Goal: Communication & Community: Share content

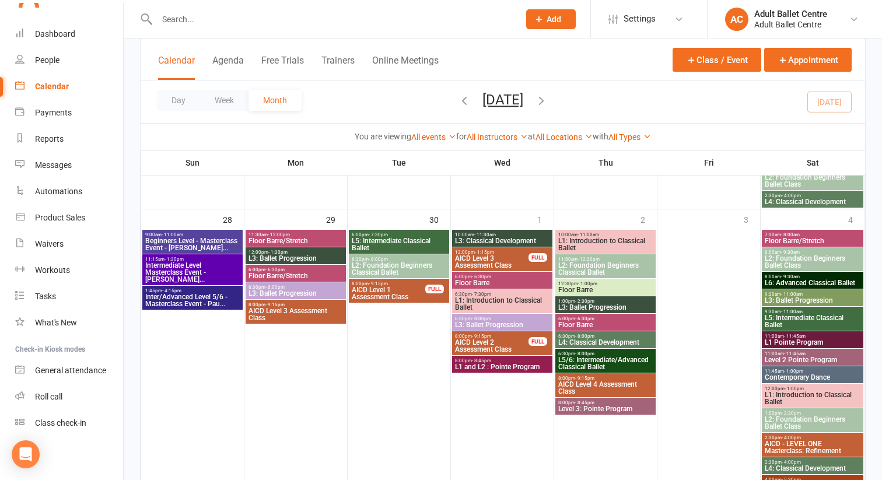
scroll to position [939, 0]
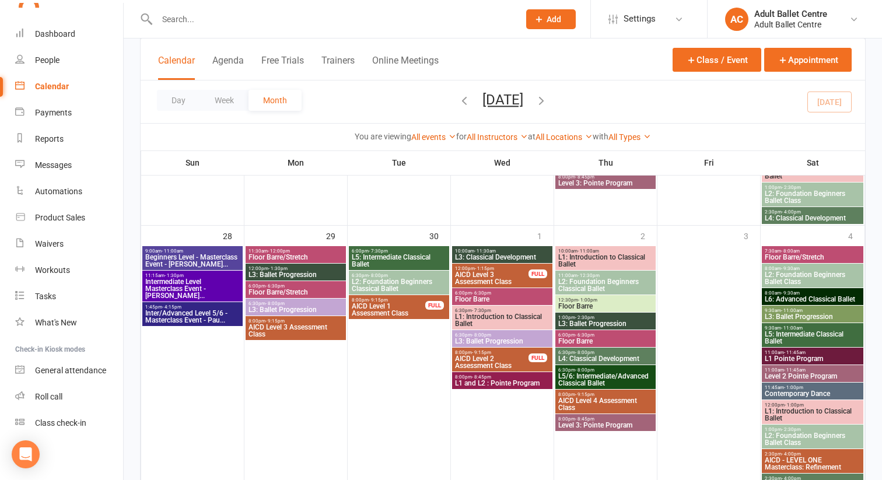
click at [369, 308] on span "AICD Level 1 Assessment Class" at bounding box center [388, 310] width 75 height 14
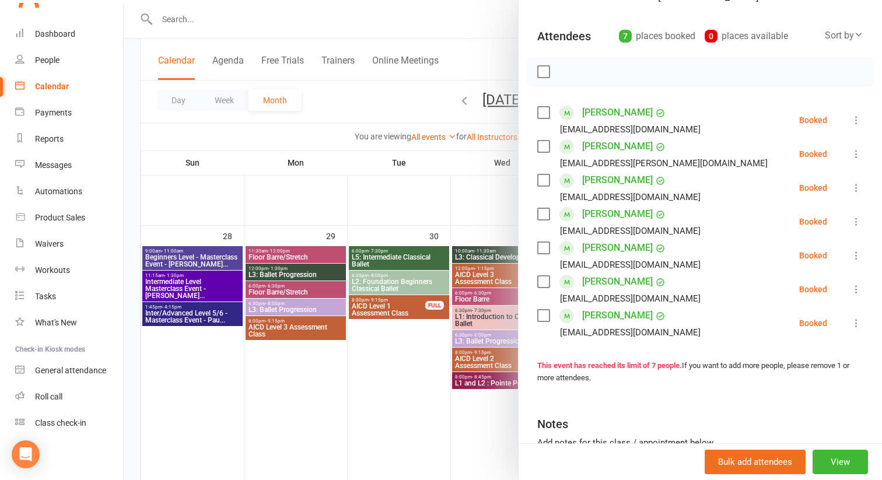
scroll to position [0, 0]
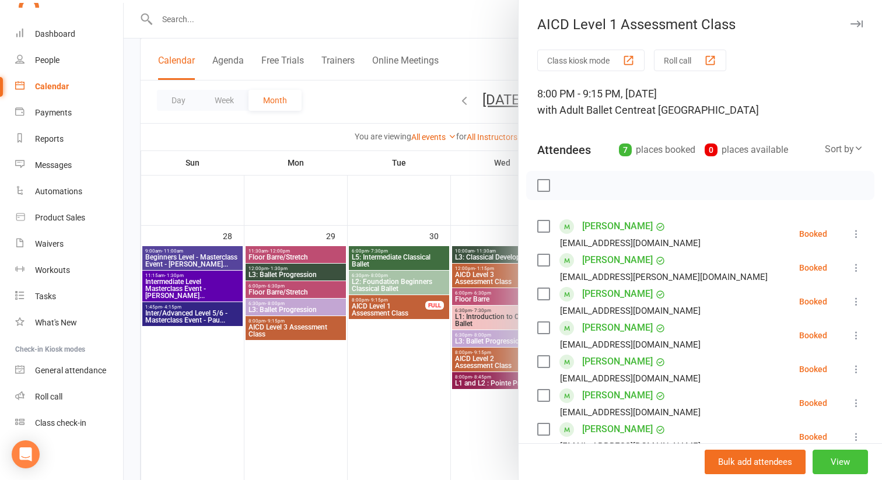
click at [854, 464] on button "View" at bounding box center [840, 462] width 55 height 25
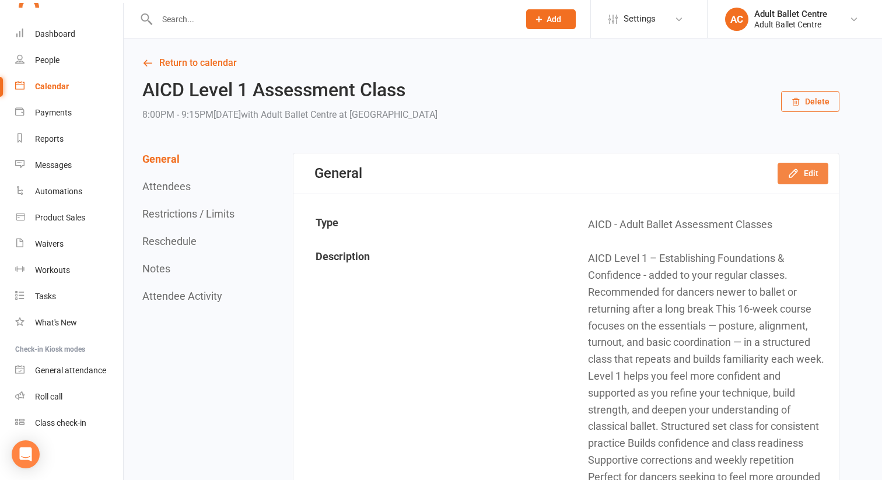
click at [792, 173] on icon "button" at bounding box center [793, 174] width 8 height 8
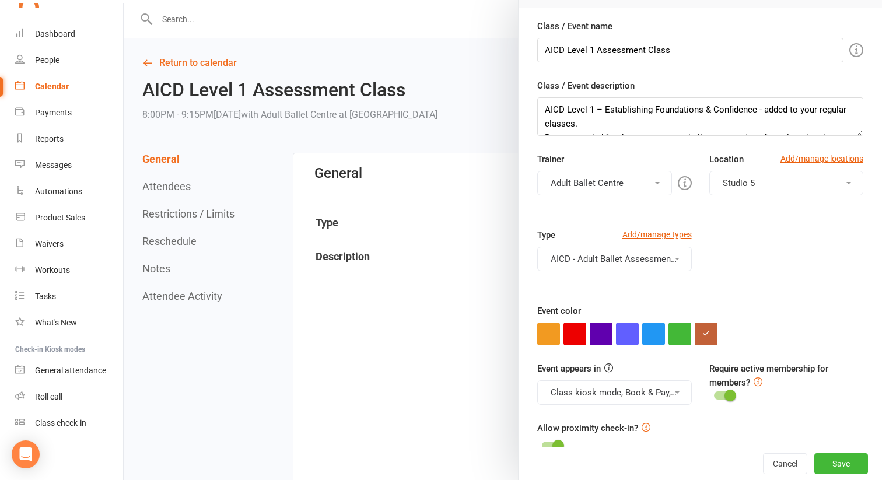
scroll to position [127, 0]
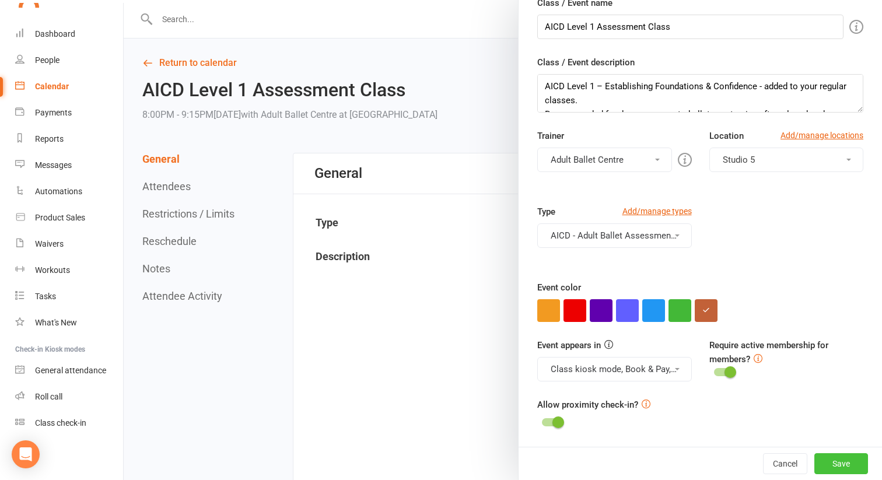
click at [839, 461] on button "Save" at bounding box center [842, 463] width 54 height 21
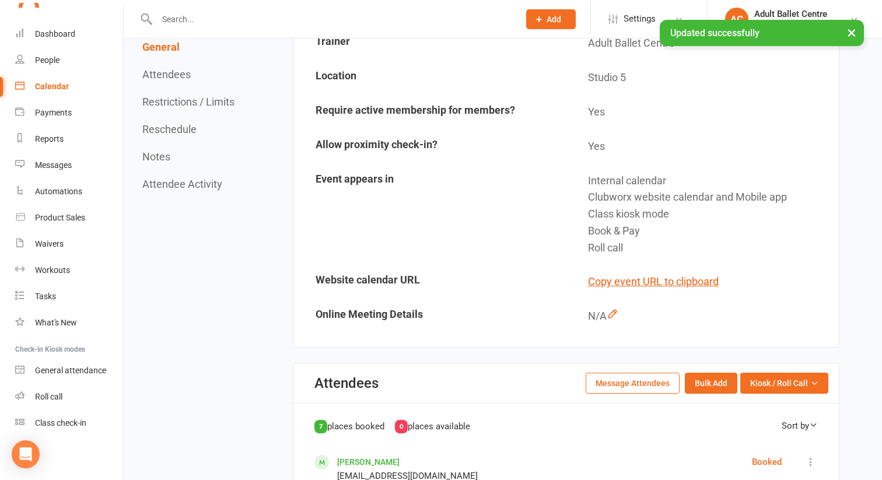
scroll to position [597, 0]
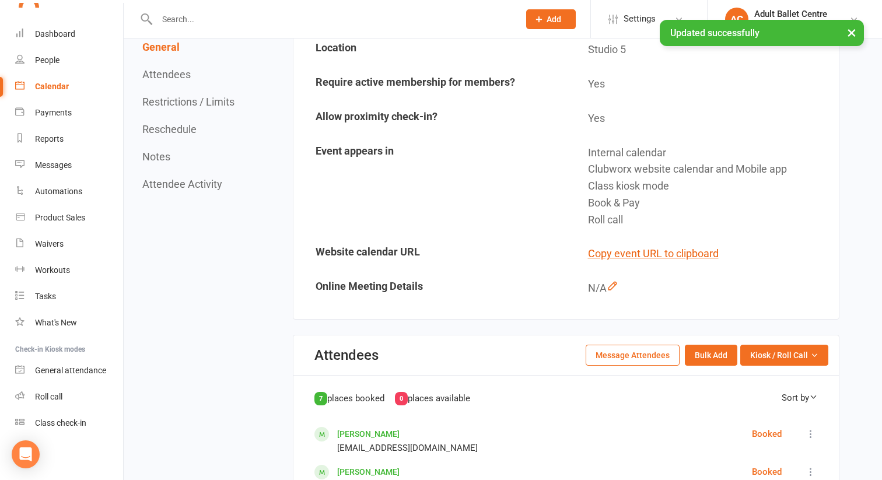
click at [640, 361] on button "Message Attendees" at bounding box center [633, 355] width 94 height 21
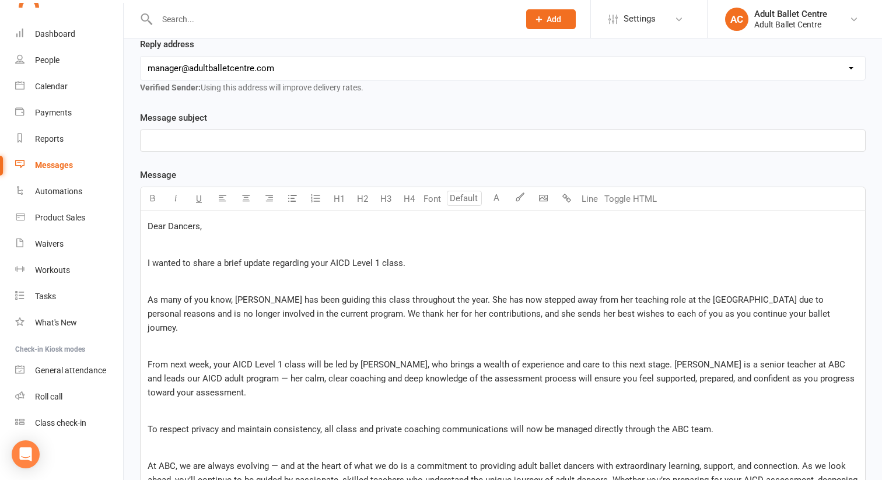
scroll to position [208, 0]
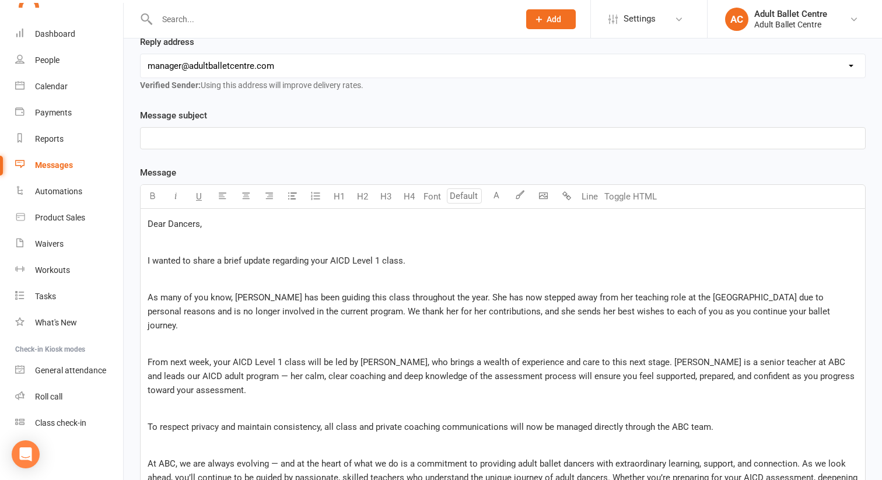
click at [199, 222] on span "Dear Dancers," at bounding box center [175, 224] width 54 height 11
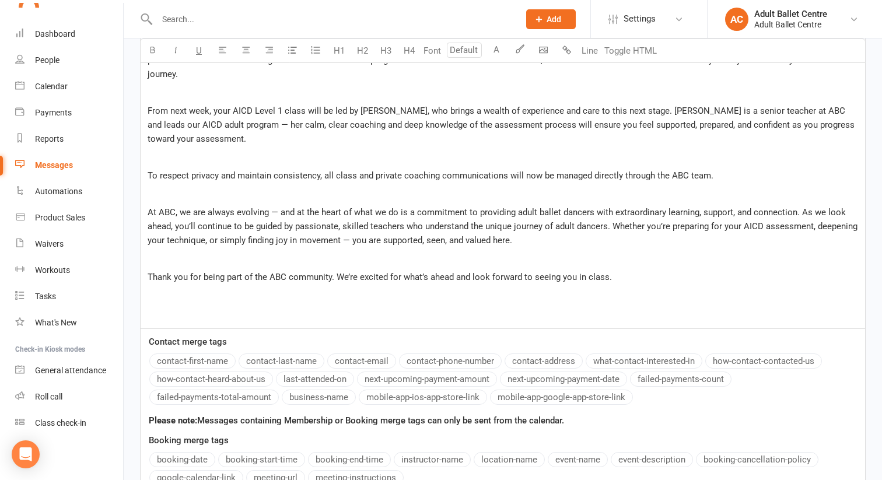
scroll to position [188, 0]
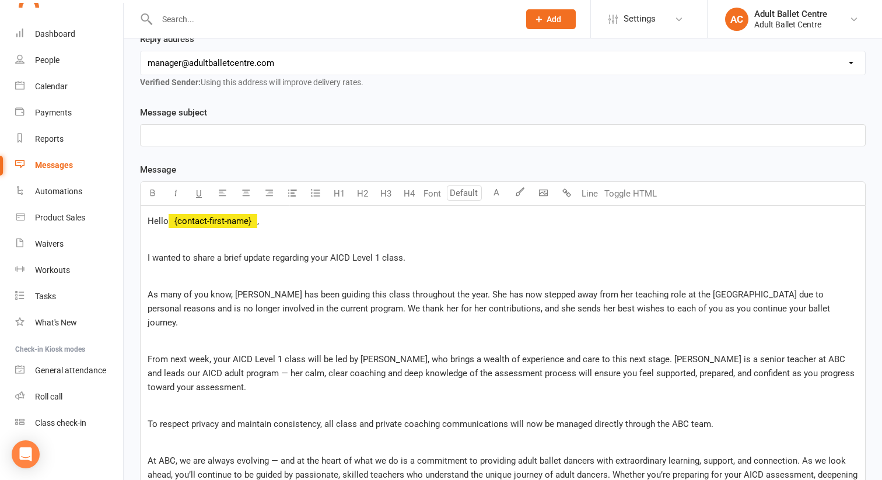
scroll to position [235, 0]
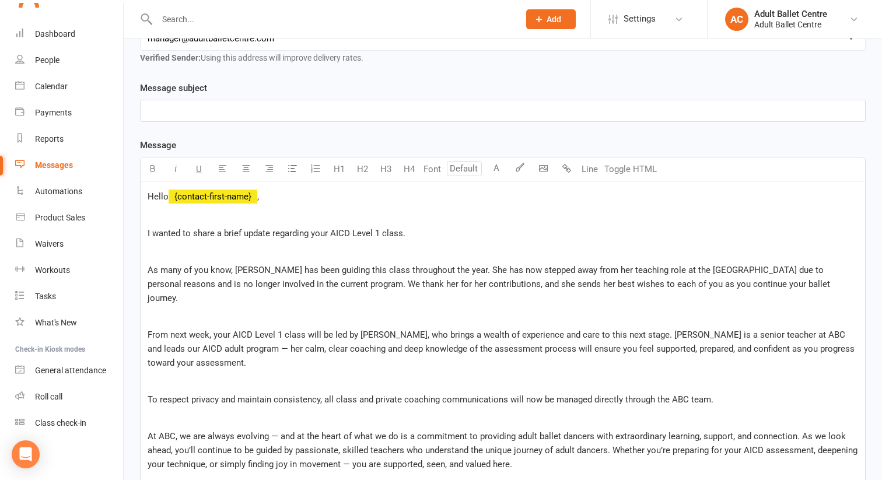
click at [405, 268] on span "As many of you know, Amy has been guiding this class throughout the year. She h…" at bounding box center [490, 284] width 685 height 39
click at [497, 265] on span "As many of you know, Amy has been guiding this class throughout the start of th…" at bounding box center [499, 284] width 703 height 39
click at [597, 268] on span "As many of you know, Amy has been guiding this class throughout the start of th…" at bounding box center [503, 284] width 710 height 39
click at [612, 270] on span "As many of you know, Amy has been guiding this class throughout the start of th…" at bounding box center [496, 284] width 697 height 39
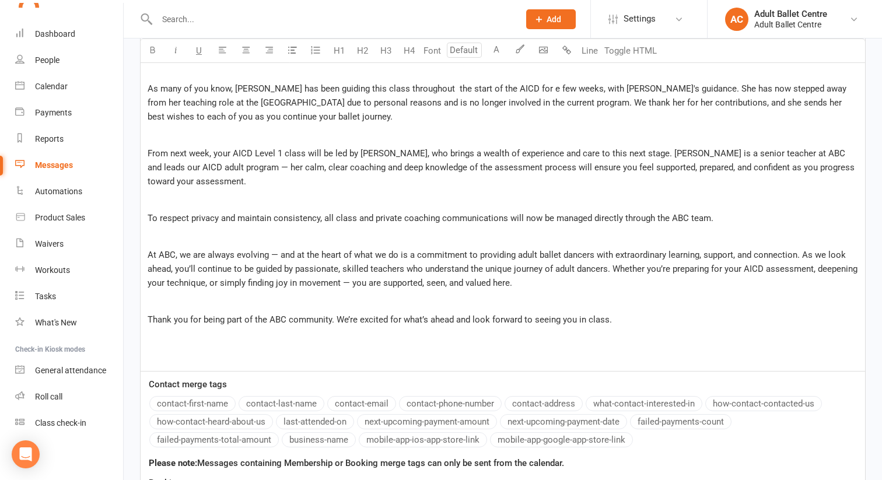
scroll to position [427, 0]
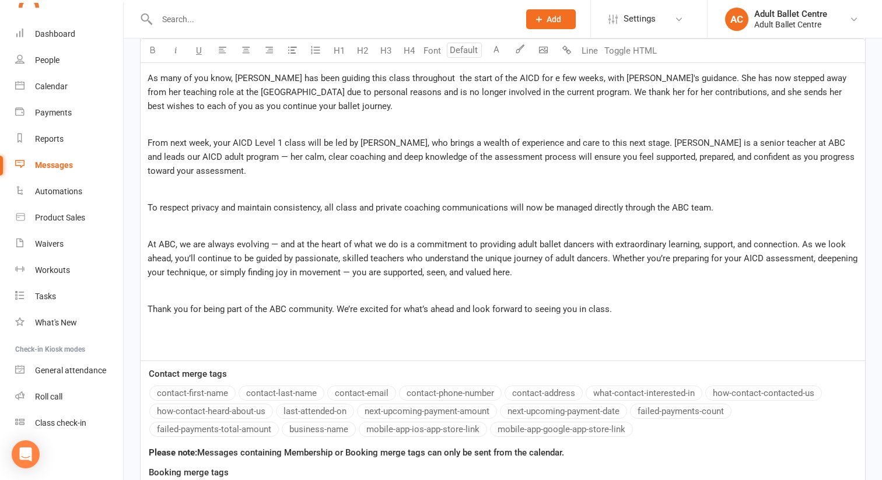
click at [191, 153] on span "From next week, your AICD Level 1 class will be led by Tonia, who brings a weal…" at bounding box center [503, 157] width 710 height 39
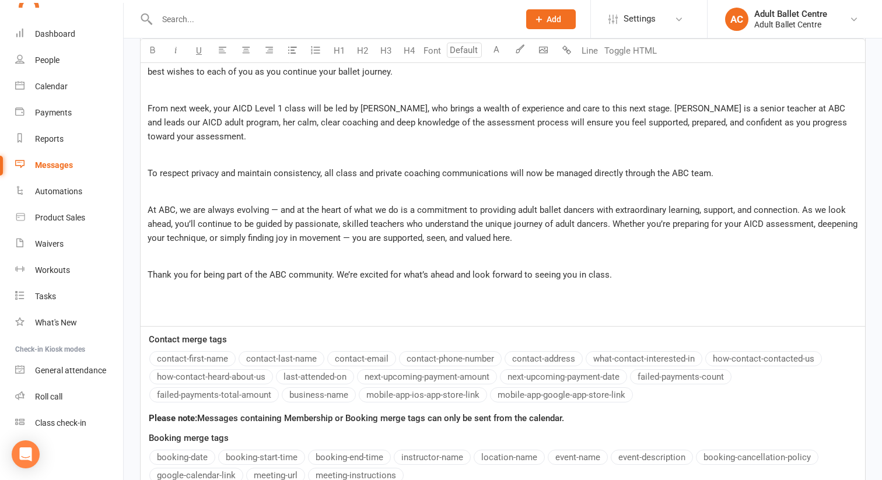
scroll to position [464, 0]
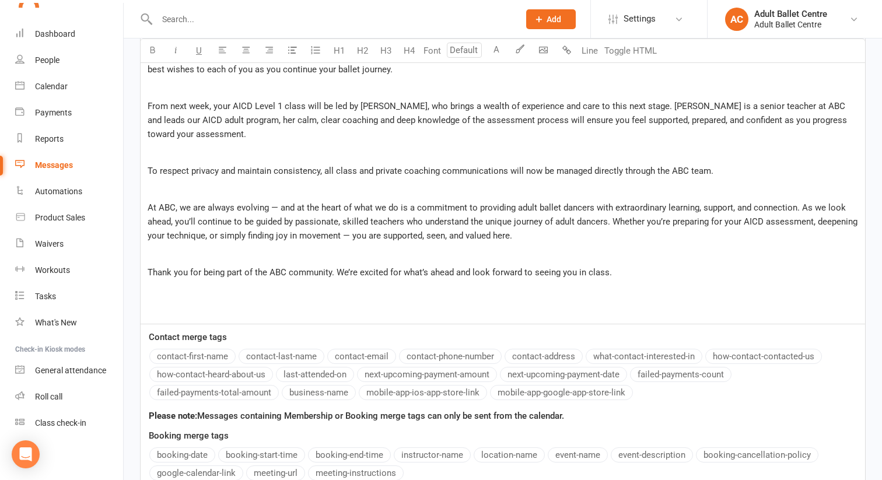
click at [298, 116] on span "From next week, your AICD Level 1 class will be led by [PERSON_NAME], who bring…" at bounding box center [499, 120] width 702 height 39
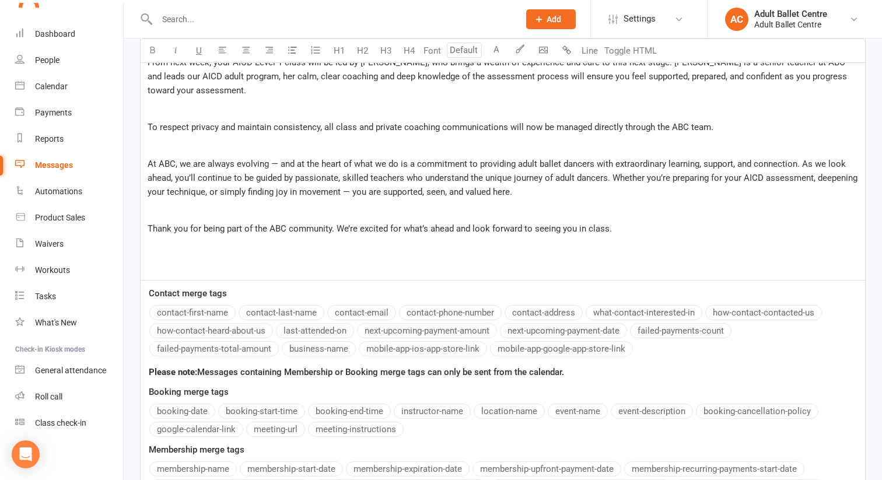
scroll to position [506, 0]
click at [278, 160] on span "At ABC, we are always evolving — and at the heart of what we do is a commitment…" at bounding box center [504, 179] width 712 height 39
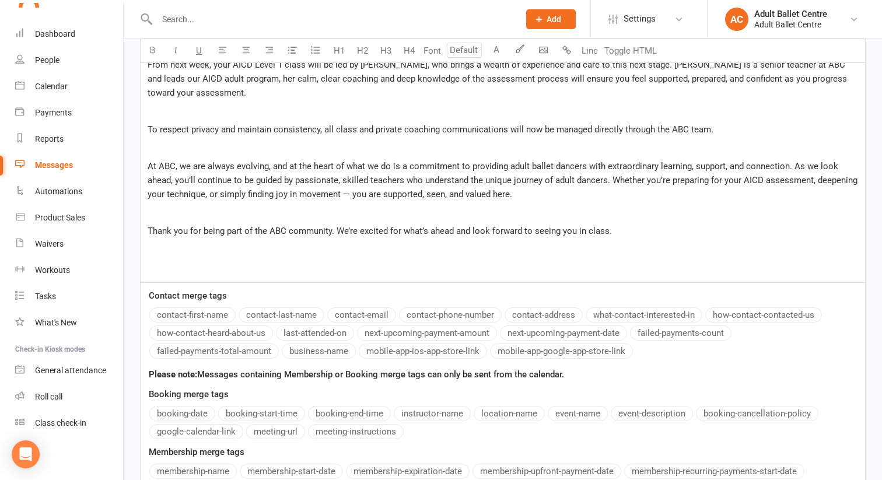
scroll to position [495, 0]
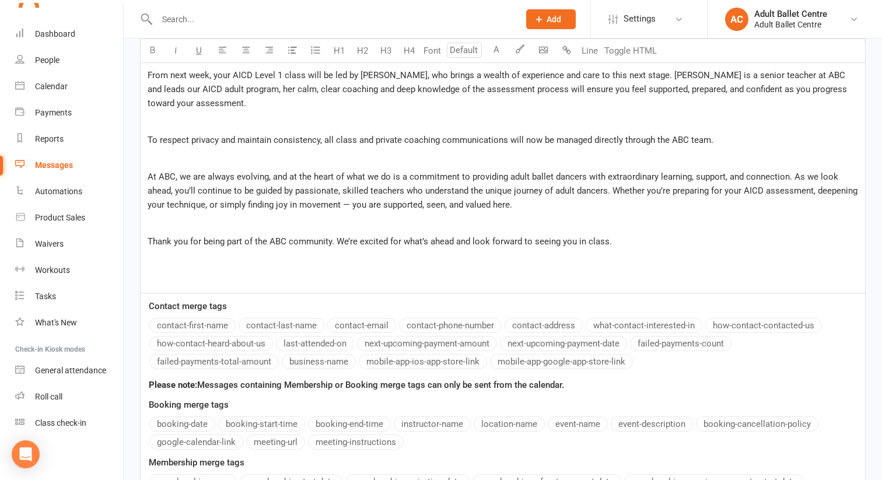
click at [350, 190] on span "At ABC, we are always evolving, and at the heart of what we do is a commitment …" at bounding box center [504, 191] width 712 height 39
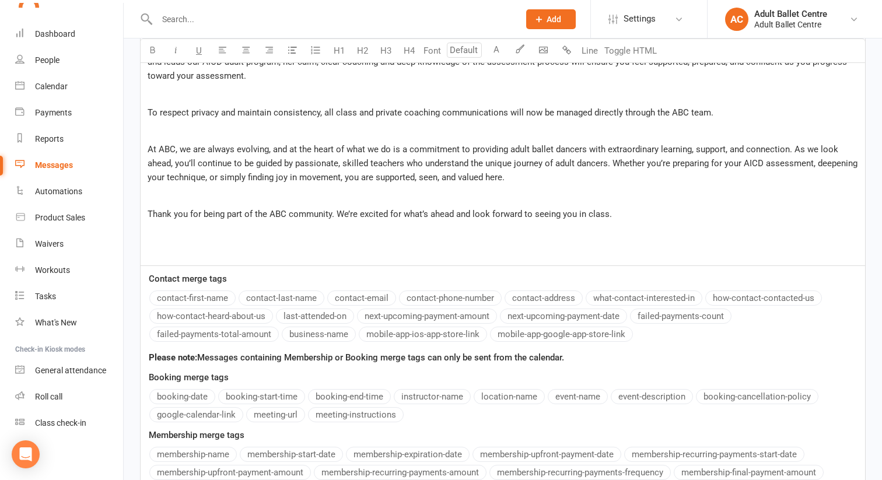
scroll to position [538, 0]
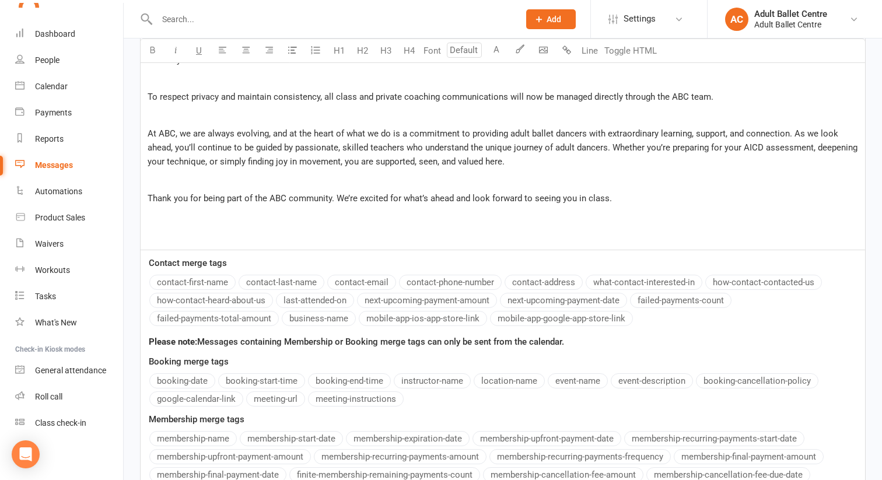
click at [285, 146] on span "At ABC, we are always evolving, and at the heart of what we do is a commitment …" at bounding box center [504, 147] width 712 height 39
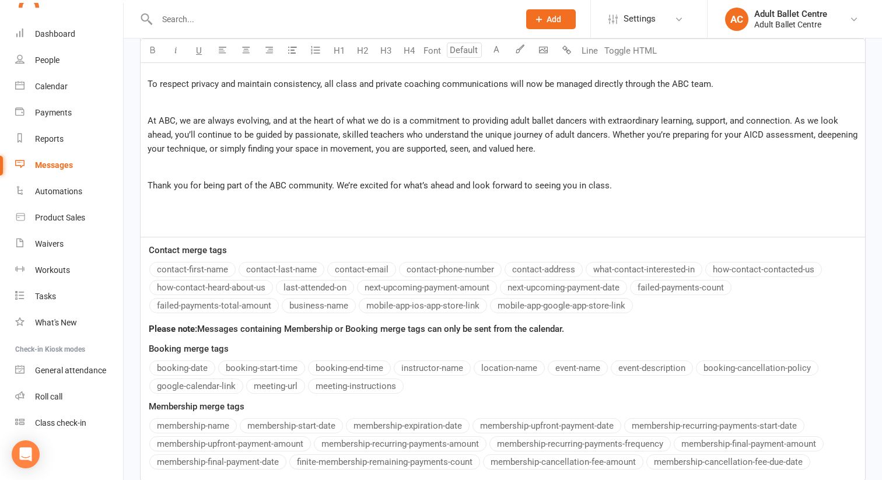
scroll to position [553, 0]
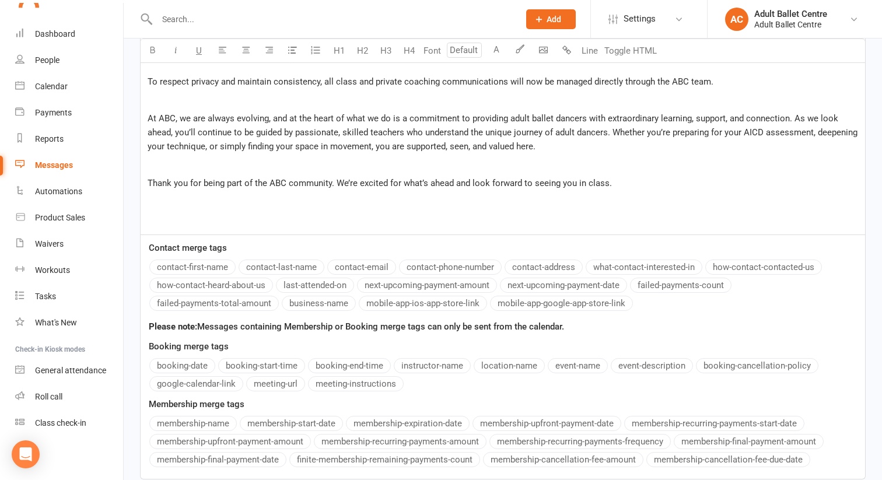
click at [281, 194] on p "﻿" at bounding box center [503, 201] width 711 height 14
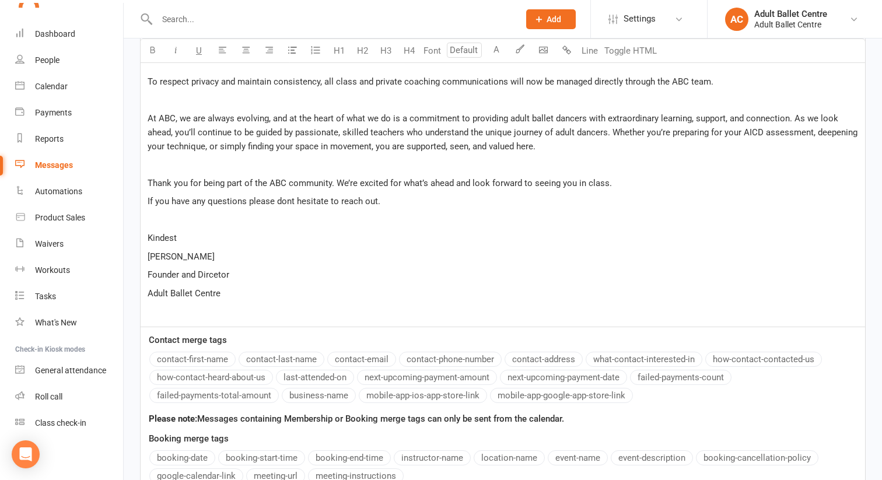
click at [291, 196] on span "If you have any questions please dont hesitate to reach out." at bounding box center [264, 201] width 233 height 11
click at [619, 176] on p "Thank you for being part of the ABC community. We’re excited for what’s ahead a…" at bounding box center [503, 183] width 711 height 14
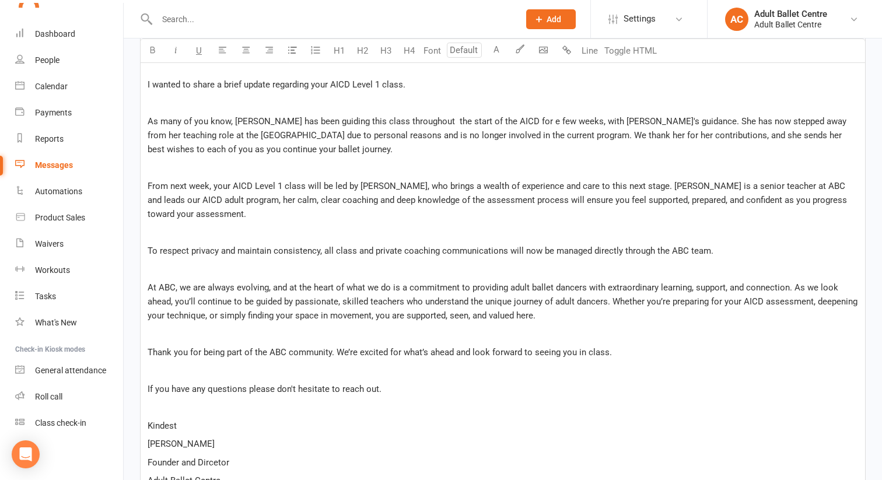
scroll to position [381, 0]
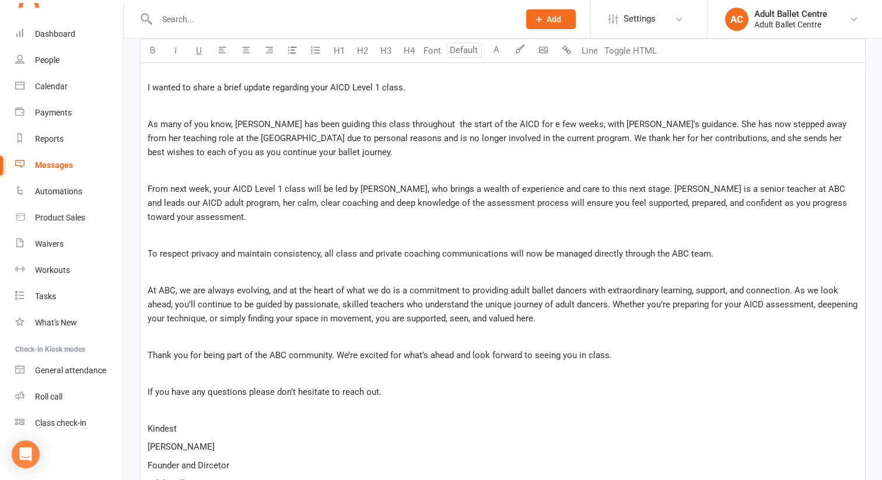
click at [505, 123] on span "As many of you know, Amy has been guiding this class throughout the start of th…" at bounding box center [498, 138] width 701 height 39
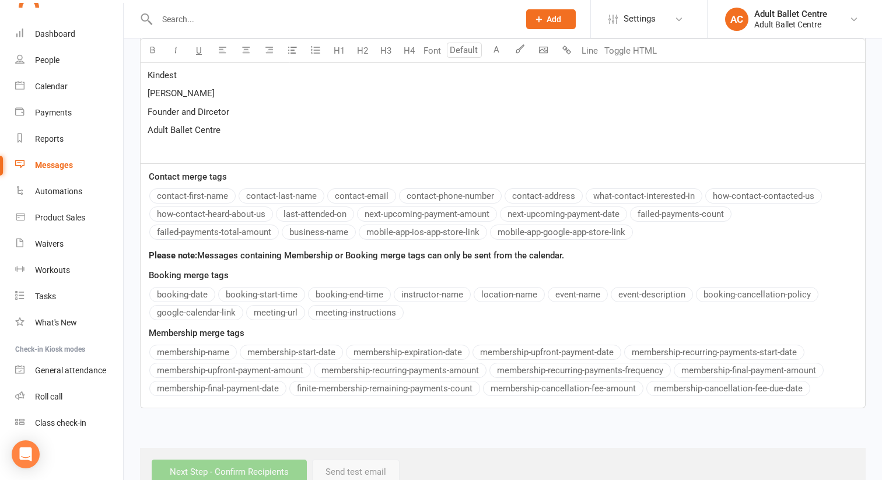
scroll to position [750, 0]
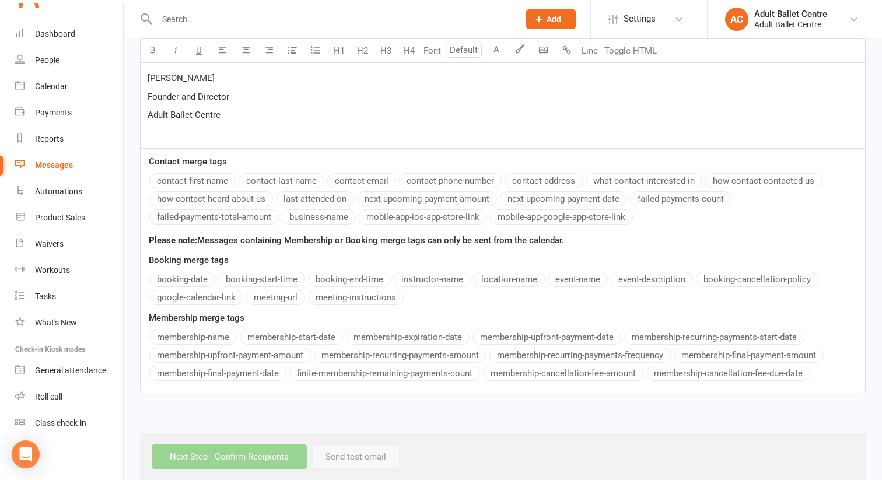
click at [222, 440] on div "Next Step - Confirm Recipients Send test email" at bounding box center [503, 457] width 726 height 48
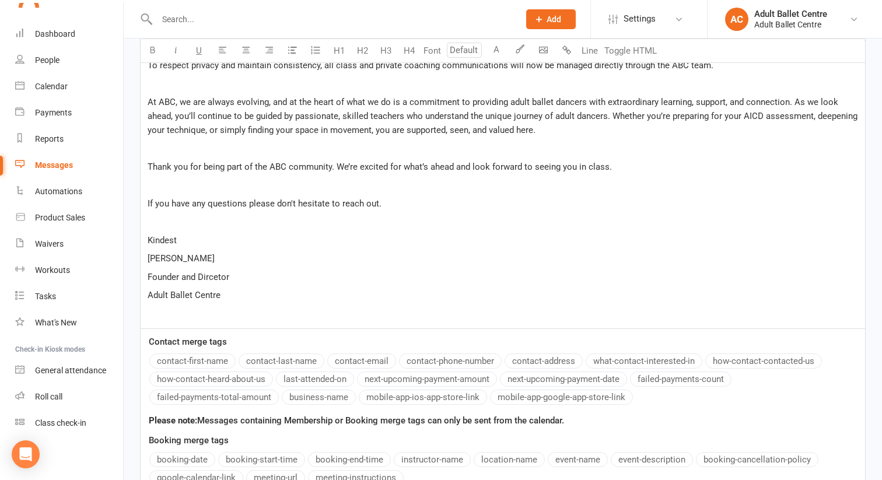
scroll to position [506, 0]
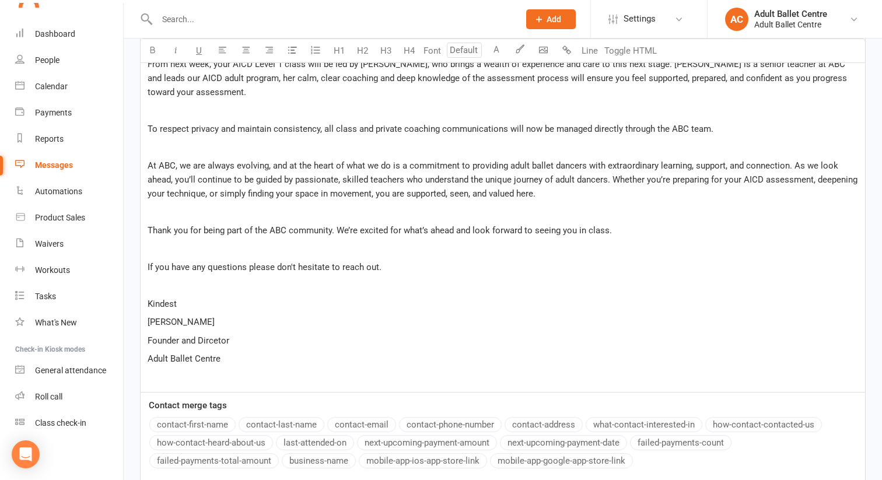
click at [212, 334] on p "Founder and Dircetor" at bounding box center [503, 341] width 711 height 14
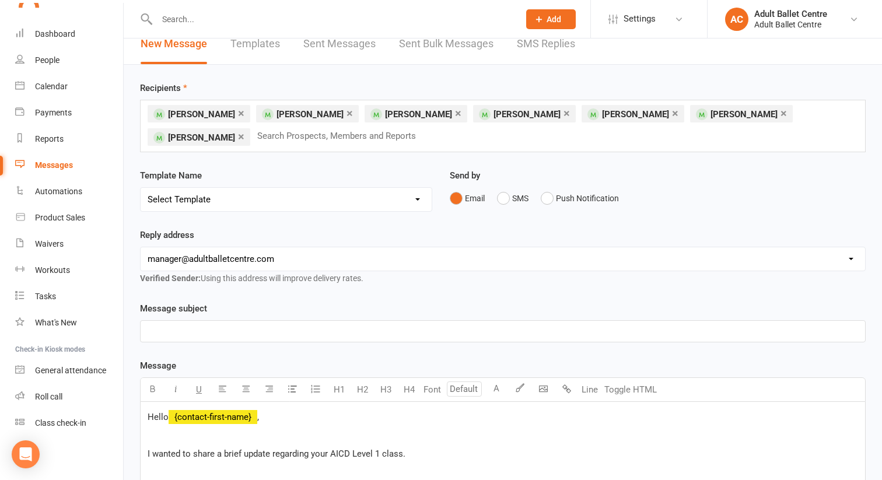
scroll to position [0, 0]
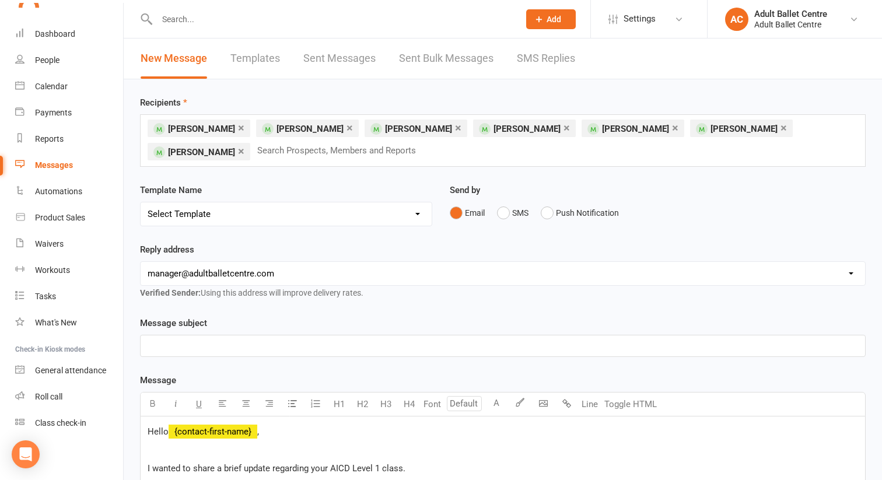
click at [221, 341] on p "﻿" at bounding box center [503, 346] width 711 height 14
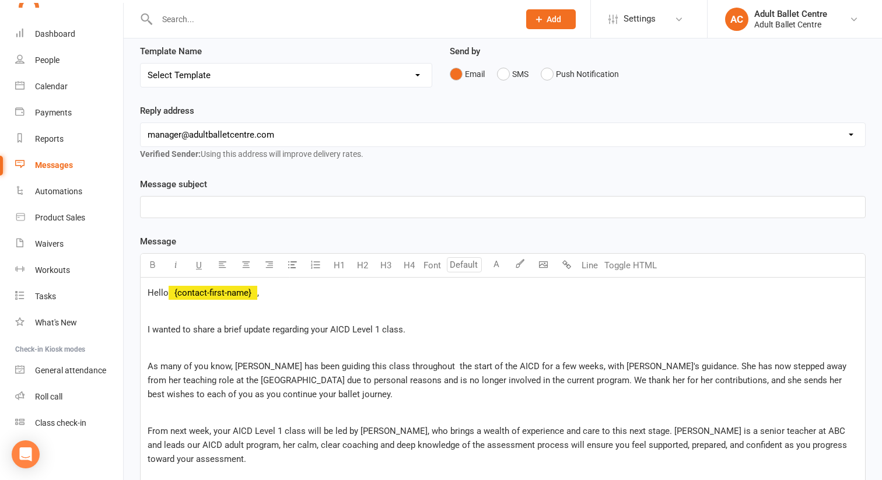
scroll to position [589, 0]
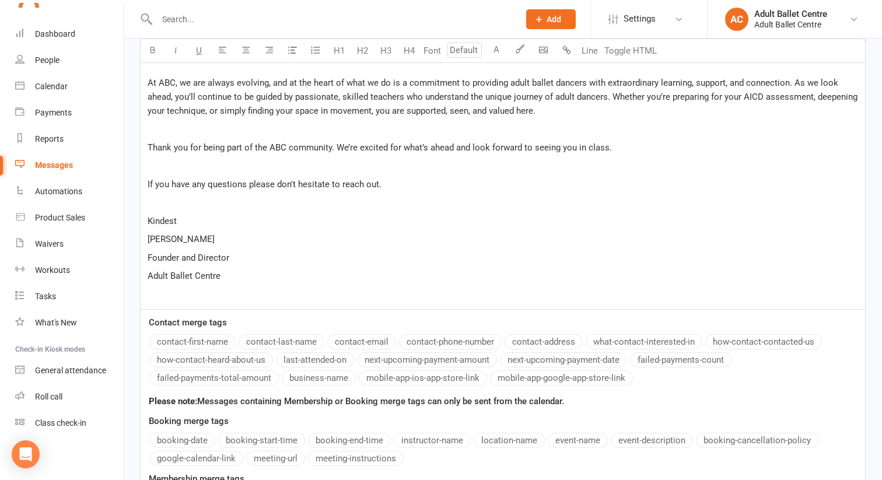
drag, startPoint x: 223, startPoint y: 326, endPoint x: 344, endPoint y: 327, distance: 120.2
click at [344, 327] on div "Message U H1 H2 H3 H4 Font A Line Toggle HTML Hello ﻿ {contact-first-name} , ﻿ …" at bounding box center [503, 170] width 726 height 770
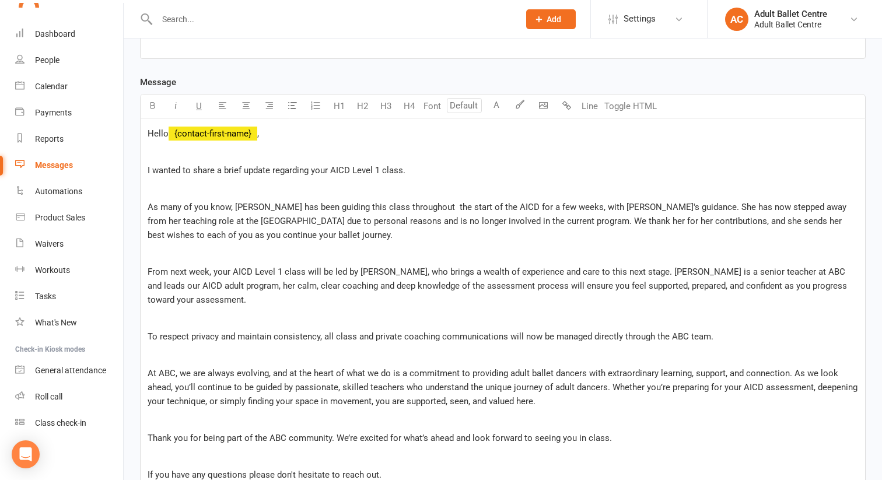
scroll to position [295, 0]
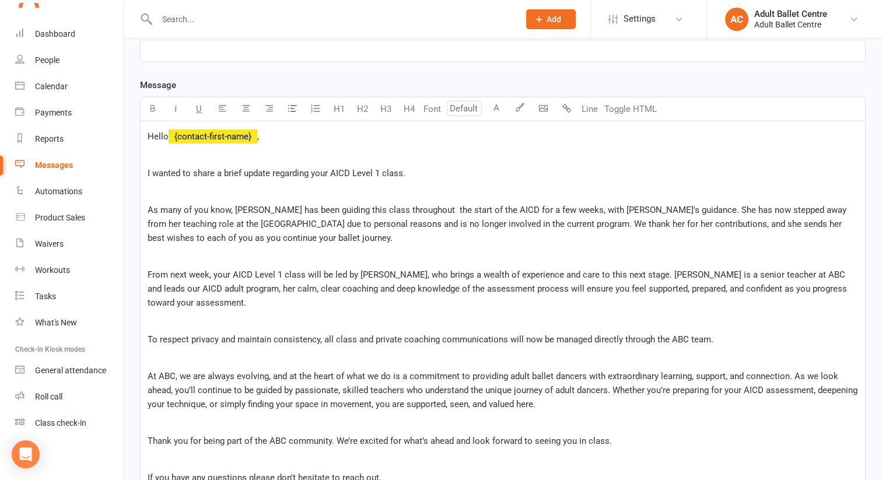
click at [207, 47] on p "﻿" at bounding box center [503, 51] width 711 height 14
paste div
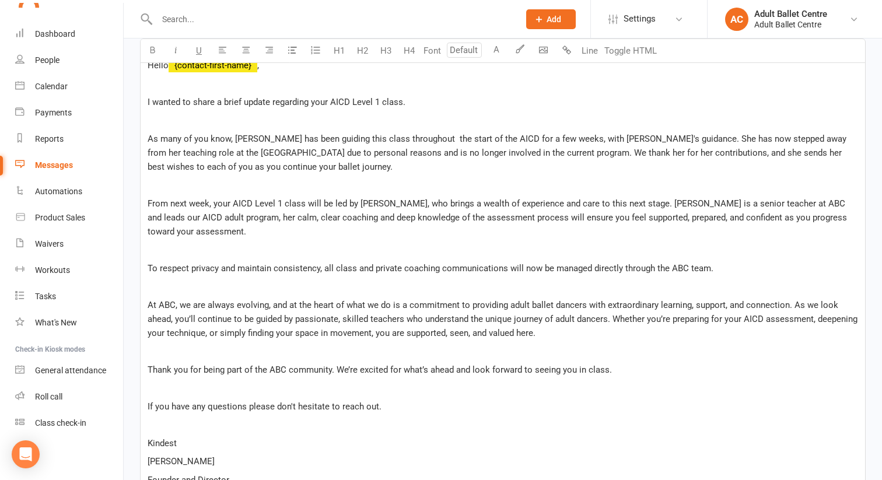
scroll to position [360, 0]
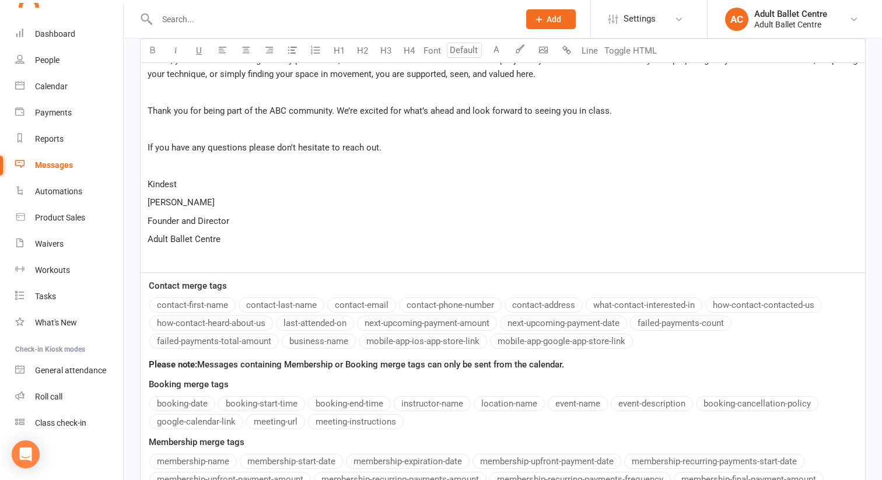
drag, startPoint x: 195, startPoint y: 142, endPoint x: 176, endPoint y: 142, distance: 19.3
click at [176, 142] on div "Hello ﻿ {contact-first-name} , ﻿ I wanted to share a brief update regarding you…" at bounding box center [503, 31] width 725 height 481
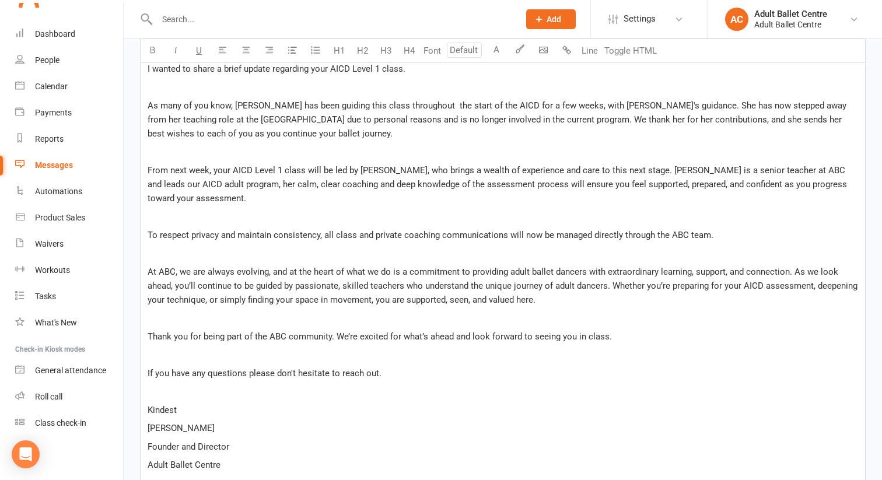
scroll to position [390, 0]
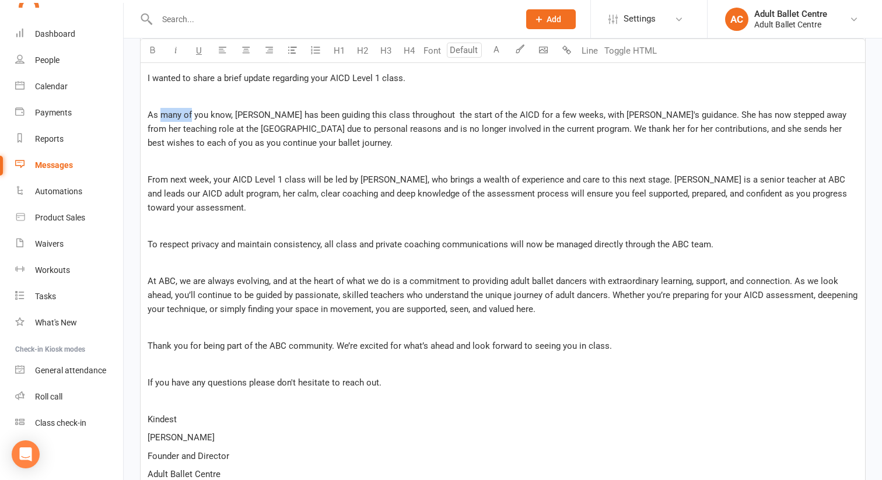
drag, startPoint x: 193, startPoint y: 112, endPoint x: 160, endPoint y: 111, distance: 32.1
click at [160, 111] on span "As many of you know, Amy has been guiding this class throughout the start of th…" at bounding box center [498, 129] width 701 height 39
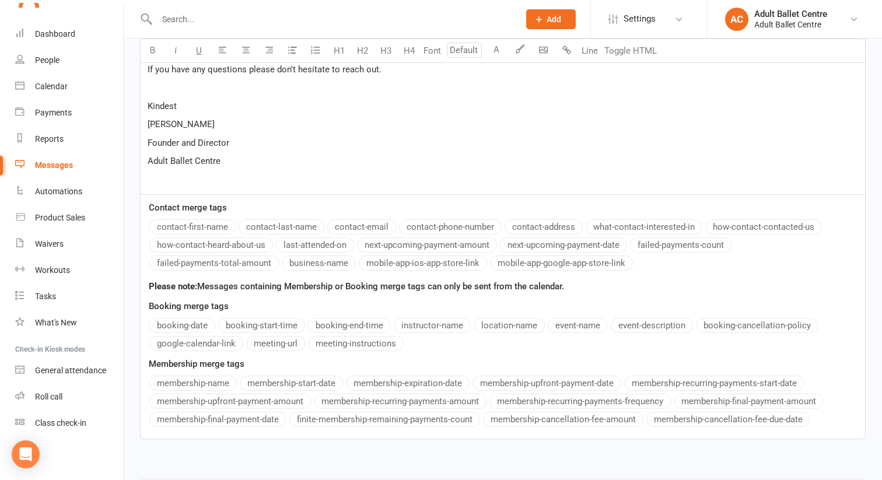
scroll to position [750, 0]
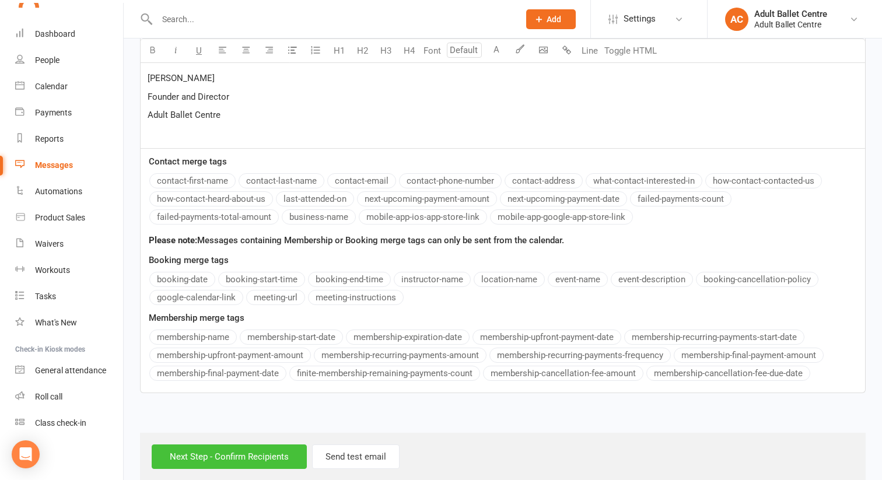
click at [174, 445] on input "Next Step - Confirm Recipients" at bounding box center [229, 457] width 155 height 25
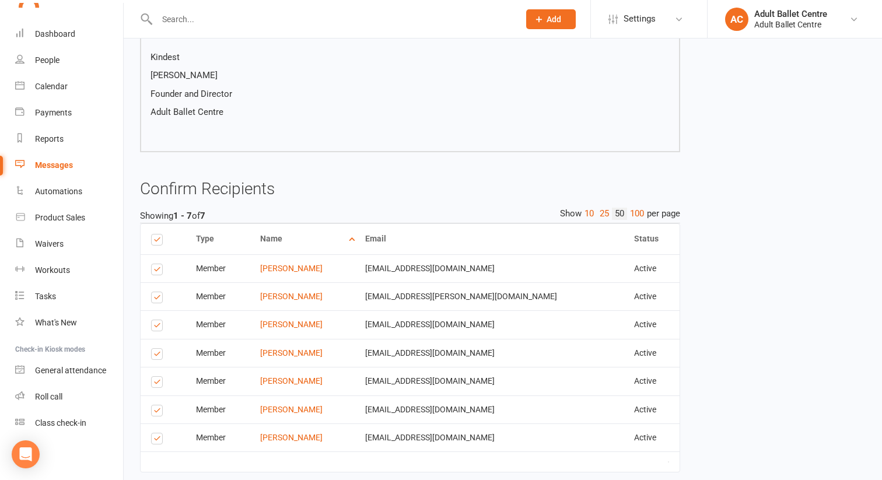
scroll to position [641, 0]
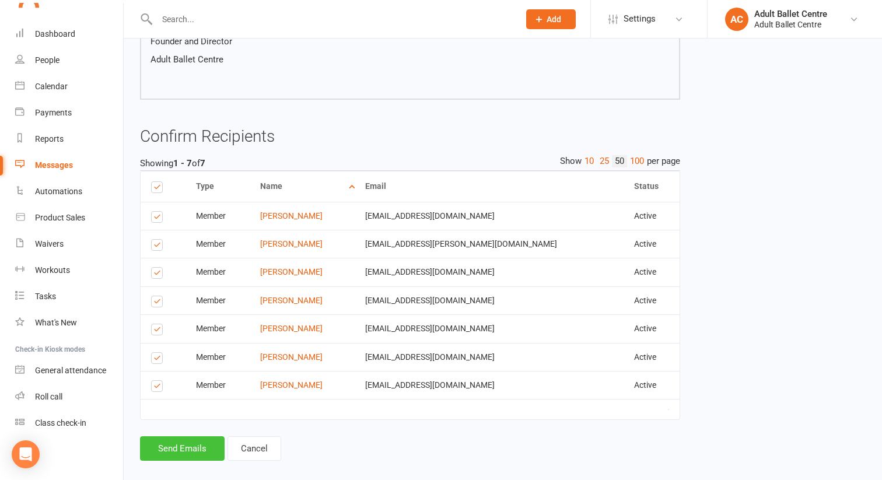
click at [174, 436] on button "Send Emails" at bounding box center [182, 448] width 85 height 25
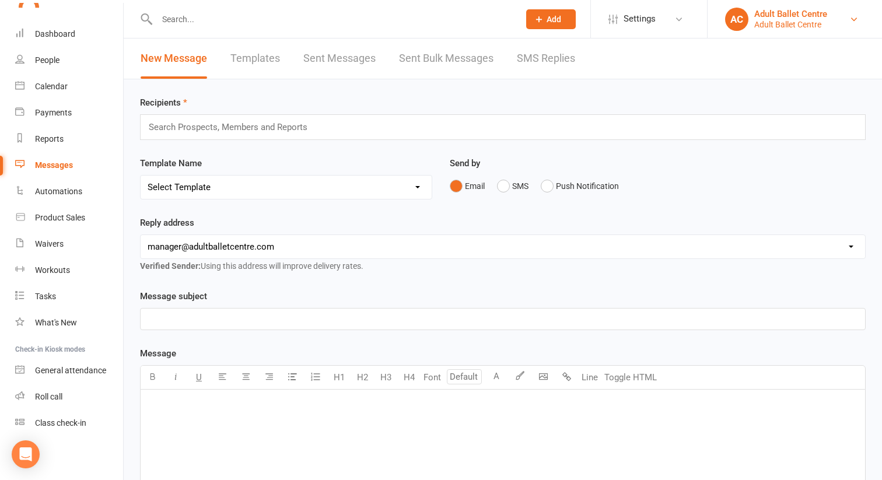
click at [770, 29] on link "AC Adult Ballet Centre Adult Ballet Centre" at bounding box center [794, 19] width 139 height 23
click at [652, 20] on span "Settings" at bounding box center [640, 19] width 32 height 26
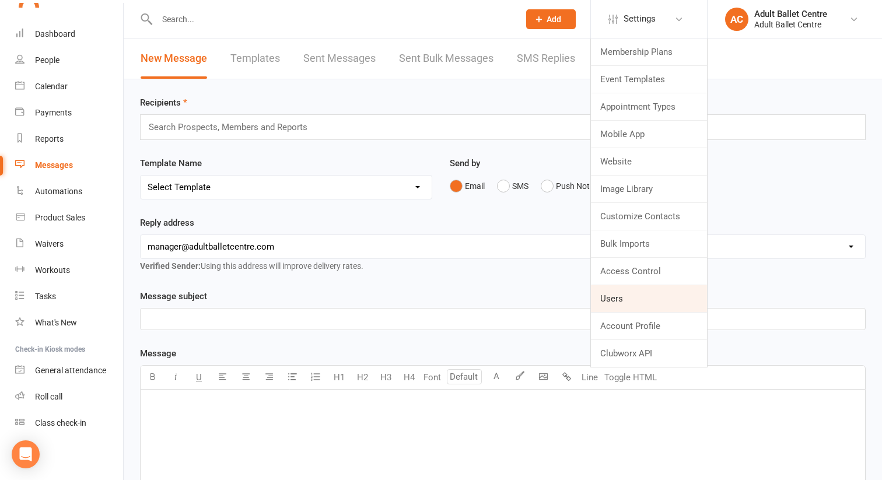
click at [609, 308] on link "Users" at bounding box center [649, 298] width 116 height 27
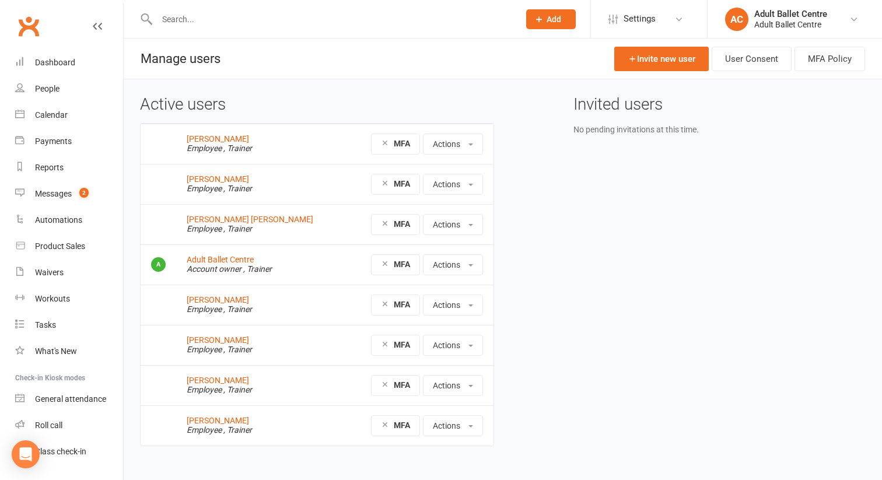
scroll to position [16, 0]
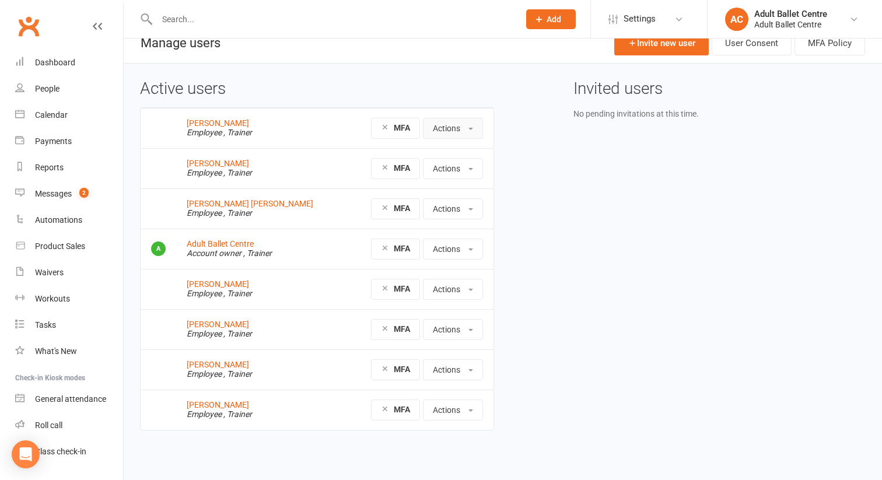
click at [468, 131] on button "Actions" at bounding box center [453, 128] width 60 height 21
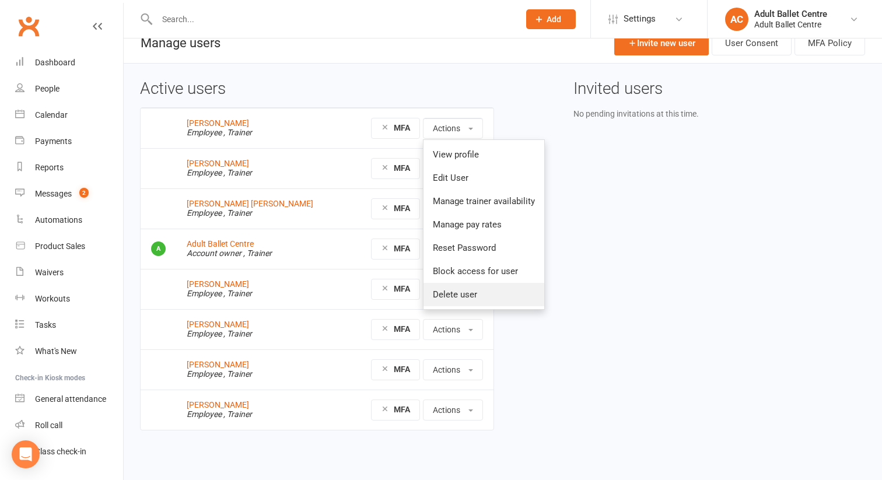
click at [457, 297] on link "Delete user" at bounding box center [484, 294] width 121 height 23
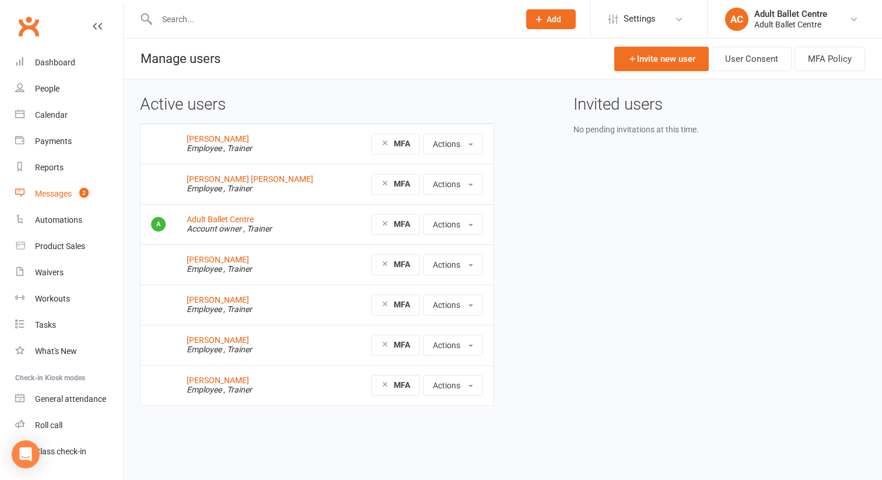
click at [81, 197] on span "2" at bounding box center [83, 193] width 9 height 10
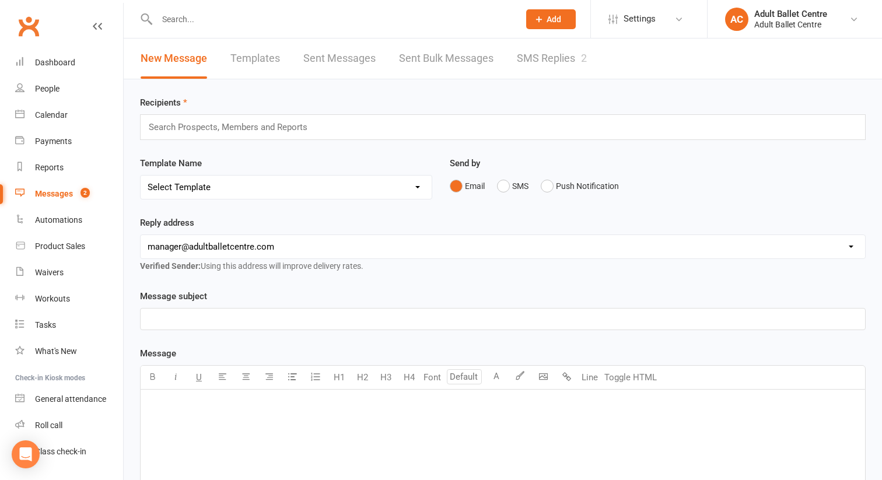
click at [528, 57] on link "SMS Replies 2" at bounding box center [552, 59] width 70 height 40
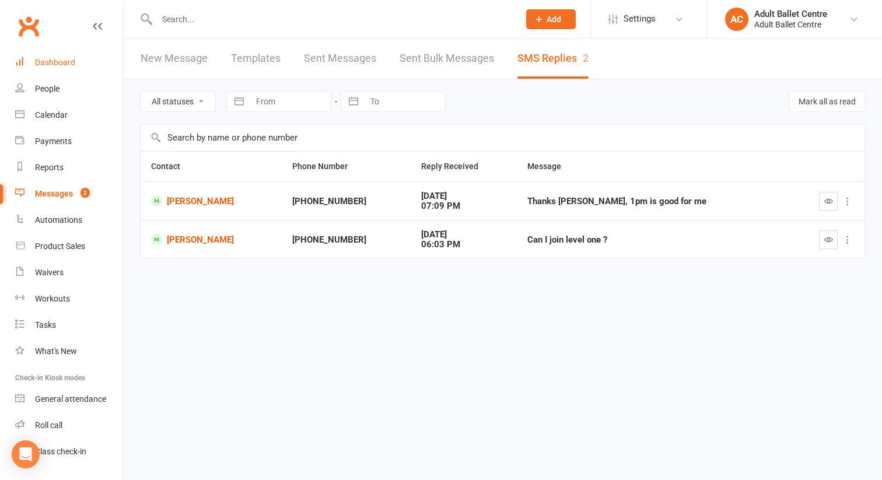
click at [47, 65] on div "Dashboard" at bounding box center [55, 62] width 40 height 9
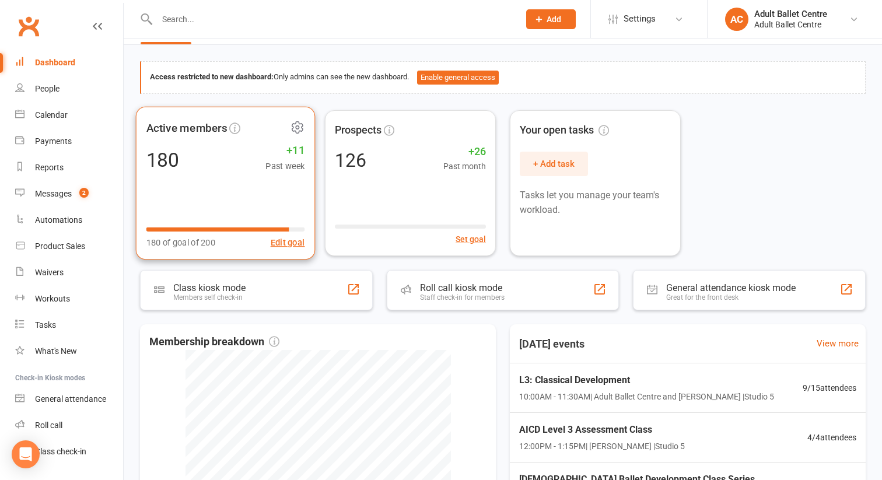
scroll to position [33, 0]
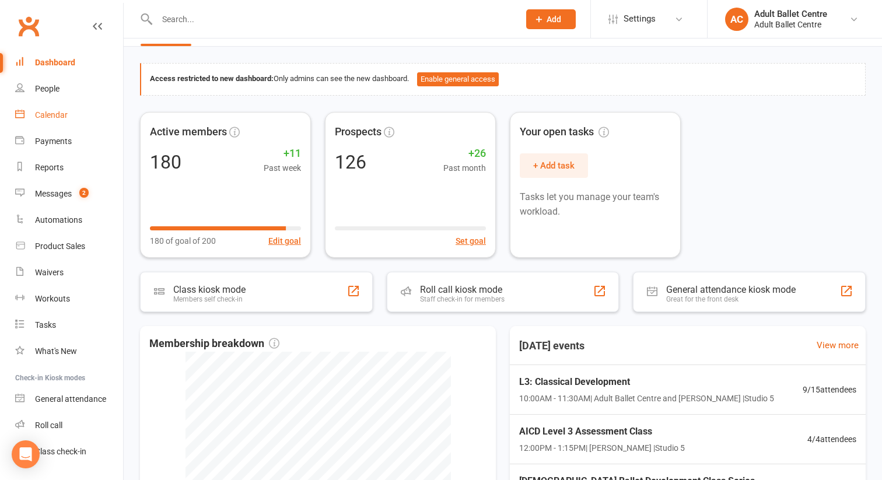
click at [47, 117] on div "Calendar" at bounding box center [51, 114] width 33 height 9
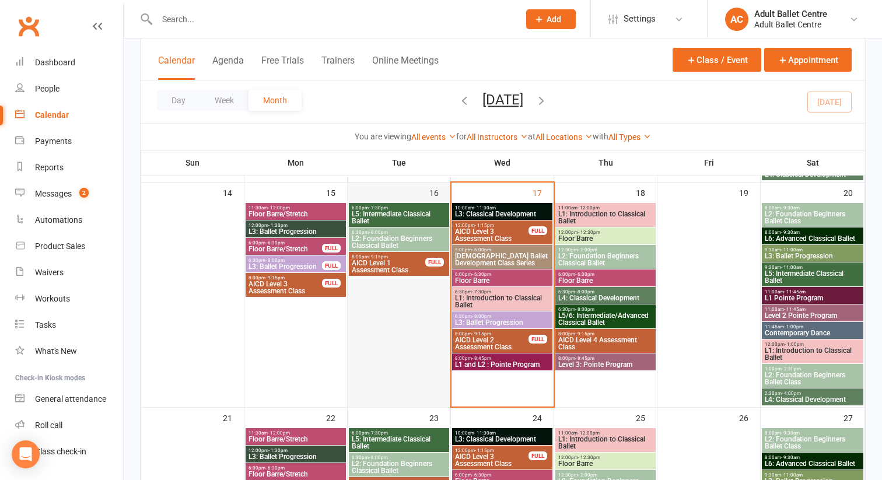
scroll to position [519, 0]
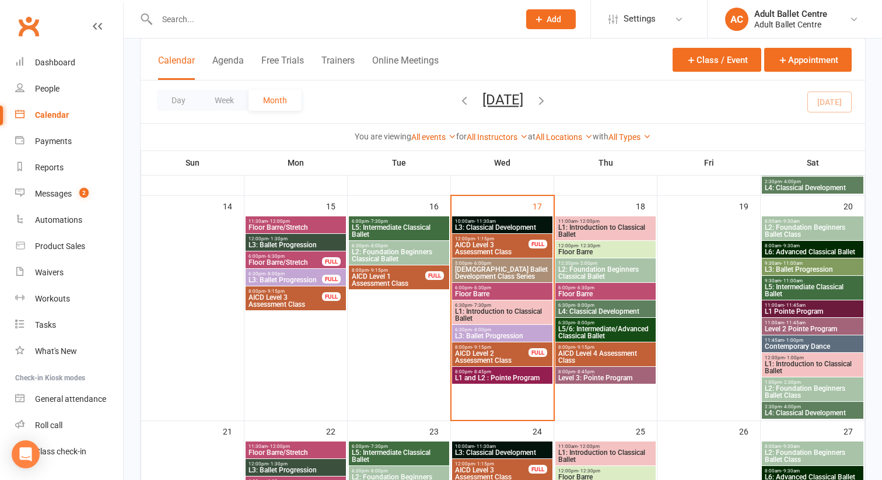
click at [513, 334] on span "L3: Ballet Progression" at bounding box center [503, 336] width 96 height 7
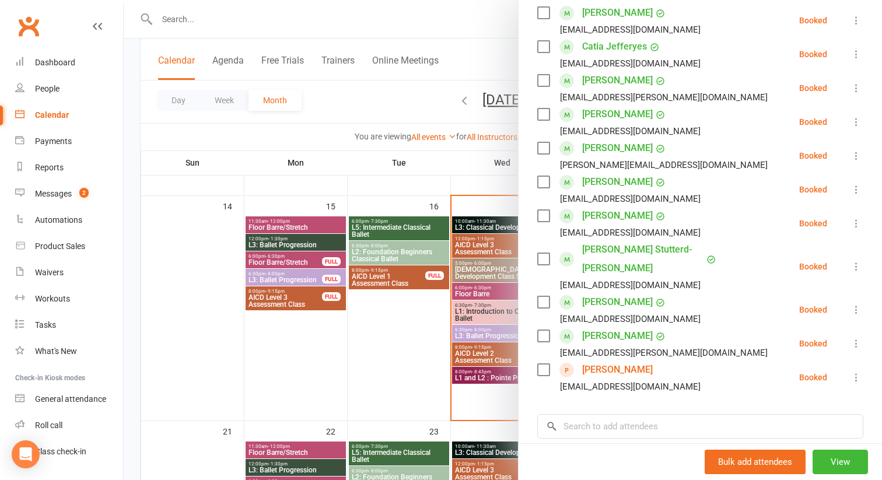
scroll to position [389, 0]
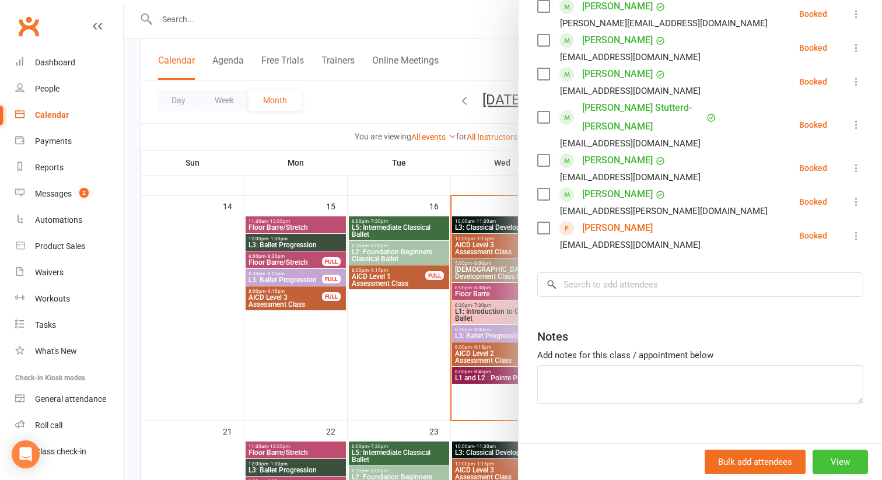
click at [830, 460] on button "View" at bounding box center [840, 462] width 55 height 25
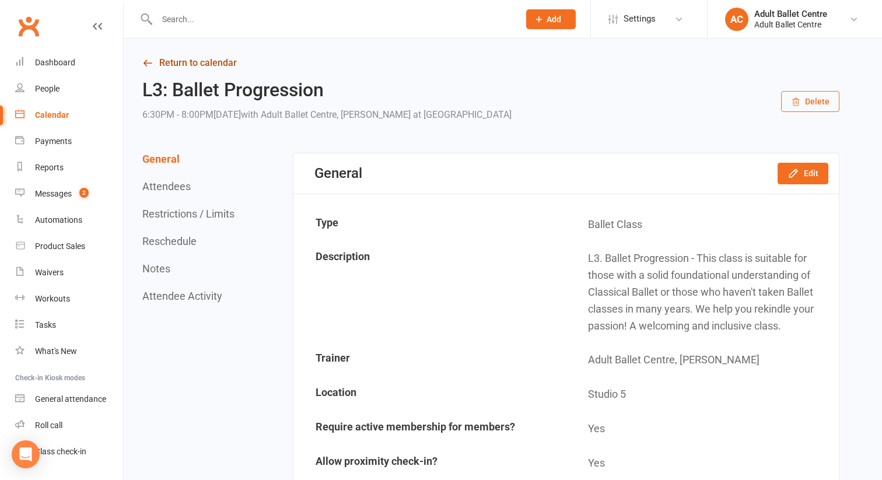
click at [208, 64] on link "Return to calendar" at bounding box center [490, 63] width 697 height 16
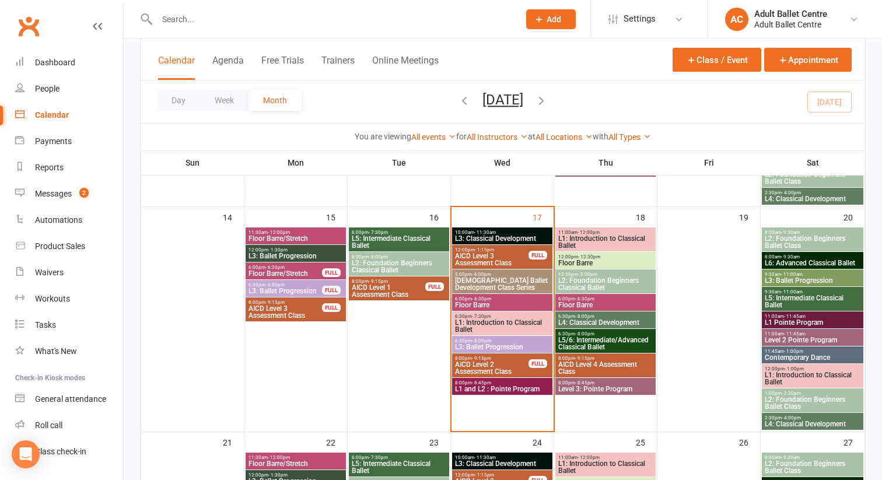
scroll to position [513, 0]
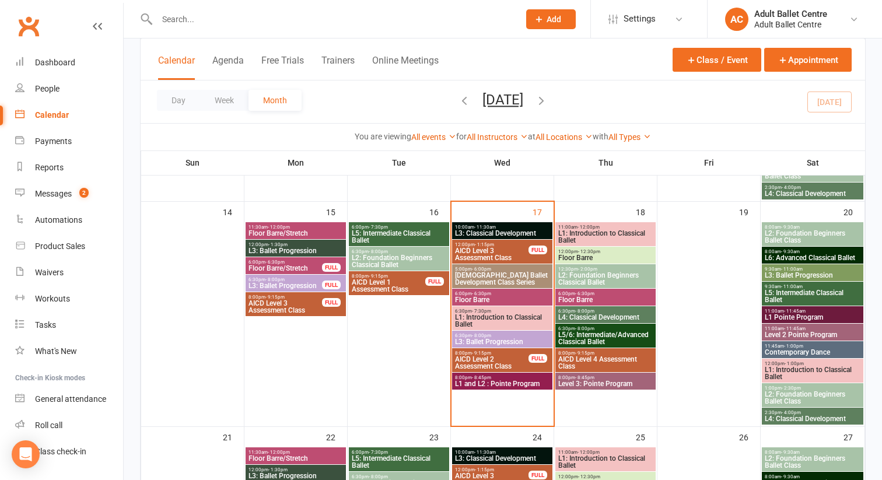
click at [472, 316] on span "L1: Introduction to Classical Ballet" at bounding box center [503, 321] width 96 height 14
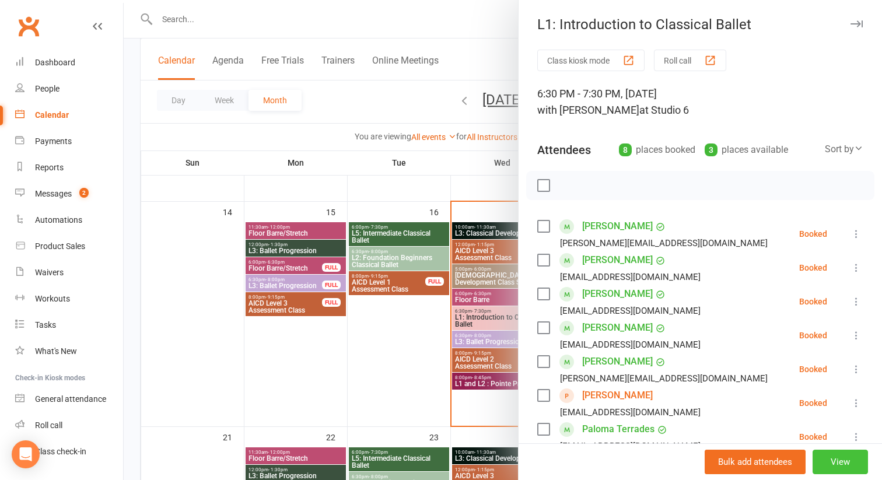
click at [838, 463] on button "View" at bounding box center [840, 462] width 55 height 25
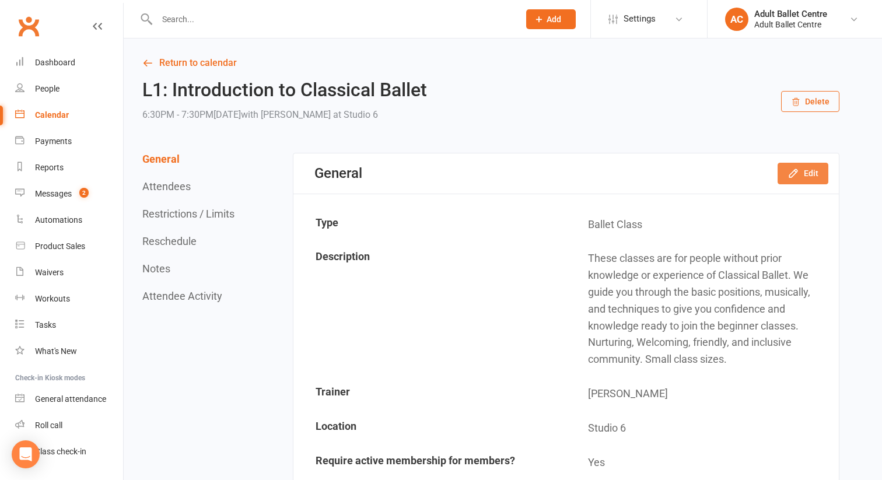
click at [784, 176] on button "Edit" at bounding box center [803, 173] width 51 height 21
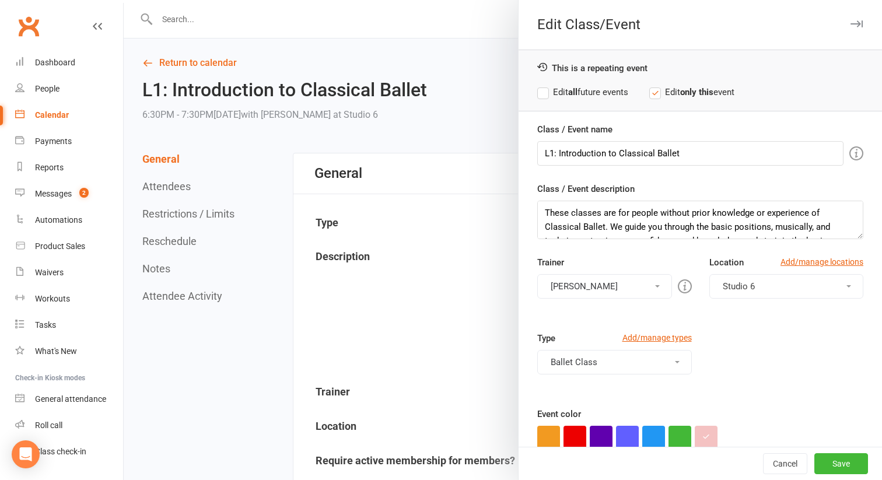
click at [606, 289] on button "[PERSON_NAME]" at bounding box center [604, 286] width 135 height 25
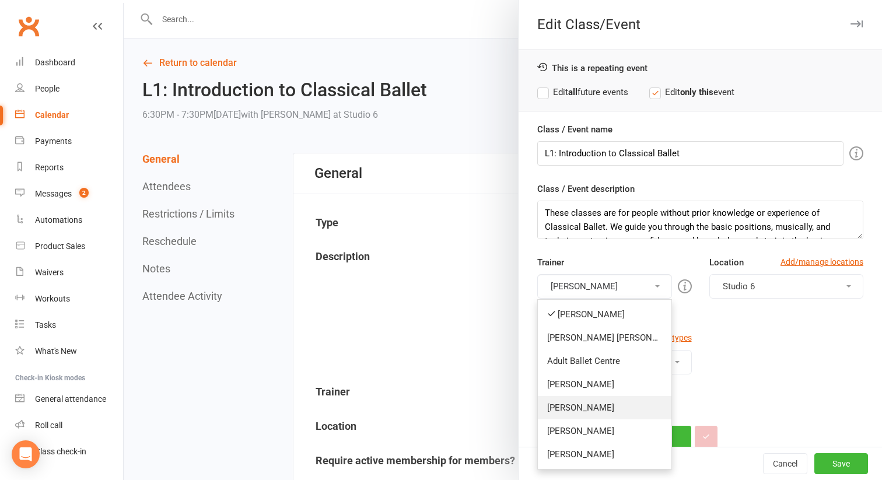
click at [581, 409] on link "[PERSON_NAME]" at bounding box center [605, 407] width 134 height 23
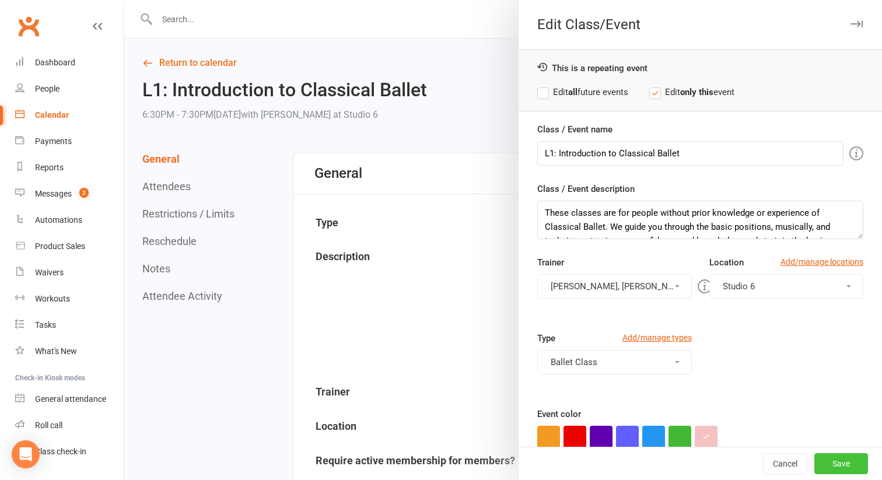
click at [825, 462] on button "Save" at bounding box center [842, 463] width 54 height 21
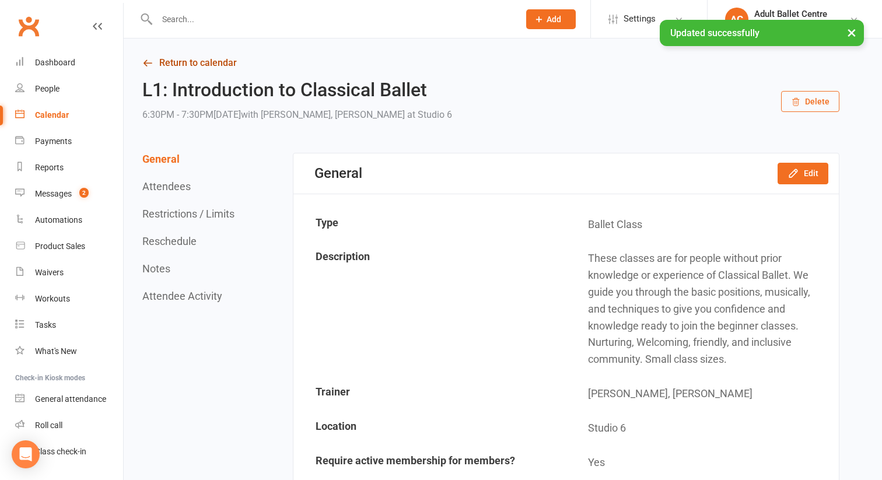
click at [186, 60] on link "Return to calendar" at bounding box center [490, 63] width 697 height 16
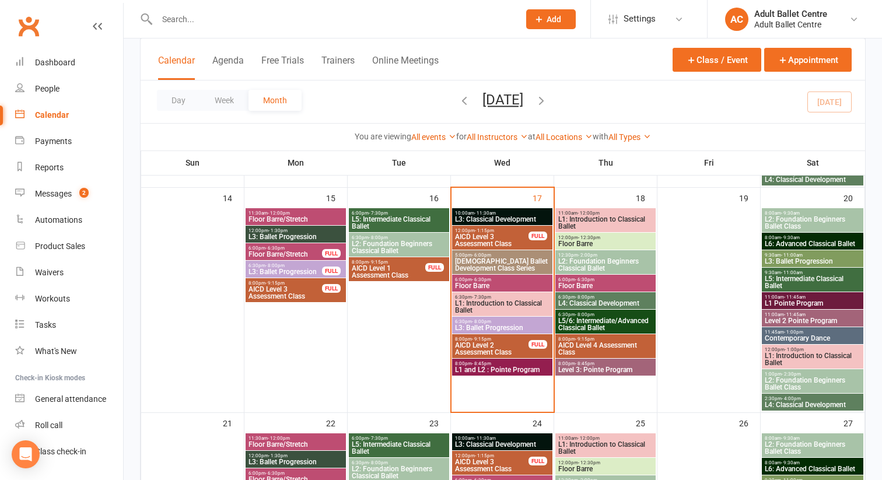
scroll to position [543, 0]
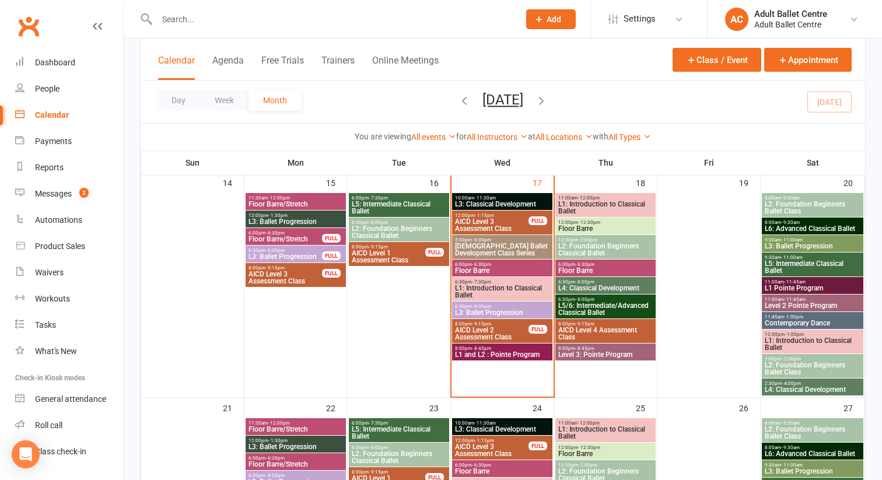
click at [490, 351] on span "L1 and L2 : Pointe Program" at bounding box center [503, 354] width 96 height 7
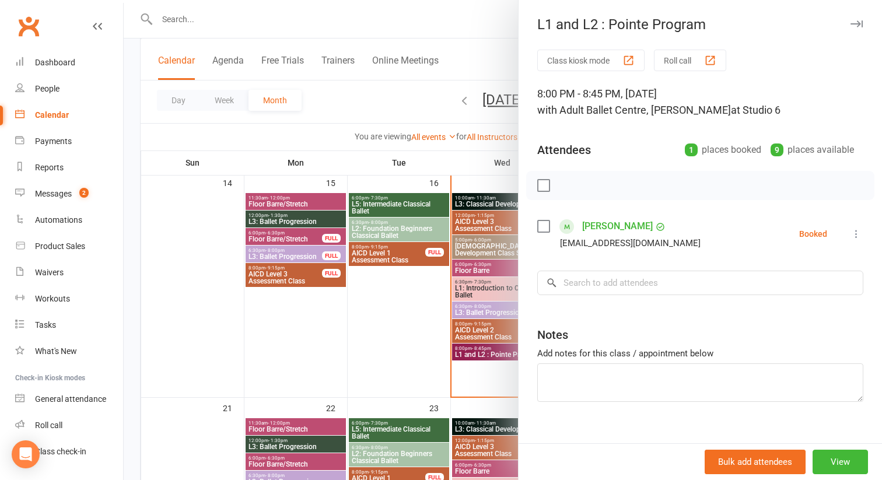
click at [855, 232] on icon at bounding box center [857, 234] width 12 height 12
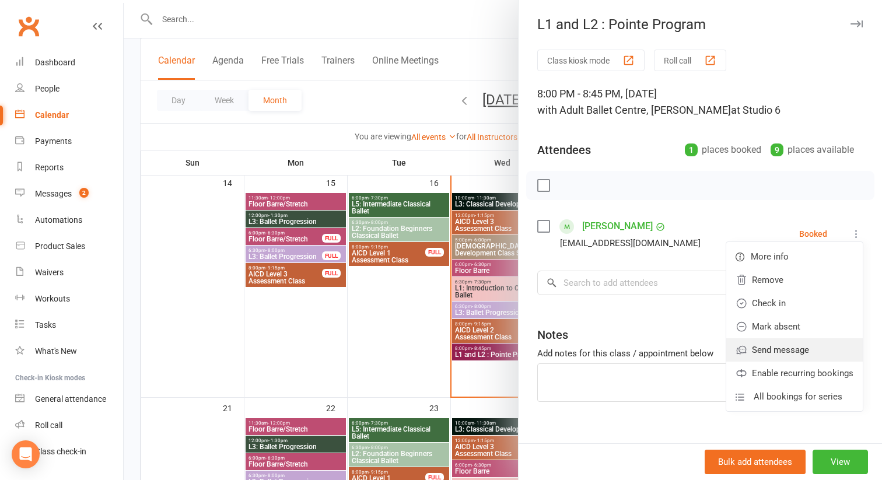
click at [785, 347] on link "Send message" at bounding box center [794, 349] width 137 height 23
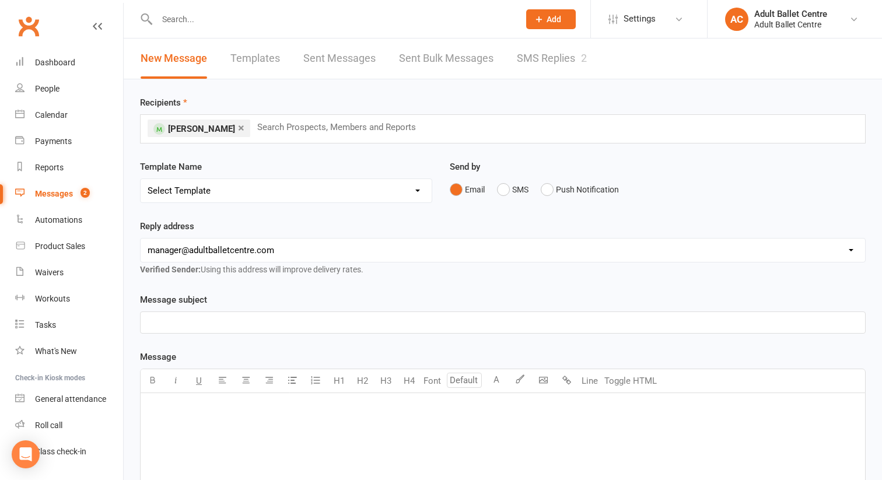
click at [236, 322] on p "﻿" at bounding box center [503, 323] width 711 height 14
click at [151, 324] on span "pointe class this evening" at bounding box center [196, 322] width 97 height 11
click at [162, 400] on div "﻿" at bounding box center [503, 480] width 725 height 175
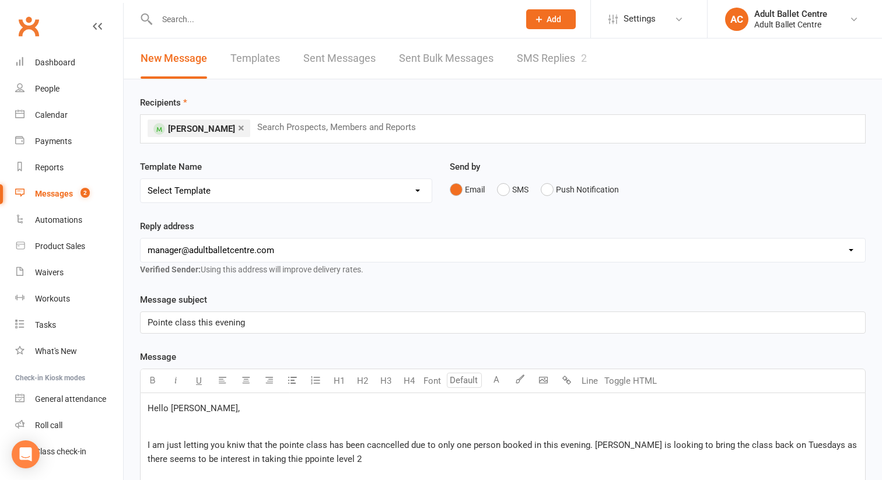
click at [247, 462] on span "I am just letting you kniw that the pointe class has been cacncelled due to onl…" at bounding box center [504, 452] width 712 height 25
click at [253, 459] on span "I am just letting you kniw that the pointe class has been cacncelled due to onl…" at bounding box center [504, 452] width 712 height 25
click at [322, 458] on p "I am just letting you kniw that the pointe class has been cacncelled due to onl…" at bounding box center [503, 452] width 711 height 28
click at [240, 445] on span "I am just letting you kniw that the pointe class has been cacncelled due to onl…" at bounding box center [504, 452] width 712 height 25
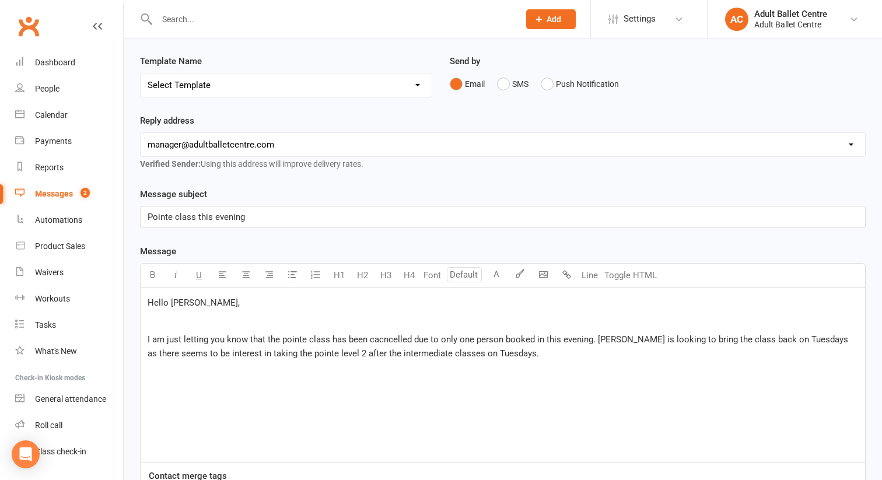
scroll to position [107, 0]
click at [376, 340] on span "I am just letting you know that the pointe class has been cacncelled due to onl…" at bounding box center [499, 345] width 703 height 25
click at [380, 340] on span "I am just letting you know that the pointe class has been cacncelled due to onl…" at bounding box center [499, 345] width 703 height 25
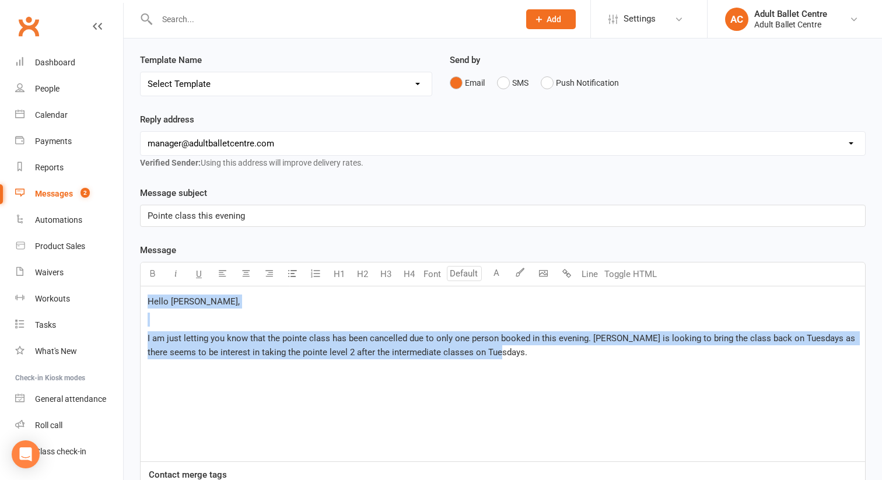
drag, startPoint x: 486, startPoint y: 364, endPoint x: 146, endPoint y: 293, distance: 347.6
click at [146, 293] on div "Hello Louise, ﻿ I am just letting you know that the pointe class has been cance…" at bounding box center [503, 374] width 725 height 175
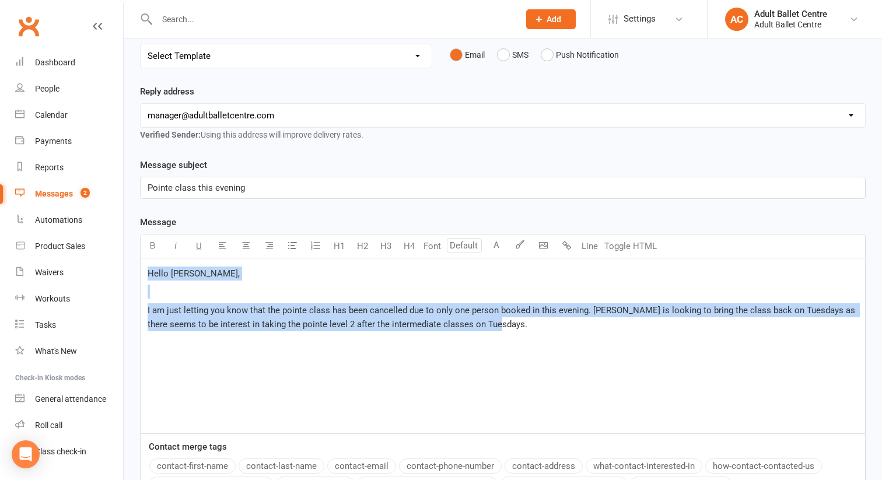
scroll to position [137, 0]
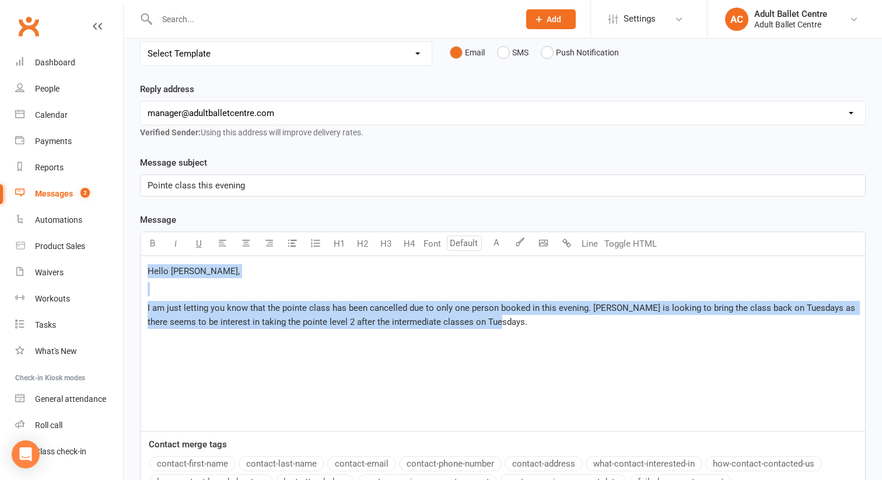
click at [207, 267] on p "Hello [PERSON_NAME]," at bounding box center [503, 271] width 711 height 14
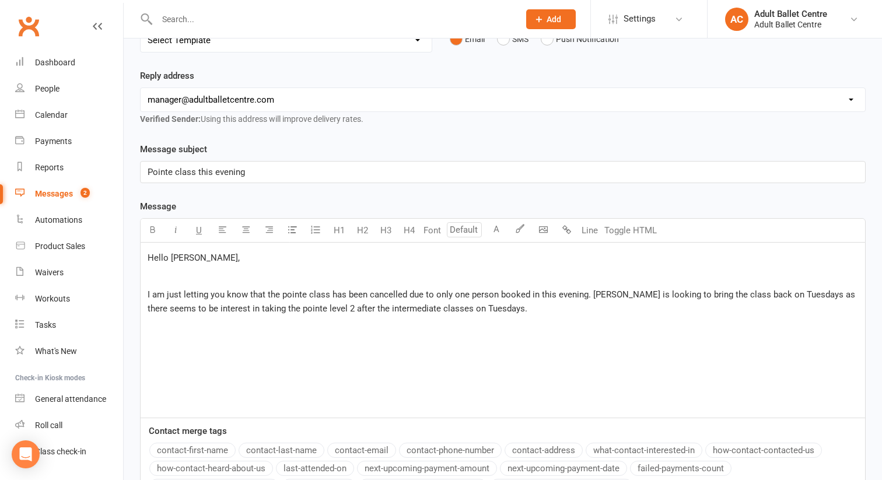
scroll to position [151, 0]
click at [498, 313] on p "I am just letting you know that the pointe class has been cancelled due to only…" at bounding box center [503, 301] width 711 height 28
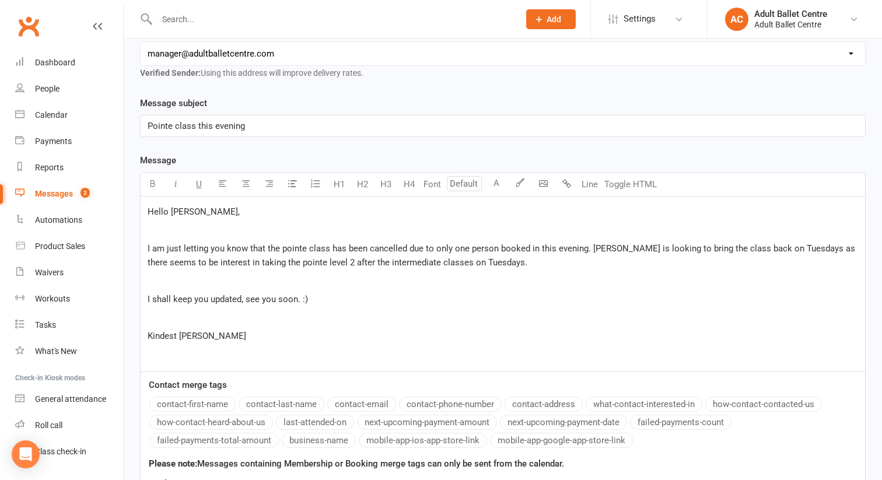
scroll to position [192, 0]
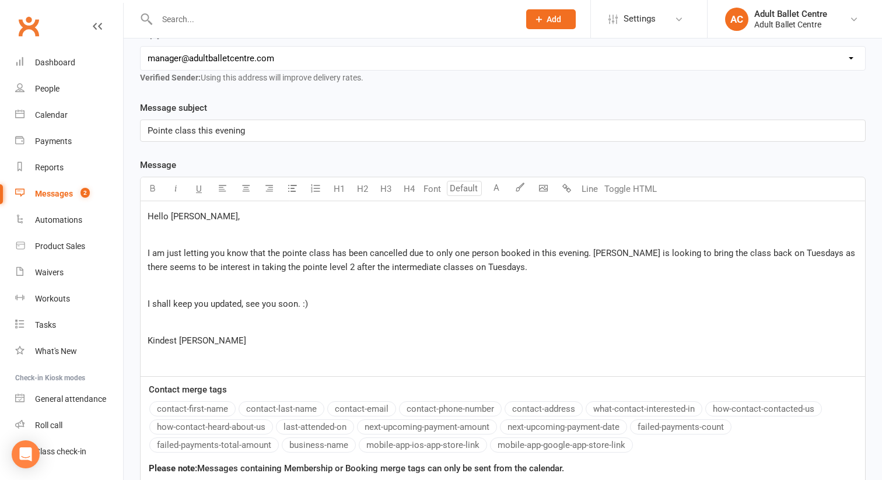
click at [264, 131] on p "Pointe class this evening" at bounding box center [503, 131] width 711 height 14
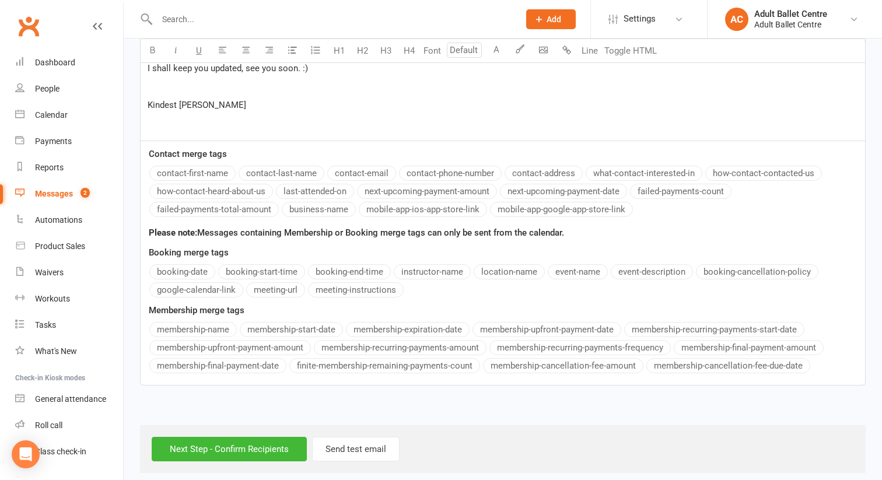
scroll to position [438, 0]
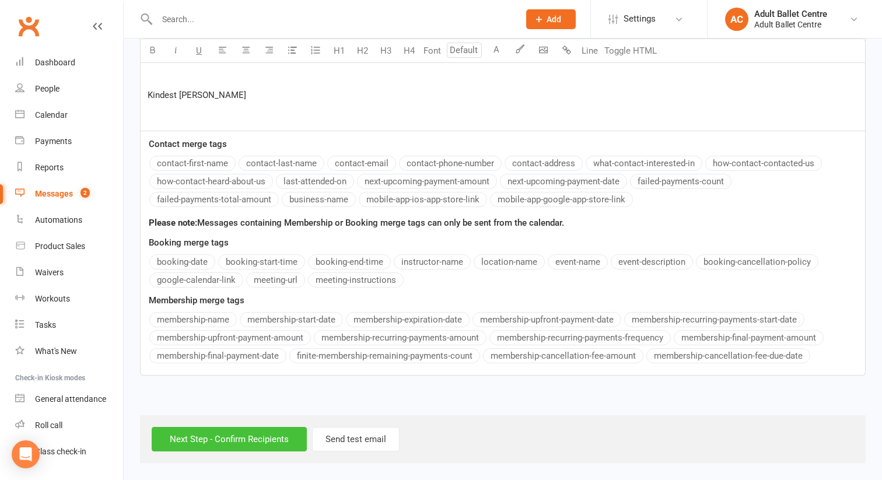
click at [181, 435] on input "Next Step - Confirm Recipients" at bounding box center [229, 439] width 155 height 25
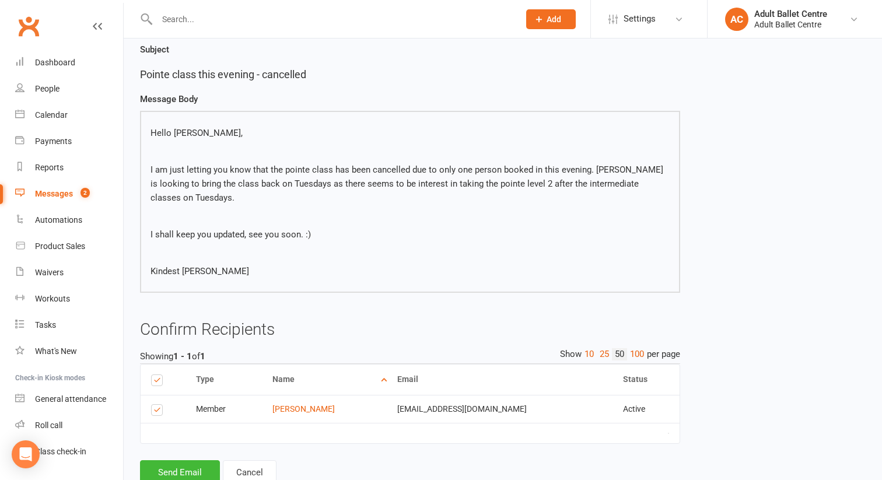
scroll to position [116, 0]
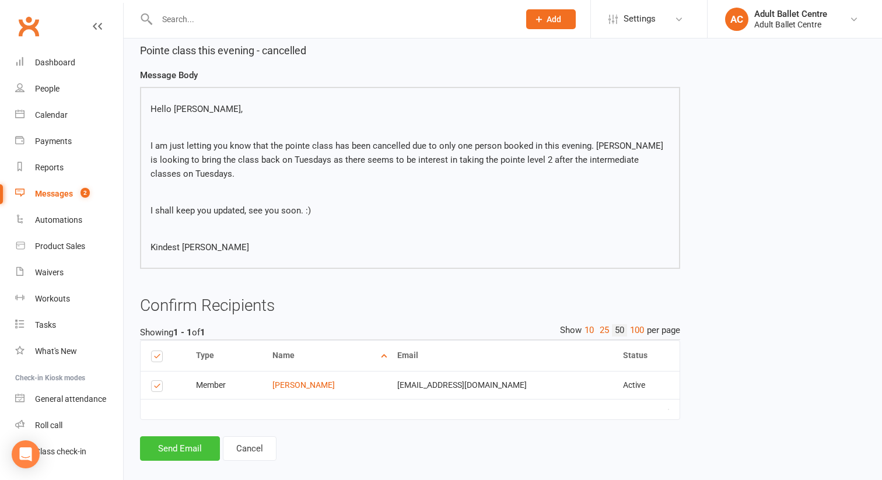
click at [184, 436] on button "Send Email" at bounding box center [180, 448] width 80 height 25
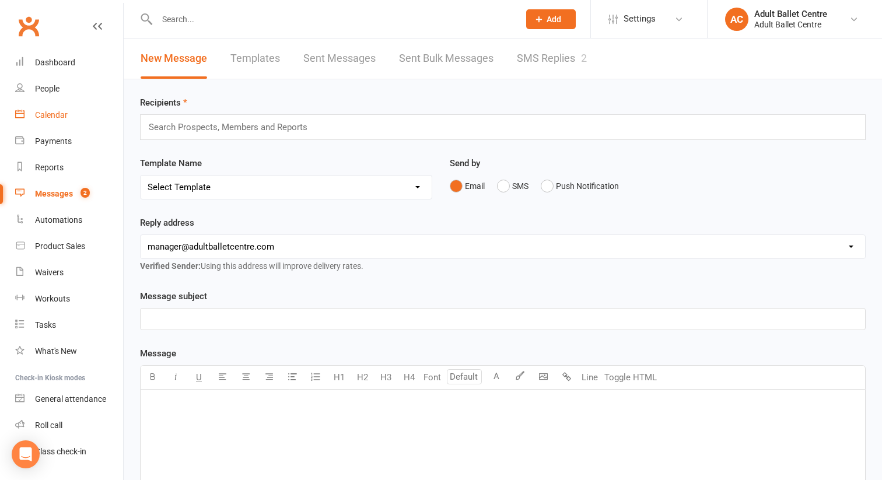
click at [51, 111] on div "Calendar" at bounding box center [51, 114] width 33 height 9
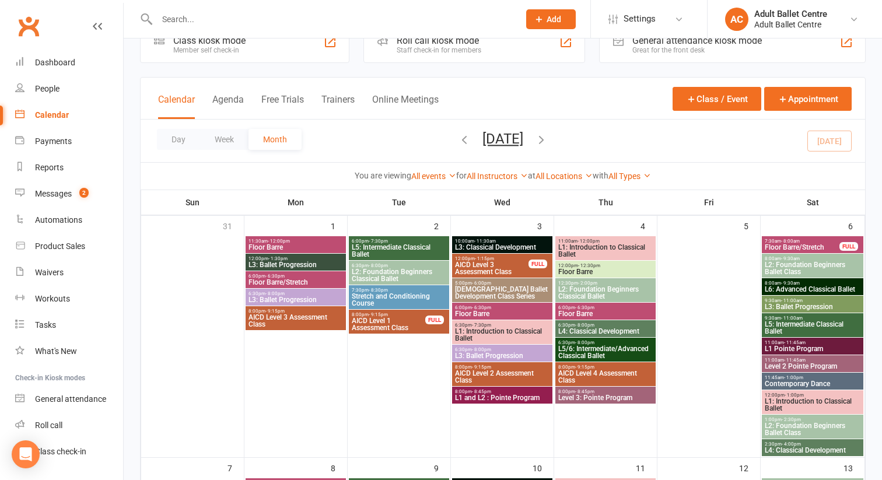
scroll to position [40, 0]
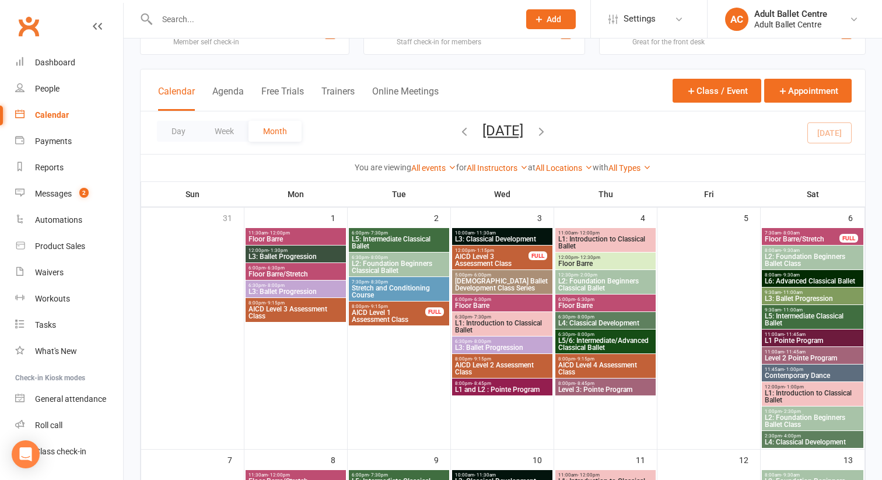
click at [378, 260] on span "L2: Foundation Beginners Classical Ballet" at bounding box center [399, 267] width 96 height 14
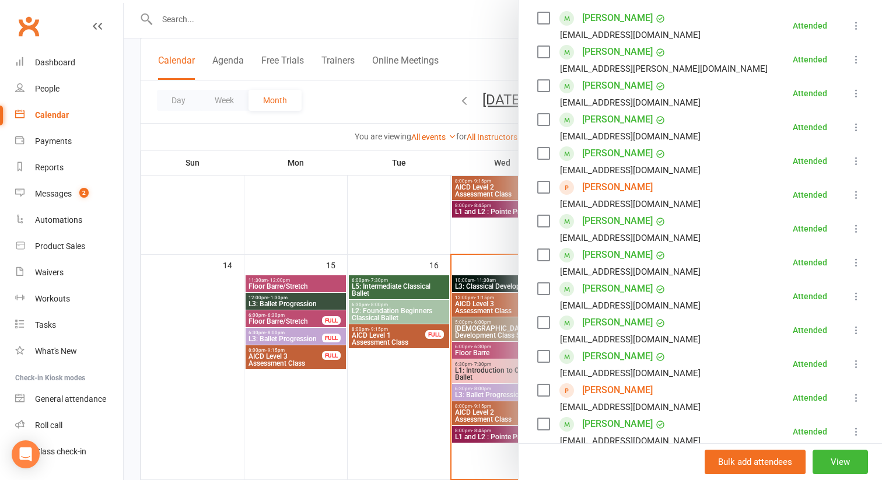
scroll to position [466, 0]
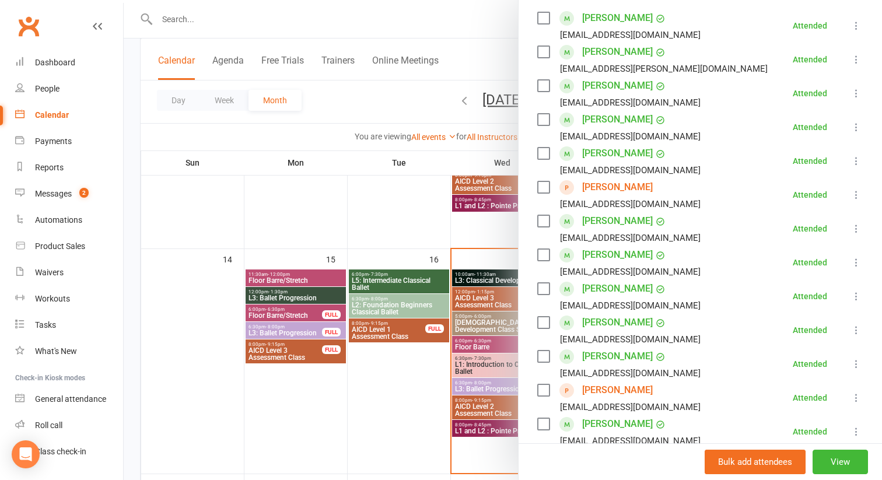
click at [383, 305] on div at bounding box center [503, 240] width 759 height 480
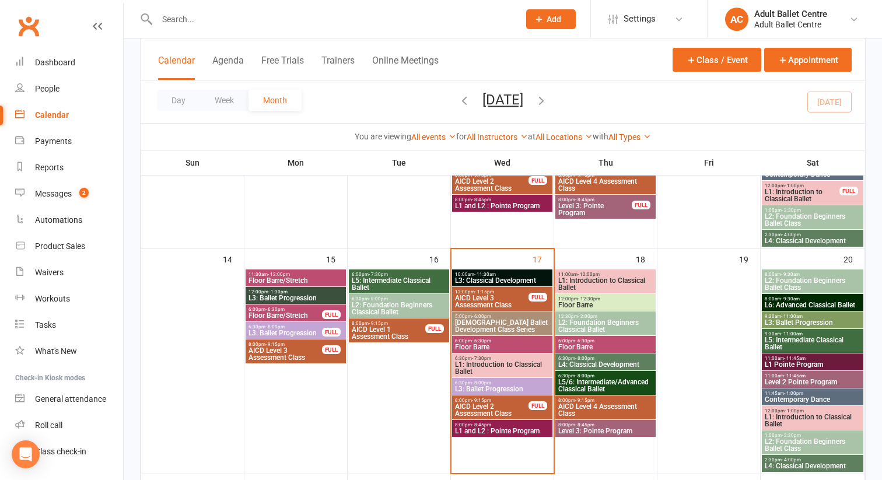
click at [383, 305] on span "L2: Foundation Beginners Classical Ballet" at bounding box center [399, 309] width 96 height 14
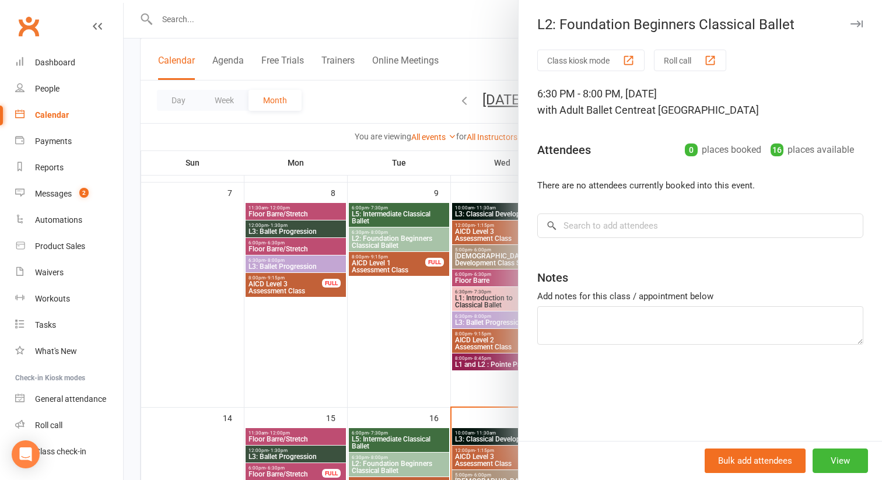
scroll to position [286, 0]
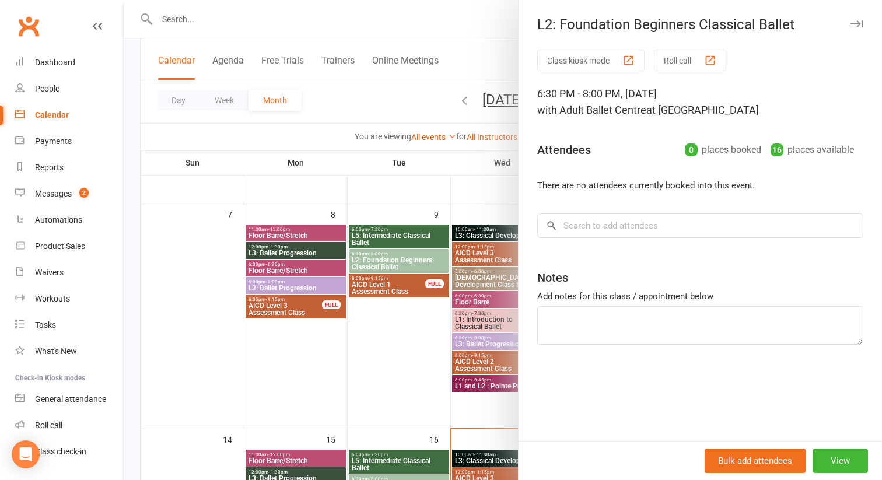
click at [402, 263] on div at bounding box center [503, 240] width 759 height 480
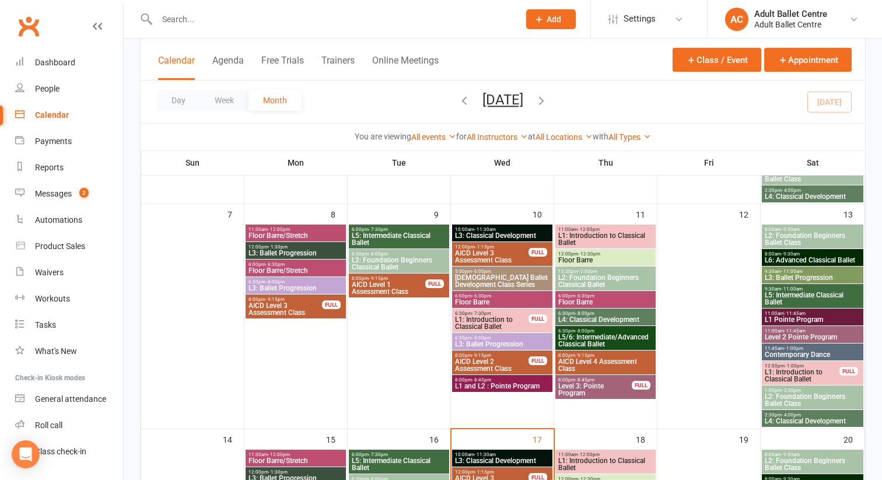
click at [402, 263] on span "L2: Foundation Beginners Classical Ballet" at bounding box center [399, 264] width 96 height 14
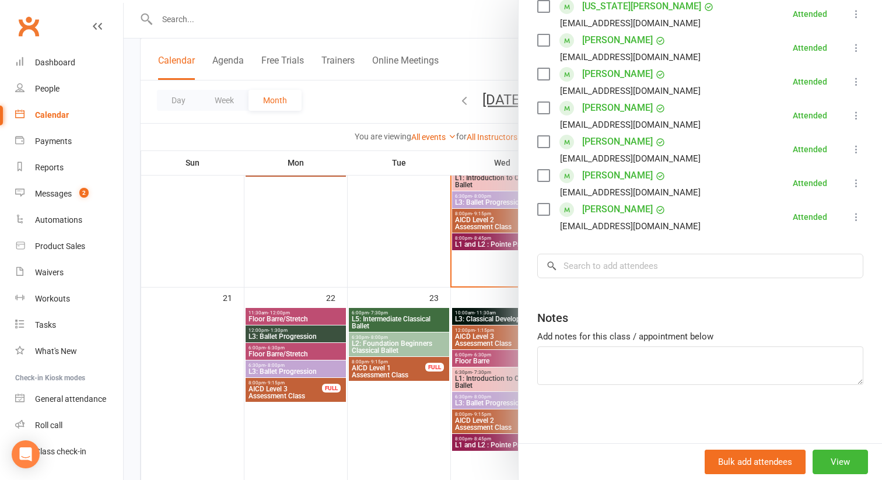
scroll to position [692, 0]
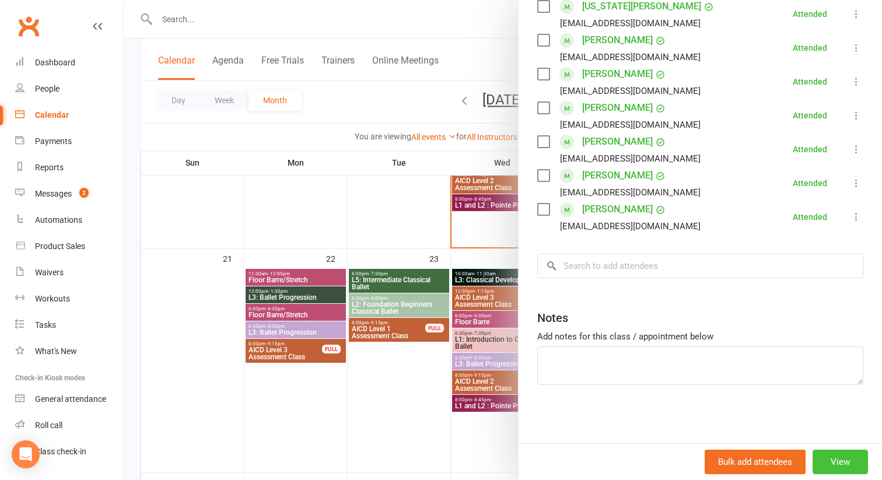
click at [839, 450] on button "View" at bounding box center [840, 462] width 55 height 25
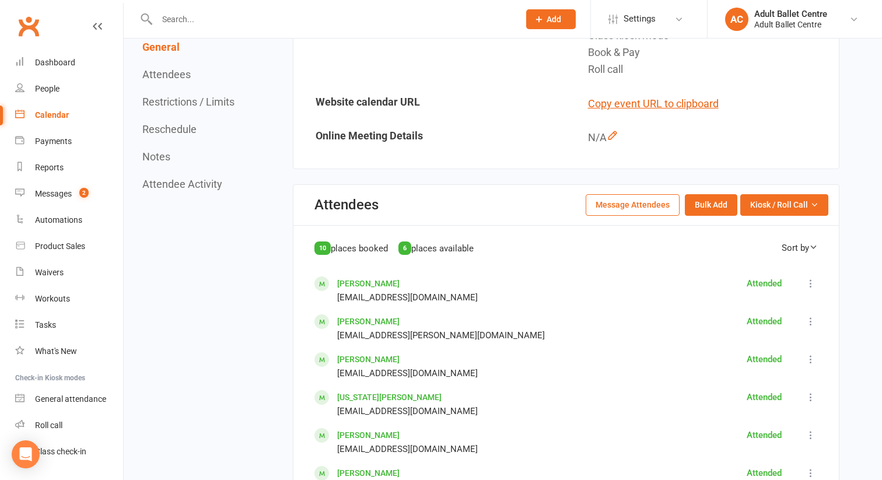
scroll to position [544, 0]
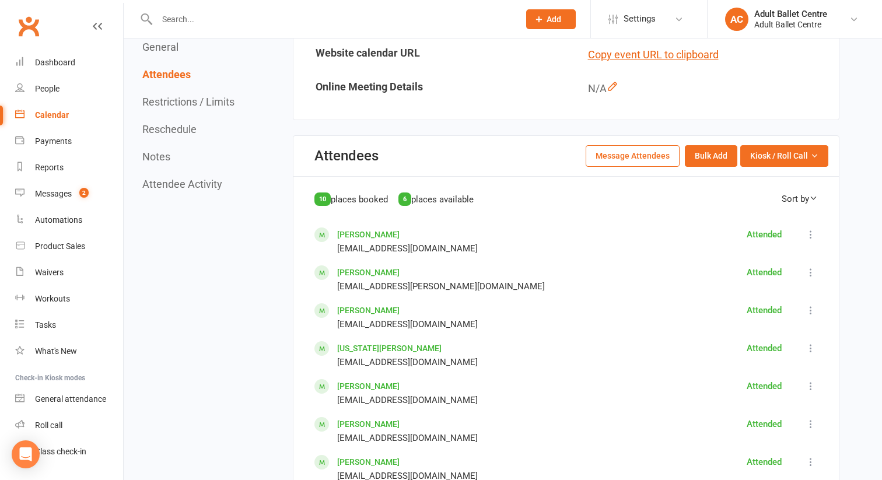
click at [633, 159] on button "Message Attendees" at bounding box center [633, 155] width 94 height 21
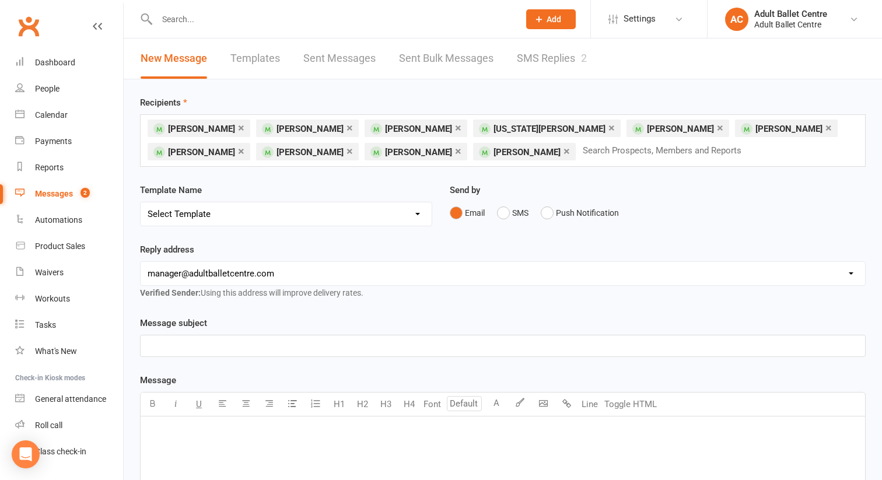
click at [248, 348] on p "﻿" at bounding box center [503, 346] width 711 height 14
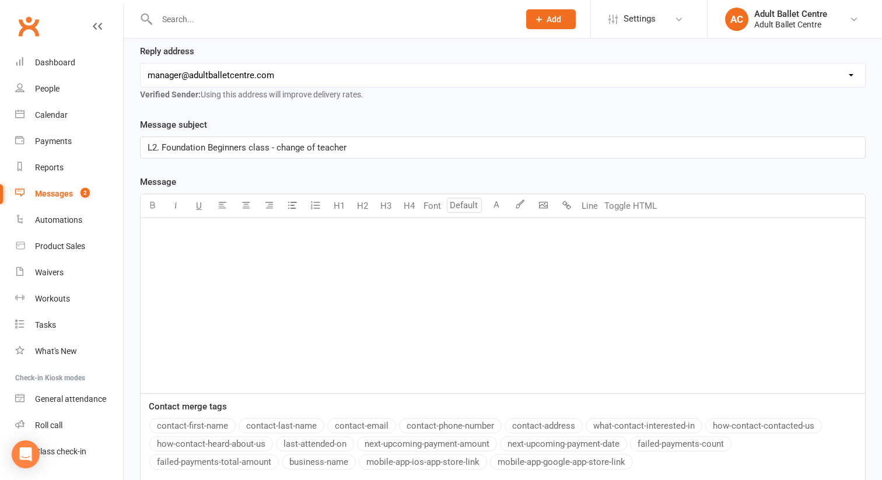
scroll to position [278, 0]
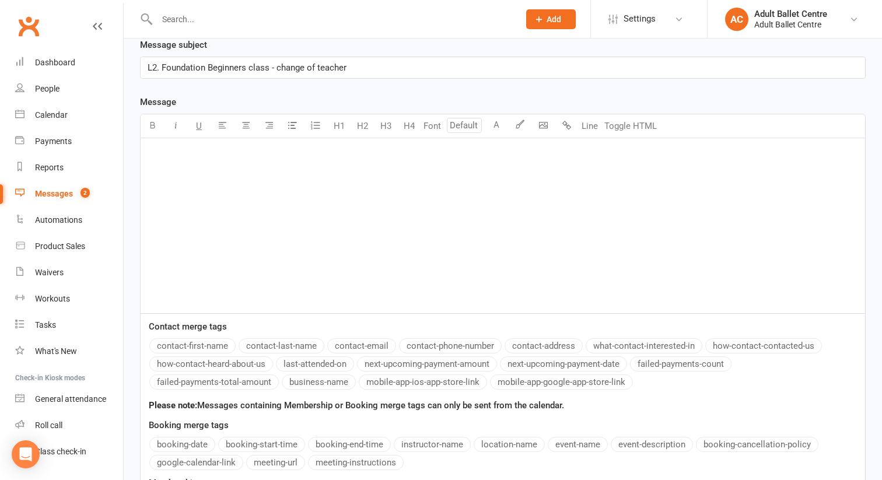
click at [180, 163] on div "﻿" at bounding box center [503, 225] width 725 height 175
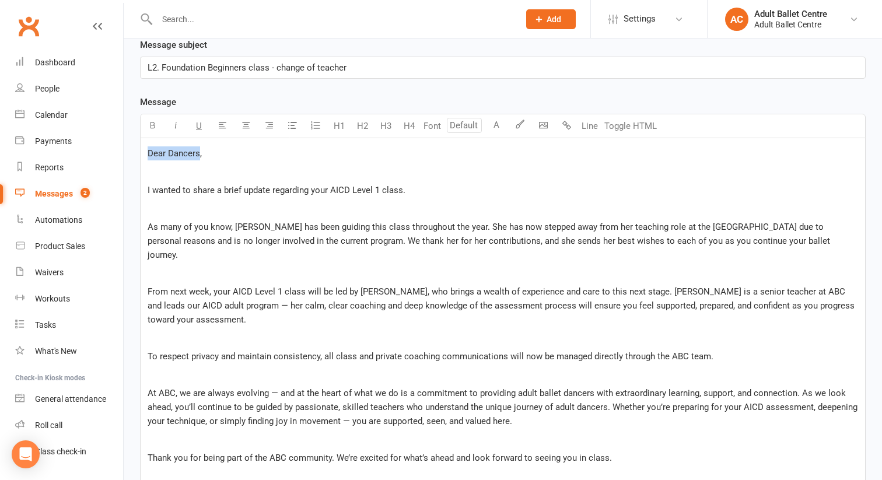
drag, startPoint x: 200, startPoint y: 155, endPoint x: 139, endPoint y: 154, distance: 60.1
click at [139, 155] on div "Message subject L2. Foundation Beginners class - change of teacher Message U H1…" at bounding box center [502, 404] width 743 height 733
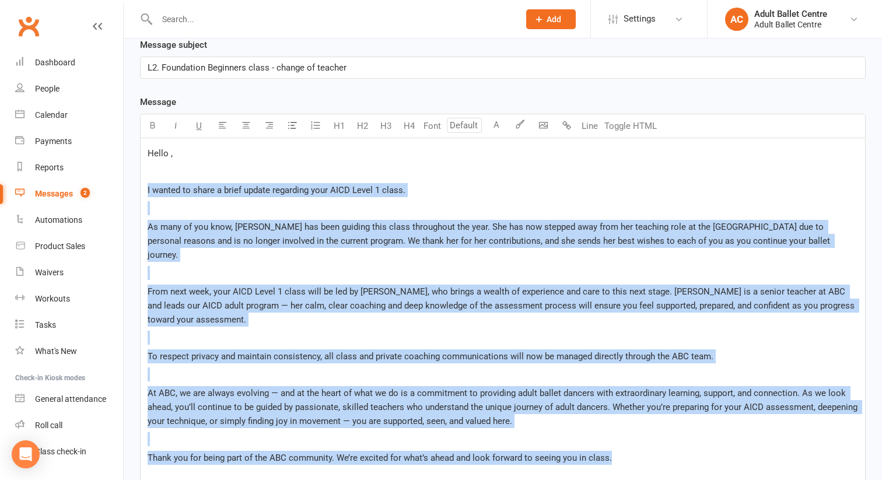
drag, startPoint x: 148, startPoint y: 190, endPoint x: 678, endPoint y: 438, distance: 585.0
click at [678, 438] on div "Hello , ﻿ I wanted to share a brief update regarding your AICD Level 1 class. ﻿…" at bounding box center [503, 323] width 725 height 371
copy div "I wanted to share a brief update regarding your AICD Level 1 class. ﻿ As many o…"
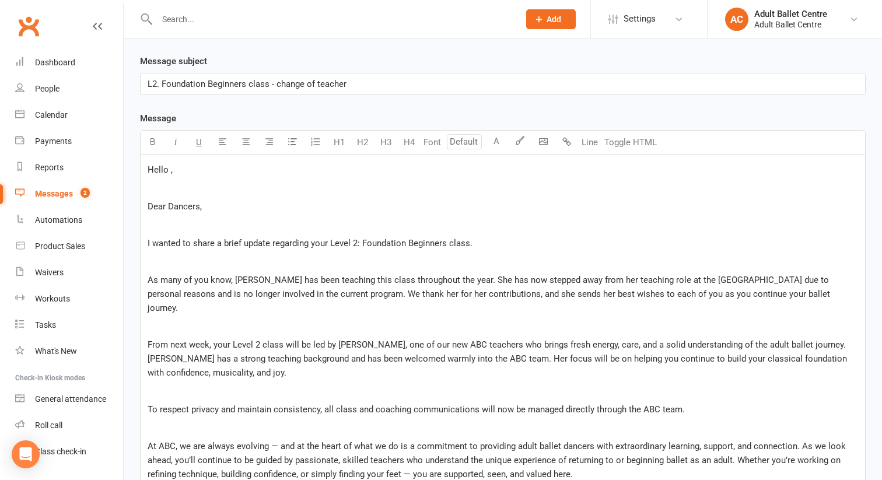
scroll to position [245, 0]
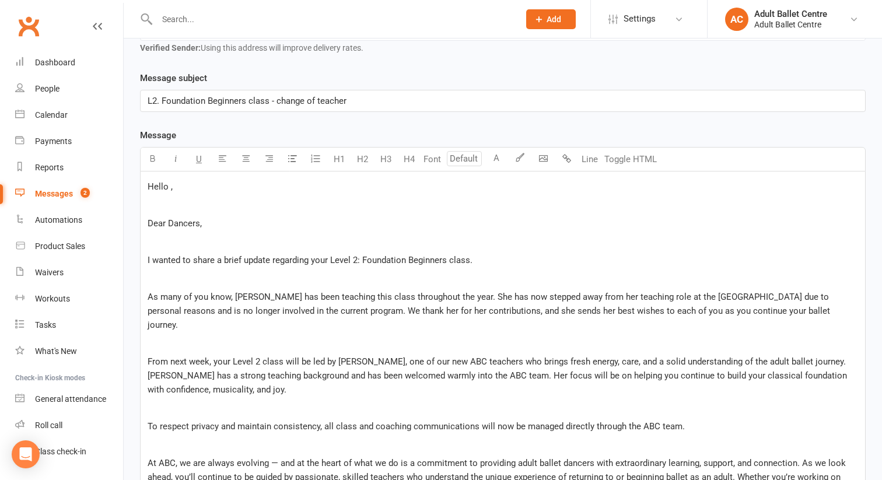
click at [177, 191] on p "Hello ," at bounding box center [503, 187] width 711 height 14
click at [169, 189] on span "Hello ," at bounding box center [160, 186] width 25 height 11
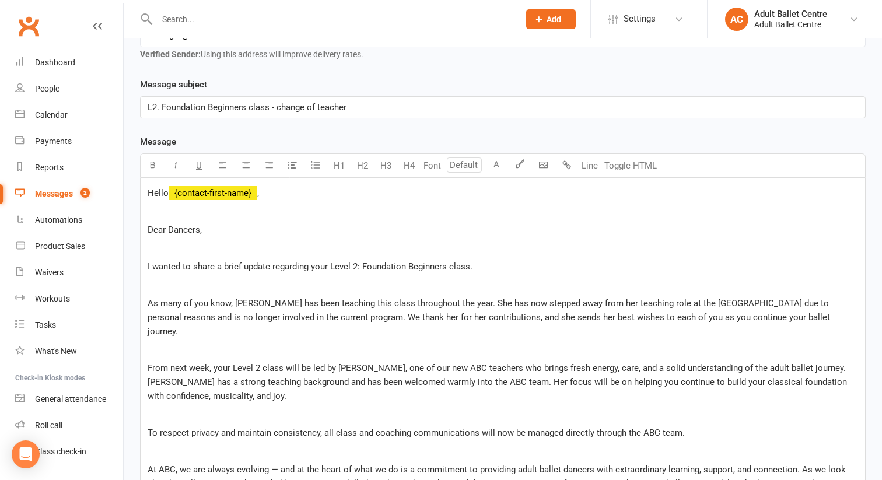
scroll to position [269, 0]
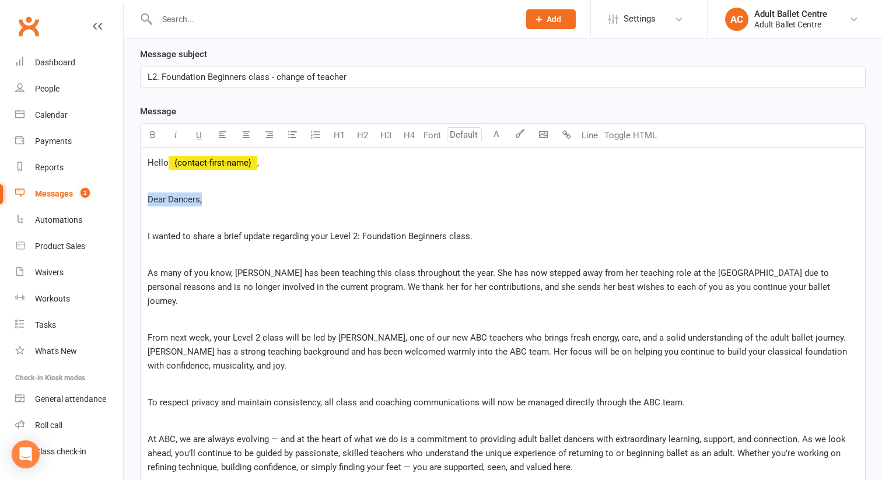
drag, startPoint x: 224, startPoint y: 198, endPoint x: 95, endPoint y: 195, distance: 129.0
click at [95, 196] on ui-view "Prospect Member Non-attending contact Class / event Appointment Task Membership…" at bounding box center [441, 357] width 882 height 1246
click at [149, 208] on div "Hello ﻿ {contact-first-name} , ﻿ ﻿ ﻿ I wanted to share a brief update regarding…" at bounding box center [503, 398] width 725 height 500
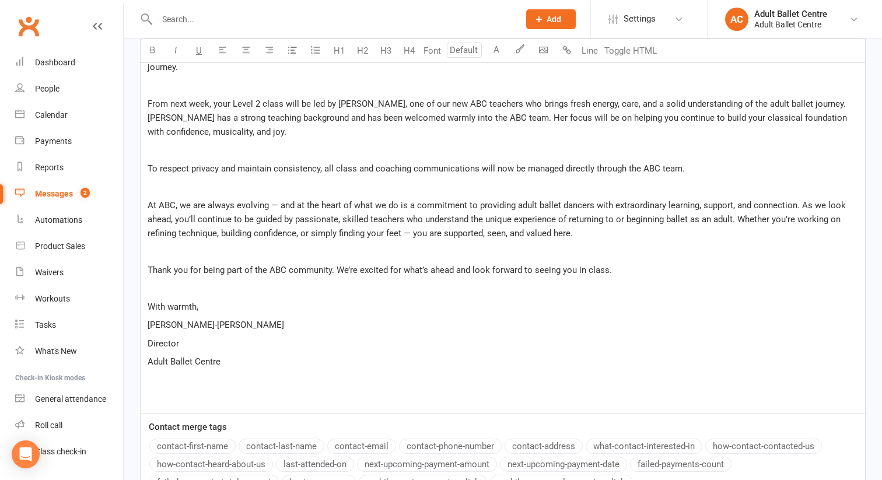
scroll to position [469, 0]
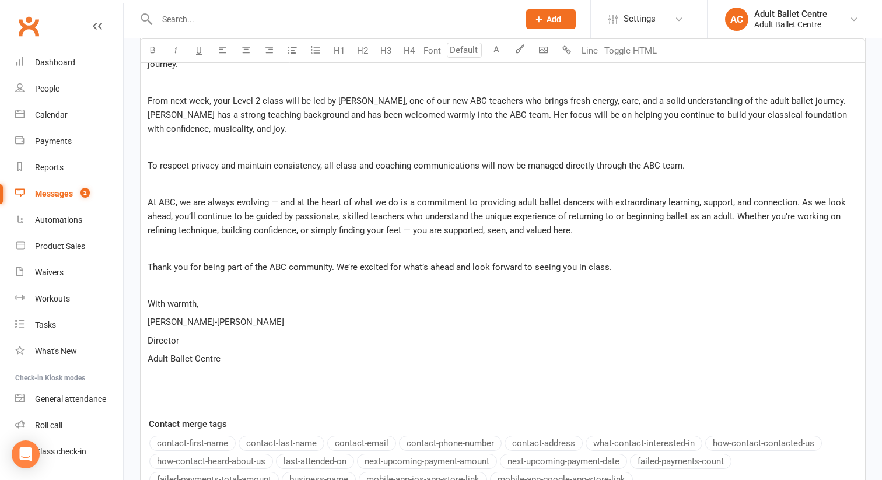
click at [336, 96] on span "From next week, your Level 2 class will be led by Olivia, one of our new ABC te…" at bounding box center [499, 115] width 702 height 39
click at [417, 96] on span "From next week, your Level 2 class will be led by Tonia and then Olivia, one of…" at bounding box center [504, 115] width 713 height 39
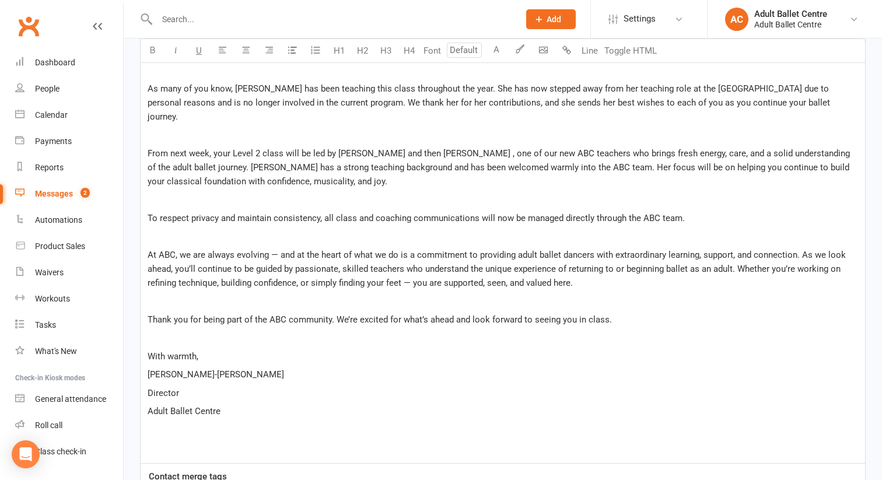
scroll to position [413, 0]
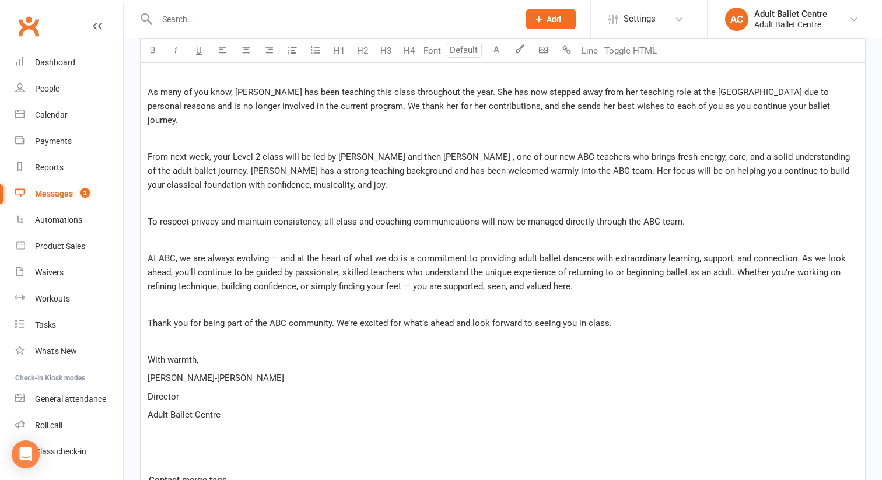
click at [266, 171] on span "From next week, your Level 2 class will be led by Tonia and then Olivia Day , o…" at bounding box center [500, 171] width 705 height 39
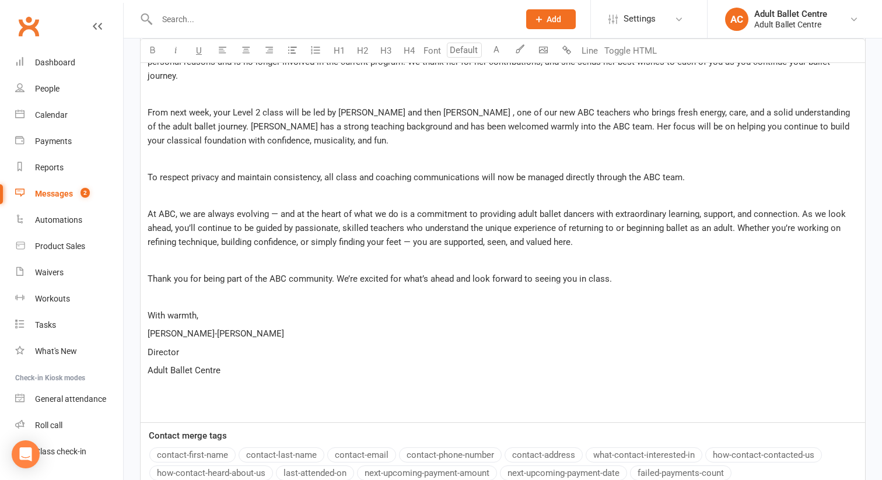
scroll to position [457, 0]
click at [281, 209] on span "At ABC, we are always evolving — and at the heart of what we do is a commitment…" at bounding box center [498, 228] width 701 height 39
click at [411, 233] on span "At ABC, we are always evolving, and at the heart of what we do is a commitment …" at bounding box center [496, 228] width 696 height 39
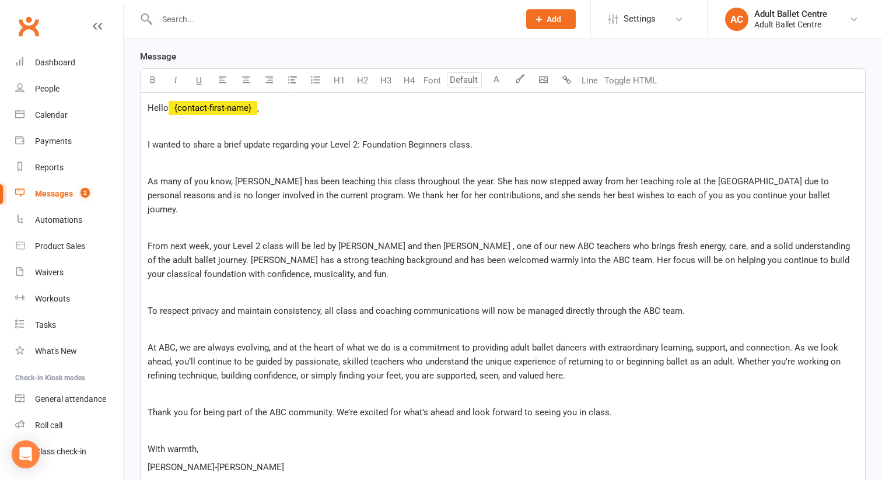
scroll to position [328, 0]
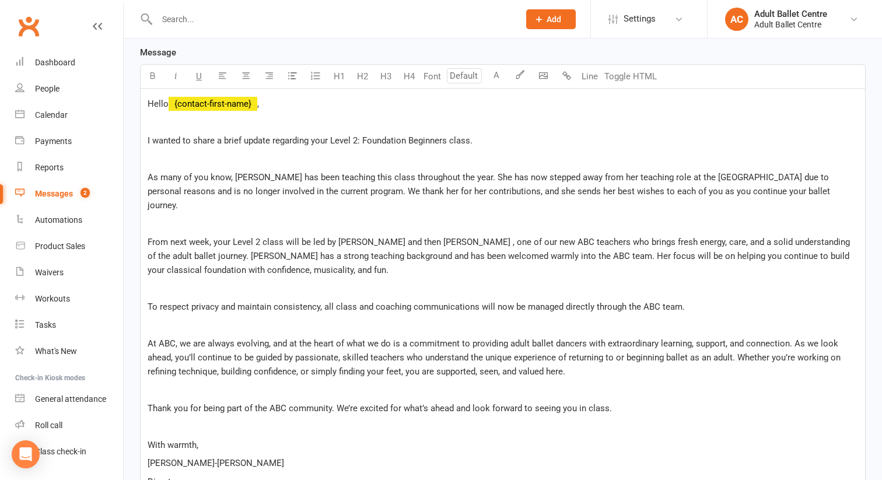
click at [360, 237] on span "From next week, your Level 2 class will be led by Tonia and then Olivia Day , o…" at bounding box center [500, 256] width 705 height 39
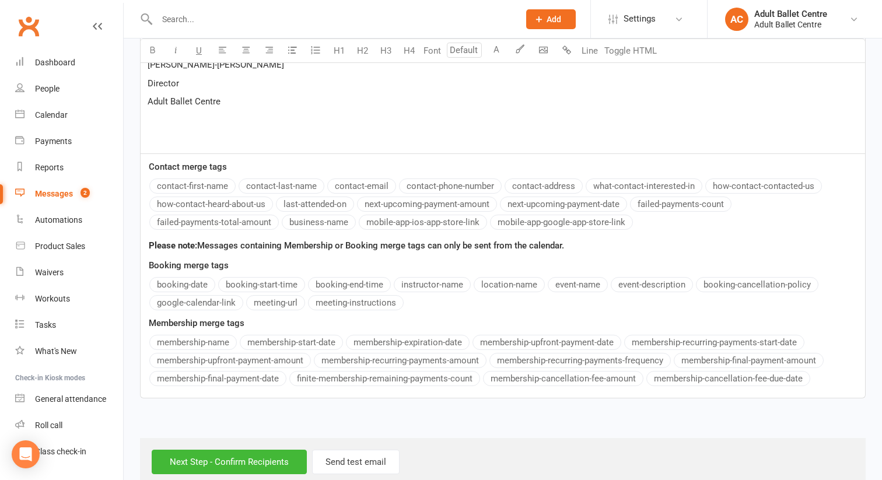
scroll to position [735, 0]
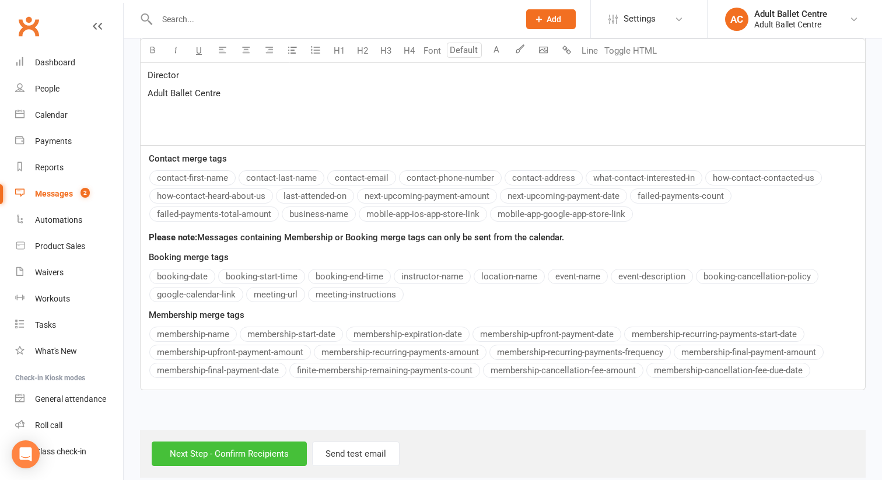
click at [214, 442] on input "Next Step - Confirm Recipients" at bounding box center [229, 454] width 155 height 25
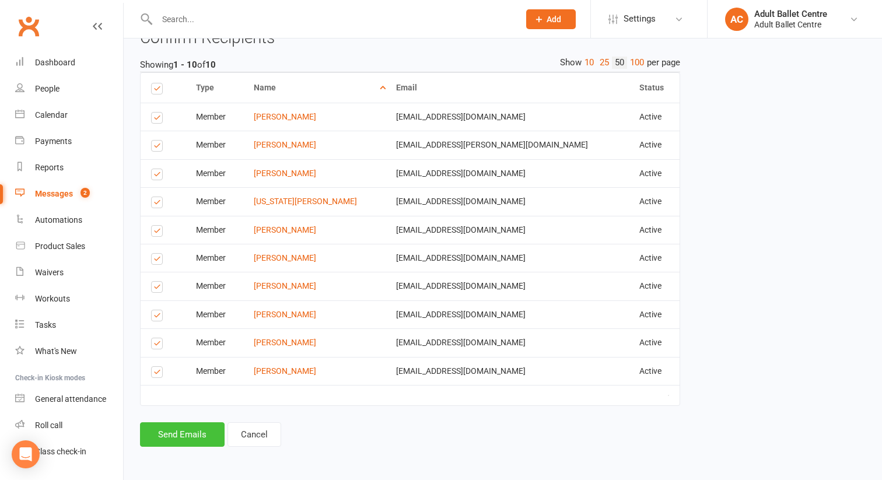
click at [170, 427] on button "Send Emails" at bounding box center [182, 434] width 85 height 25
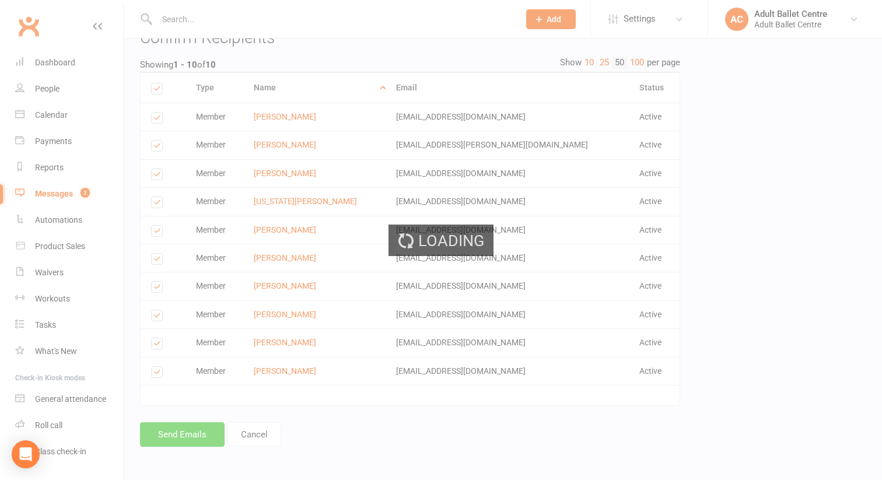
scroll to position [716, 0]
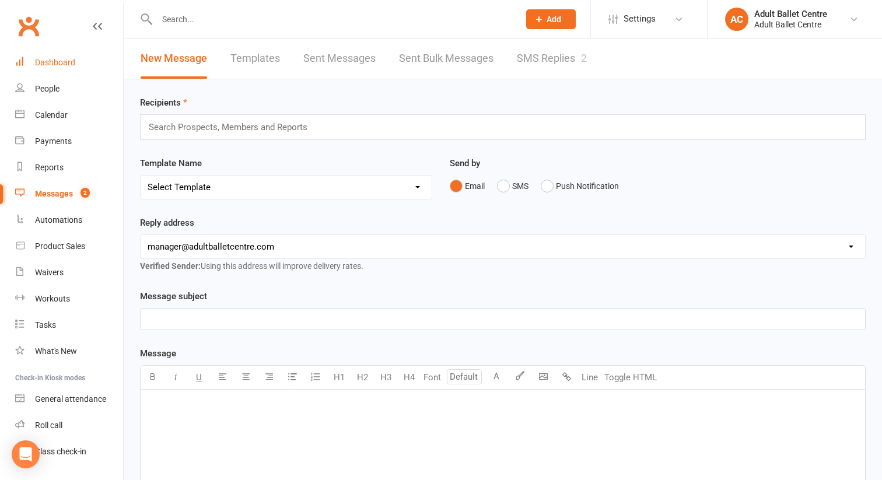
click at [66, 58] on div "Dashboard" at bounding box center [55, 62] width 40 height 9
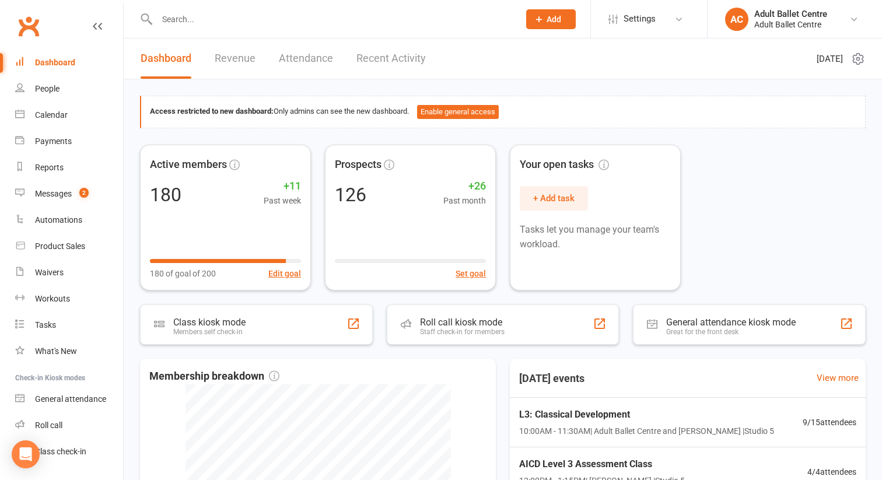
click at [364, 58] on link "Recent Activity" at bounding box center [391, 59] width 69 height 40
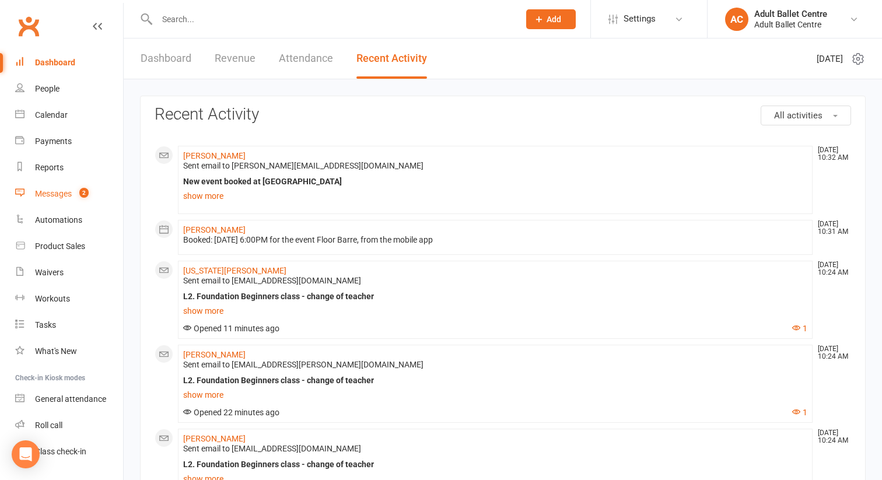
click at [90, 192] on link "Messages 2" at bounding box center [69, 194] width 108 height 26
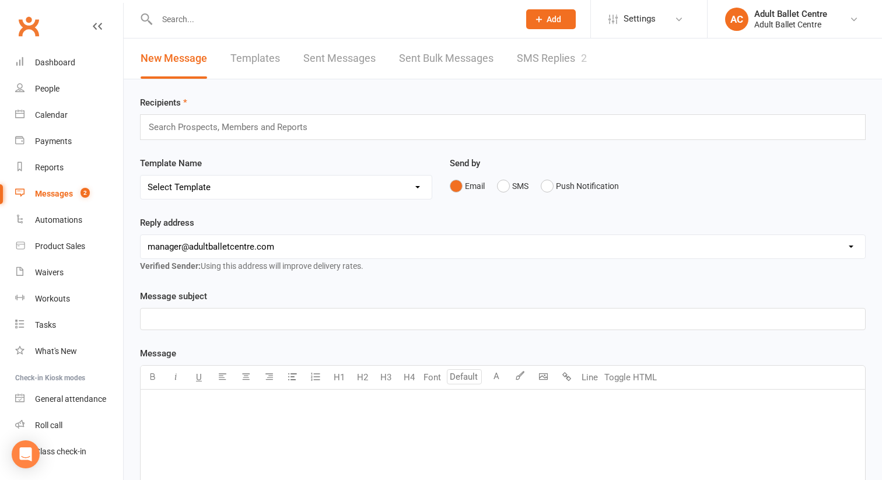
click at [547, 61] on link "SMS Replies 2" at bounding box center [552, 59] width 70 height 40
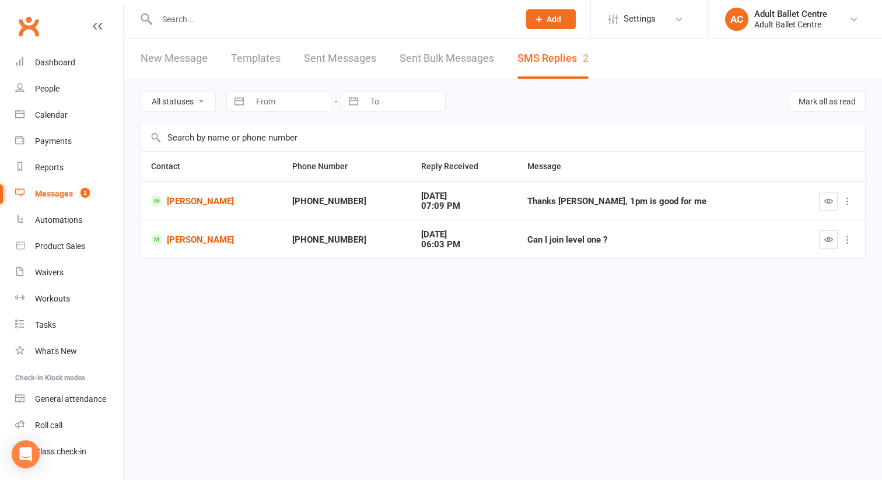
click at [845, 200] on icon at bounding box center [848, 201] width 12 height 12
click at [787, 215] on link "Delete" at bounding box center [797, 223] width 116 height 23
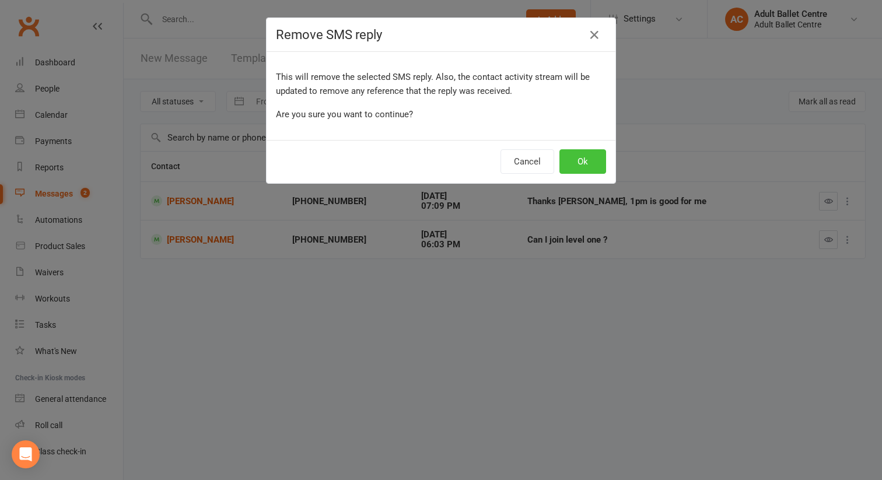
click at [589, 163] on button "Ok" at bounding box center [583, 161] width 47 height 25
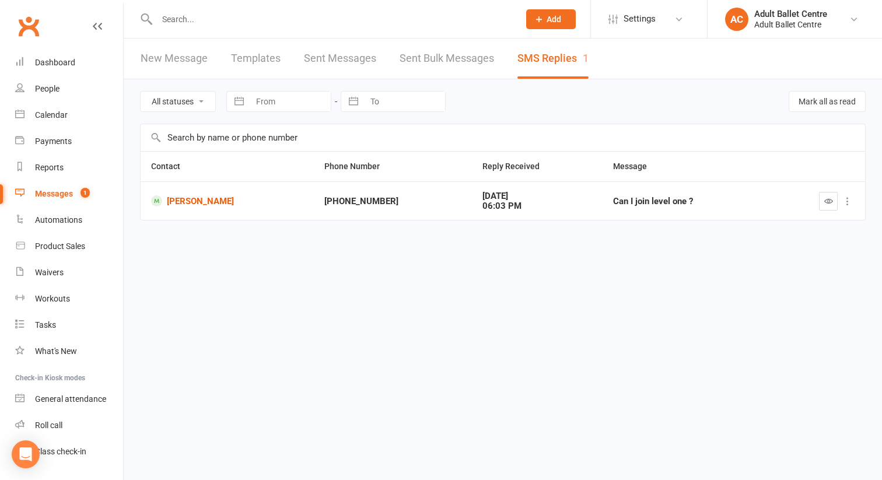
click at [846, 202] on icon at bounding box center [848, 201] width 12 height 12
click at [763, 225] on link "Delete" at bounding box center [797, 223] width 116 height 23
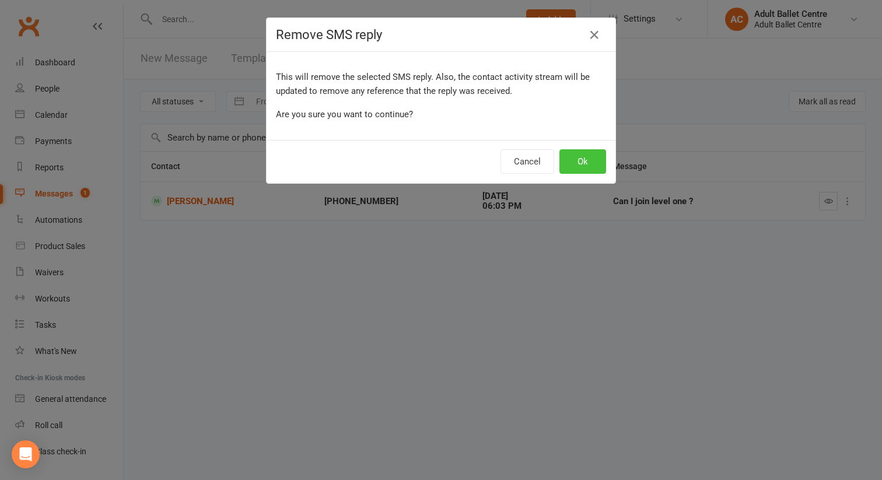
click at [592, 162] on button "Ok" at bounding box center [583, 161] width 47 height 25
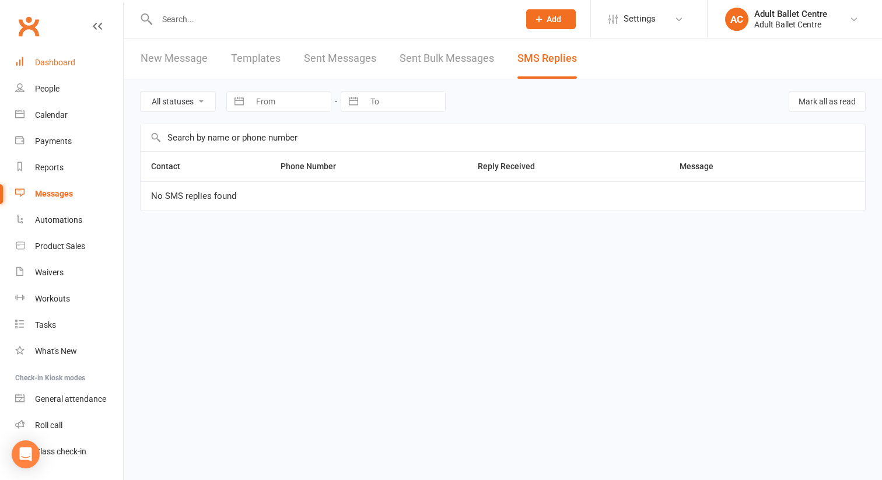
click at [49, 61] on div "Dashboard" at bounding box center [55, 62] width 40 height 9
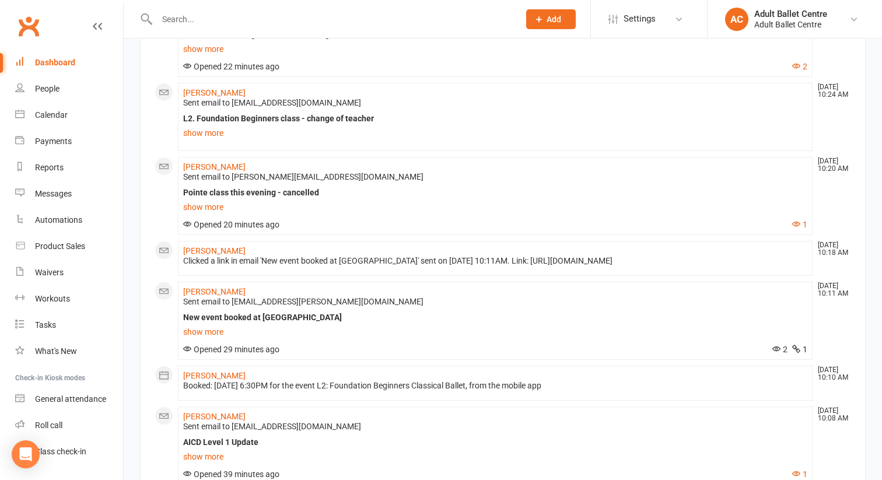
scroll to position [1194, 0]
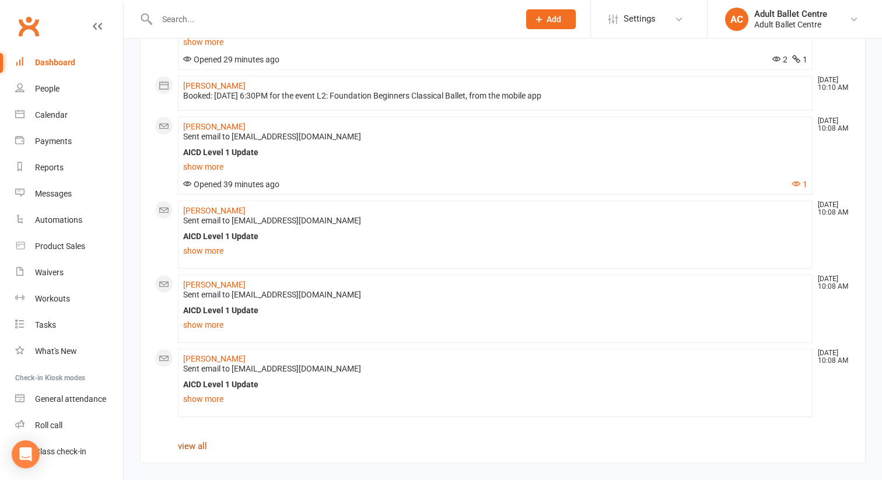
click at [190, 449] on link "view all" at bounding box center [192, 446] width 29 height 11
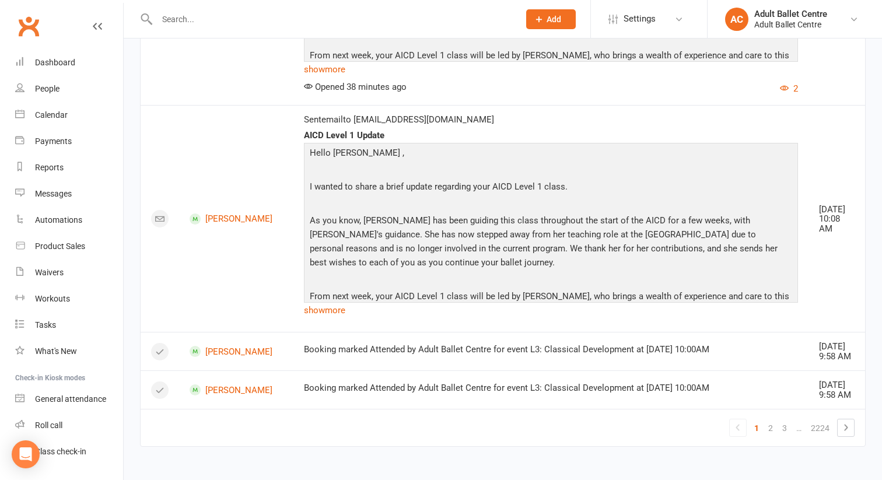
scroll to position [4649, 0]
click at [767, 432] on link "2" at bounding box center [771, 428] width 14 height 16
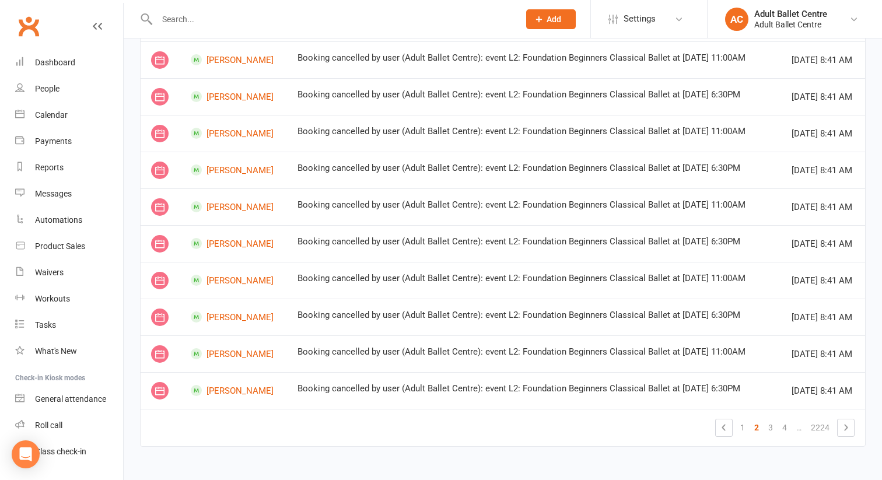
scroll to position [1137, 0]
click at [770, 429] on link "3" at bounding box center [771, 428] width 14 height 16
click at [771, 431] on link "4" at bounding box center [771, 429] width 14 height 16
click at [785, 429] on link "6" at bounding box center [785, 429] width 14 height 16
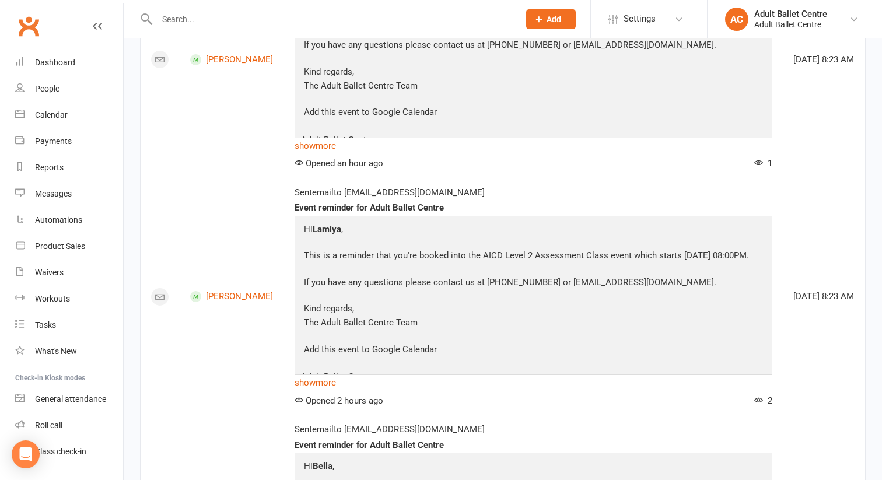
scroll to position [610, 0]
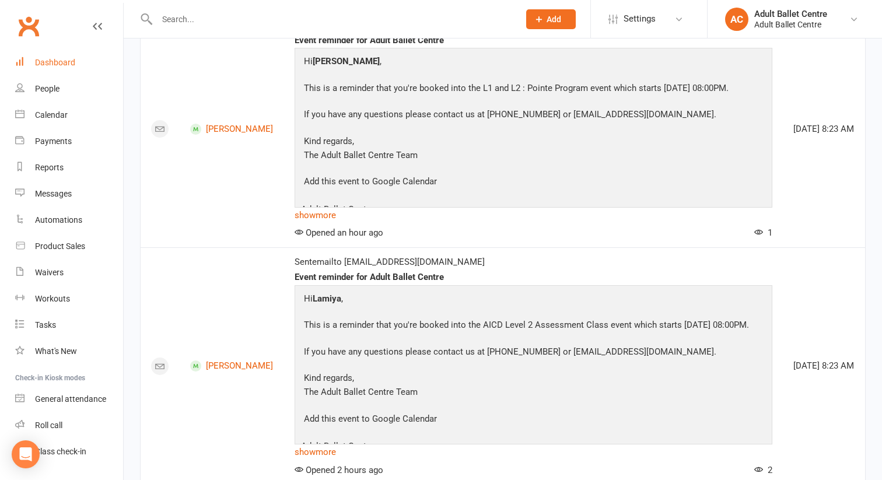
click at [42, 62] on div "Dashboard" at bounding box center [55, 62] width 40 height 9
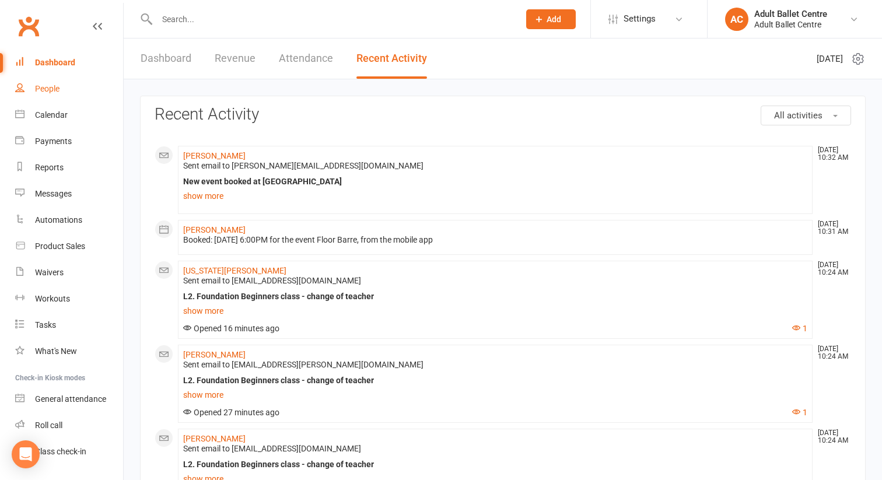
click at [51, 89] on div "People" at bounding box center [47, 88] width 25 height 9
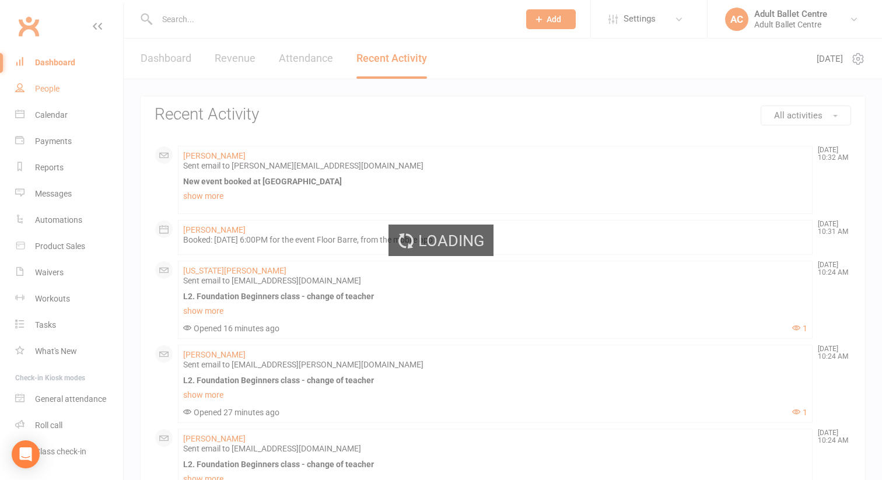
select select "100"
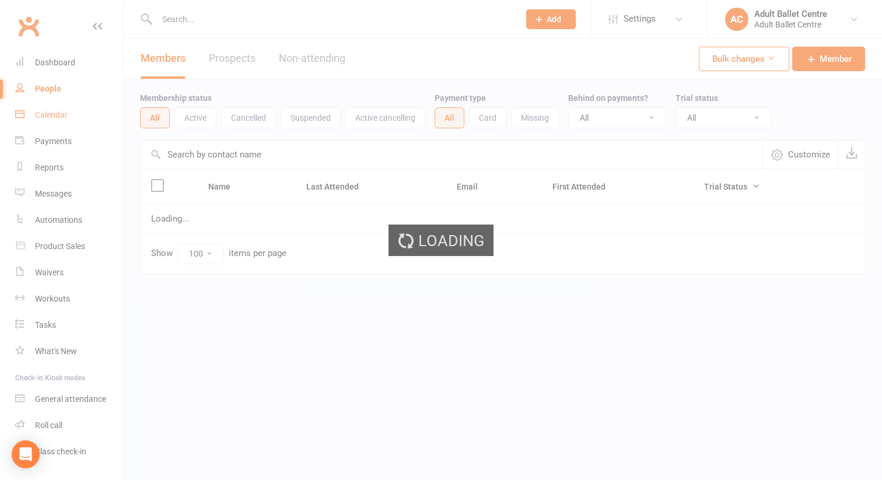
click at [46, 118] on div "Calendar" at bounding box center [51, 114] width 33 height 9
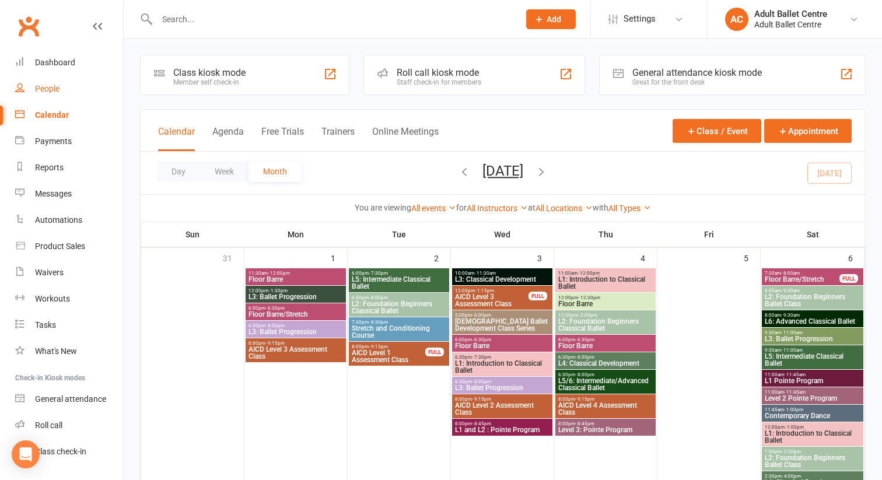
click at [47, 82] on link "People" at bounding box center [69, 89] width 108 height 26
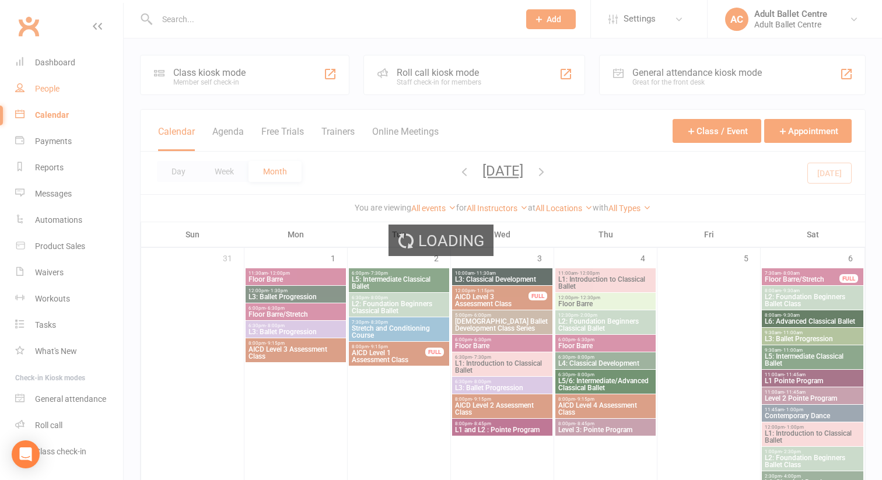
select select "100"
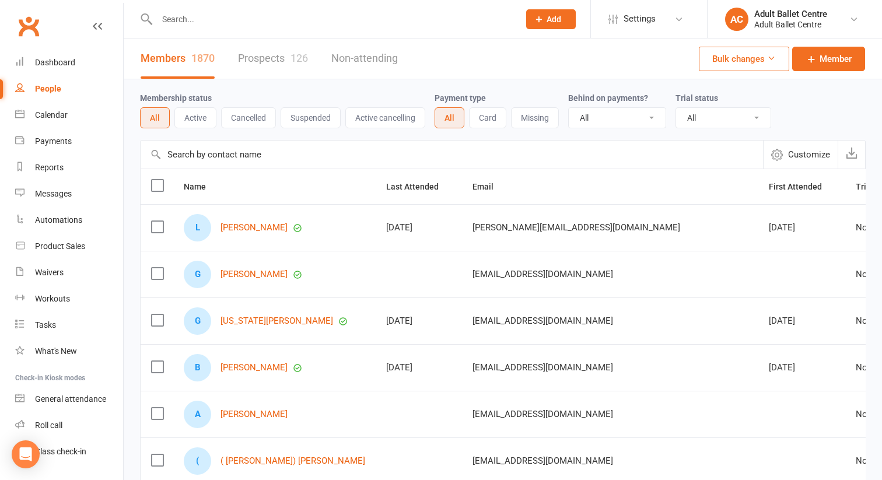
click at [538, 15] on icon at bounding box center [539, 19] width 11 height 11
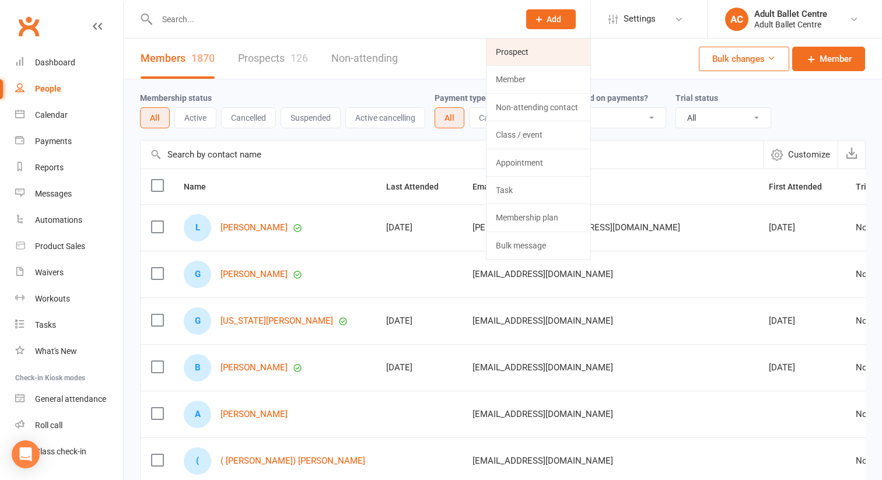
click at [518, 58] on link "Prospect" at bounding box center [539, 52] width 104 height 27
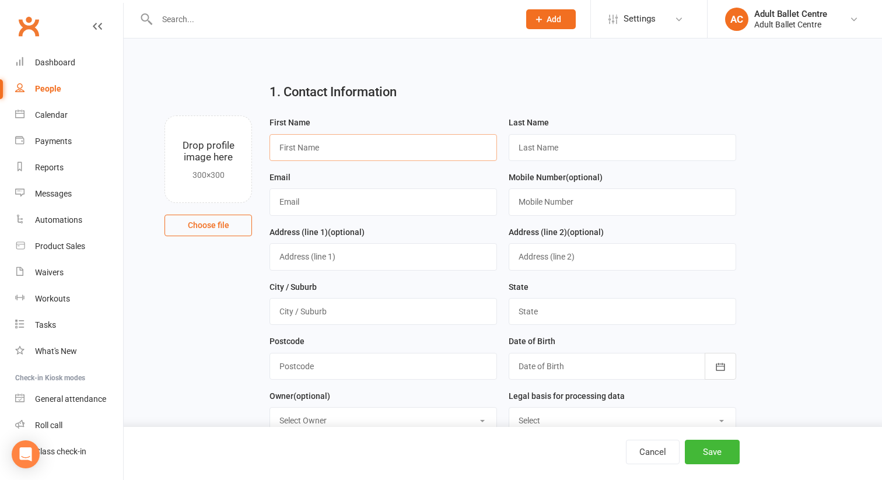
click at [342, 142] on input "text" at bounding box center [384, 147] width 228 height 27
paste input "[PERSON_NAME]"
drag, startPoint x: 352, startPoint y: 147, endPoint x: 319, endPoint y: 147, distance: 32.7
click at [319, 147] on input "[PERSON_NAME]" at bounding box center [384, 147] width 228 height 27
type input "Carys"
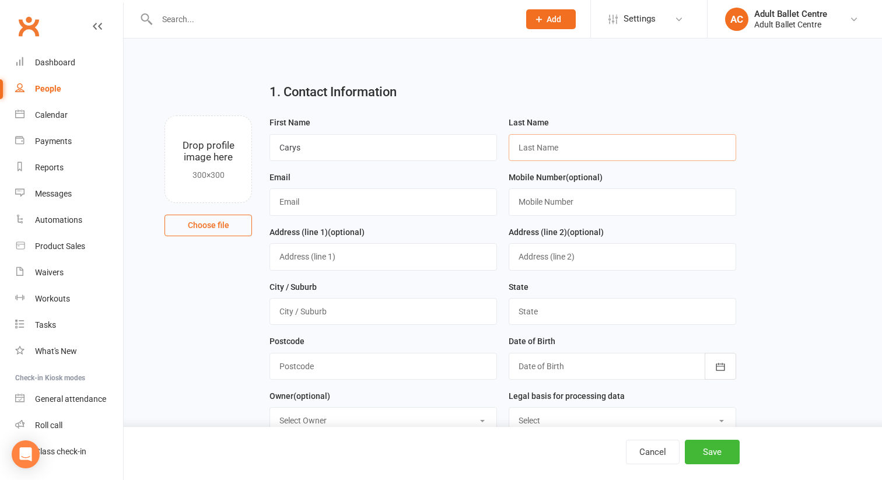
click at [510, 148] on input "text" at bounding box center [623, 147] width 228 height 27
paste input "Hamill"
type input "Hamill"
click at [310, 197] on input "text" at bounding box center [384, 201] width 228 height 27
paste input "[EMAIL_ADDRESS][DOMAIN_NAME]"
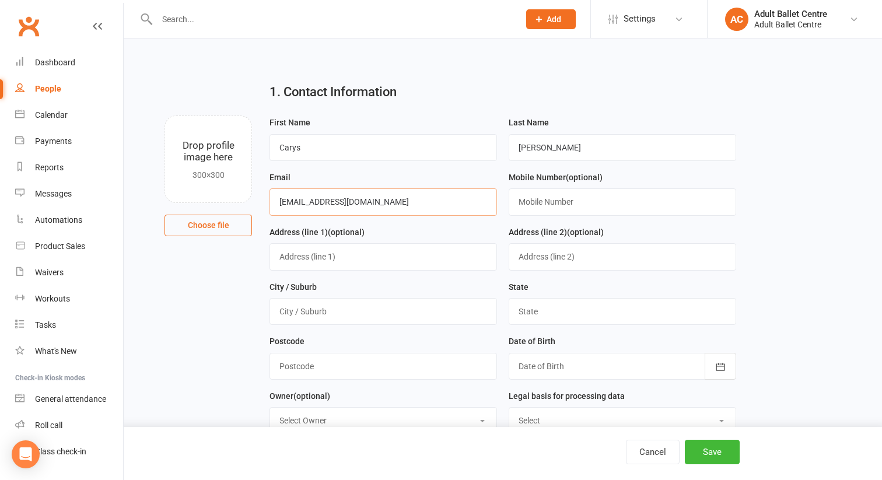
type input "[EMAIL_ADDRESS][DOMAIN_NAME]"
click at [532, 204] on input "text" at bounding box center [623, 201] width 228 height 27
paste input "(046) 856-9891"
type input "(046) 856-9891"
click at [366, 253] on input "text" at bounding box center [384, 256] width 228 height 27
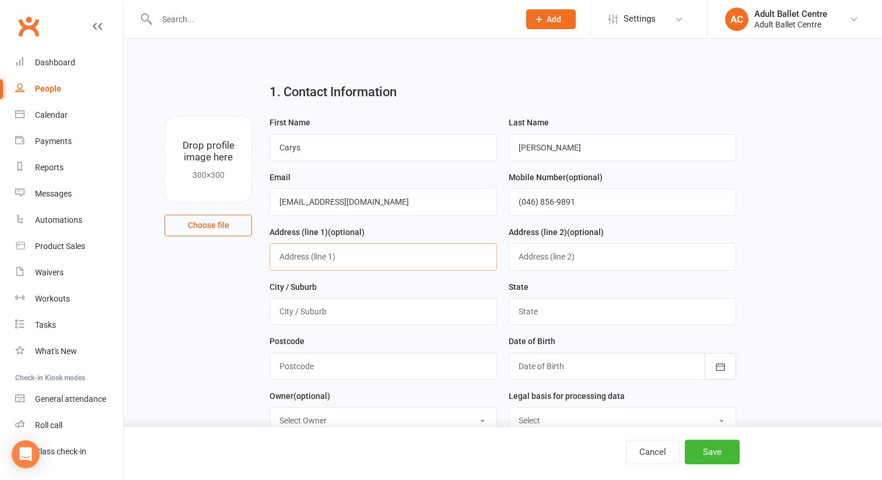
click at [342, 257] on input "text" at bounding box center [384, 256] width 228 height 27
paste input "6 Esplanade Ave City: Brighton State : VIC Post code: 3186"
drag, startPoint x: 340, startPoint y: 258, endPoint x: 519, endPoint y: 257, distance: 179.7
click at [519, 258] on form "First Name Carys Last Name Hamill Email kikkih07@gmail.com Mobile Number (optio…" at bounding box center [503, 307] width 478 height 383
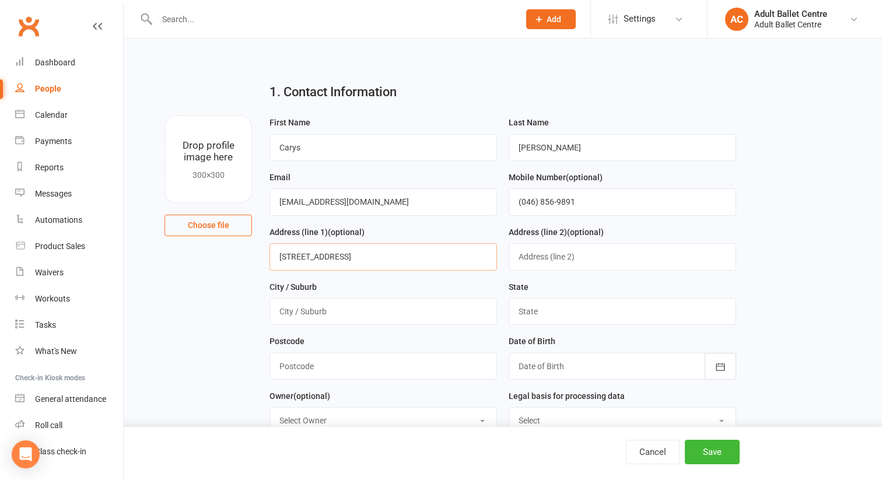
scroll to position [0, 0]
type input "6 Esplanade Ave"
click at [423, 303] on input "text" at bounding box center [384, 311] width 228 height 27
paste input "City: Brighton State : VIC Post code: 3186"
drag, startPoint x: 299, startPoint y: 310, endPoint x: 239, endPoint y: 305, distance: 60.9
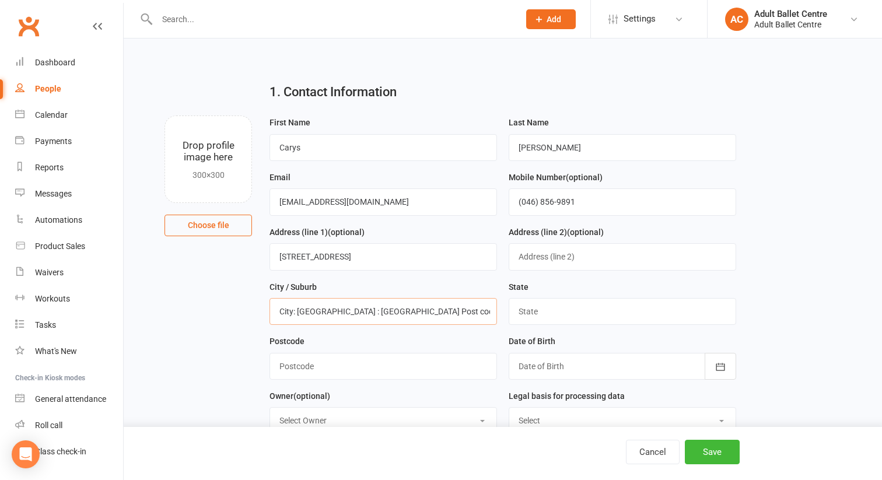
drag, startPoint x: 312, startPoint y: 313, endPoint x: 455, endPoint y: 312, distance: 142.4
click at [455, 312] on input "Brighton State : VIC Post code: 3186" at bounding box center [384, 311] width 228 height 27
type input "Brighton"
click at [567, 308] on input "text" at bounding box center [623, 311] width 228 height 27
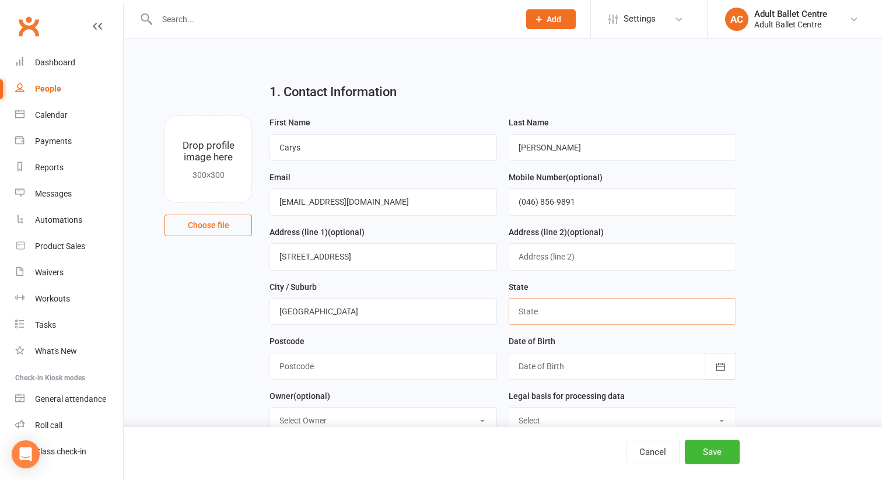
type input "VIC"
click at [403, 371] on input "text" at bounding box center [384, 366] width 228 height 27
paste input "State : VIC Post code: 3186"
drag, startPoint x: 359, startPoint y: 369, endPoint x: 258, endPoint y: 358, distance: 101.6
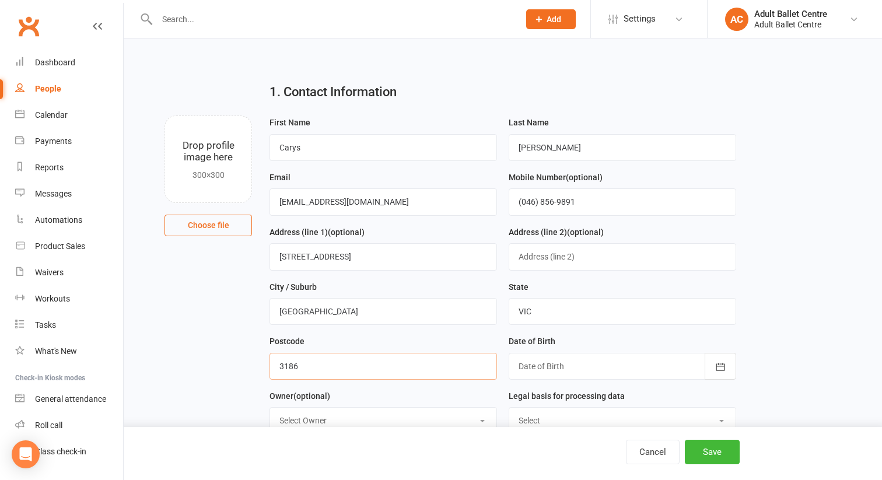
type input "3186"
click at [591, 379] on div at bounding box center [623, 366] width 228 height 27
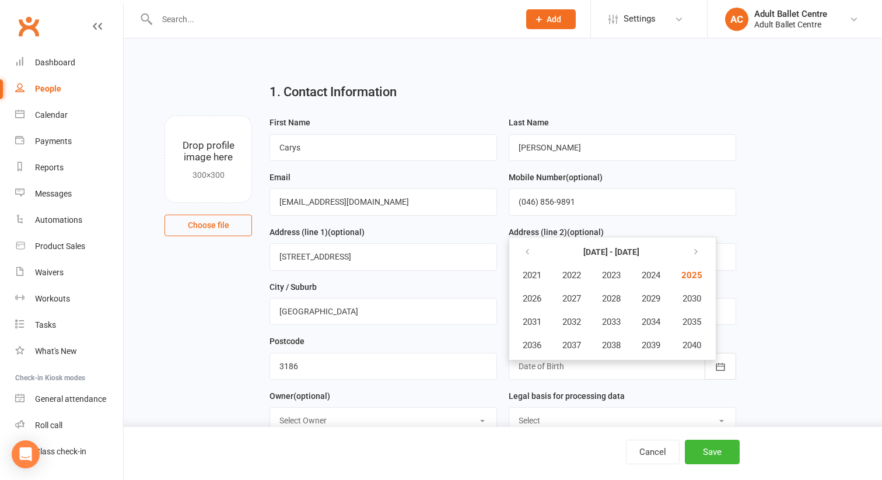
click at [525, 242] on table "2021 - 2040 2021 2022 2023 2024 2025 2026 2027 2028 2029 2030 2031 2032 2033 20…" at bounding box center [613, 299] width 202 height 118
click at [523, 247] on button "button" at bounding box center [528, 252] width 25 height 21
click at [690, 279] on span "2005" at bounding box center [691, 275] width 19 height 11
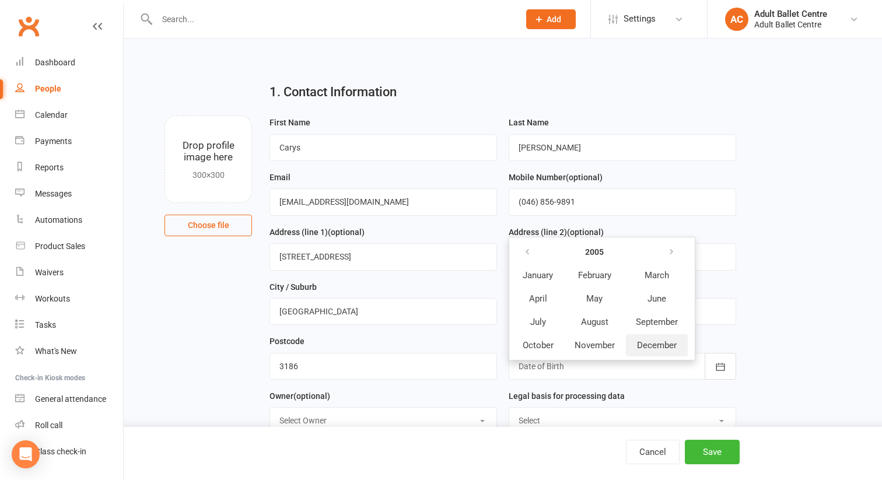
click at [645, 346] on span "December" at bounding box center [657, 345] width 40 height 11
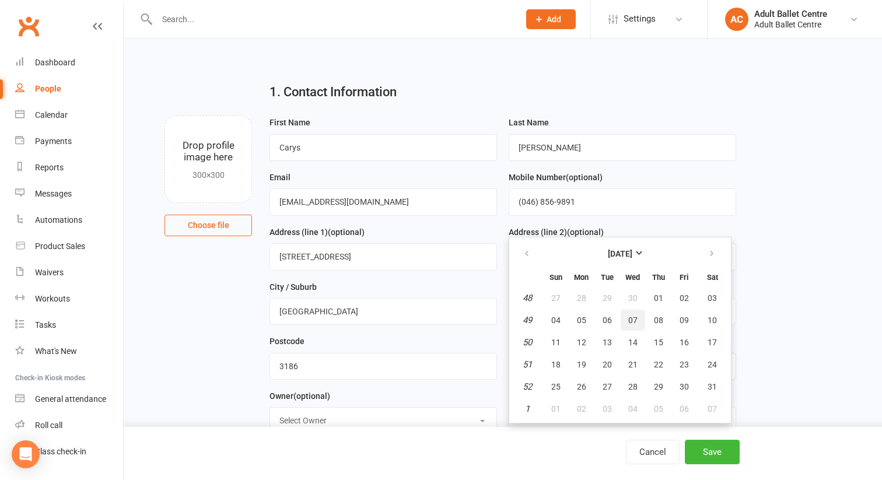
click at [628, 321] on span "07" at bounding box center [632, 320] width 9 height 9
type input "07 Dec 2005"
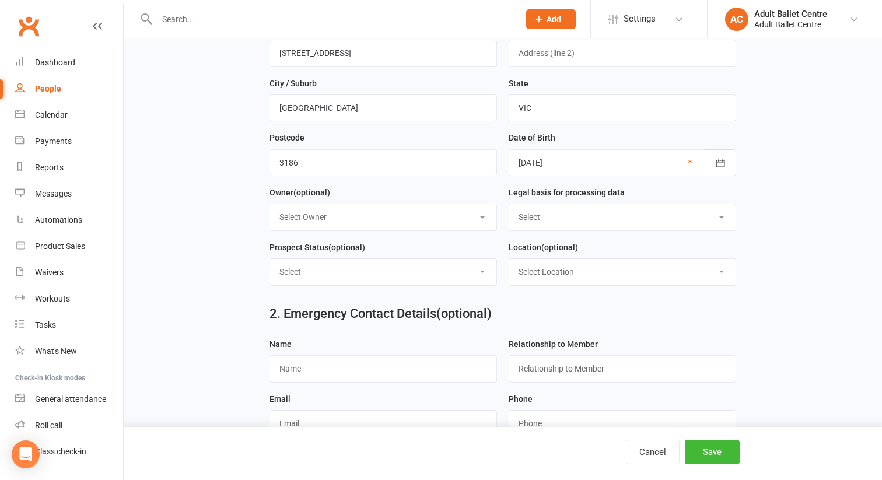
scroll to position [229, 0]
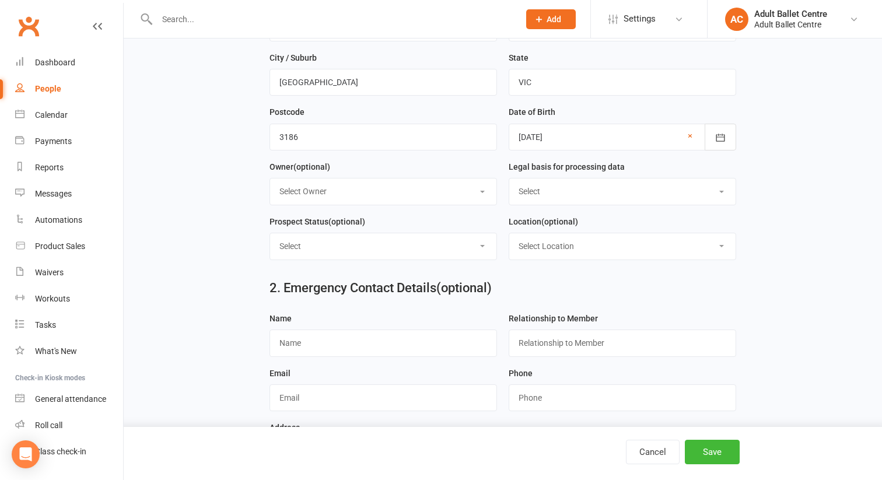
click at [352, 201] on select "Select Owner Tonia Walker Jennifer Fleenor O'Brien Adult Ballet Centre Mollie H…" at bounding box center [383, 192] width 226 height 26
select select "2"
click at [270, 180] on select "Select Owner Tonia Walker Jennifer Fleenor O'Brien Adult Ballet Centre Mollie H…" at bounding box center [383, 192] width 226 height 26
click at [540, 195] on select "Select Consent provided by contact Legitimate Interest - Existing Customer Legi…" at bounding box center [622, 192] width 226 height 26
select select "Consent provided by contact"
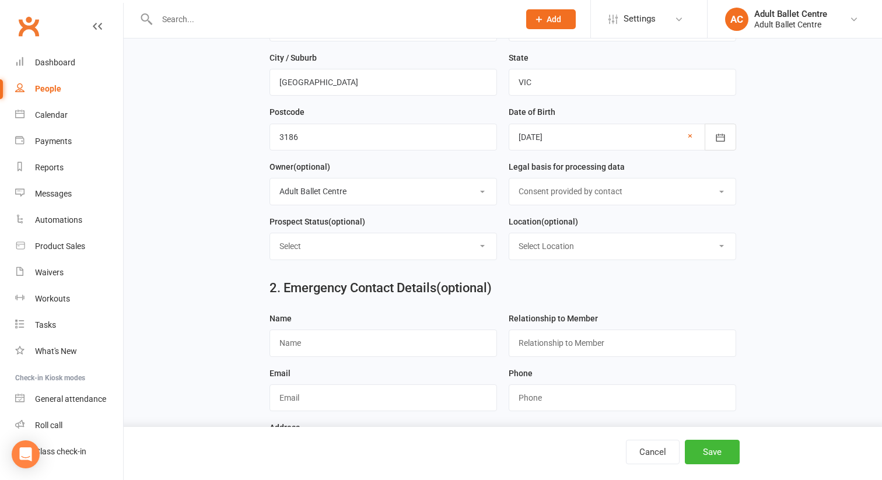
click at [509, 180] on select "Select Consent provided by contact Legitimate Interest - Existing Customer Legi…" at bounding box center [622, 192] width 226 height 26
click at [428, 251] on select "Select Booked for Triall Class L1 Booked fo Trial Class L2 Booked Trial Class L…" at bounding box center [383, 246] width 226 height 26
select select "Booked Trial Class L4 - L6"
click at [270, 235] on select "Select Booked for Triall Class L1 Booked fo Trial Class L2 Booked Trial Class L…" at bounding box center [383, 246] width 226 height 26
click at [551, 251] on select "Select Location Shirley Burke Theatre Studio 5 Studio 6" at bounding box center [622, 246] width 226 height 26
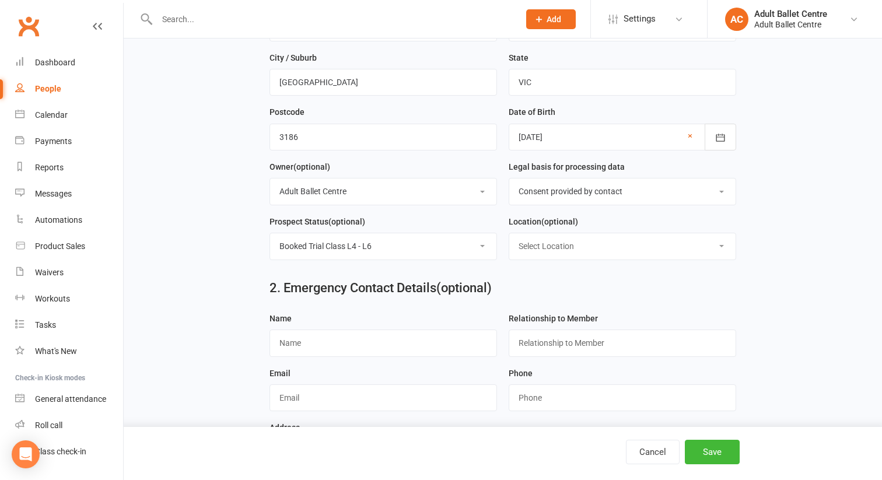
select select "1"
click at [509, 235] on select "Select Location Shirley Burke Theatre Studio 5 Studio 6" at bounding box center [622, 246] width 226 height 26
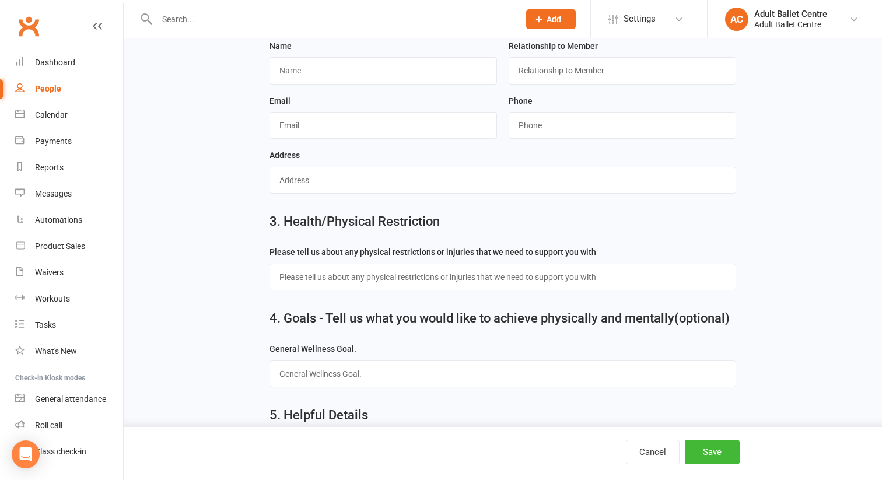
scroll to position [524, 0]
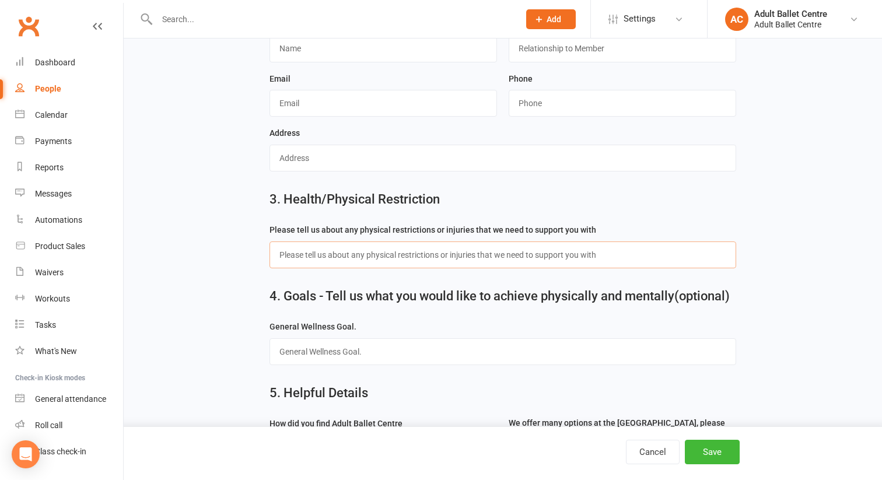
click at [290, 256] on input "text" at bounding box center [503, 255] width 466 height 27
click at [337, 253] on input "text" at bounding box center [503, 255] width 466 height 27
paste input "Pre-existing injury: left hip impingement"
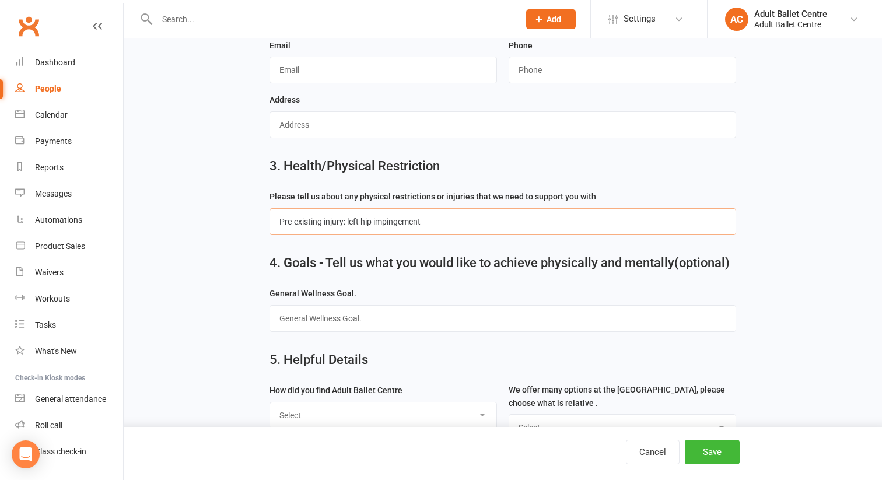
scroll to position [610, 0]
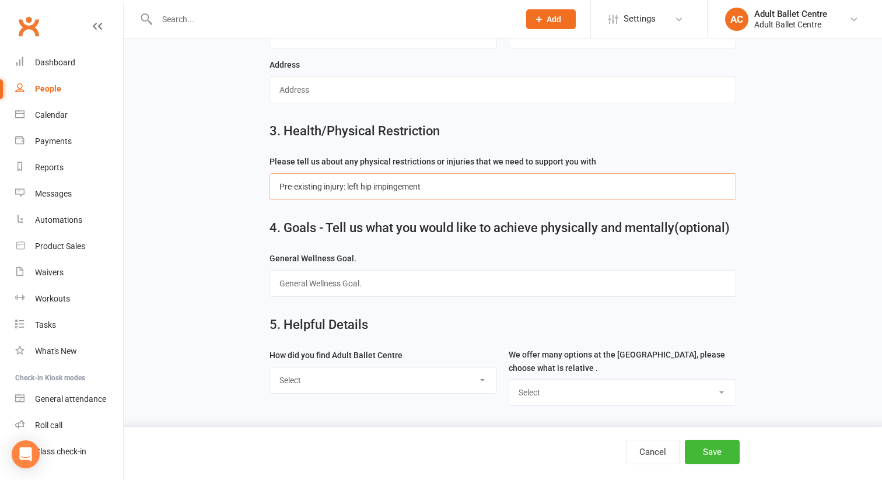
type input "Pre-existing injury: left hip impingement"
click at [321, 376] on select "Select Google Social Media Refereed by a friend Referred by a medical practitio…" at bounding box center [383, 381] width 226 height 26
click at [313, 378] on select "Select Google Social Media Refereed by a friend Referred by a medical practitio…" at bounding box center [383, 381] width 226 height 26
select select "Google"
click at [270, 368] on select "Select Google Social Media Refereed by a friend Referred by a medical practitio…" at bounding box center [383, 381] width 226 height 26
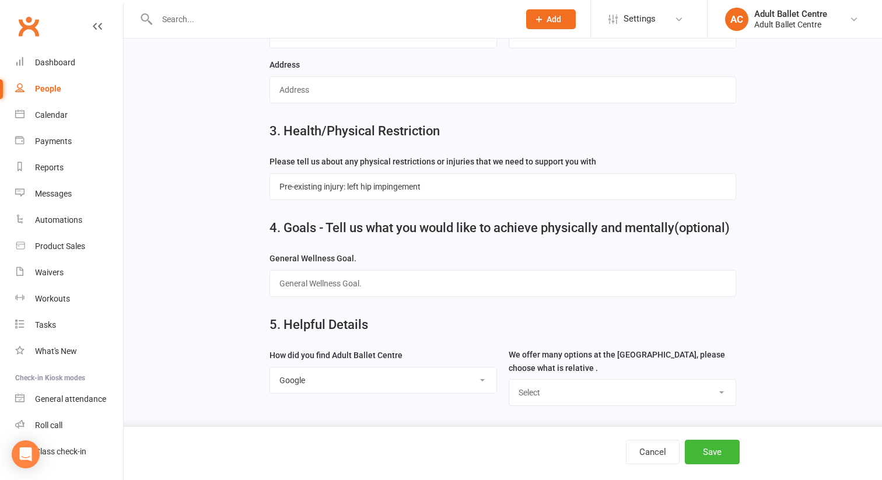
click at [556, 391] on select "Select Ballet Classes Floor Barre Clases Contemporary Dance Adult Pointe Progra…" at bounding box center [622, 393] width 226 height 26
select select "Ballet Classes"
click at [509, 380] on select "Select Ballet Classes Floor Barre Clases Contemporary Dance Adult Pointe Progra…" at bounding box center [622, 393] width 226 height 26
click at [705, 455] on button "Save" at bounding box center [712, 452] width 55 height 25
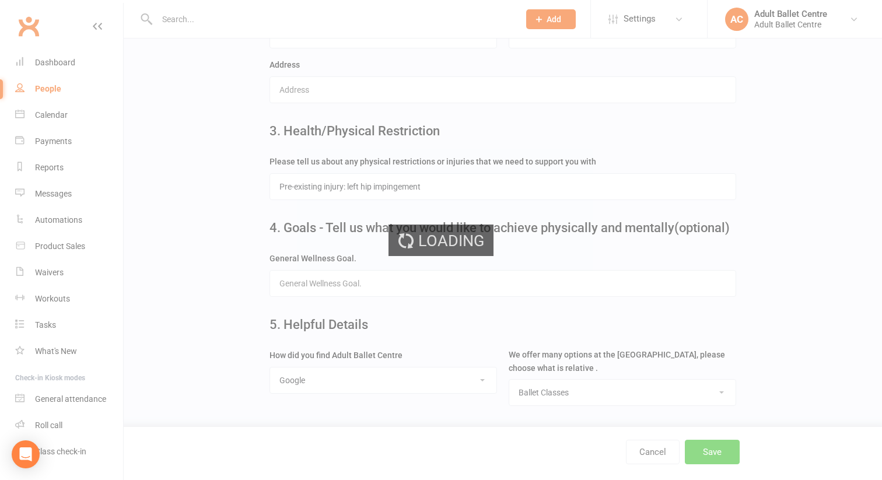
scroll to position [0, 0]
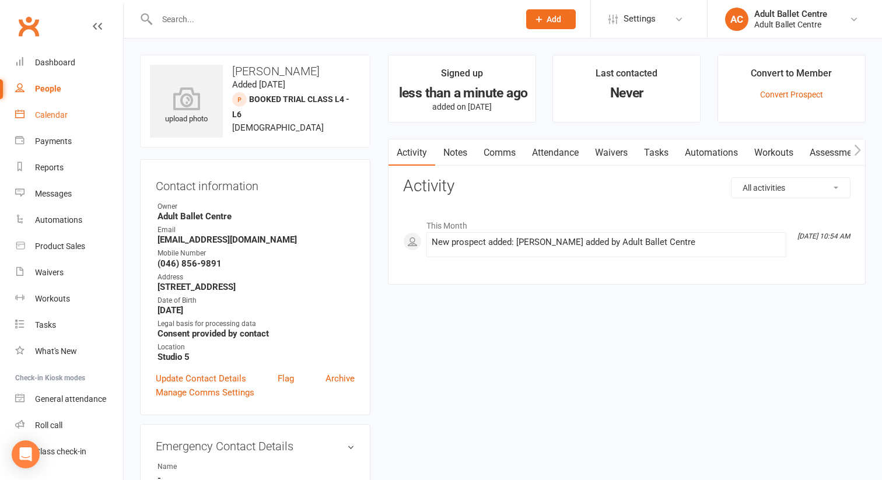
click at [68, 113] on link "Calendar" at bounding box center [69, 115] width 108 height 26
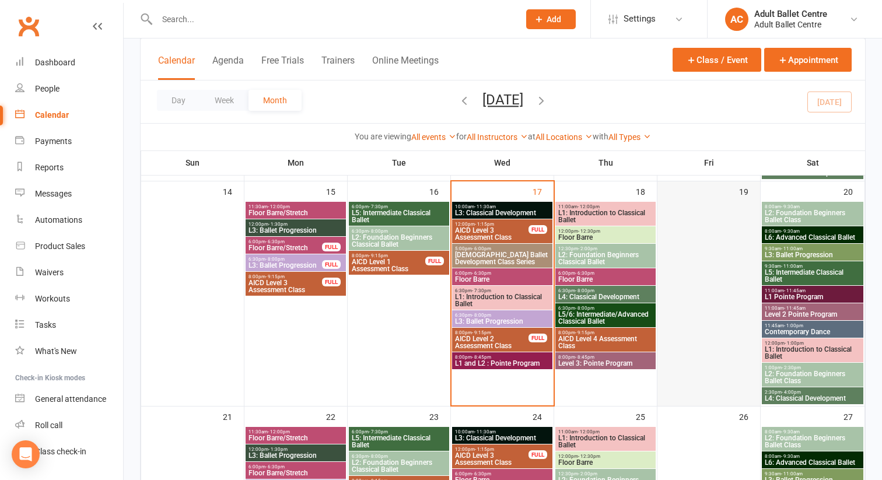
scroll to position [533, 0]
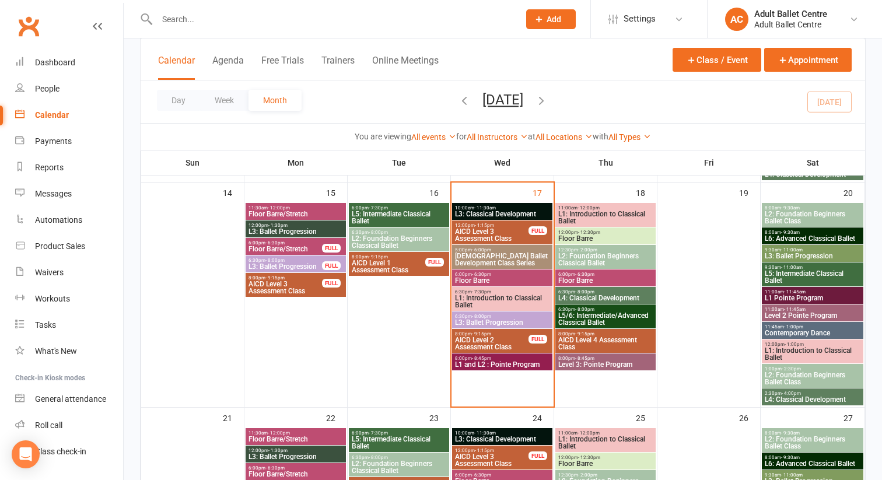
click at [777, 274] on span "L5: Intermediate Classical Ballet" at bounding box center [812, 277] width 97 height 14
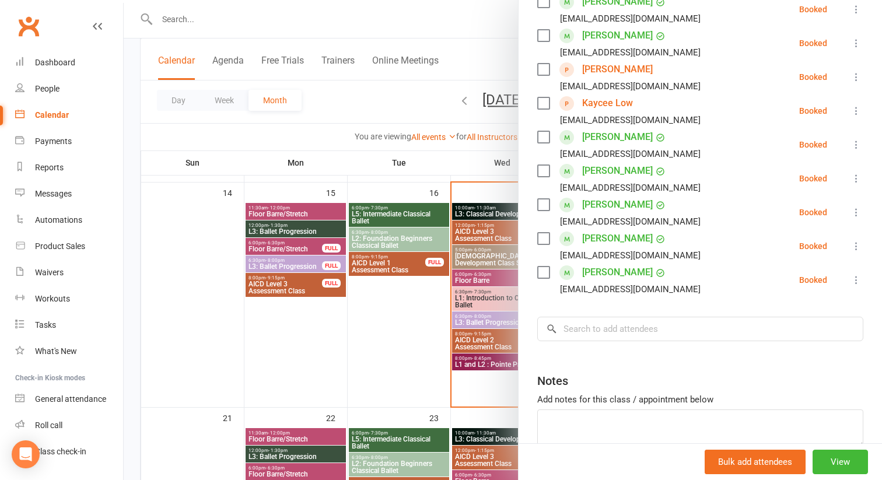
scroll to position [322, 0]
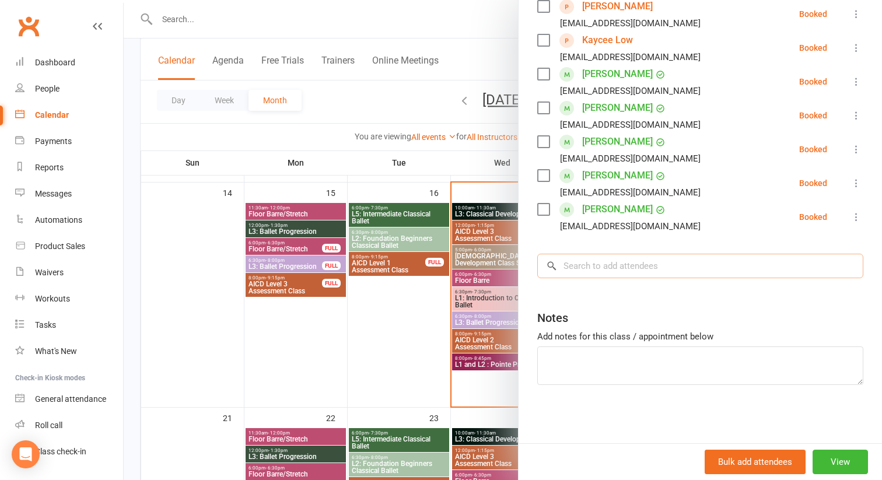
click at [570, 268] on input "search" at bounding box center [700, 266] width 326 height 25
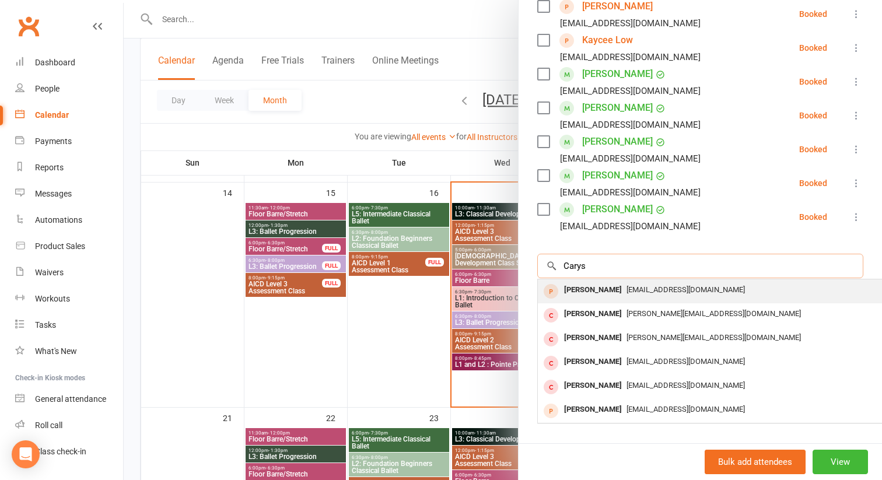
type input "Carys"
click at [577, 289] on div "[PERSON_NAME]" at bounding box center [593, 290] width 67 height 17
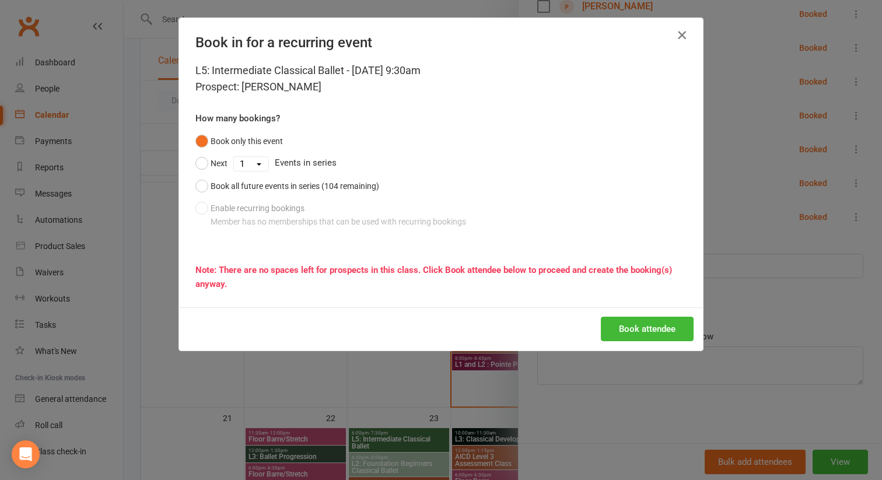
click at [681, 32] on icon "button" at bounding box center [682, 35] width 14 height 14
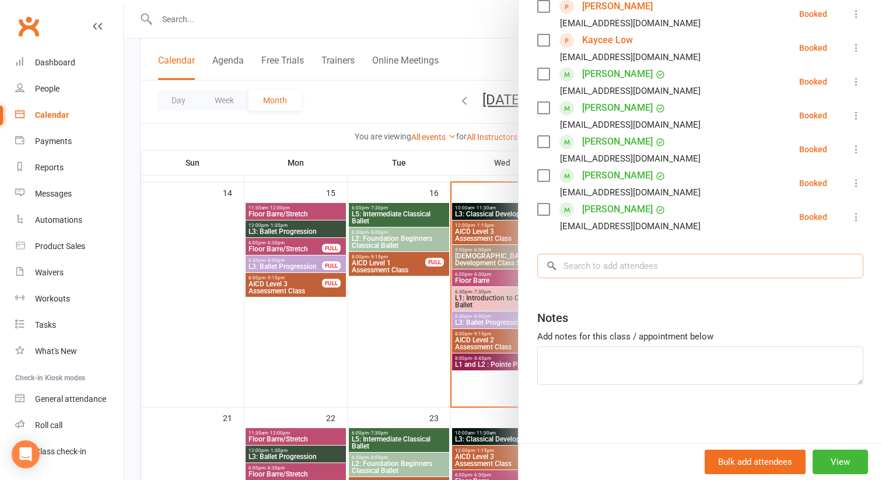
click at [609, 259] on input "search" at bounding box center [700, 266] width 326 height 25
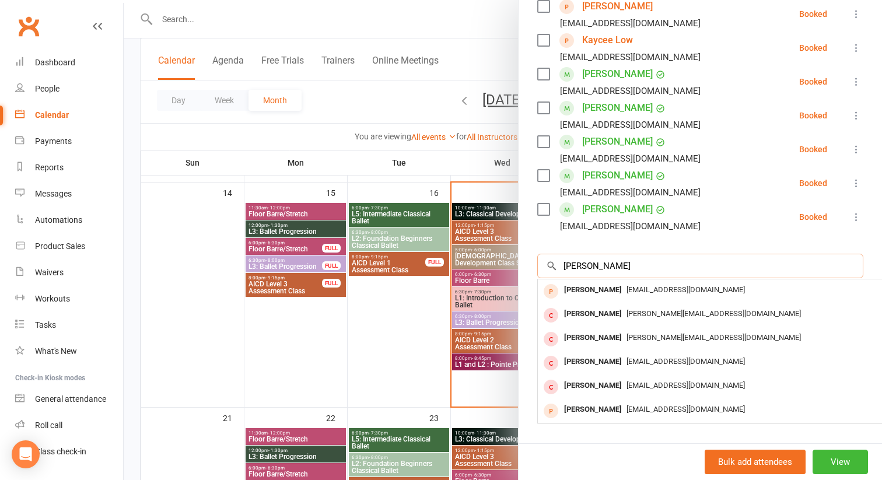
type input "carys"
click at [568, 267] on input "carys" at bounding box center [700, 266] width 326 height 25
drag, startPoint x: 585, startPoint y: 268, endPoint x: 514, endPoint y: 264, distance: 70.7
click at [514, 0] on div "L5: Intermediate Classical Ballet Class kiosk mode Roll call 9:30 AM - 11:00 AM…" at bounding box center [503, 0] width 759 height 0
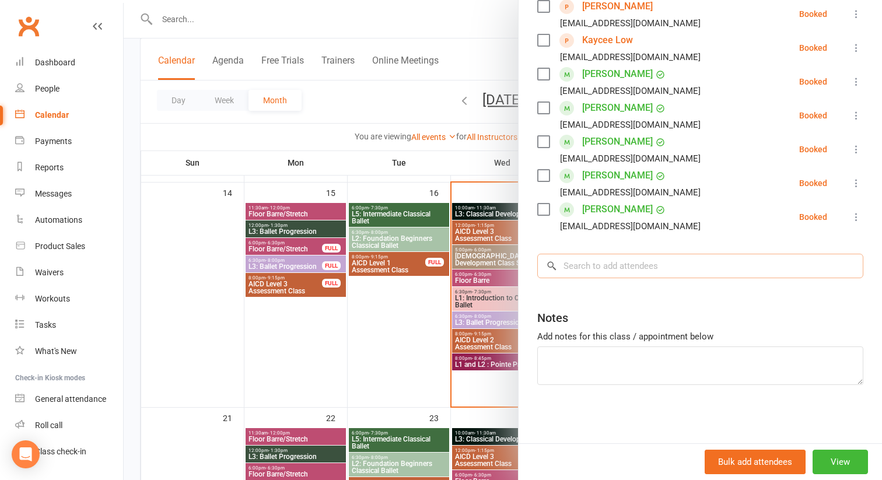
paste input "[PERSON_NAME]"
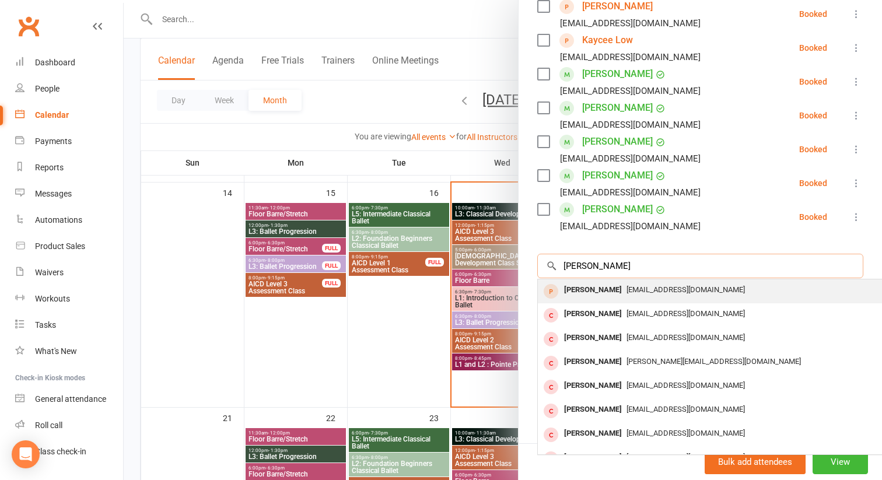
type input "[PERSON_NAME]"
click at [574, 291] on div "[PERSON_NAME]" at bounding box center [593, 290] width 67 height 17
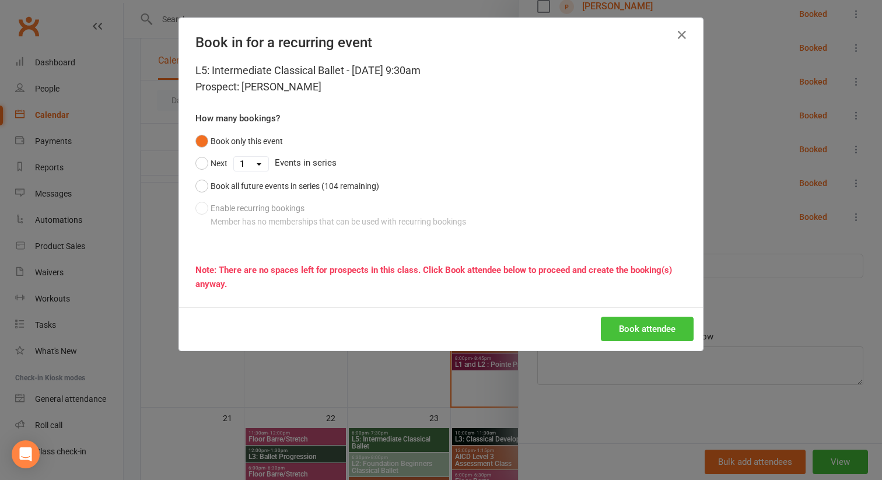
click at [637, 319] on button "Book attendee" at bounding box center [647, 329] width 93 height 25
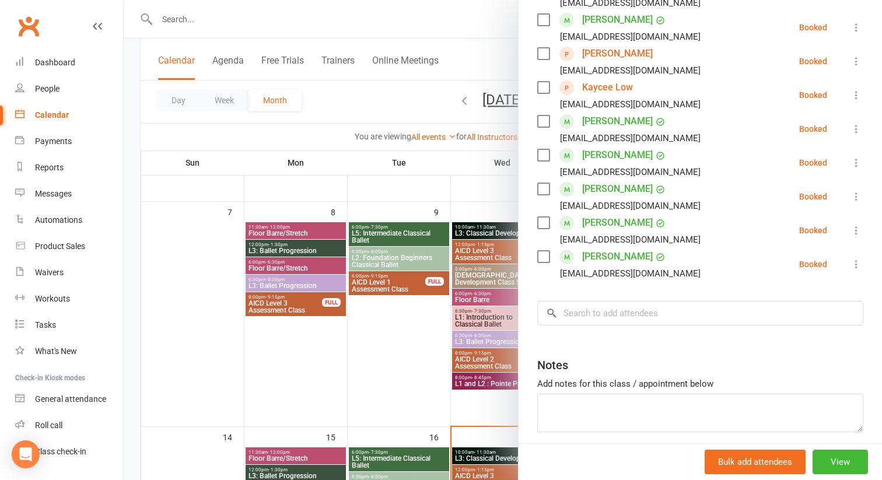
scroll to position [355, 0]
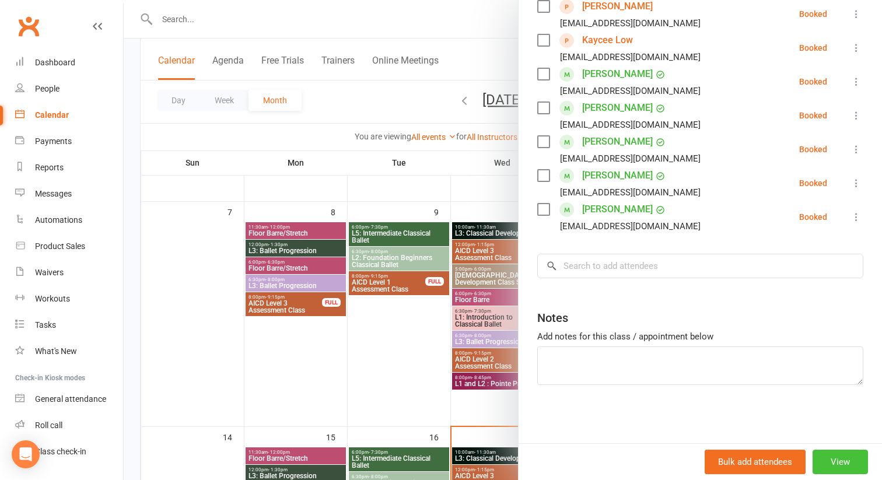
click at [824, 454] on button "View" at bounding box center [840, 462] width 55 height 25
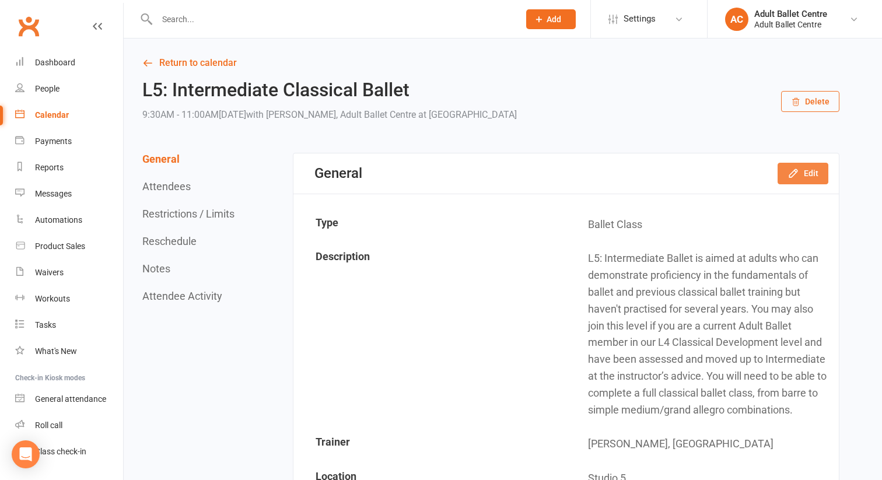
click at [795, 173] on icon "button" at bounding box center [794, 173] width 12 height 12
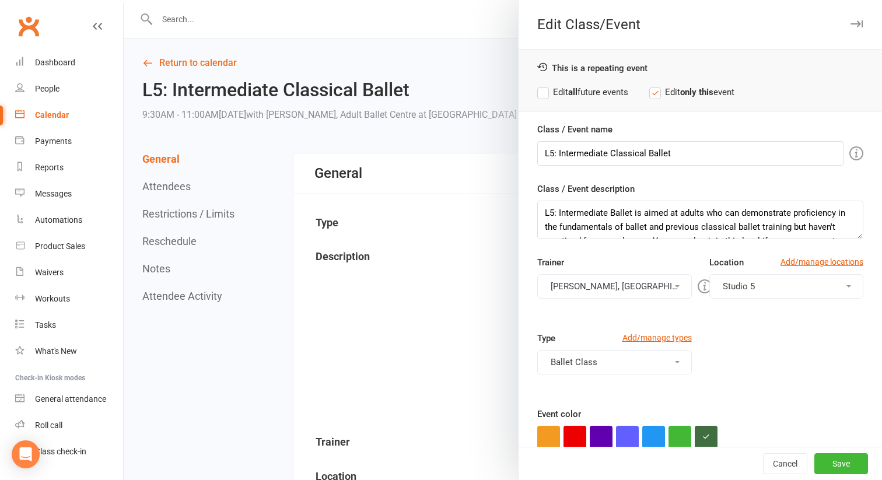
click at [543, 95] on label "Edit all future events" at bounding box center [582, 92] width 91 height 14
click at [826, 466] on button "Save" at bounding box center [842, 463] width 54 height 21
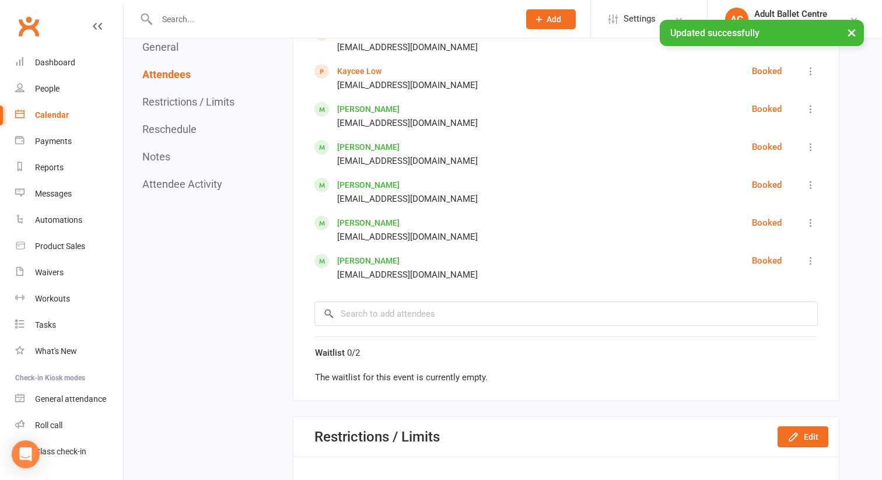
scroll to position [997, 0]
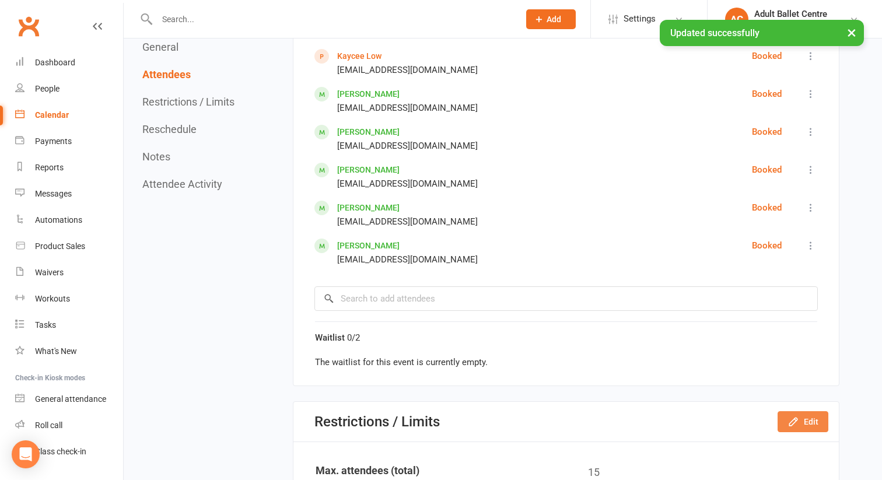
click at [793, 424] on icon "button" at bounding box center [793, 422] width 8 height 8
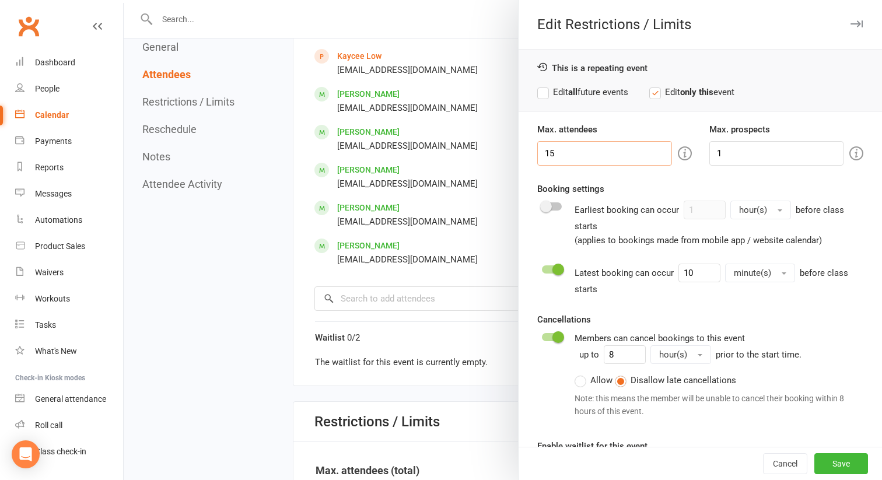
click at [560, 152] on input "15" at bounding box center [604, 153] width 135 height 25
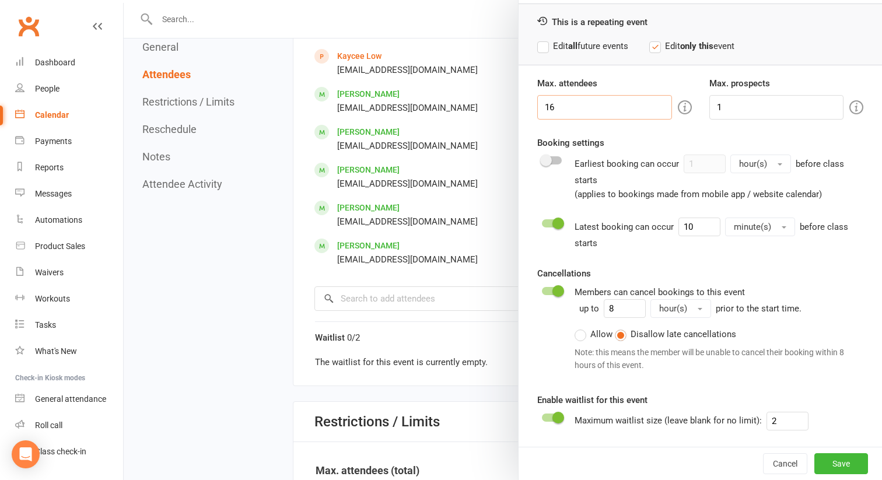
scroll to position [1012, 0]
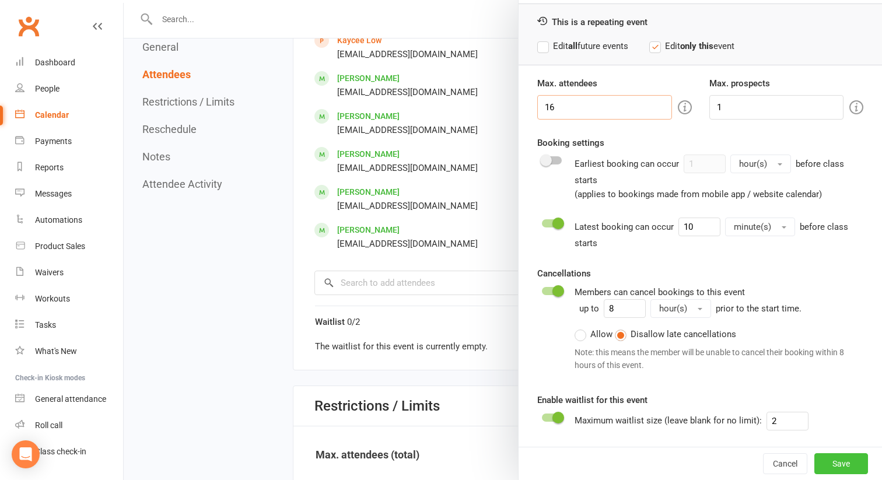
type input "16"
click at [844, 468] on button "Save" at bounding box center [842, 463] width 54 height 21
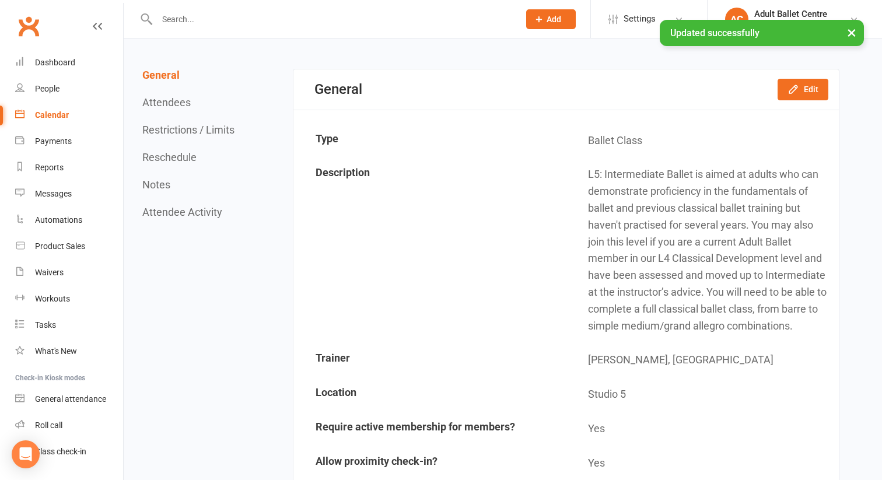
scroll to position [0, 0]
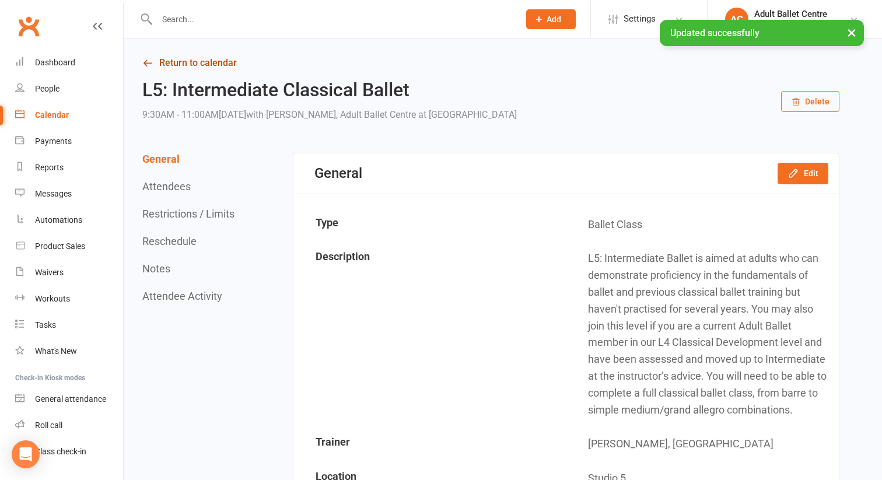
click at [195, 65] on link "Return to calendar" at bounding box center [490, 63] width 697 height 16
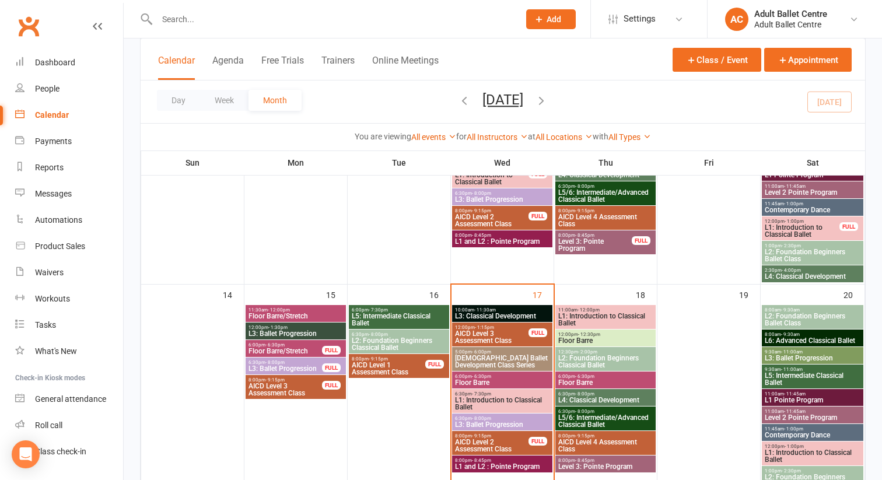
scroll to position [476, 0]
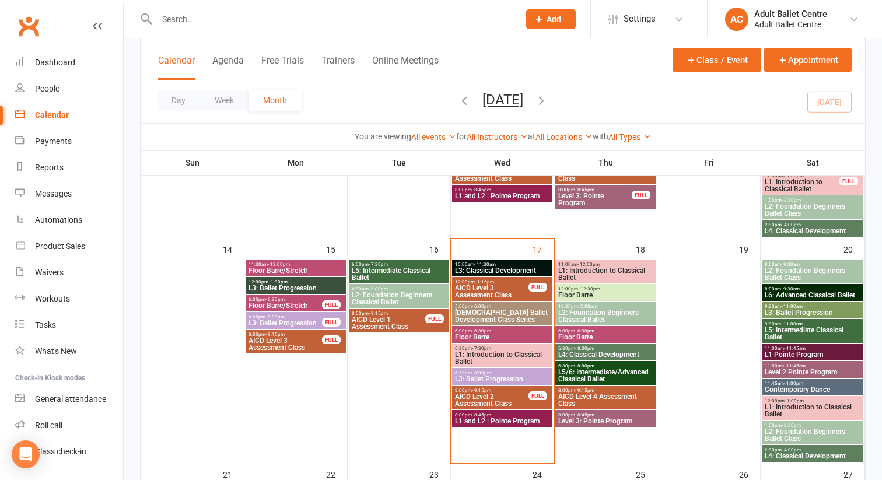
click at [602, 316] on span "L2: Foundation Beginners Classical Ballet" at bounding box center [606, 316] width 96 height 14
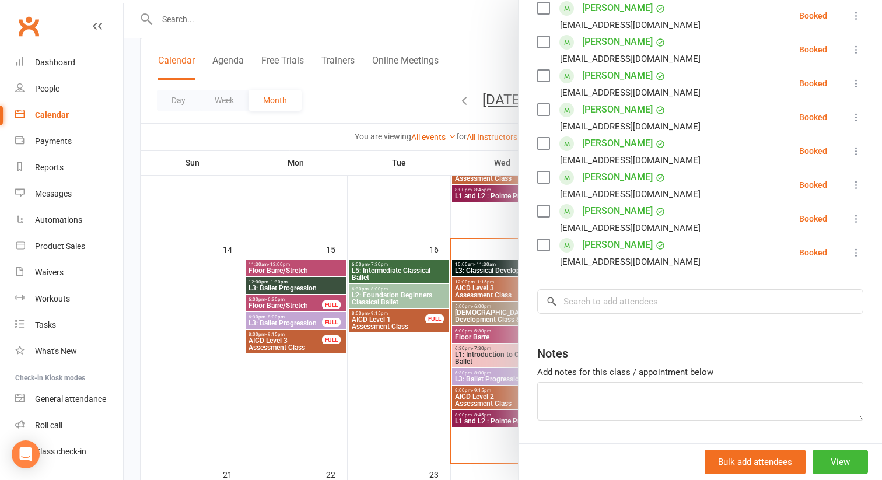
scroll to position [355, 0]
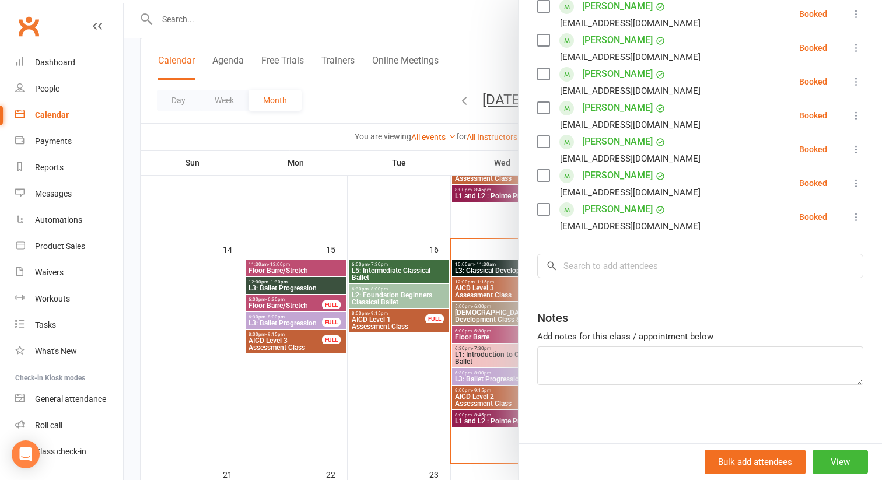
click at [386, 393] on div at bounding box center [503, 240] width 759 height 480
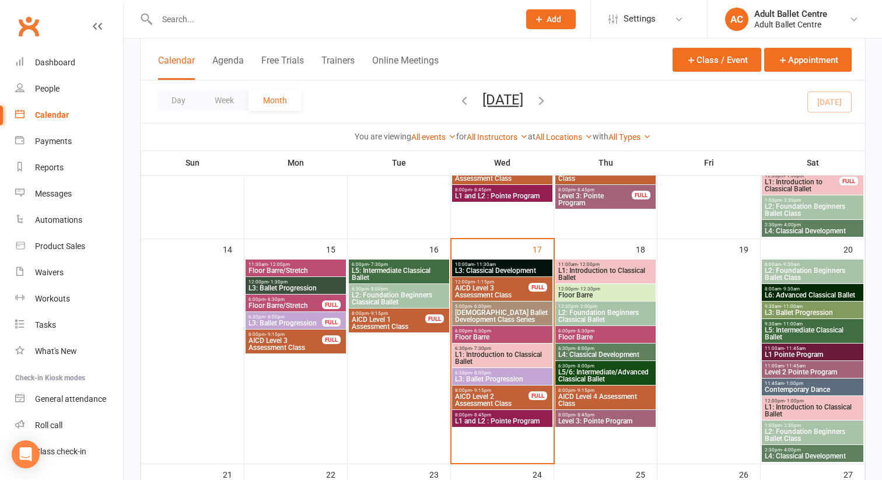
click at [535, 102] on span "September 2025 September 2025 Sun Mon Tue Wed Thu Fri Sat 31 01 02 03 04 05 06 …" at bounding box center [503, 102] width 64 height 20
click at [548, 98] on icon "button" at bounding box center [541, 100] width 13 height 13
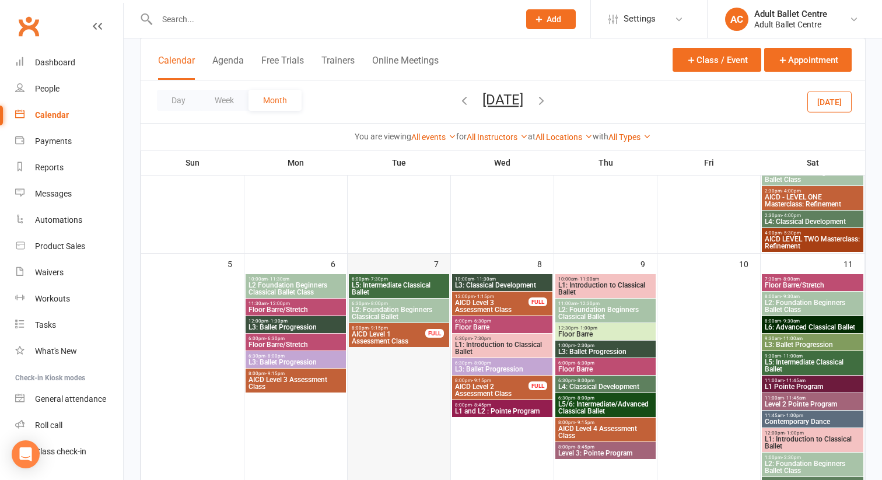
scroll to position [281, 0]
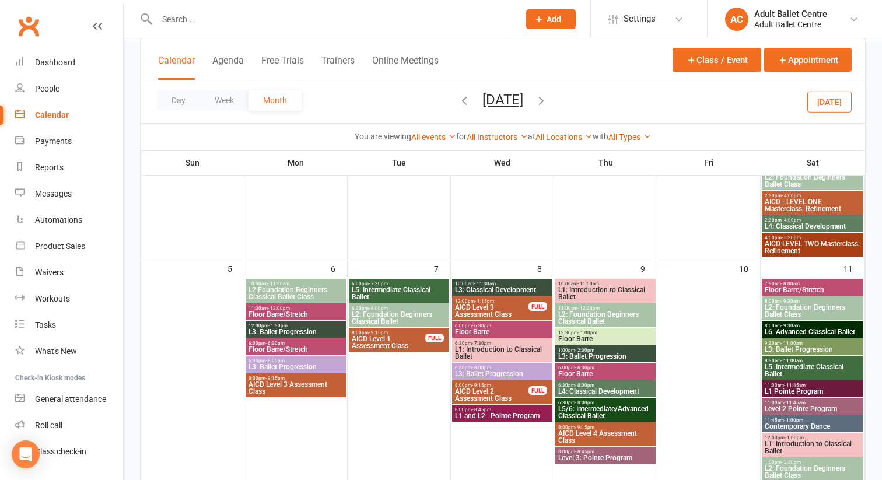
click at [401, 315] on span "L2: Foundation Beginners Classical Ballet" at bounding box center [399, 318] width 96 height 14
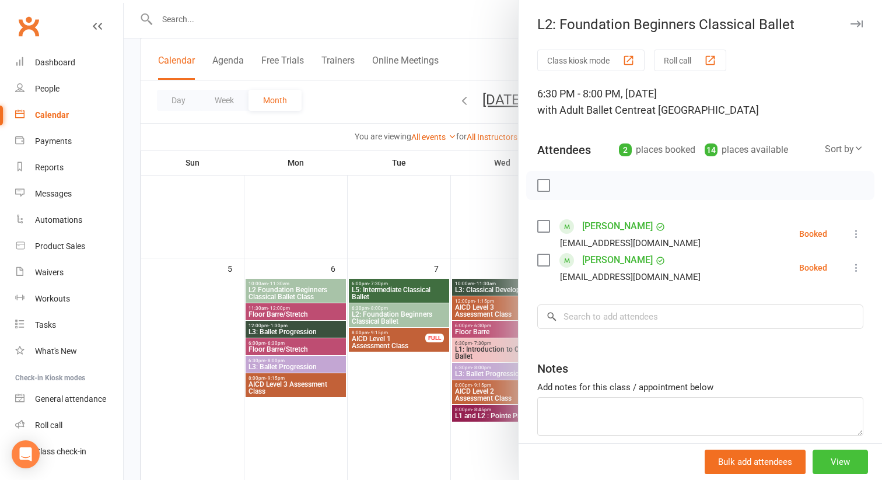
click at [839, 463] on button "View" at bounding box center [840, 462] width 55 height 25
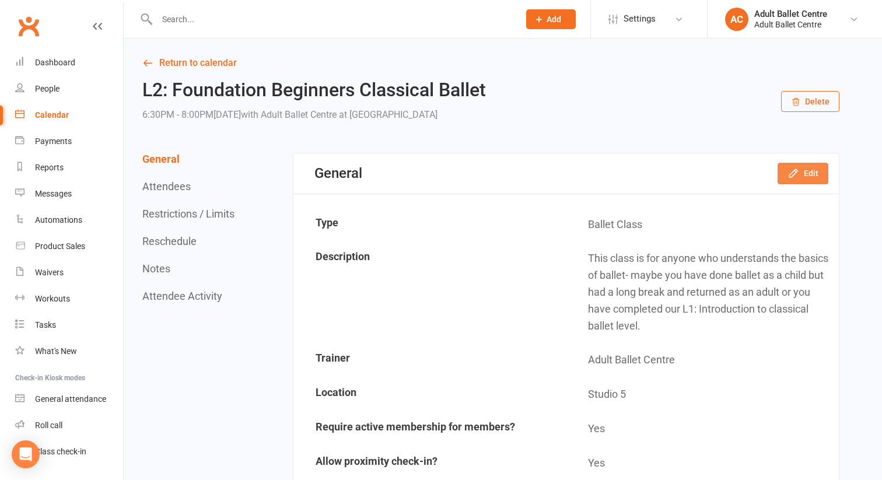
click at [808, 178] on button "Edit" at bounding box center [803, 173] width 51 height 21
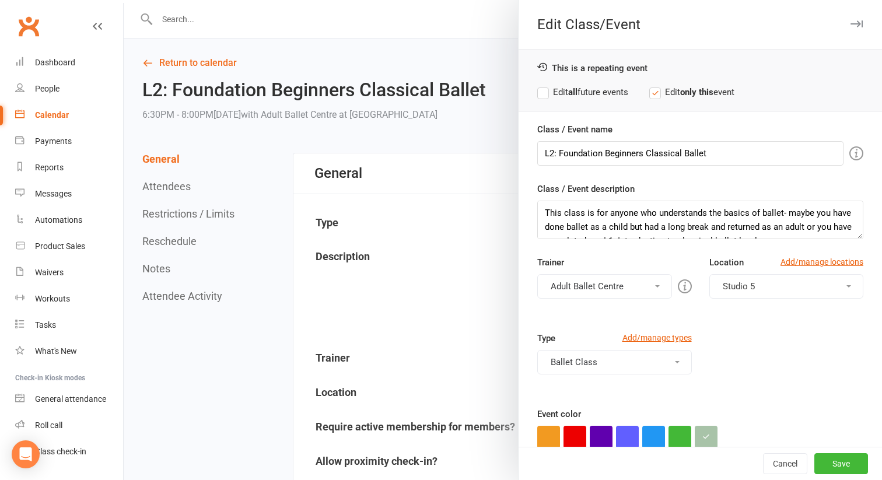
click at [633, 281] on button "Adult Ballet Centre" at bounding box center [604, 286] width 135 height 25
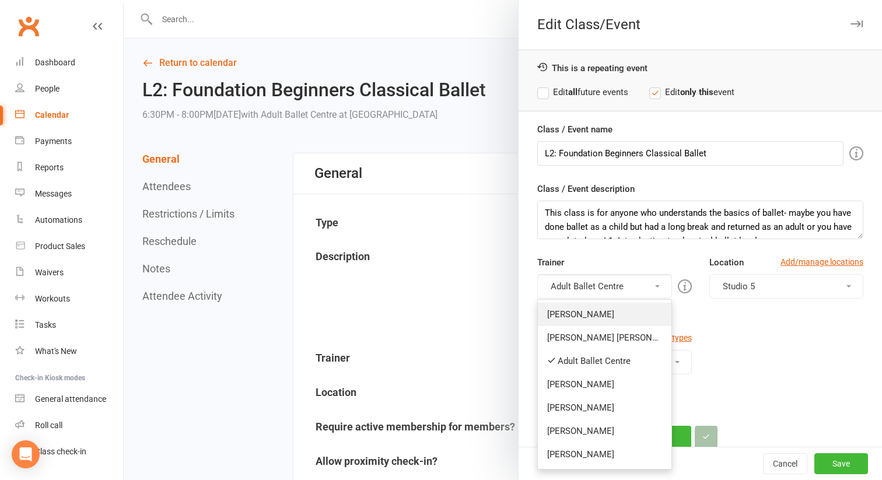
click at [598, 313] on link "[PERSON_NAME]" at bounding box center [605, 314] width 134 height 23
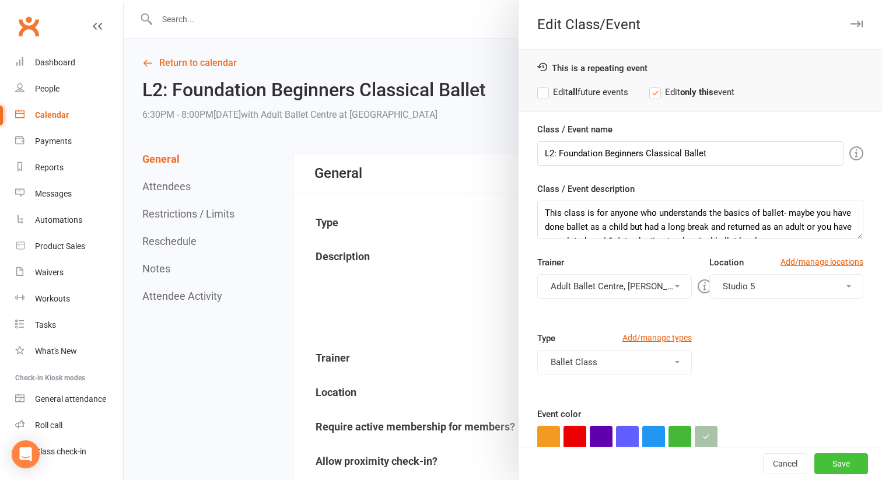
click at [828, 468] on button "Save" at bounding box center [842, 463] width 54 height 21
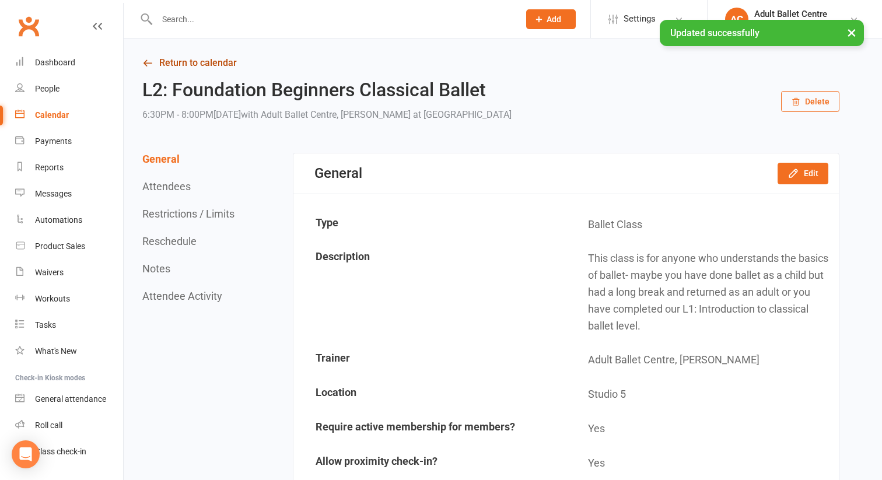
click at [176, 62] on link "Return to calendar" at bounding box center [490, 63] width 697 height 16
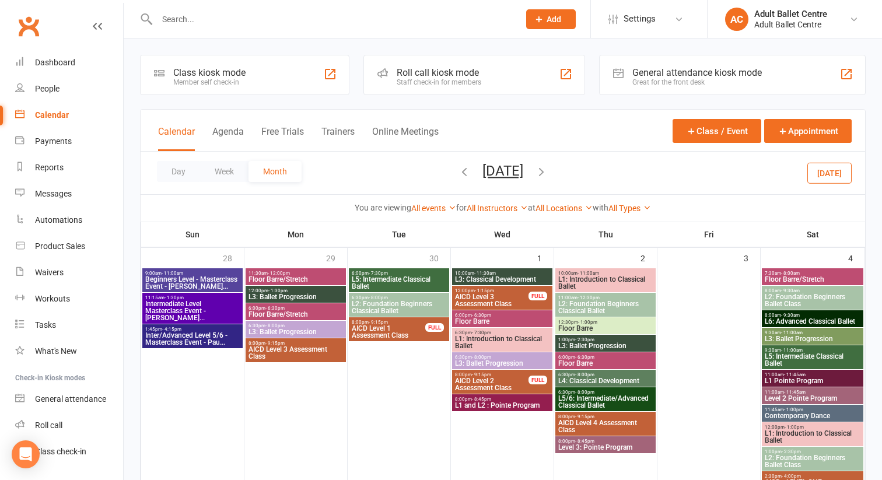
click at [458, 171] on icon "button" at bounding box center [464, 171] width 13 height 13
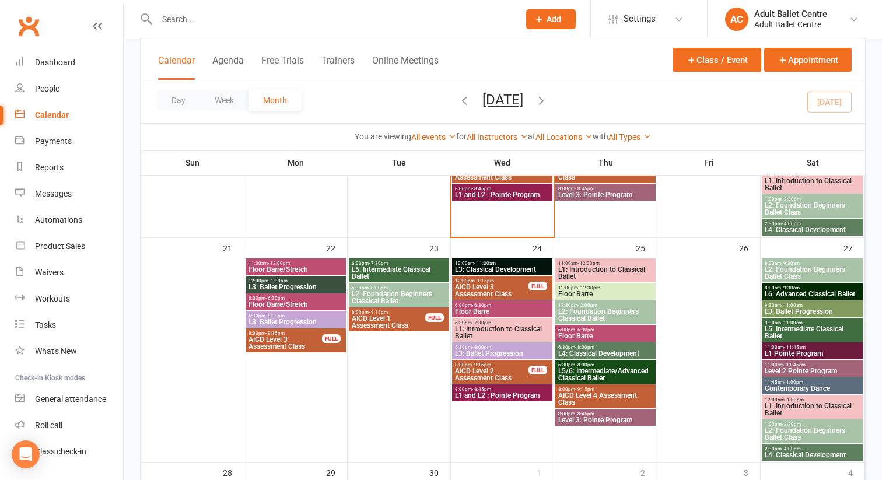
scroll to position [715, 0]
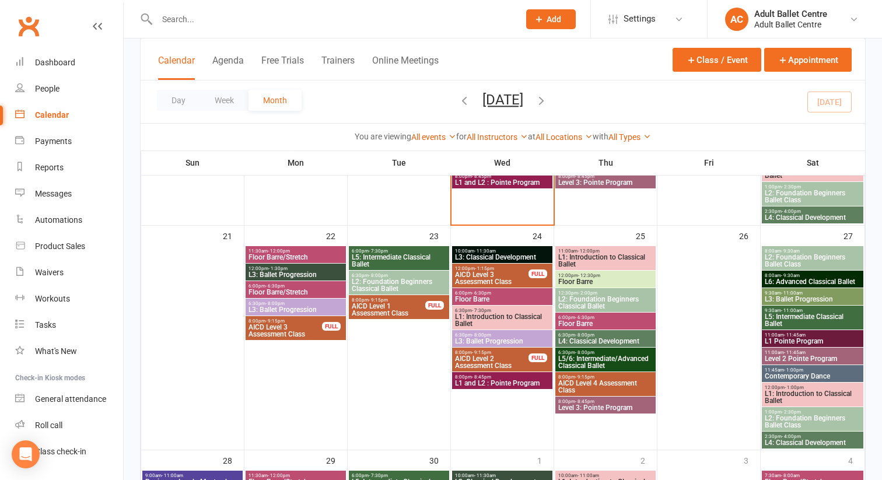
click at [372, 308] on span "AICD Level 1 Assessment Class" at bounding box center [388, 310] width 75 height 14
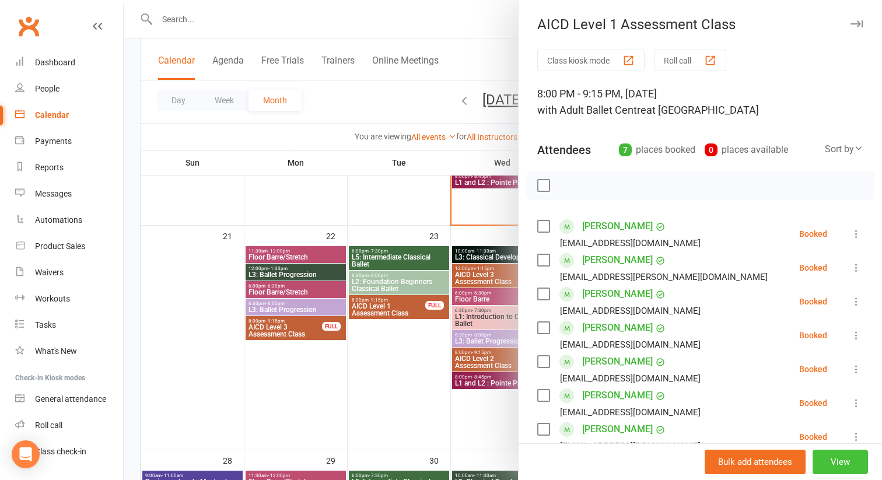
click at [838, 461] on button "View" at bounding box center [840, 462] width 55 height 25
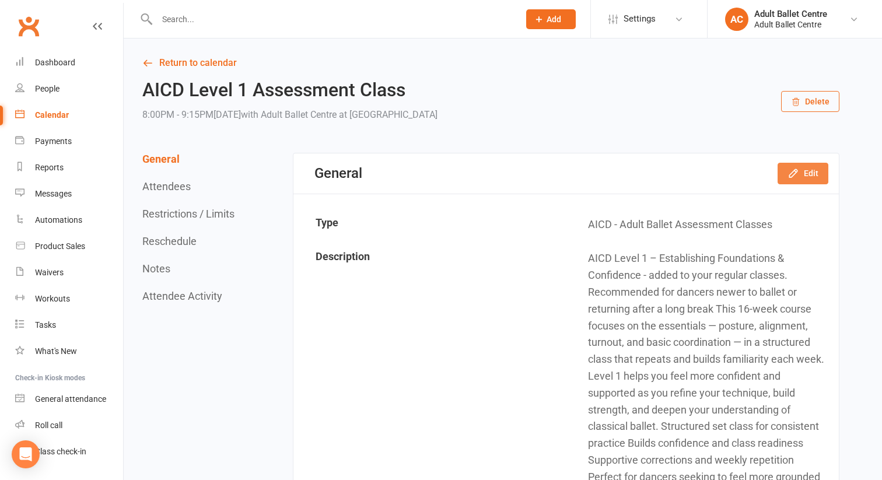
click at [791, 174] on icon "button" at bounding box center [793, 174] width 8 height 8
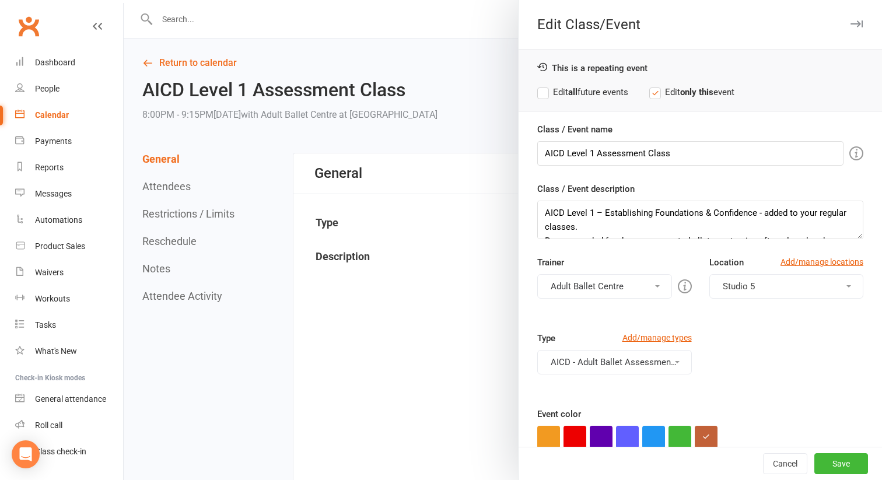
click at [628, 289] on button "Adult Ballet Centre" at bounding box center [604, 286] width 135 height 25
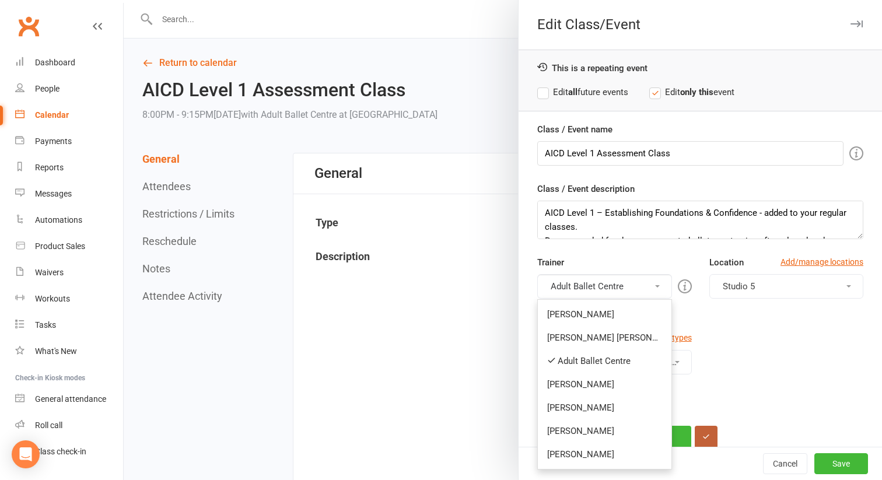
click at [547, 92] on label "Edit all future events" at bounding box center [582, 92] width 91 height 14
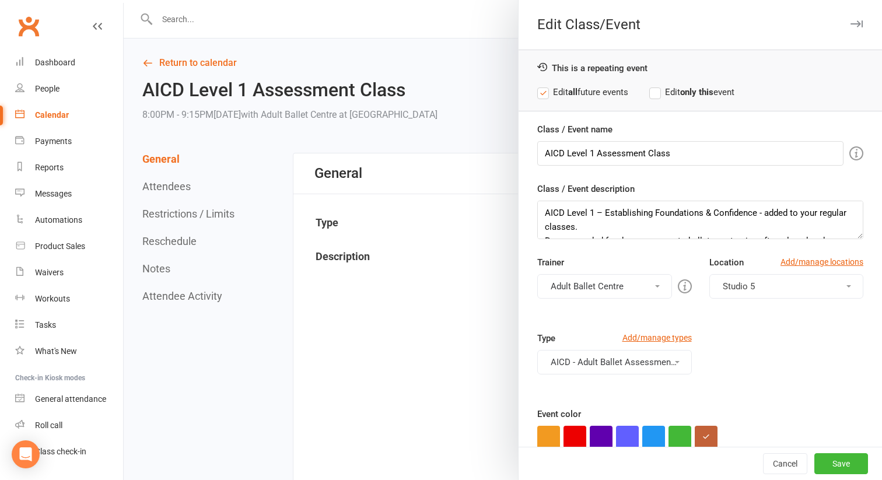
click at [599, 290] on button "Adult Ballet Centre" at bounding box center [604, 286] width 135 height 25
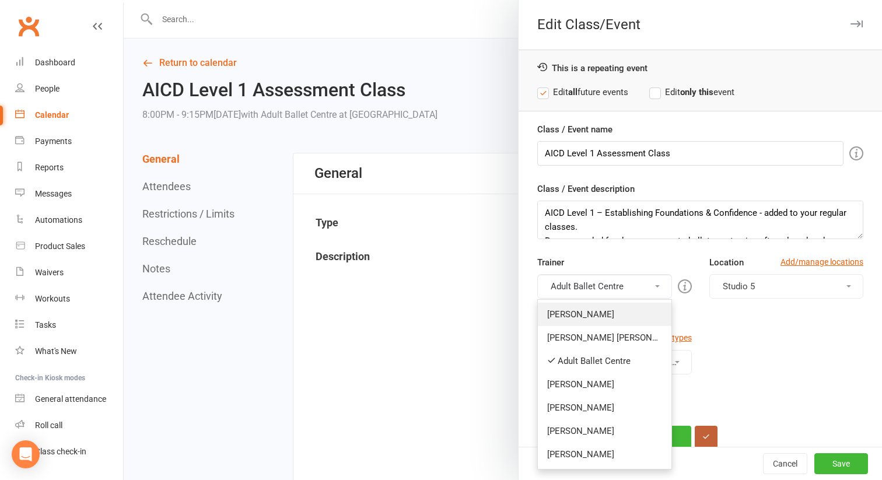
click at [592, 312] on link "[PERSON_NAME]" at bounding box center [605, 314] width 134 height 23
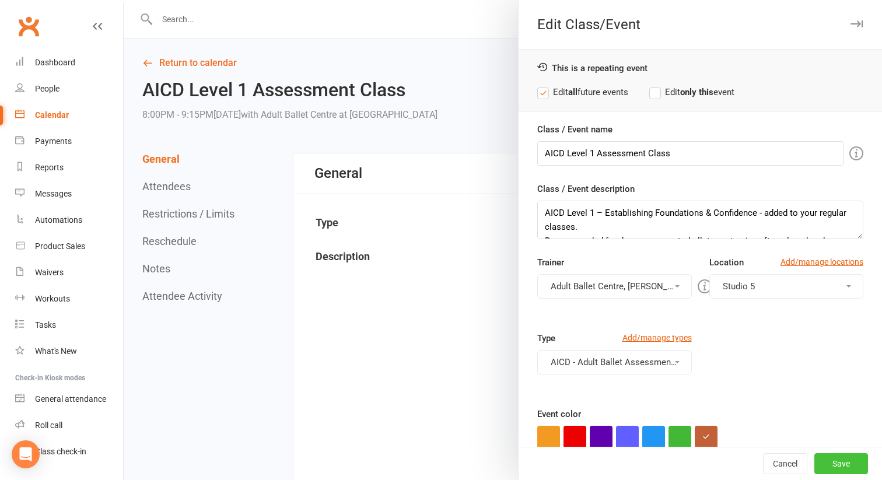
click at [836, 459] on button "Save" at bounding box center [842, 463] width 54 height 21
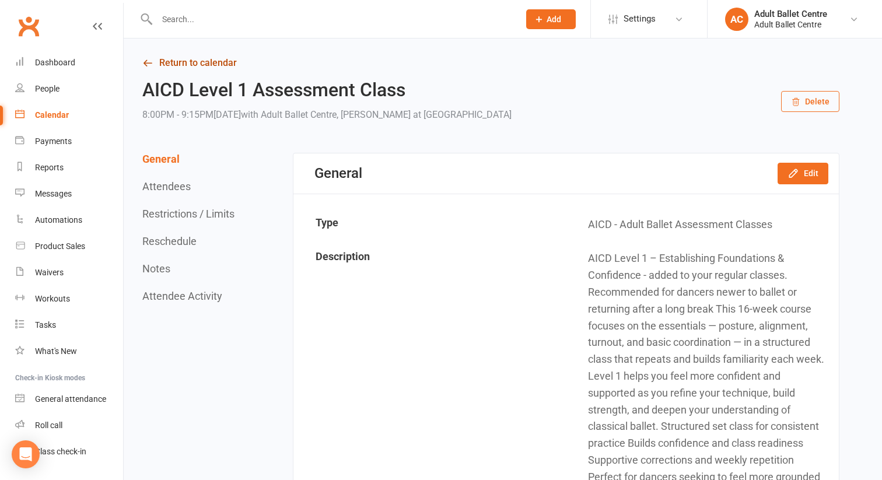
click at [187, 61] on link "Return to calendar" at bounding box center [490, 63] width 697 height 16
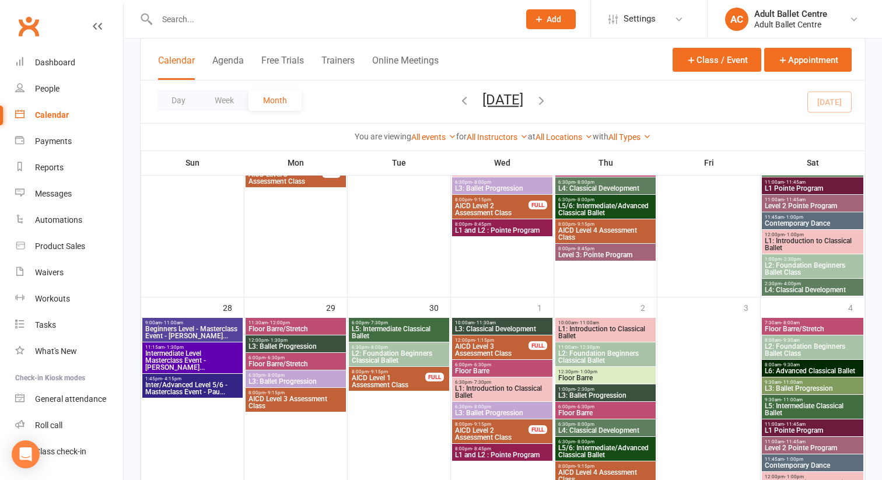
scroll to position [875, 0]
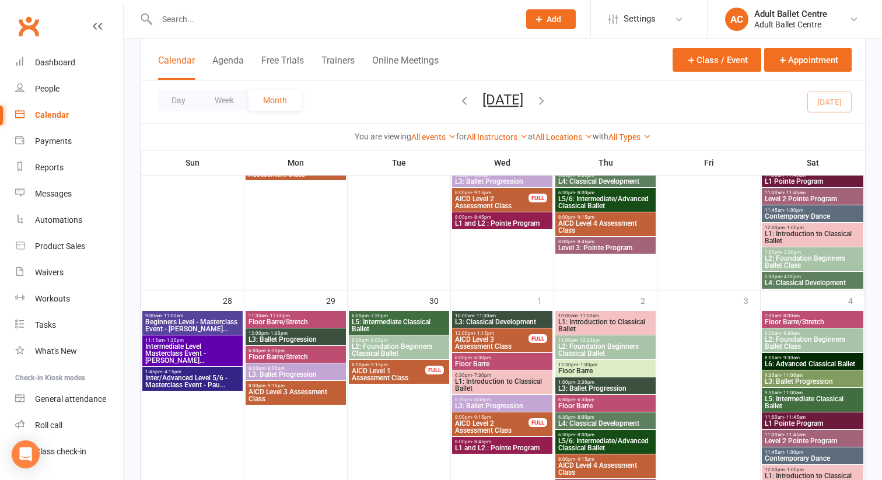
click at [381, 348] on span "L2: Foundation Beginners Classical Ballet" at bounding box center [399, 350] width 96 height 14
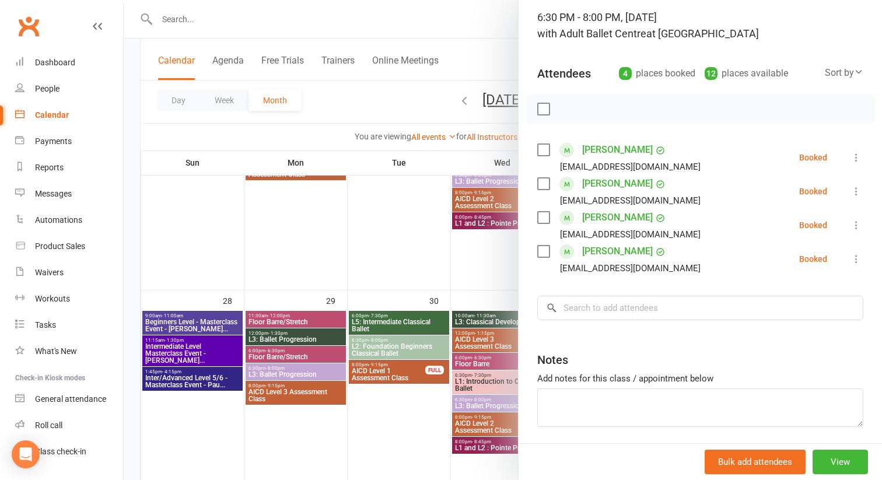
scroll to position [100, 0]
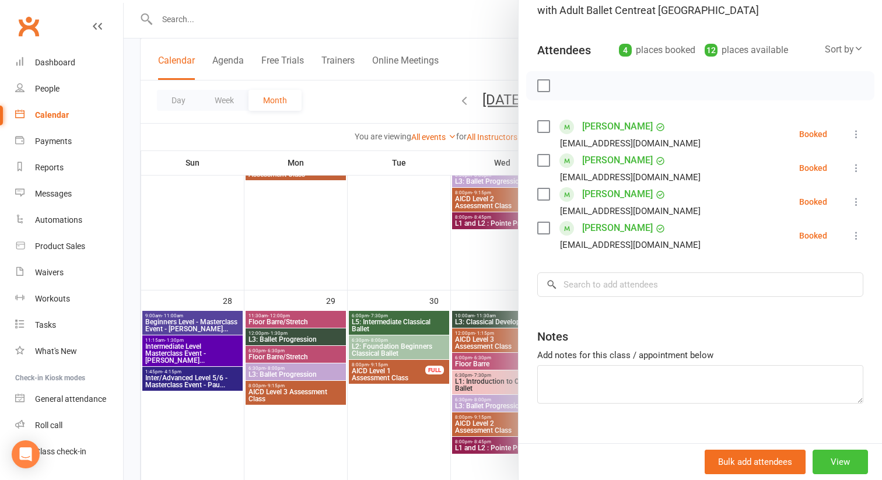
click at [834, 457] on button "View" at bounding box center [840, 462] width 55 height 25
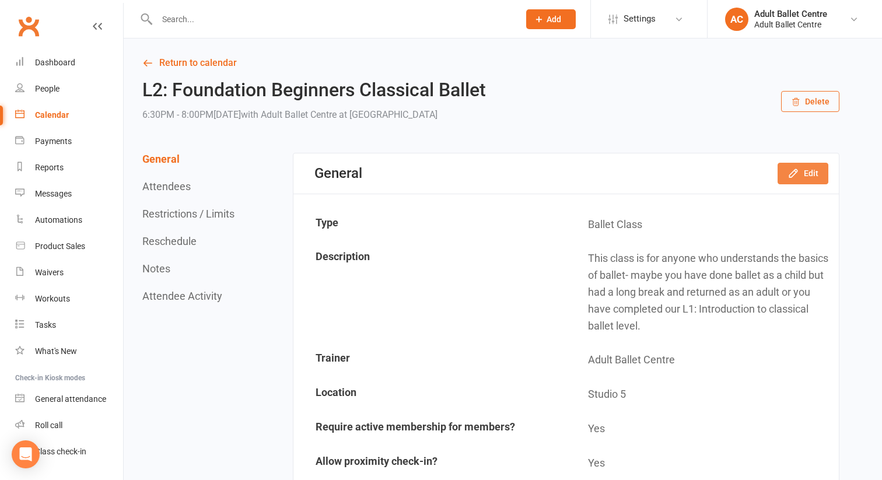
click at [798, 173] on icon "button" at bounding box center [794, 173] width 12 height 12
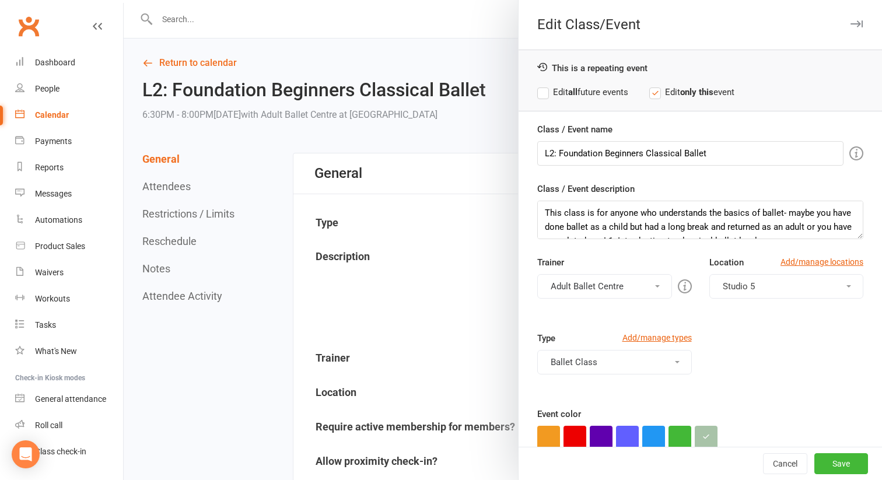
click at [545, 95] on label "Edit all future events" at bounding box center [582, 92] width 91 height 14
click at [585, 285] on button "Adult Ballet Centre" at bounding box center [604, 286] width 135 height 25
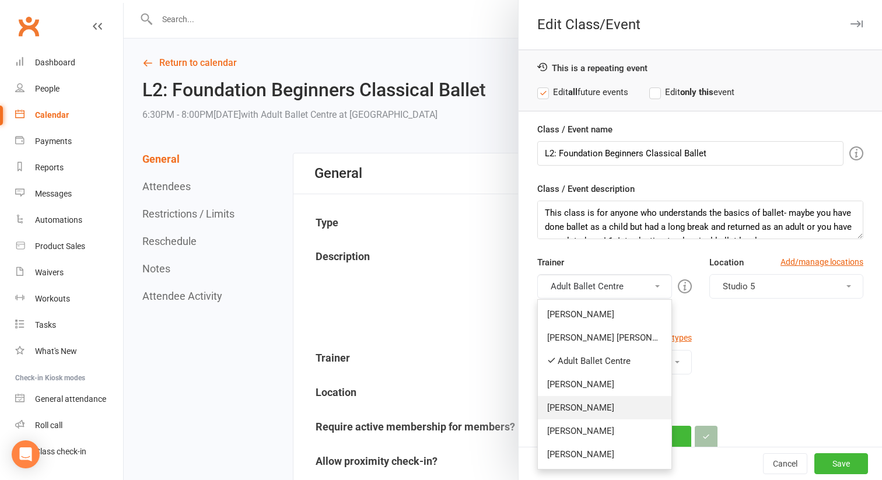
click at [579, 406] on link "[PERSON_NAME]" at bounding box center [605, 407] width 134 height 23
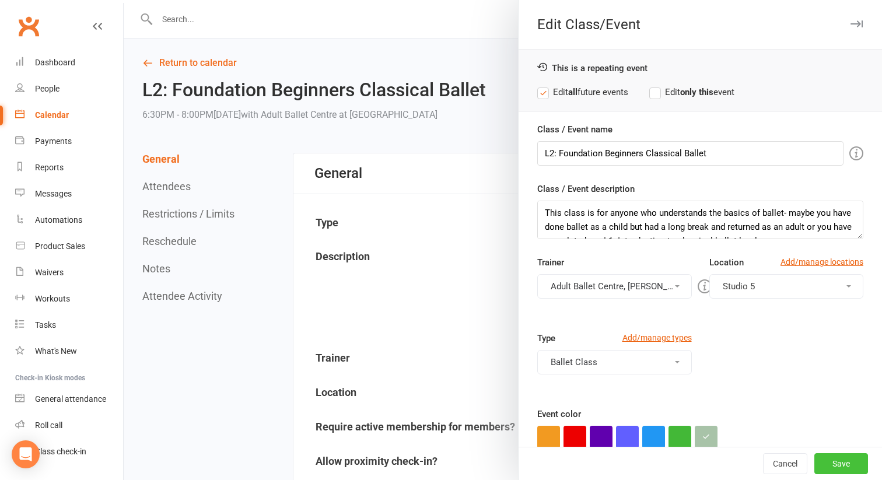
click at [832, 460] on button "Save" at bounding box center [842, 463] width 54 height 21
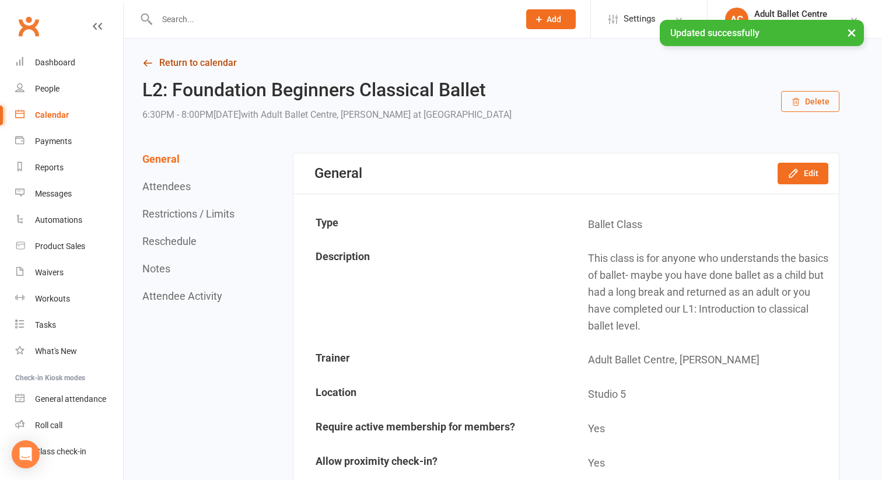
click at [179, 60] on link "Return to calendar" at bounding box center [490, 63] width 697 height 16
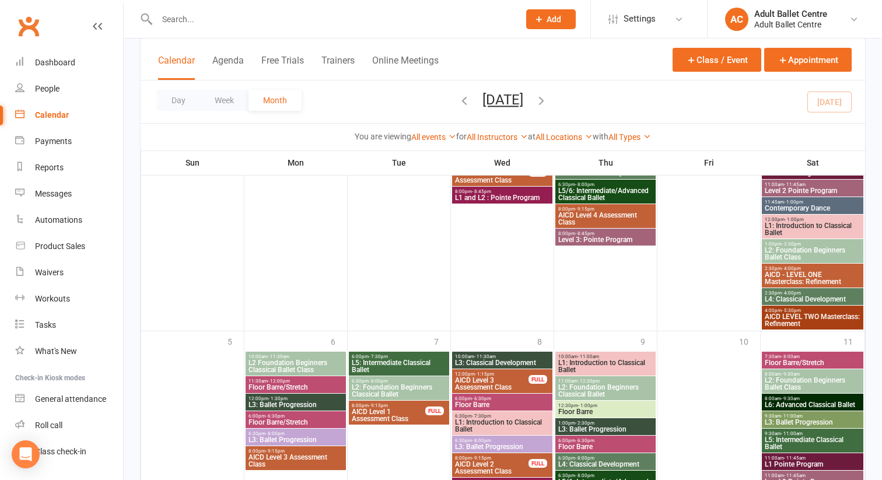
scroll to position [1133, 0]
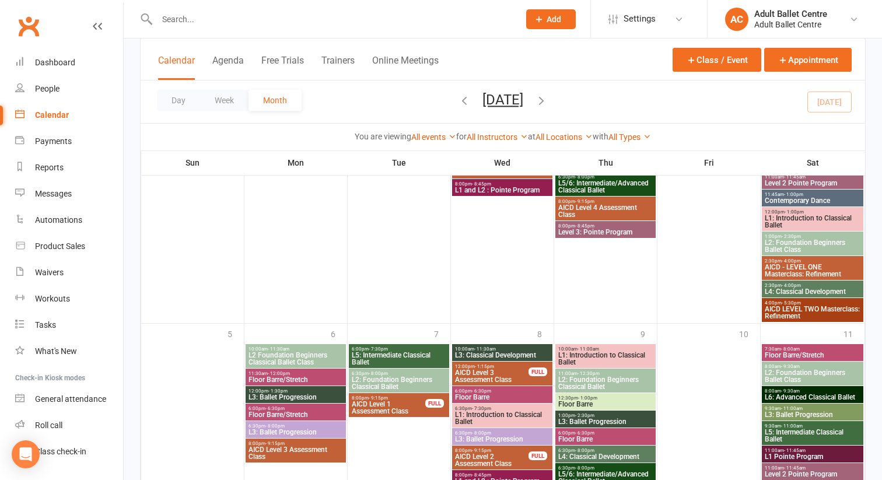
click at [591, 382] on span "L2: Foundation Beginners Classical Ballet" at bounding box center [606, 383] width 96 height 14
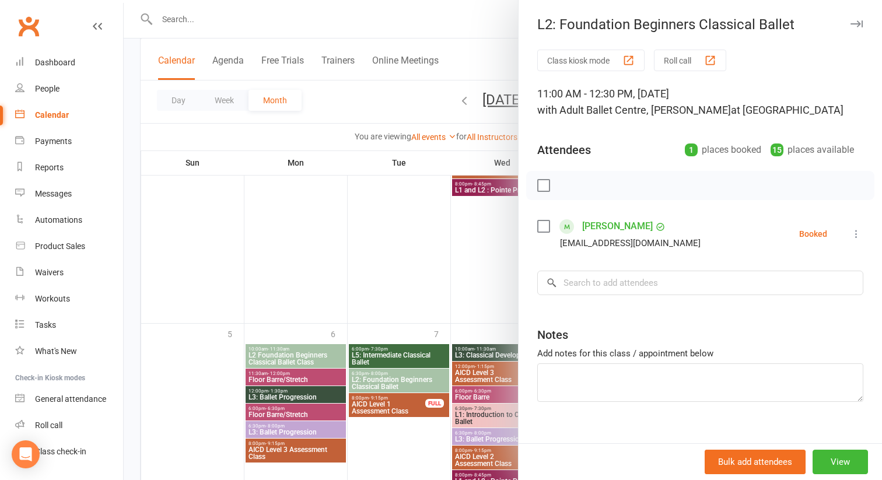
click at [398, 385] on div at bounding box center [503, 240] width 759 height 480
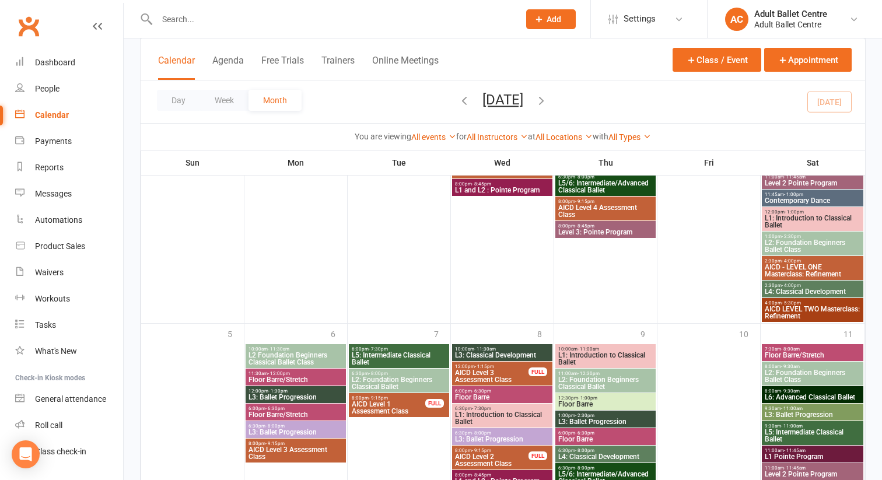
click at [398, 385] on span "L2: Foundation Beginners Classical Ballet" at bounding box center [399, 383] width 96 height 14
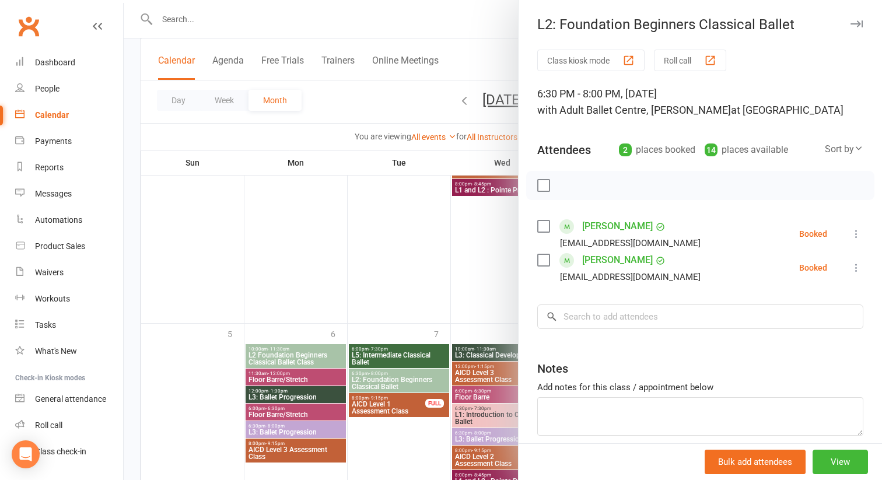
click at [405, 285] on div at bounding box center [503, 240] width 759 height 480
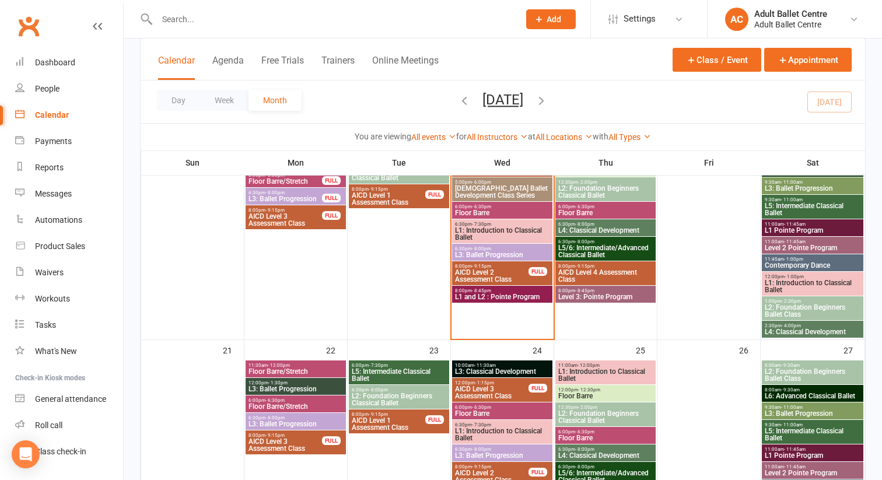
scroll to position [595, 0]
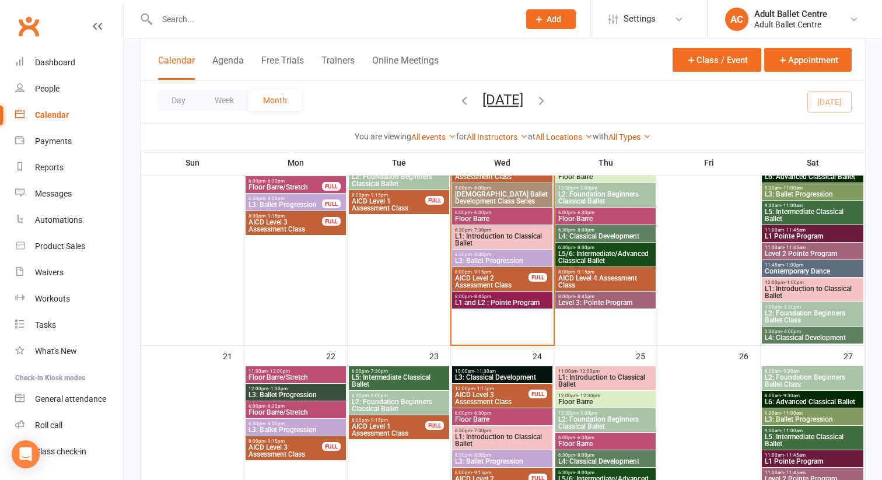
click at [482, 237] on span "L1: Introduction to Classical Ballet" at bounding box center [503, 240] width 96 height 14
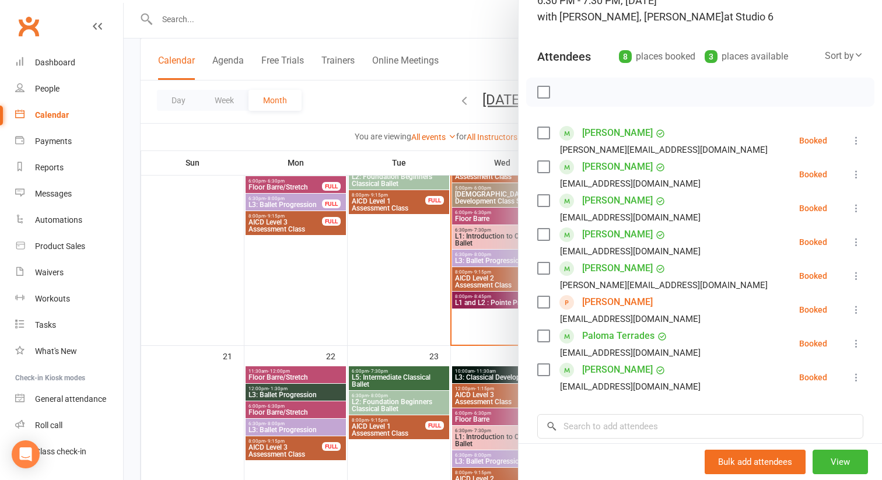
scroll to position [95, 0]
click at [492, 259] on div at bounding box center [503, 240] width 759 height 480
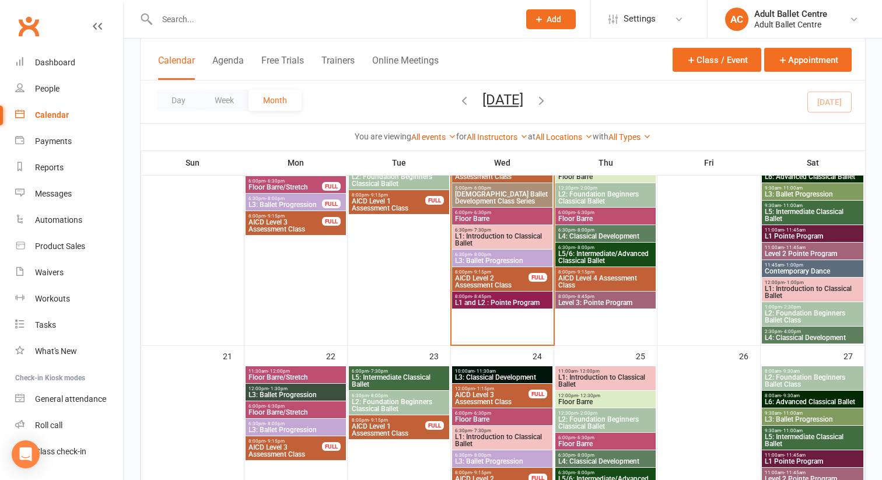
click at [493, 237] on span "L1: Introduction to Classical Ballet" at bounding box center [503, 240] width 96 height 14
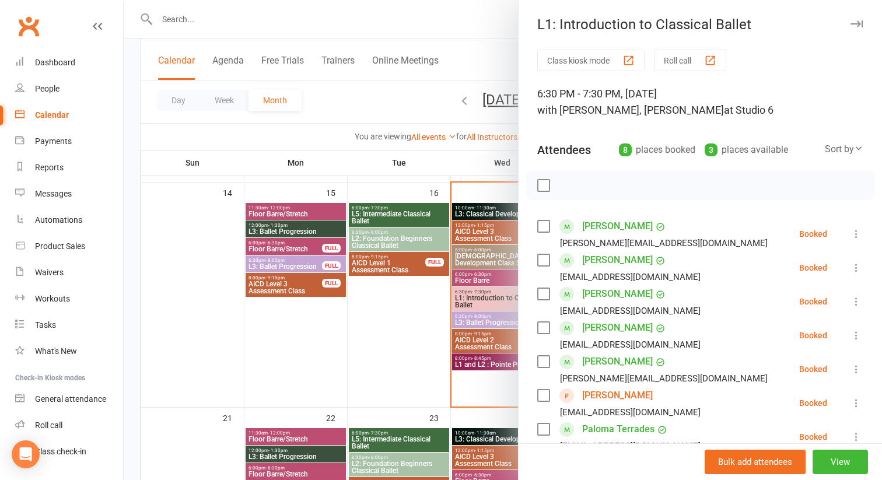
scroll to position [535, 0]
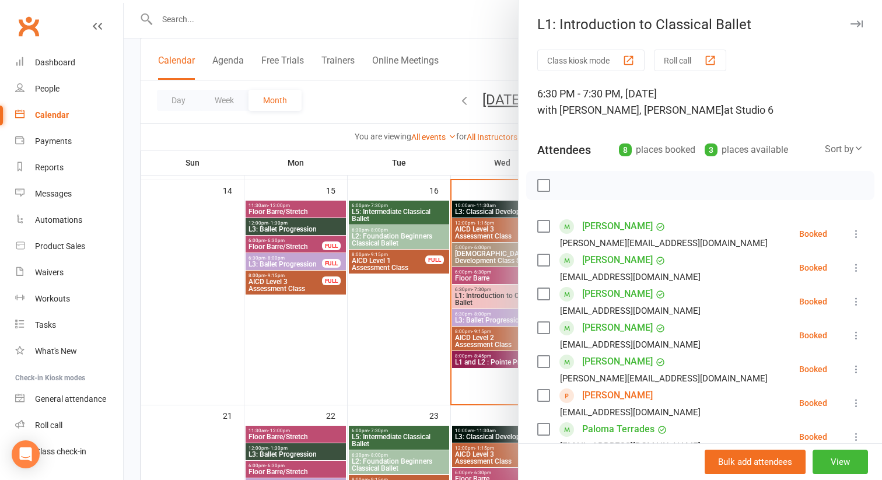
click at [473, 212] on div at bounding box center [503, 240] width 759 height 480
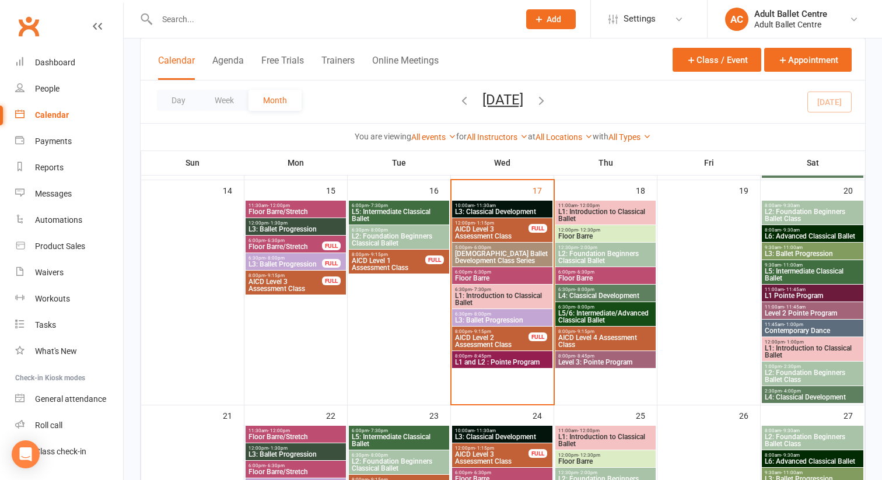
click at [473, 212] on span "L3: Classical Development" at bounding box center [503, 211] width 96 height 7
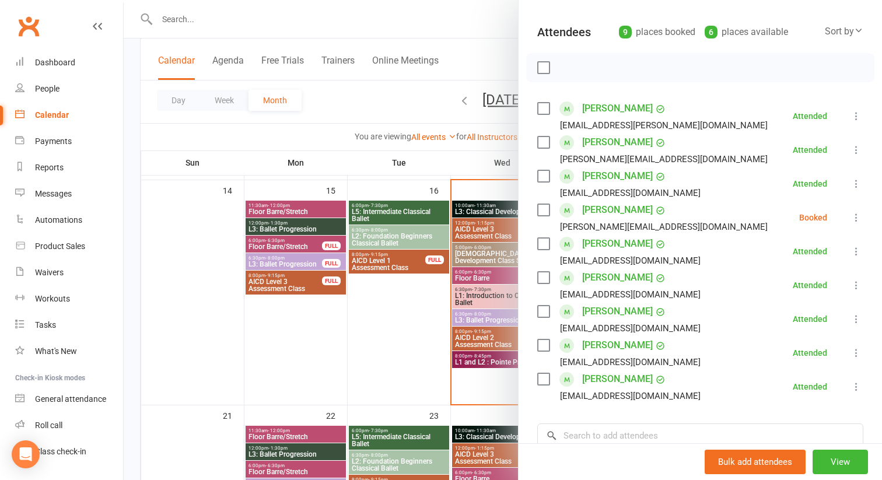
scroll to position [118, 0]
click at [858, 218] on icon at bounding box center [857, 217] width 12 height 12
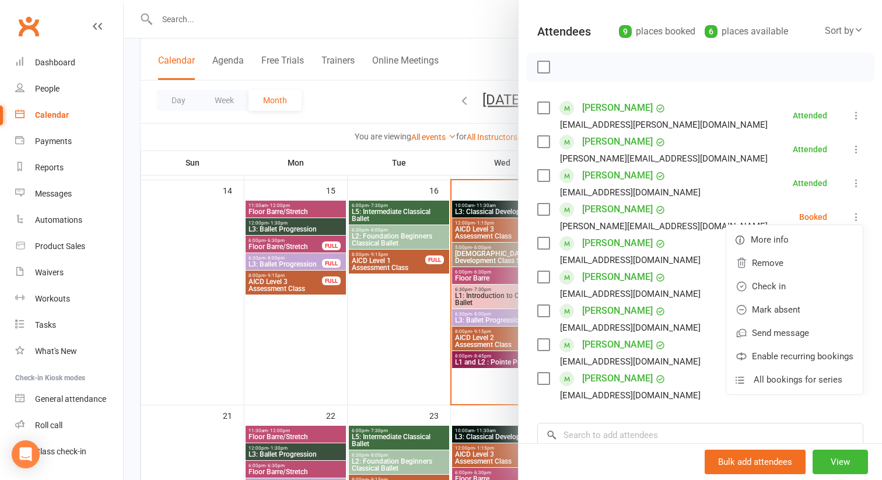
click at [400, 334] on div at bounding box center [503, 240] width 759 height 480
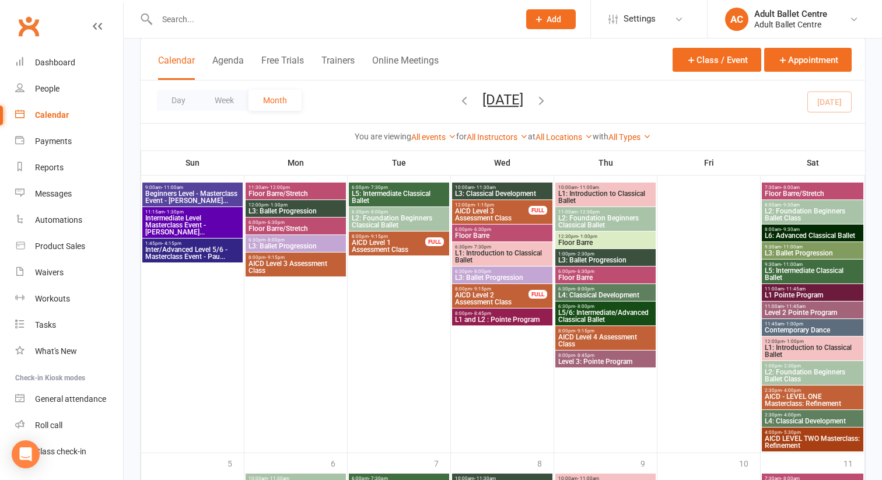
scroll to position [1004, 0]
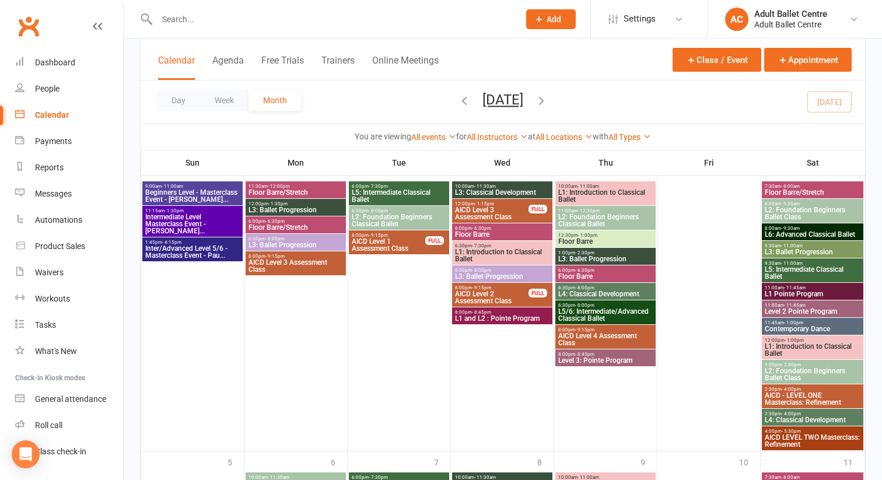
click at [190, 249] on span "Inter/Advanced Level 5/6 - Masterclass Event - Pau..." at bounding box center [193, 252] width 96 height 14
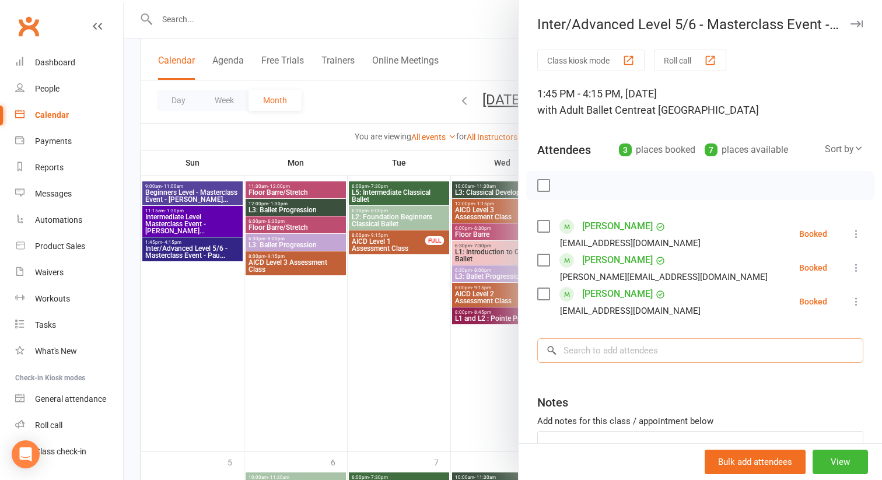
click at [564, 350] on input "search" at bounding box center [700, 350] width 326 height 25
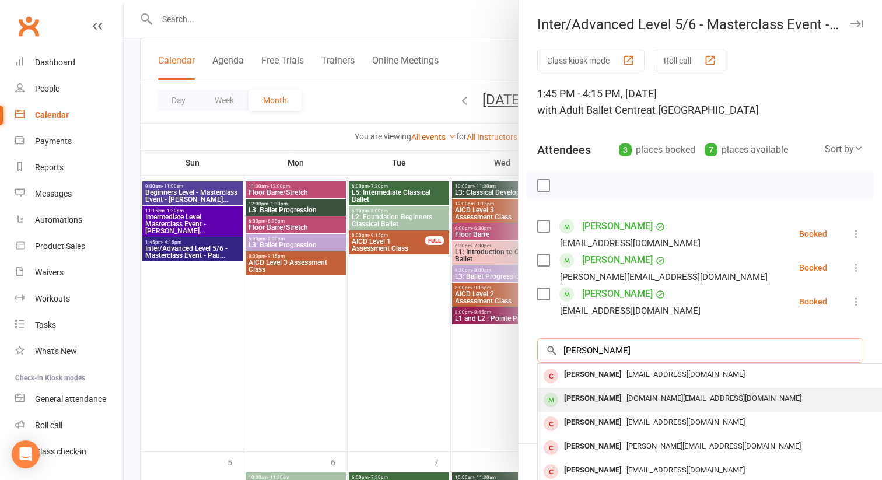
type input "olivia"
click at [581, 396] on div "[PERSON_NAME]" at bounding box center [593, 398] width 67 height 17
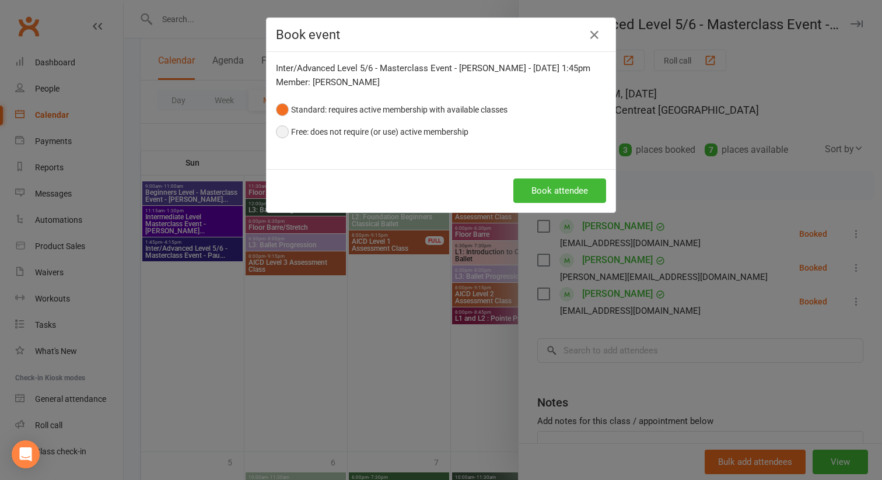
click at [282, 132] on button "Free: does not require (or use) active membership" at bounding box center [372, 132] width 193 height 22
click at [528, 195] on button "Book attendee" at bounding box center [559, 191] width 93 height 25
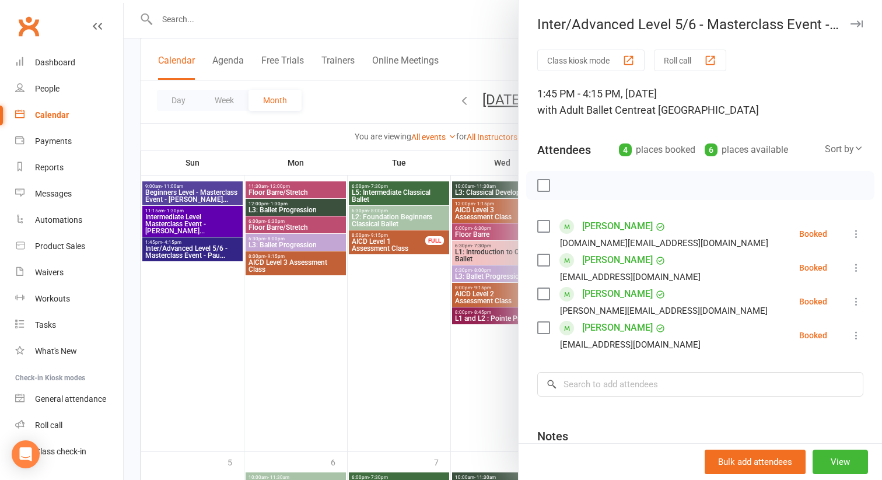
click at [479, 362] on div at bounding box center [503, 240] width 759 height 480
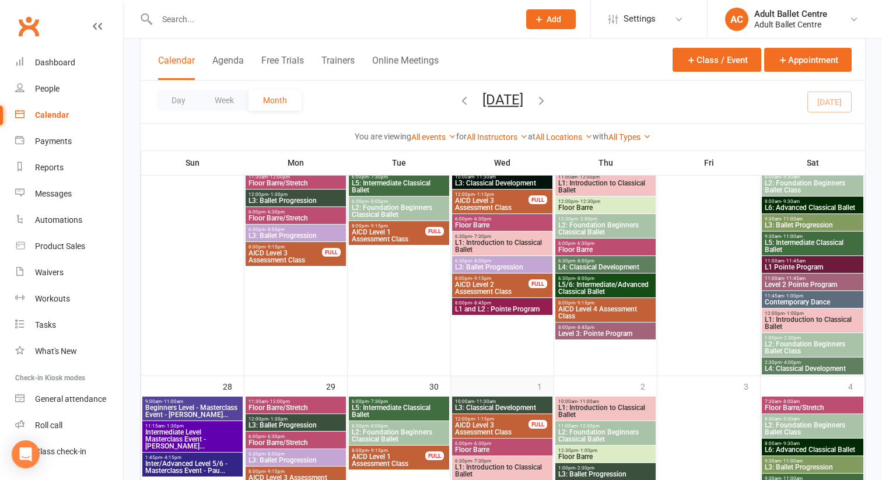
scroll to position [763, 0]
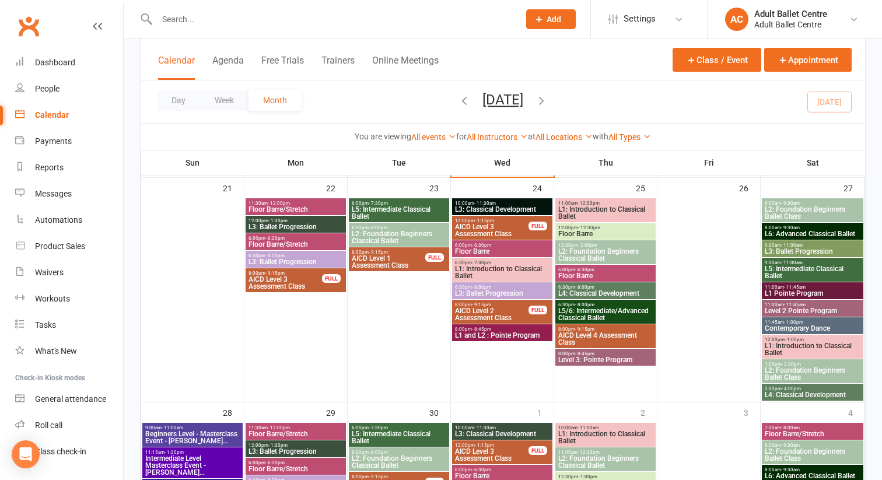
click at [792, 226] on span "- 9:30am" at bounding box center [790, 227] width 19 height 5
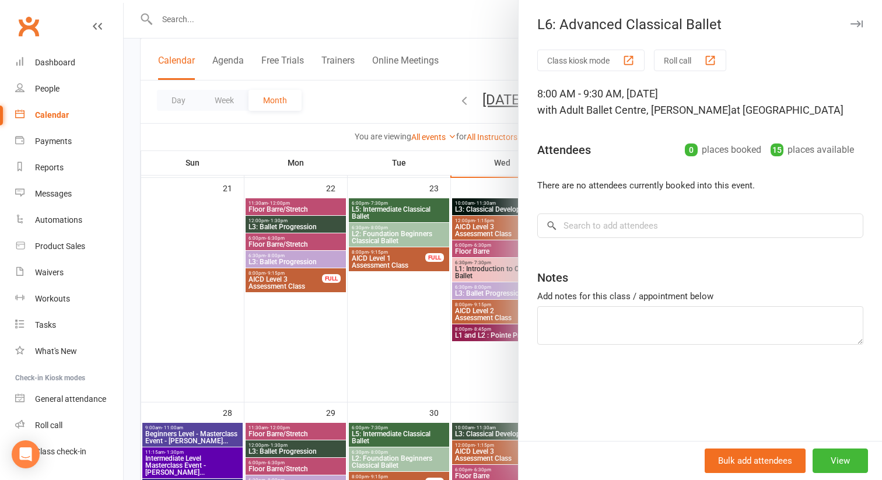
click at [400, 321] on div at bounding box center [503, 240] width 759 height 480
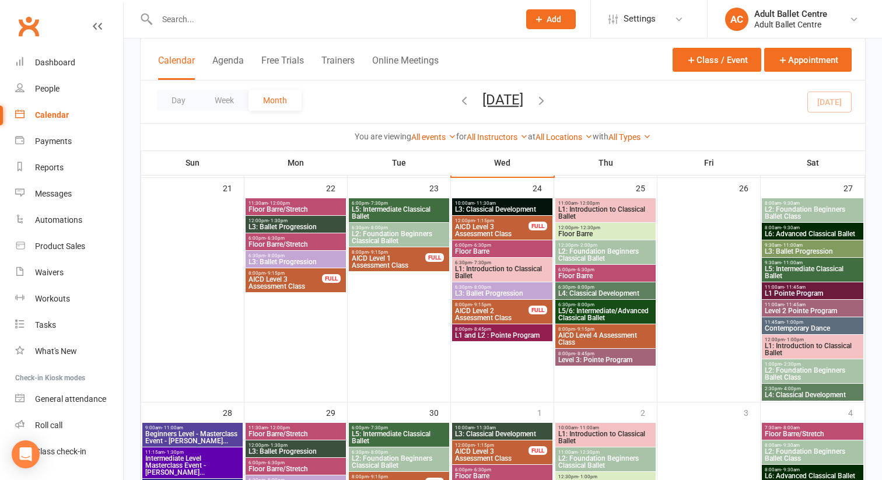
click at [458, 102] on icon "button" at bounding box center [464, 100] width 13 height 13
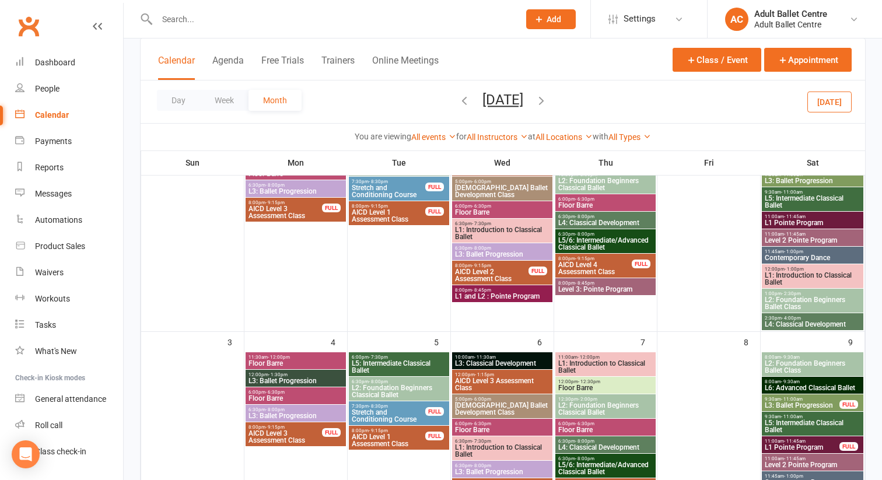
scroll to position [0, 0]
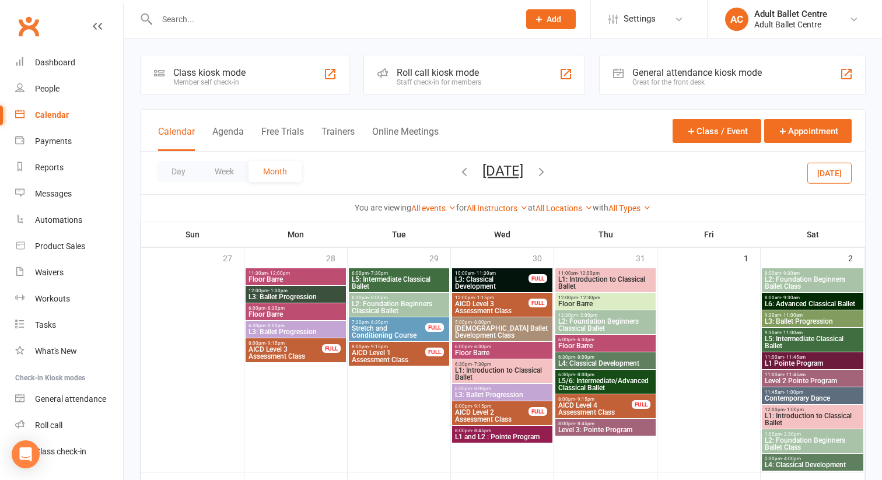
click at [778, 303] on span "L6: Advanced Classical Ballet" at bounding box center [812, 304] width 97 height 7
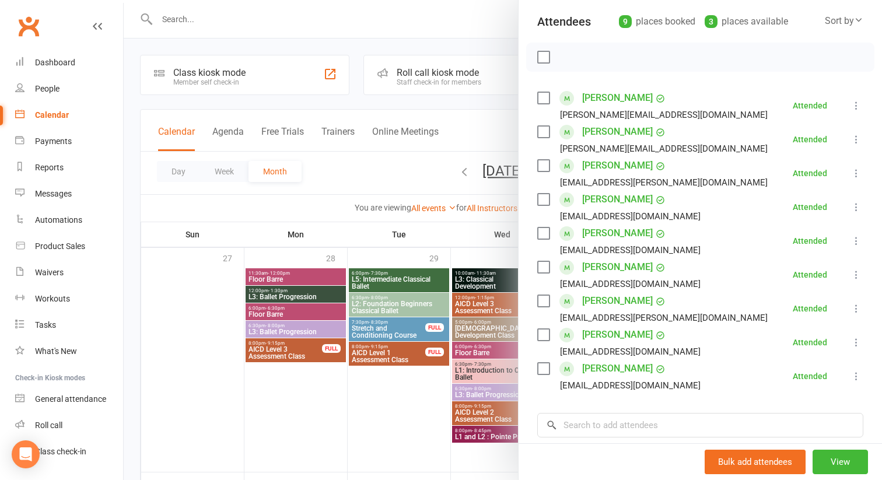
scroll to position [222, 0]
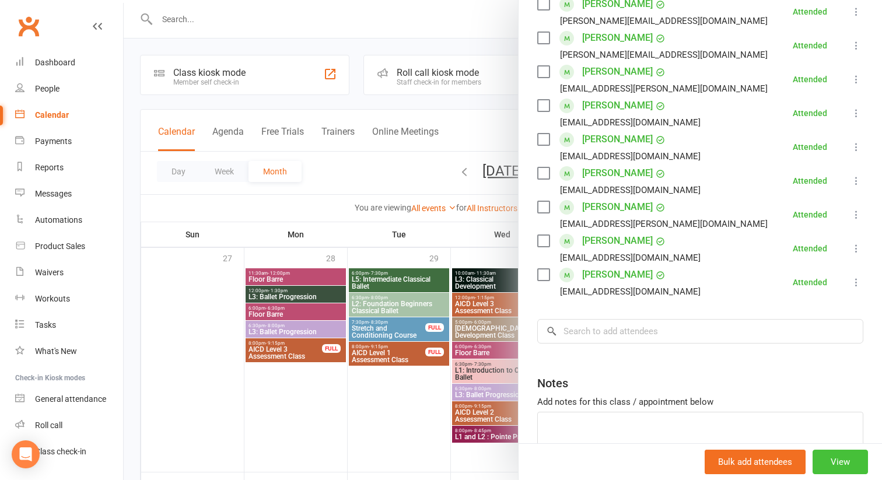
click at [839, 465] on button "View" at bounding box center [840, 462] width 55 height 25
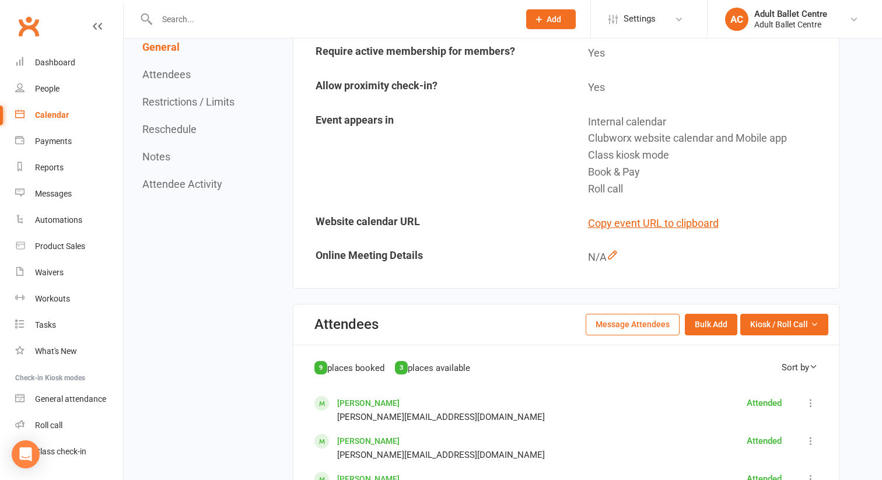
scroll to position [385, 0]
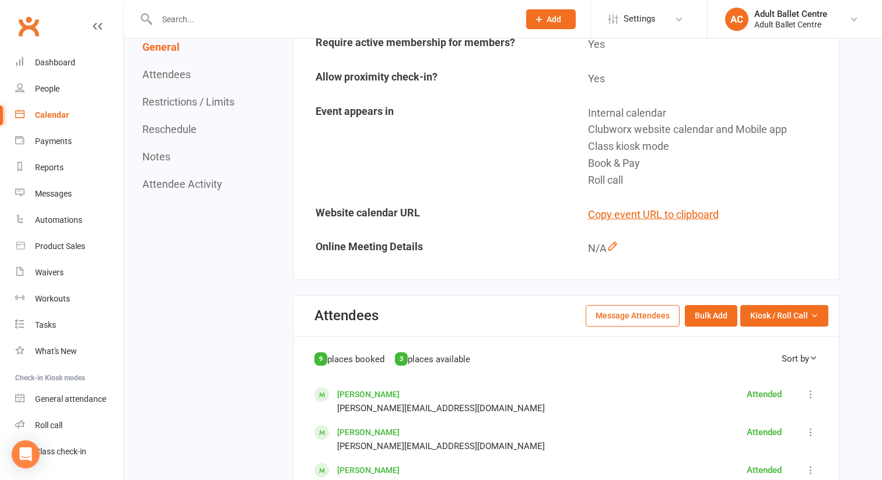
click at [651, 323] on button "Message Attendees" at bounding box center [633, 315] width 94 height 21
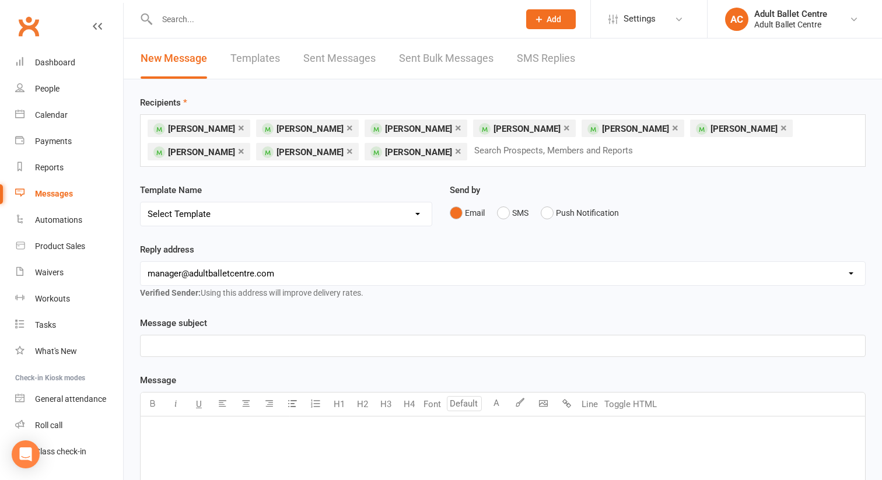
click at [473, 146] on input "text" at bounding box center [558, 150] width 171 height 15
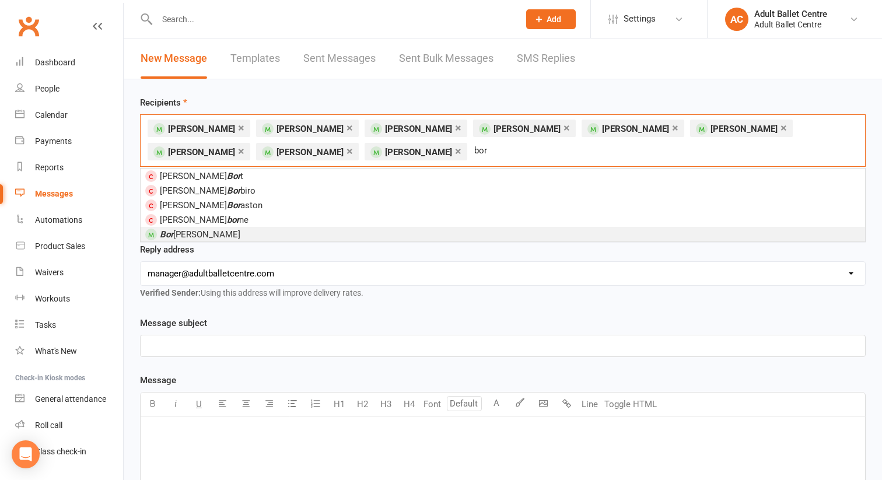
type input "bor"
click at [321, 232] on li "Bor onia Lyddieth" at bounding box center [503, 234] width 725 height 15
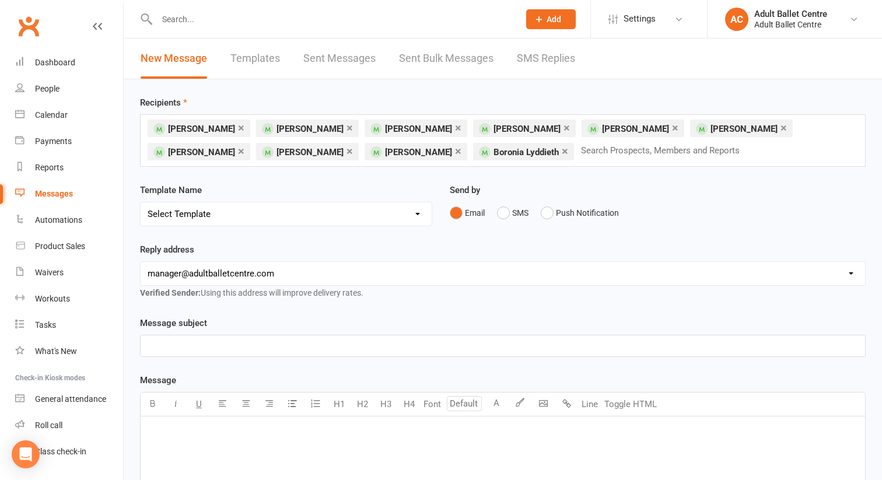
click at [201, 331] on div "Message subject ﻿" at bounding box center [503, 336] width 726 height 41
click at [193, 339] on p "﻿" at bounding box center [503, 346] width 711 height 14
click at [142, 352] on div "Advanced Masterclass - Sunday 28 September The Australian Ballet Paul Knowbloch" at bounding box center [503, 346] width 725 height 21
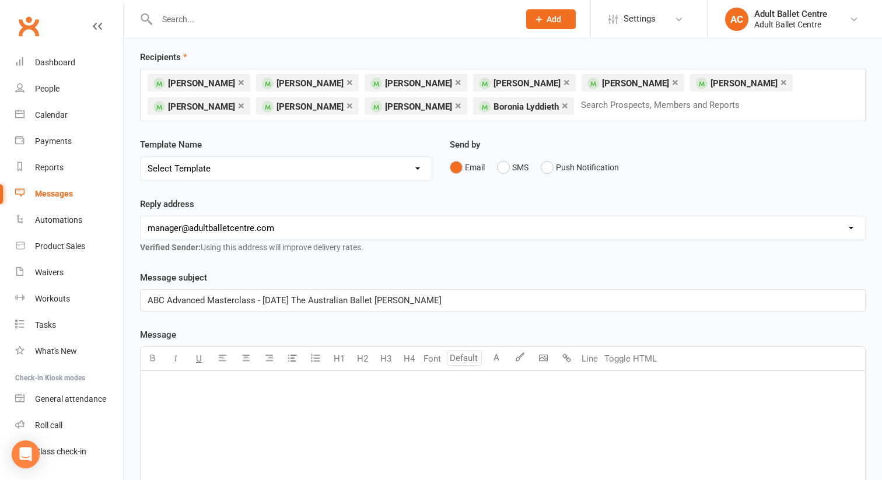
scroll to position [51, 0]
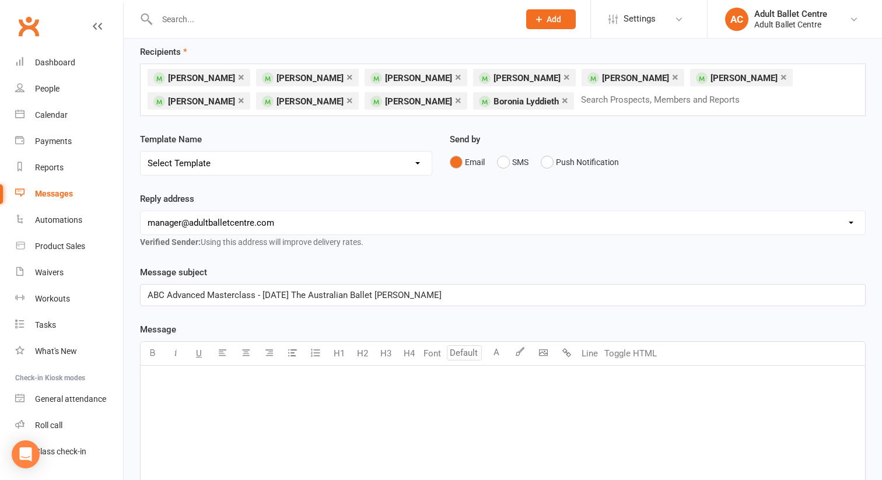
click at [350, 296] on span "ABC Advanced Masterclass - Sunday 28 September The Australian Ballet Paul Knowb…" at bounding box center [295, 295] width 294 height 11
click at [557, 295] on span "ABC Advanced Masterclass - Sunday 28 September Arnold Street Studio - The Austr…" at bounding box center [358, 295] width 421 height 11
click at [236, 385] on p "﻿" at bounding box center [503, 381] width 711 height 14
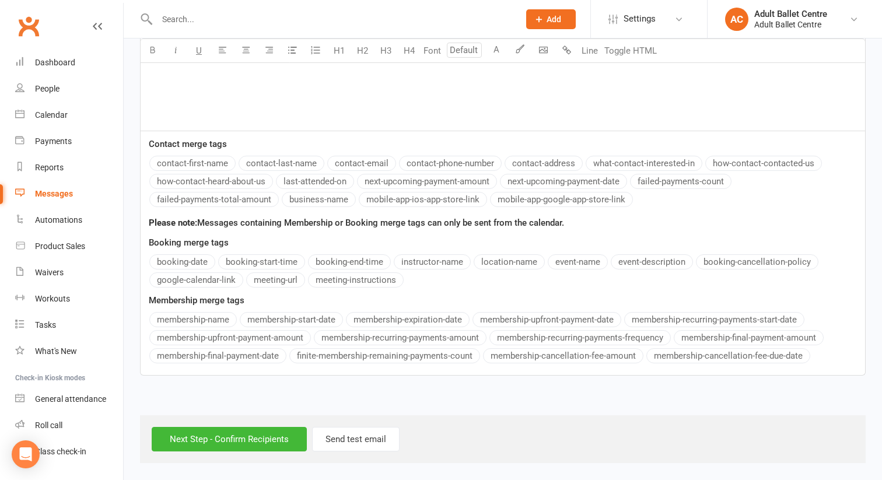
scroll to position [191, 0]
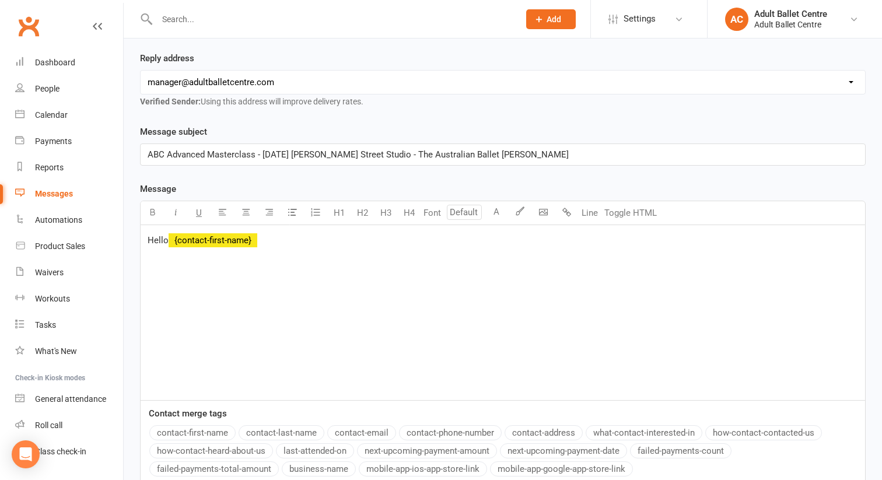
click at [193, 164] on div "Message subject ABC Advanced Masterclass - Sunday 28 September Arnold Street St…" at bounding box center [503, 385] width 726 height 520
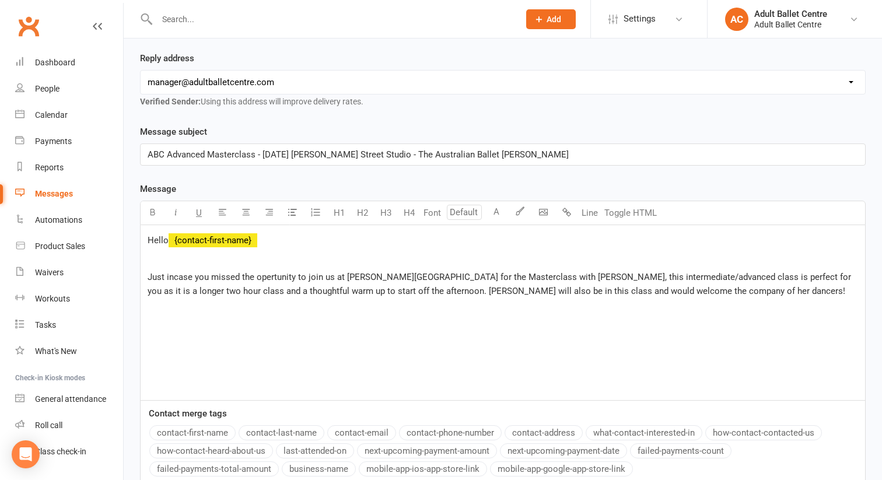
click at [178, 313] on p "﻿" at bounding box center [503, 309] width 711 height 14
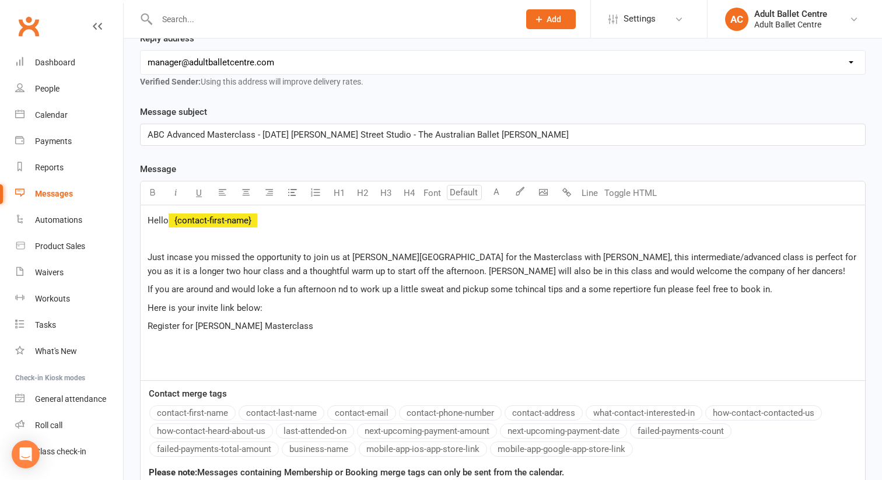
scroll to position [213, 0]
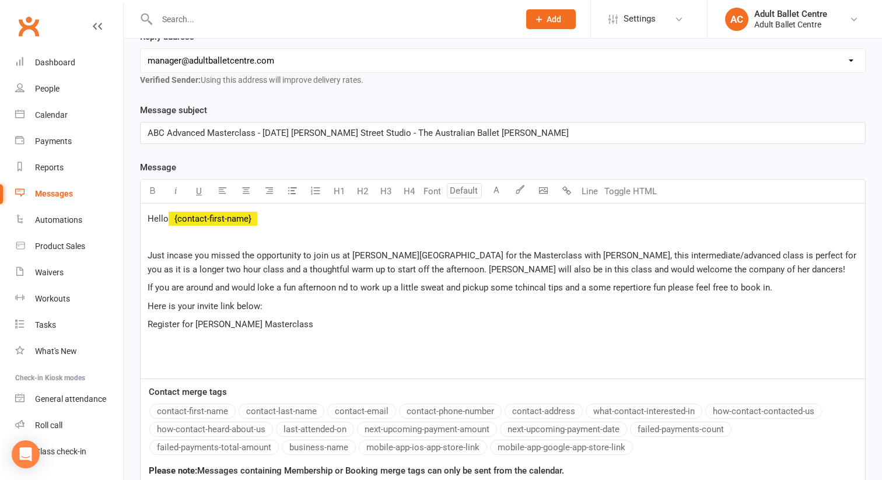
click at [264, 289] on span "If you are around and would loke a fun afternoon nd to work up a little sweat a…" at bounding box center [460, 287] width 625 height 11
click at [278, 288] on span "If you are around and would lokke a fun afternoon nd to work up a little sweat …" at bounding box center [463, 287] width 630 height 11
click at [337, 290] on span "If you are around and would like a fun afternoon nd to work up a little sweat a…" at bounding box center [459, 287] width 622 height 11
drag, startPoint x: 364, startPoint y: 288, endPoint x: 336, endPoint y: 285, distance: 28.2
click at [336, 285] on span "If you are around and would like a fun afternoon nad to work up a little sweat …" at bounding box center [461, 287] width 627 height 11
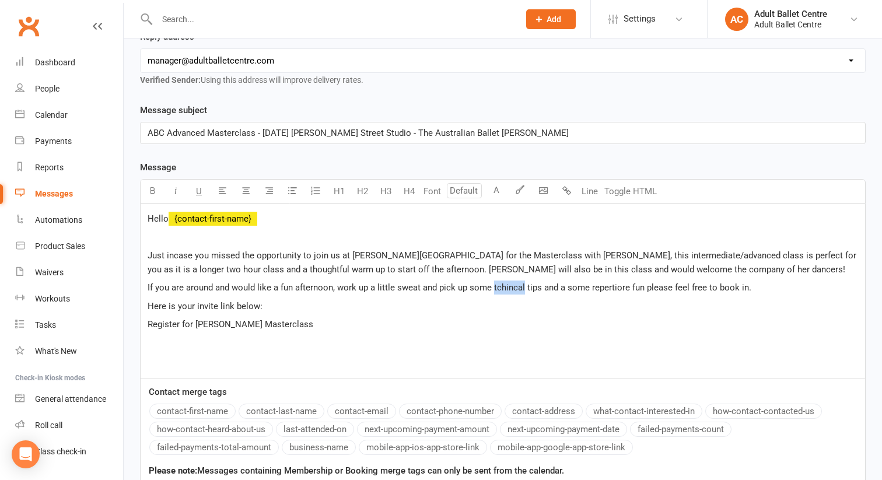
click at [497, 289] on span "If you are around and would like a fun afternoon, work up a little sweat and pi…" at bounding box center [450, 287] width 604 height 11
click at [495, 288] on span "If you are around and would like a fun afternoon, work up a little sweat and pi…" at bounding box center [450, 287] width 604 height 11
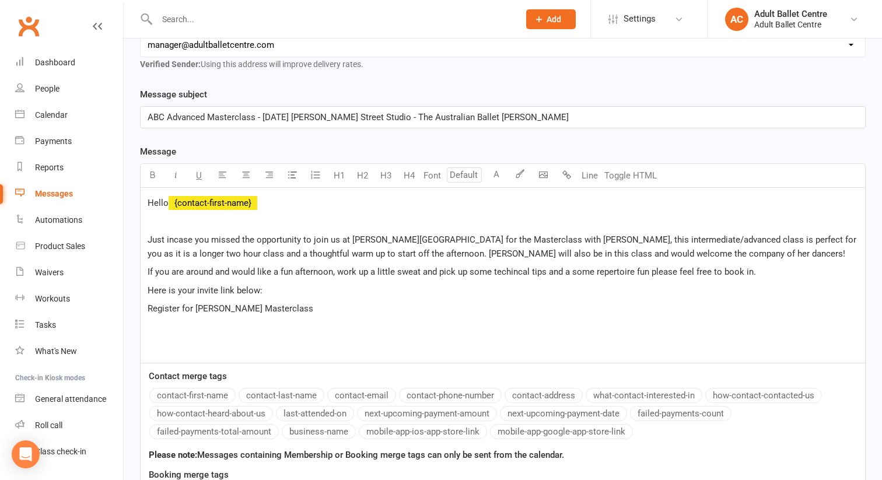
scroll to position [232, 0]
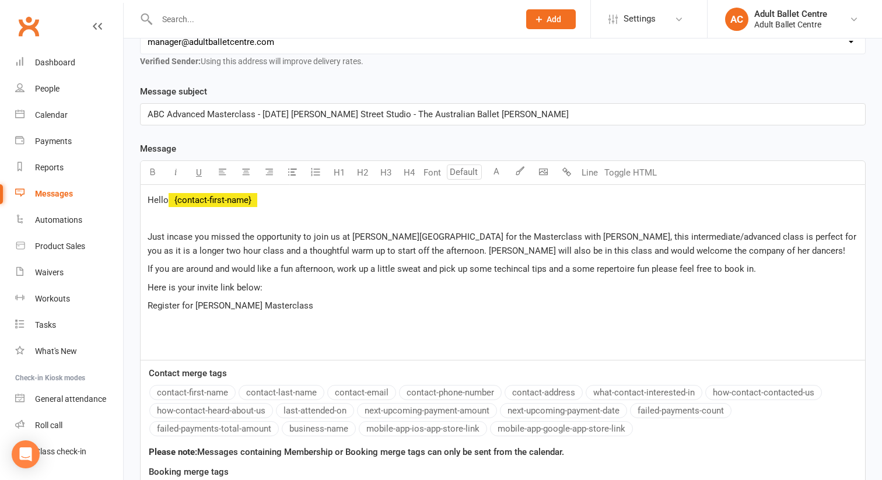
click at [312, 308] on p "Register for Paul Knoblochs Masterclass" at bounding box center [503, 306] width 711 height 14
click at [401, 306] on p "Register for [PERSON_NAME] Masterclass [DATE]" at bounding box center [503, 306] width 711 height 14
click at [766, 269] on p "If you are around and would like a fun afternoon, work up a little sweat and pi…" at bounding box center [503, 269] width 711 height 14
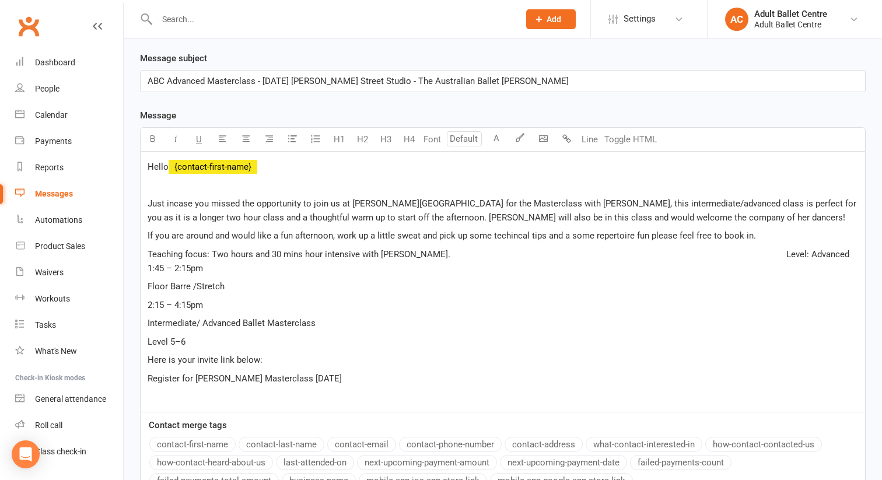
scroll to position [266, 0]
drag, startPoint x: 200, startPoint y: 287, endPoint x: 145, endPoint y: 287, distance: 54.9
click at [145, 287] on div "Hello ﻿ {contact-first-name} ﻿ Just incase you missed the opportunity to join u…" at bounding box center [503, 281] width 725 height 260
click at [190, 285] on p "Stretch" at bounding box center [503, 286] width 711 height 14
click at [166, 275] on div "Hello ﻿ {contact-first-name} ﻿ Just incase you missed the opportunity to join u…" at bounding box center [503, 281] width 725 height 260
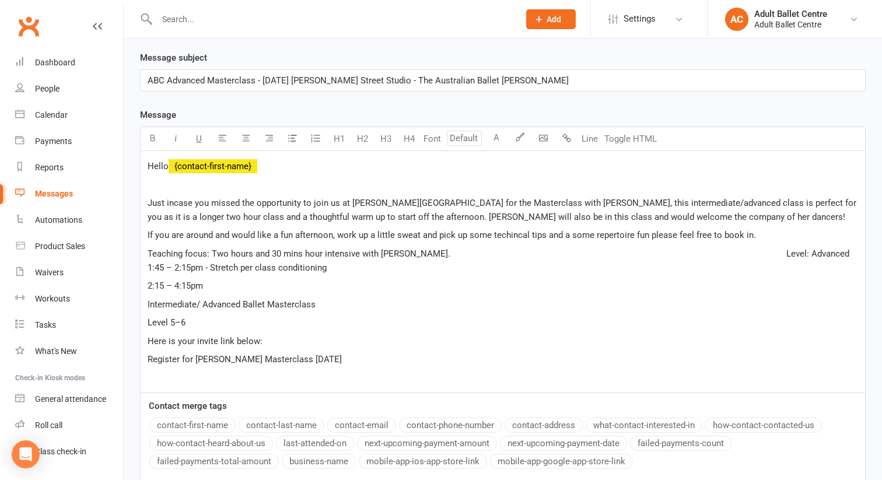
click at [146, 321] on div "Hello ﻿ {contact-first-name} ﻿ Just incase you missed the opportunity to join u…" at bounding box center [503, 272] width 725 height 242
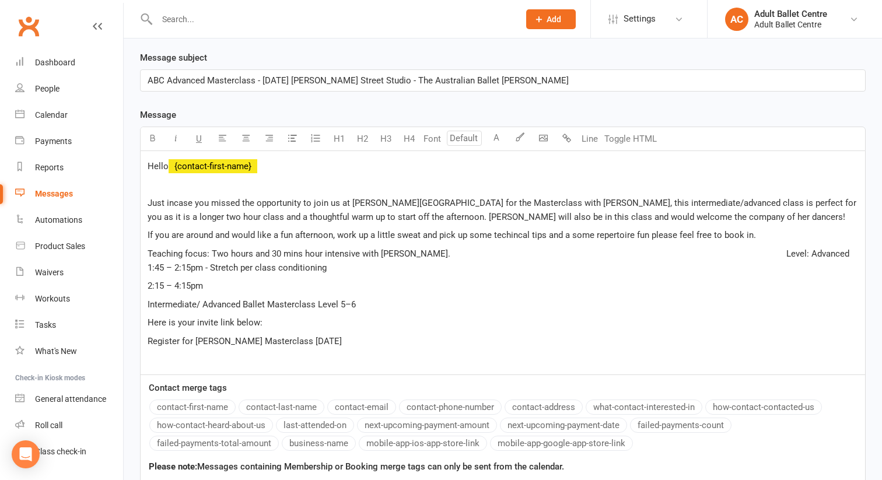
click at [193, 287] on span "2:15 – 4:15pm" at bounding box center [175, 286] width 55 height 11
click at [145, 306] on div "Hello ﻿ {contact-first-name} ﻿ Just incase you missed the opportunity to join u…" at bounding box center [503, 262] width 725 height 223
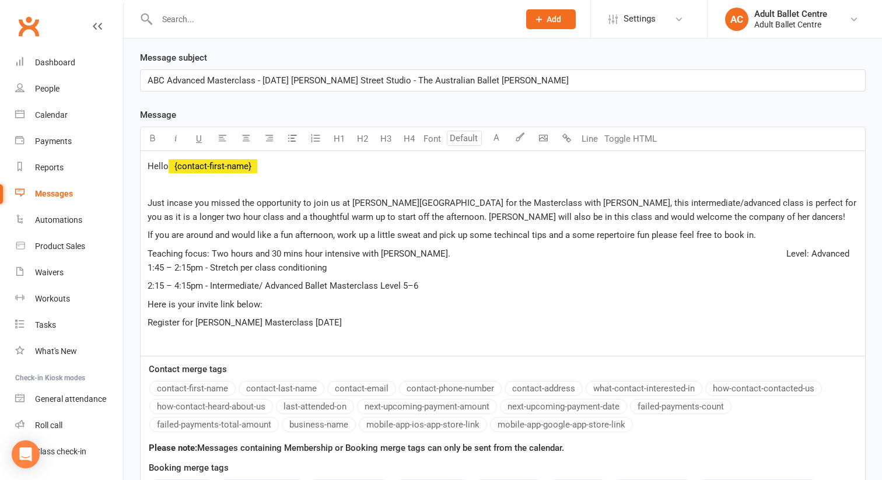
click at [194, 270] on span "Teaching focus: Two hours and 30 mins hour intensive with Paul Knobloch. Level:…" at bounding box center [747, 261] width 1199 height 25
click at [191, 285] on span "2:15 – 4:15pm - Intermediate/ Advanced Ballet Masterclass Level 5–6" at bounding box center [283, 286] width 271 height 11
click at [470, 256] on span "Teaching focus: Two hours and 30 mins hour intensive with Paul Knobloch. Level:…" at bounding box center [747, 261] width 1199 height 25
click at [518, 236] on span "If you are around and would like a fun afternoon, work up a little sweat and pi…" at bounding box center [452, 235] width 609 height 11
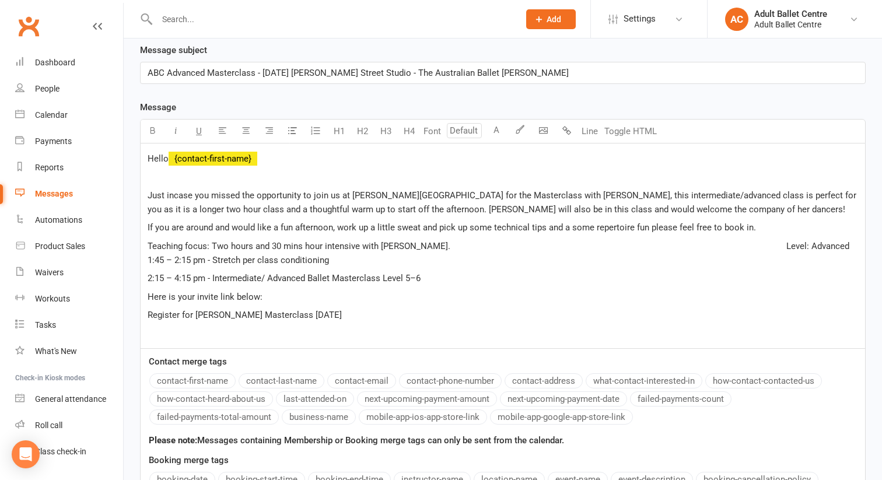
click at [750, 247] on span "Teaching focus: Two hours and 30 mins hour intensive with Paul Knobloch. Level:…" at bounding box center [747, 253] width 1199 height 25
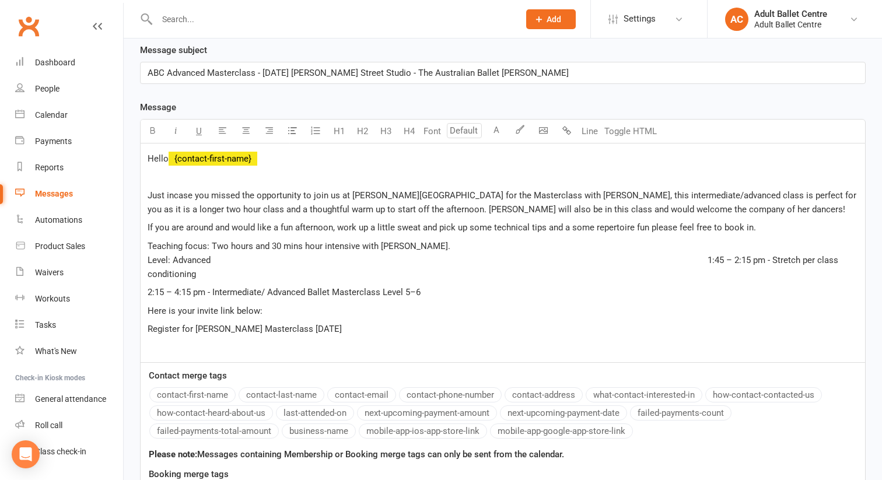
click at [673, 261] on span "Teaching focus: Two hours and 30 mins hour intensive with Paul Knobloch. Level:…" at bounding box center [529, 260] width 763 height 39
drag, startPoint x: 149, startPoint y: 242, endPoint x: 437, endPoint y: 296, distance: 293.3
click at [437, 296] on div "Hello ﻿ {contact-first-name} ﻿ Just incase you missed the opportunity to join u…" at bounding box center [503, 253] width 725 height 219
click at [437, 296] on p "2:15 – 4:15 pm - Intermediate/ Advanced Ballet Masterclass Level 5–6" at bounding box center [503, 292] width 711 height 14
drag, startPoint x: 149, startPoint y: 274, endPoint x: 438, endPoint y: 292, distance: 288.8
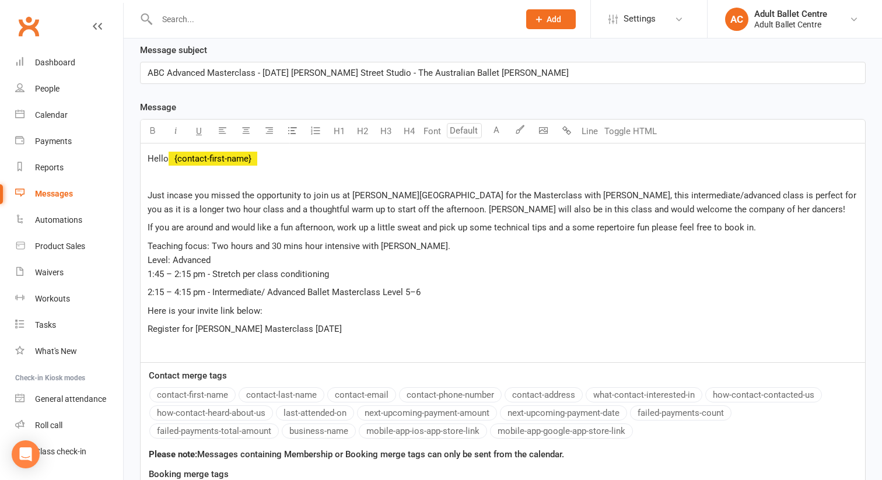
click at [438, 292] on div "Hello ﻿ {contact-first-name} ﻿ Just incase you missed the opportunity to join u…" at bounding box center [503, 253] width 725 height 219
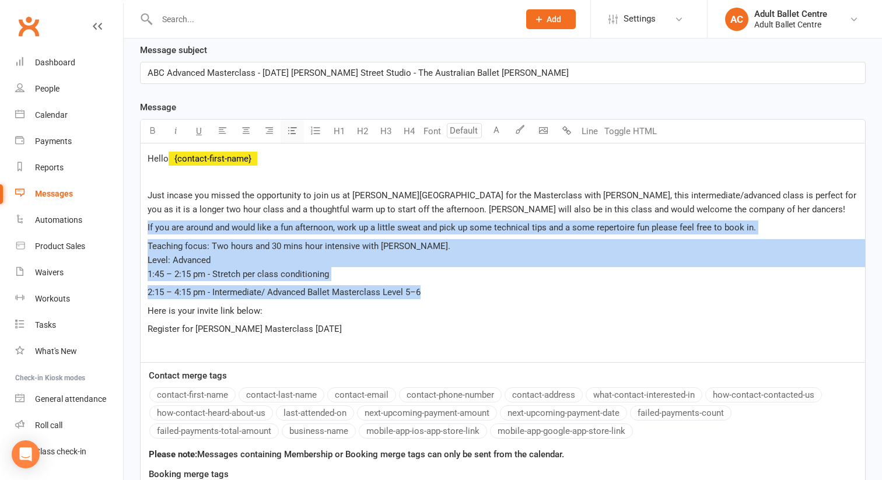
click at [291, 131] on icon "button" at bounding box center [292, 130] width 9 height 9
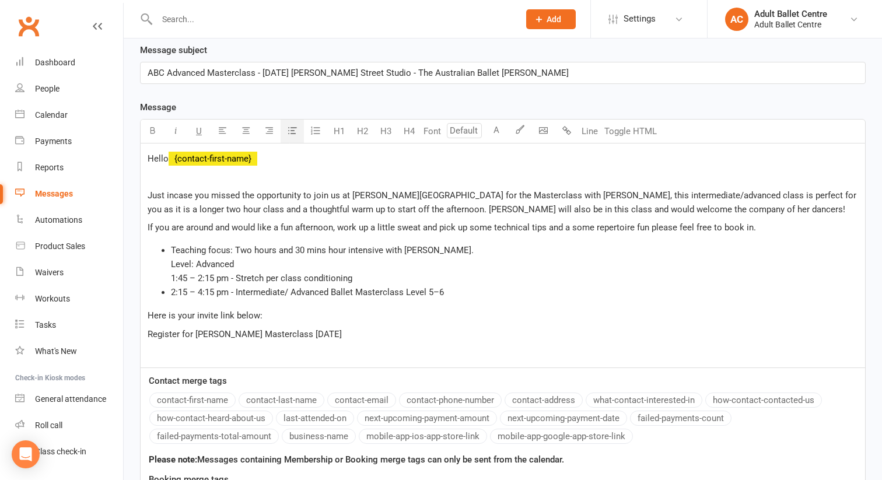
click at [402, 236] on div "Hello ﻿ {contact-first-name} ﻿ Just incase you missed the opportunity to join u…" at bounding box center [503, 256] width 725 height 224
click at [295, 135] on button "button" at bounding box center [292, 131] width 23 height 23
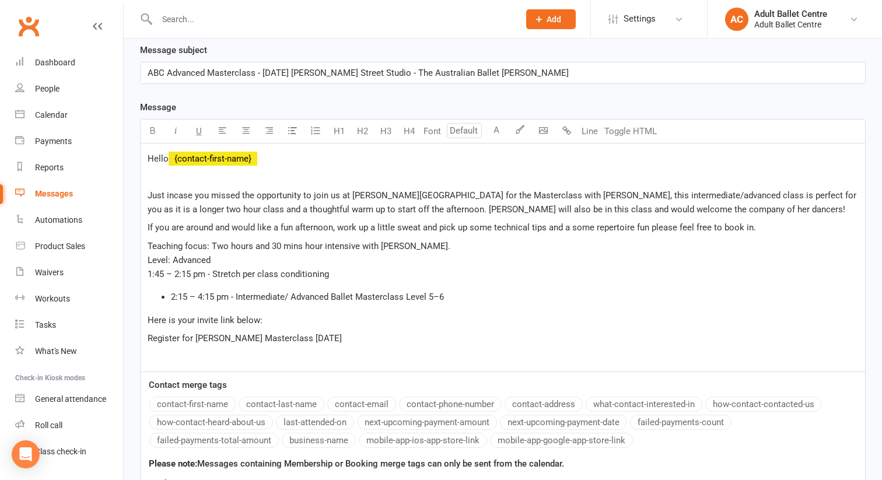
click at [172, 300] on span "2:15 – 4:15 pm - Intermediate/ Advanced Ballet Masterclass Level 5–6" at bounding box center [307, 297] width 273 height 11
click at [149, 275] on span "Teaching focus: Two hours and 30 mins hour intensive with [PERSON_NAME]. Level:…" at bounding box center [529, 260] width 763 height 39
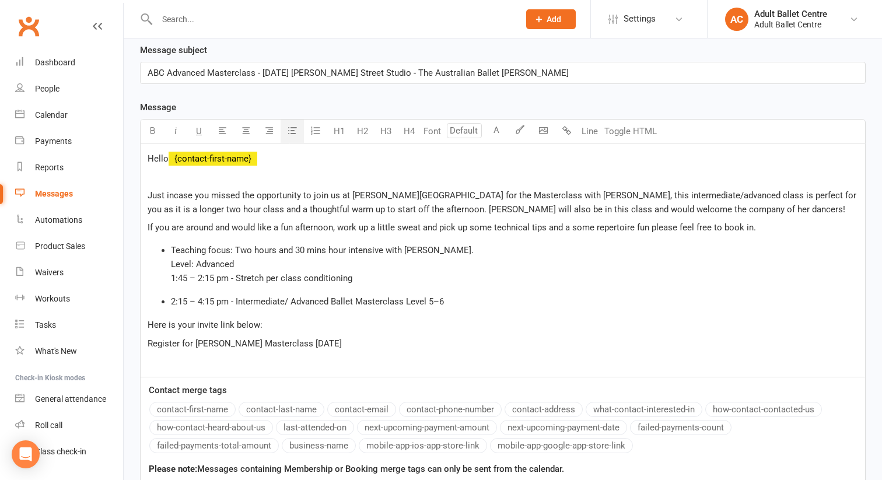
scroll to position [297, 0]
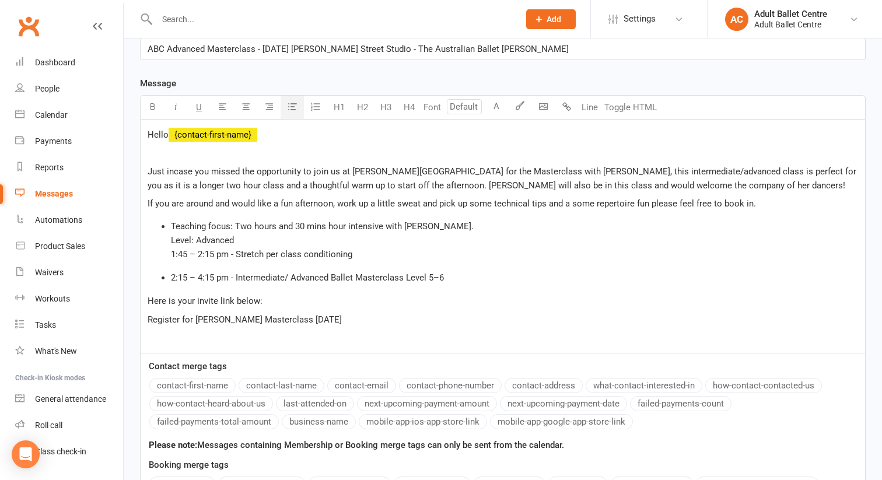
click at [294, 135] on div "U H1 H2 H3 H4 Font A Line Toggle HTML Hello ﻿ {contact-first-name} ﻿ Just incas…" at bounding box center [503, 224] width 726 height 258
click at [295, 110] on icon "button" at bounding box center [292, 106] width 9 height 9
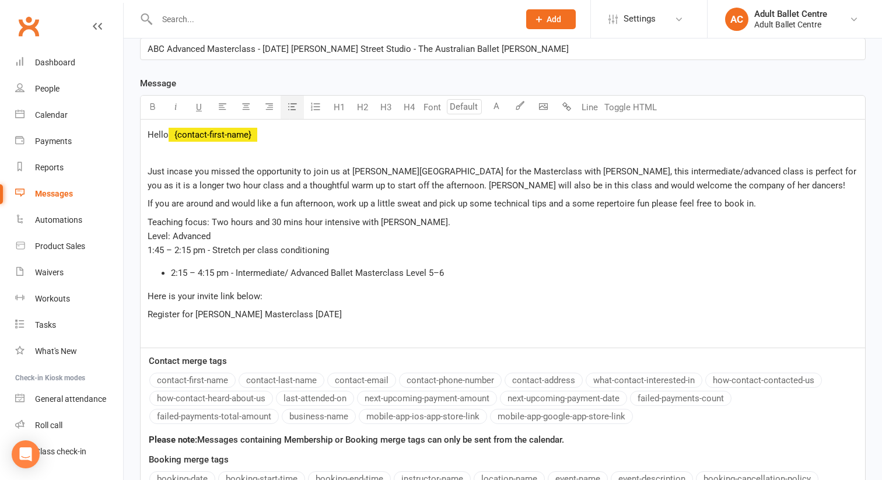
click at [174, 272] on span "2:15 – 4:15 pm - Intermediate/ Advanced Ballet Masterclass Level 5–6" at bounding box center [307, 273] width 273 height 11
click at [170, 272] on ul "2:15 – 4:15 pm - Intermediate/ Advanced Ballet Masterclass Level 5–6" at bounding box center [503, 273] width 711 height 14
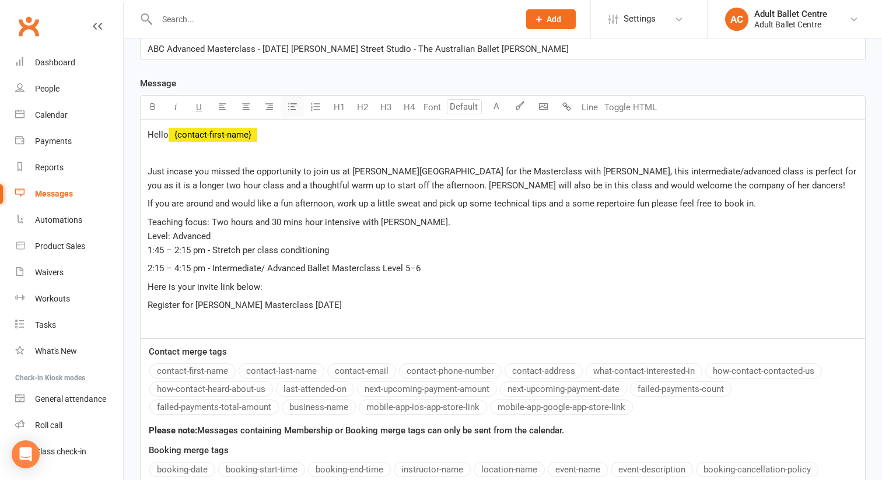
click at [289, 104] on icon "button" at bounding box center [292, 106] width 9 height 9
click at [429, 269] on p "2:15 – 4:15 pm - Intermediate/ Advanced Ballet Masterclass Level 5–6" at bounding box center [503, 268] width 711 height 14
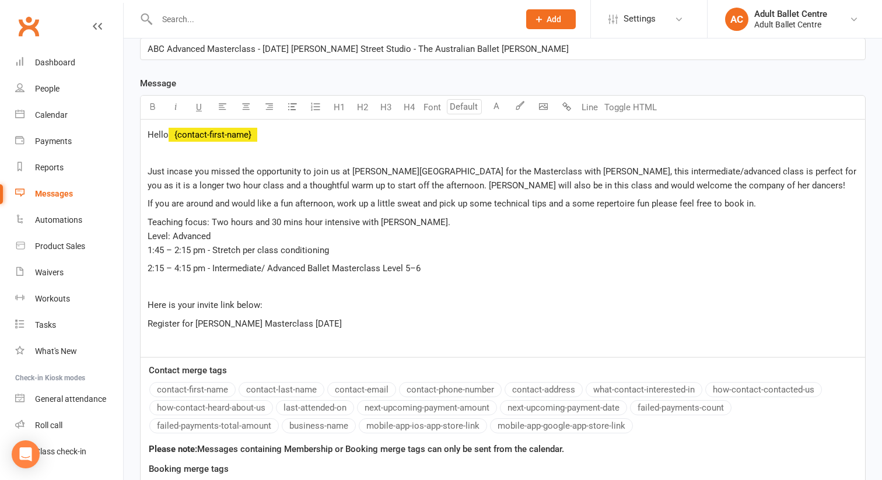
drag, startPoint x: 394, startPoint y: 322, endPoint x: 145, endPoint y: 316, distance: 249.2
click at [145, 316] on div "Hello ﻿ {contact-first-name} ﻿ Just incase you missed the opportunity to join u…" at bounding box center [503, 238] width 725 height 237
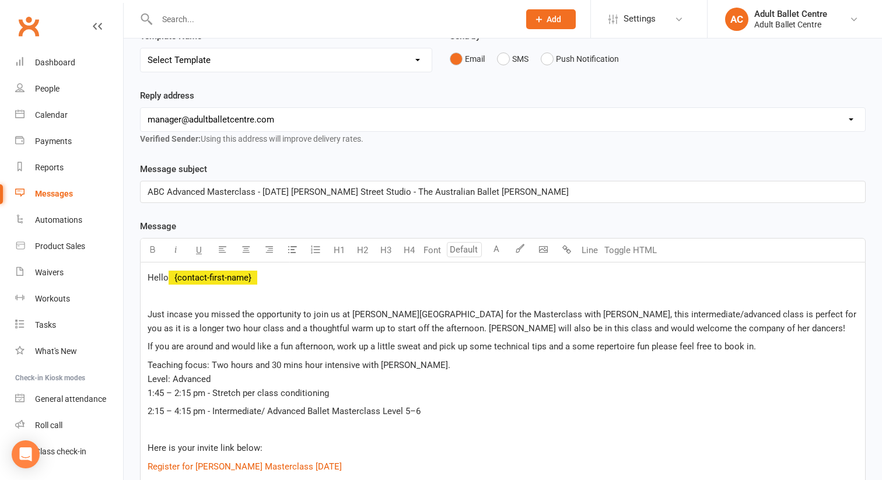
scroll to position [159, 0]
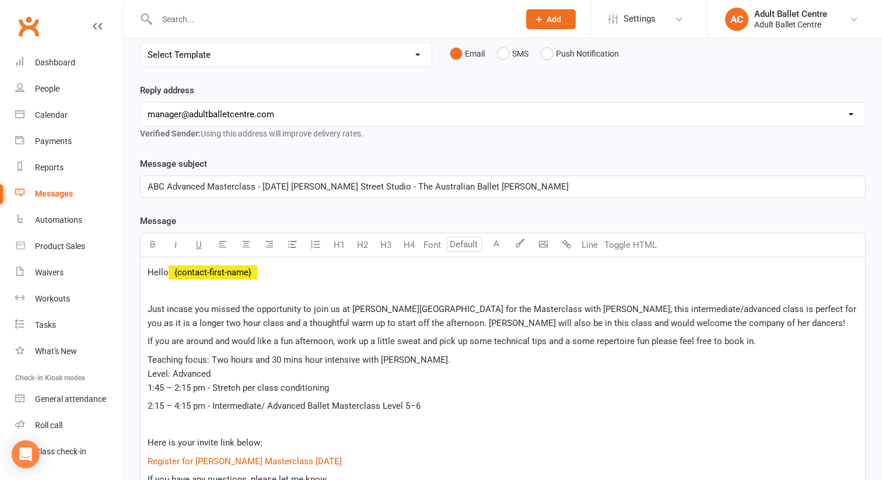
click at [180, 309] on span "Just incase you missed the opportunity to join us at Arnold Street Studio for t…" at bounding box center [503, 316] width 711 height 25
click at [174, 307] on span "Just incase you missed the opportunity to join us at Arnold Street Studio for t…" at bounding box center [503, 316] width 711 height 25
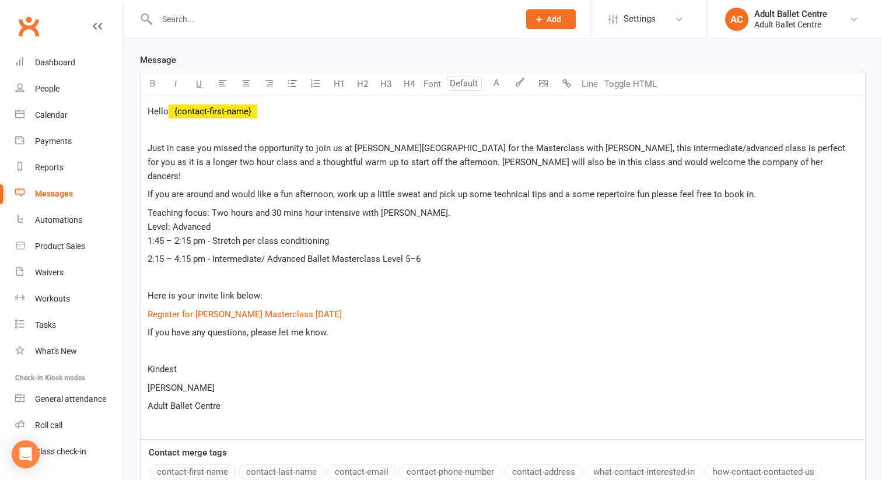
scroll to position [322, 0]
click at [748, 188] on span "If you are around and would like a fun afternoon, work up a little sweat and pi…" at bounding box center [452, 193] width 609 height 11
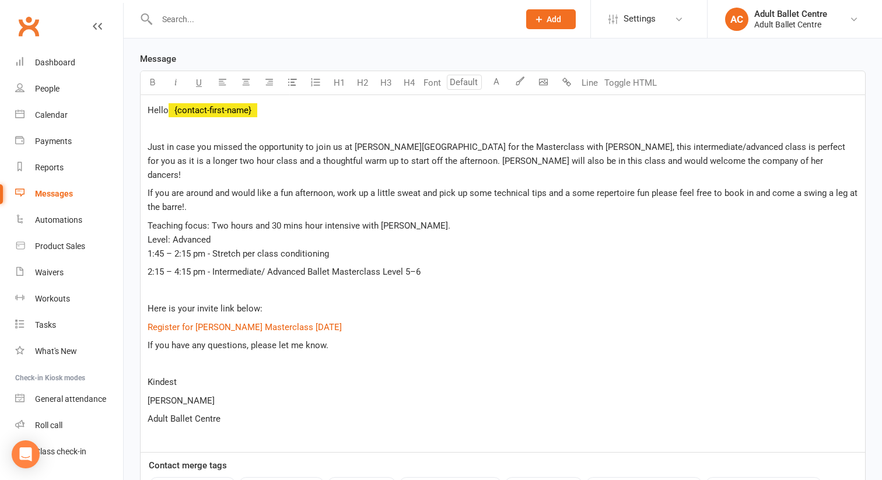
click at [882, 210] on div "Recipients × Sophie Caldwell × Sian Clark × Rhiann Costigan × Aojie Ding × Maya…" at bounding box center [503, 271] width 759 height 1027
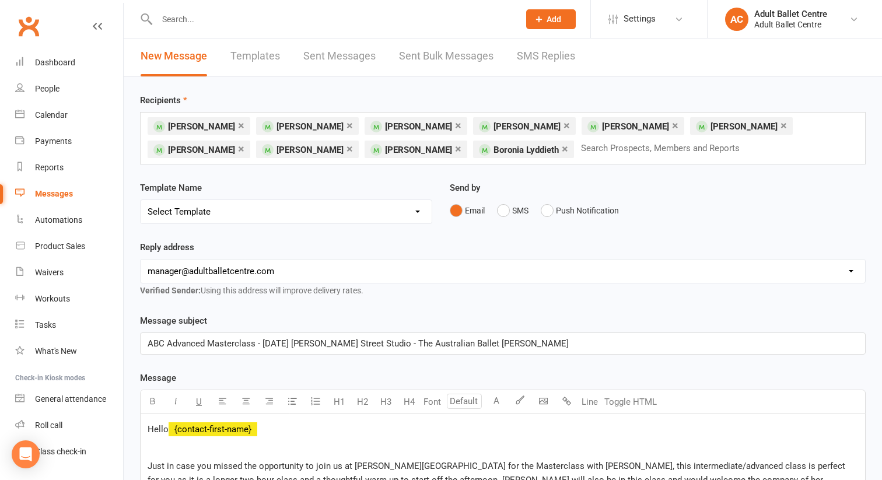
scroll to position [0, 0]
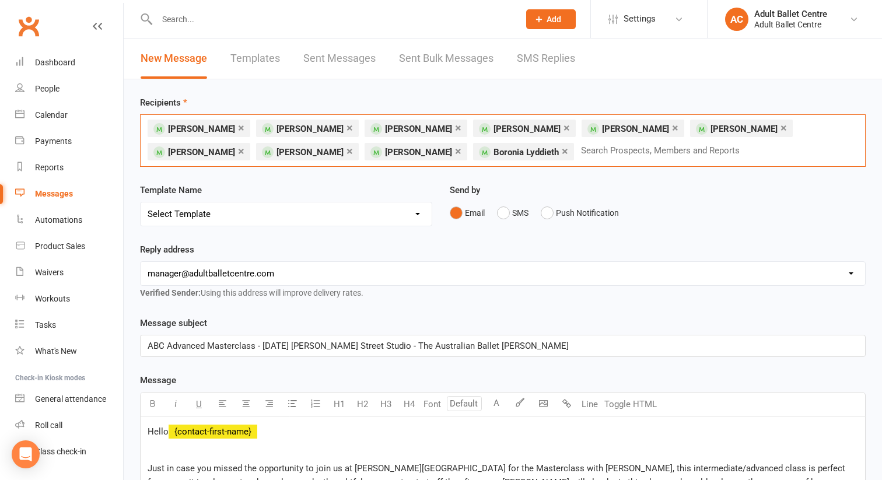
click at [580, 153] on input "text" at bounding box center [665, 150] width 171 height 15
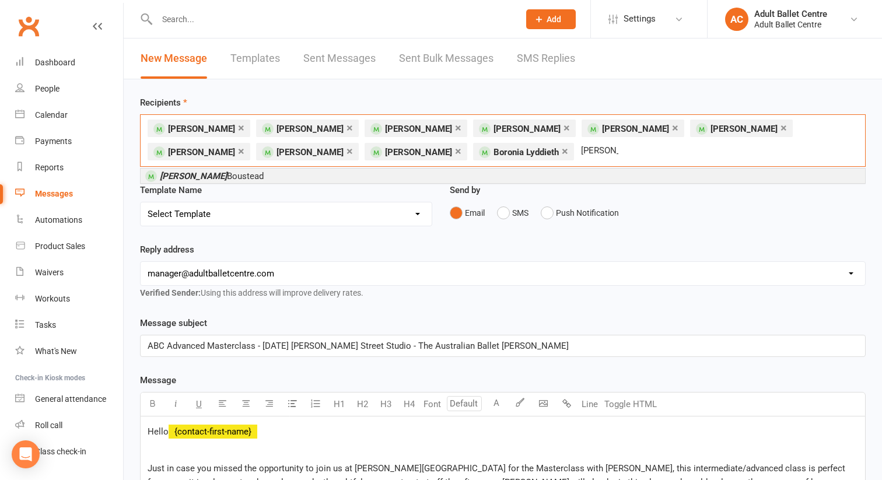
type input "Dalida"
click at [486, 171] on li "Dalida Boustead" at bounding box center [503, 176] width 725 height 15
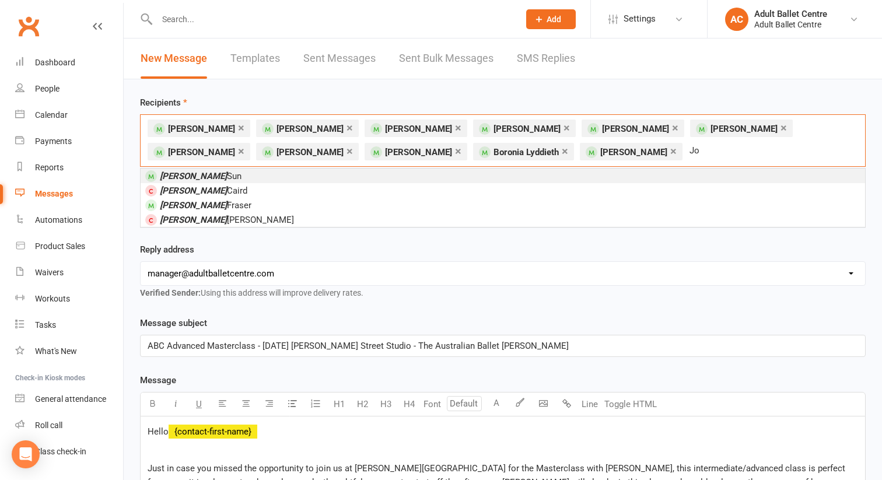
type input "J"
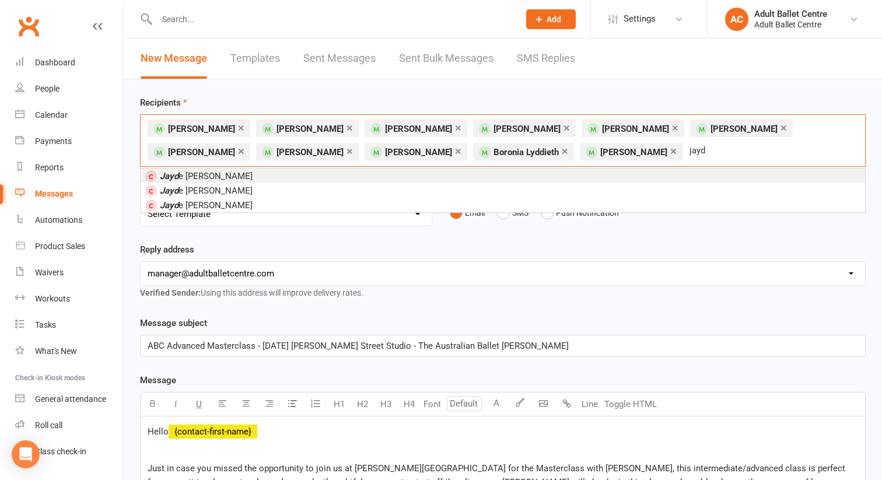
type input "jayd"
click at [273, 179] on li "Jayd e Rogers" at bounding box center [503, 176] width 725 height 15
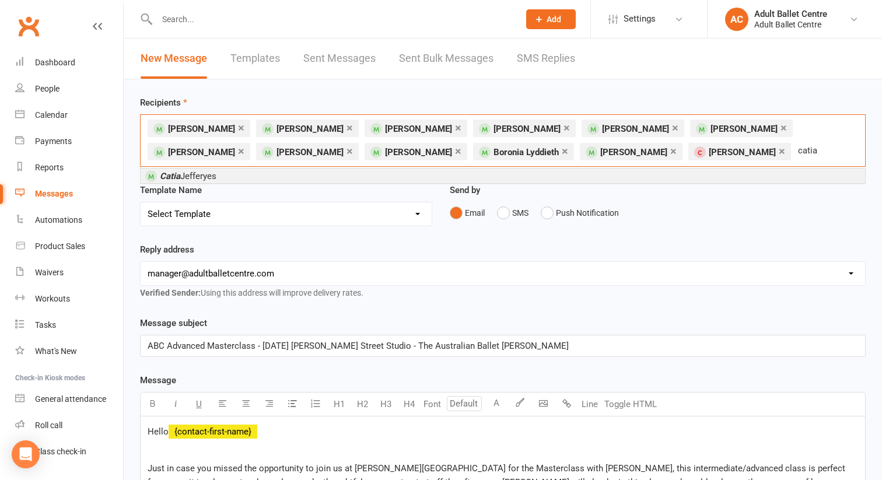
type input "catia"
click at [531, 179] on li "Catia Jefferyes" at bounding box center [503, 176] width 725 height 15
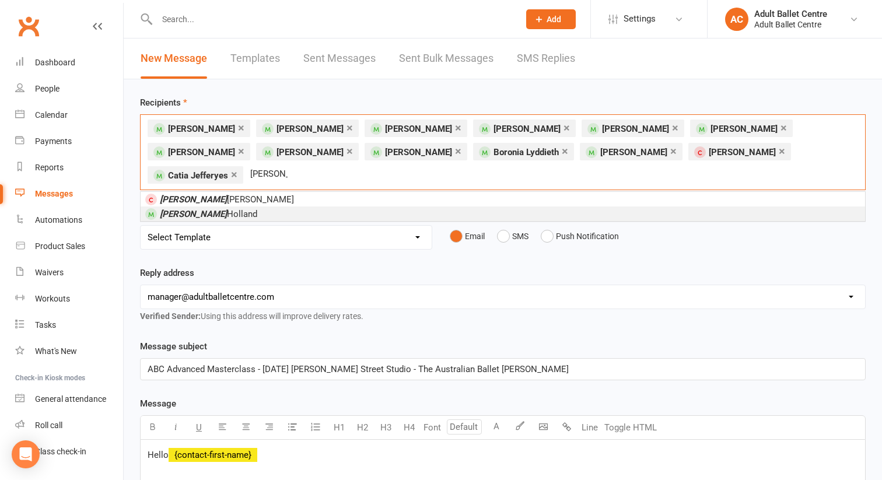
type input "teresa"
click at [494, 207] on li "Teresa Holland" at bounding box center [503, 214] width 725 height 15
type input "teisha"
click at [513, 209] on li "Teisha Sherrard" at bounding box center [503, 214] width 725 height 15
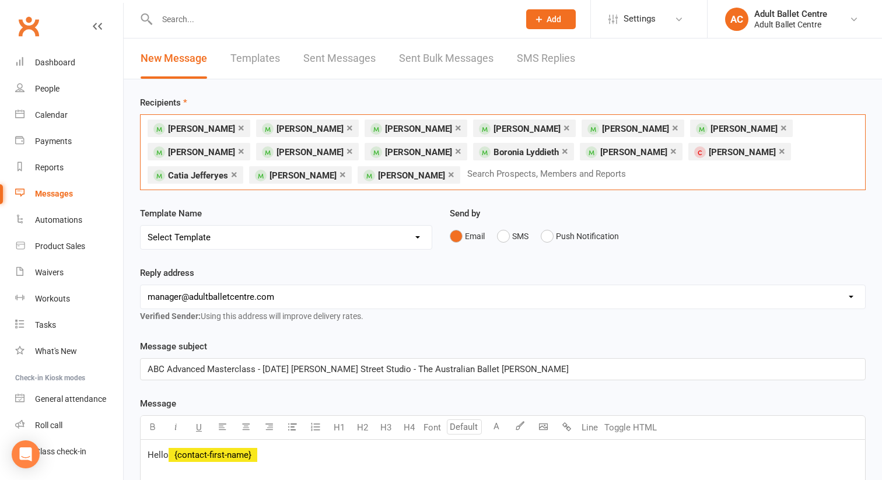
click at [466, 171] on input "text" at bounding box center [551, 173] width 171 height 15
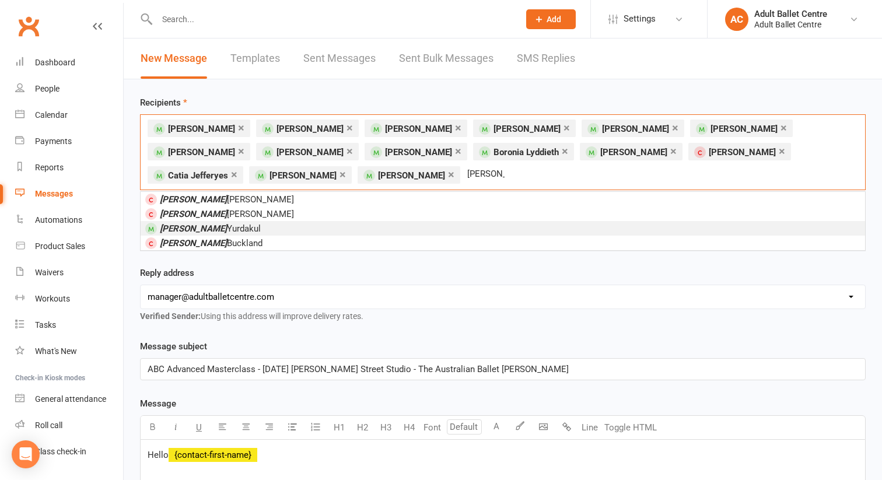
type input "anita"
click at [385, 225] on li "Anita Yurdakul" at bounding box center [503, 228] width 725 height 15
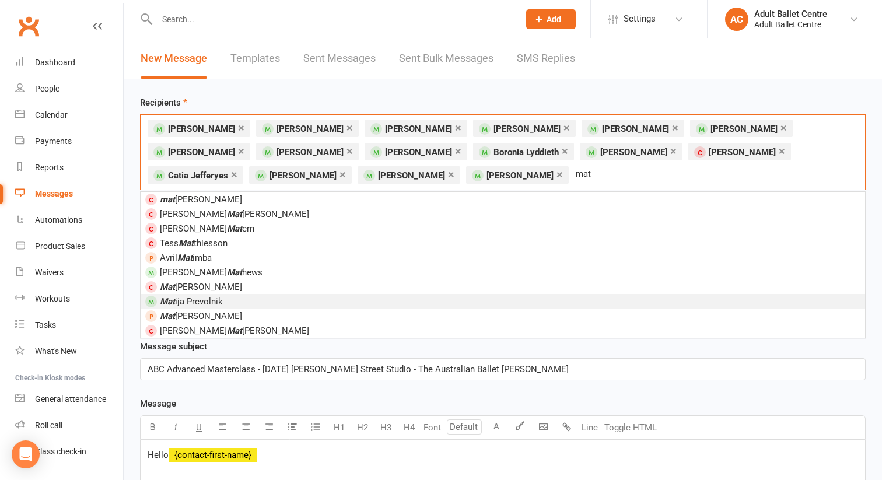
type input "mat"
click at [166, 305] on em "Mat" at bounding box center [167, 301] width 15 height 11
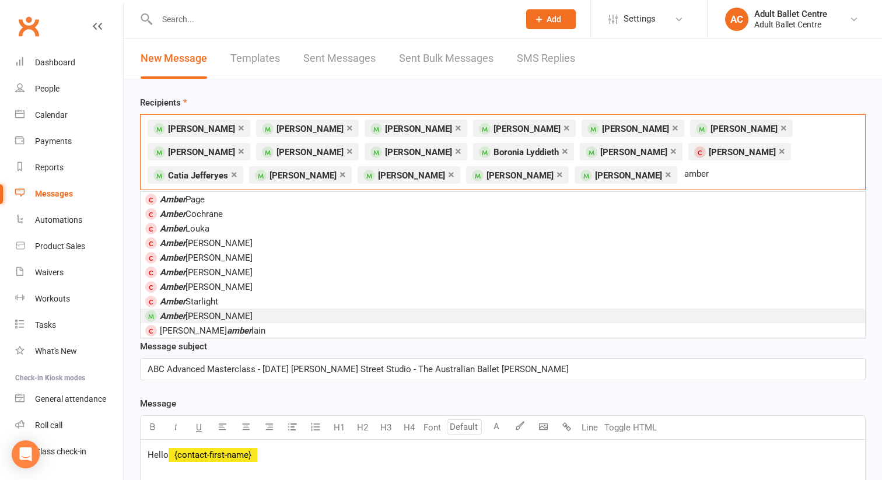
type input "amber"
click at [274, 315] on li "Amber Mitchell - Knight" at bounding box center [503, 316] width 725 height 15
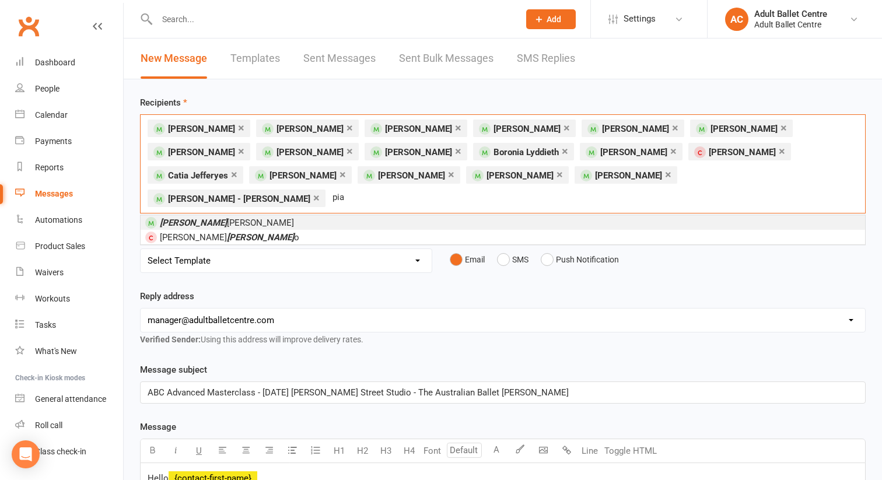
type input "pia"
click at [505, 215] on li "Pia Lindner-Coley" at bounding box center [503, 222] width 725 height 15
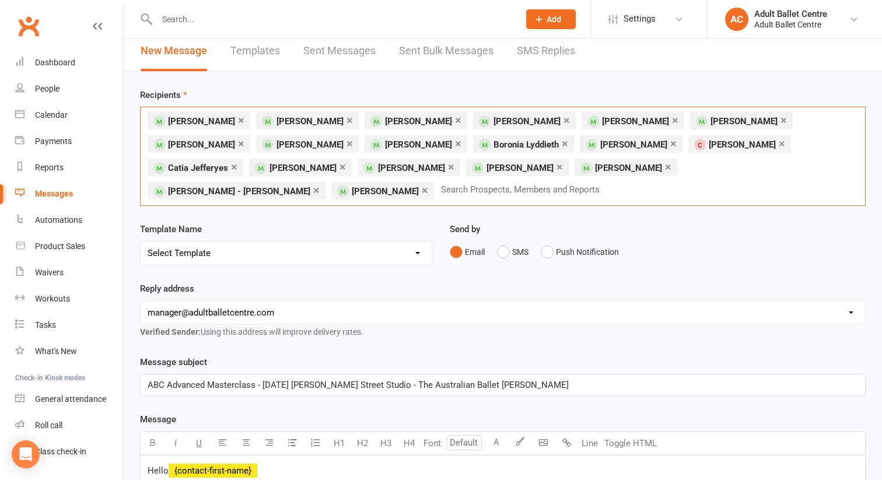
scroll to position [20, 0]
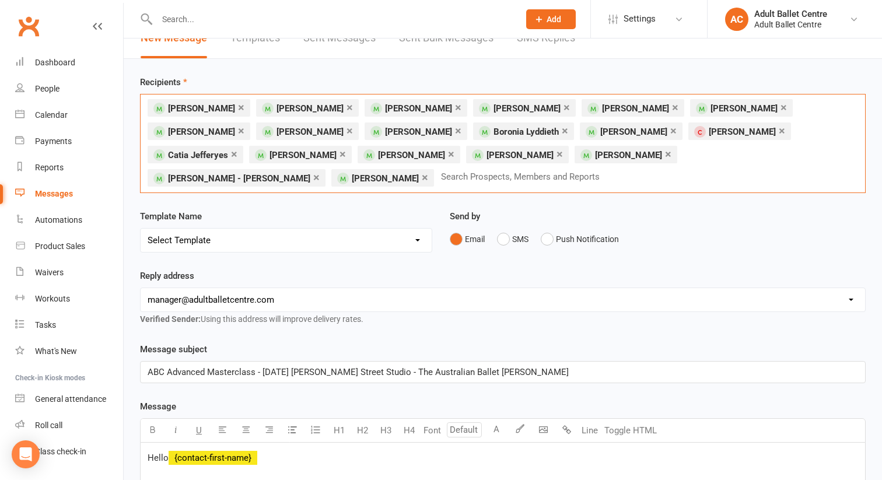
click at [718, 154] on div "× Sophie Caldwell × Sian Clark × Rhiann Costigan × Aojie Ding × Maya Jelley × J…" at bounding box center [503, 143] width 726 height 99
type input "l"
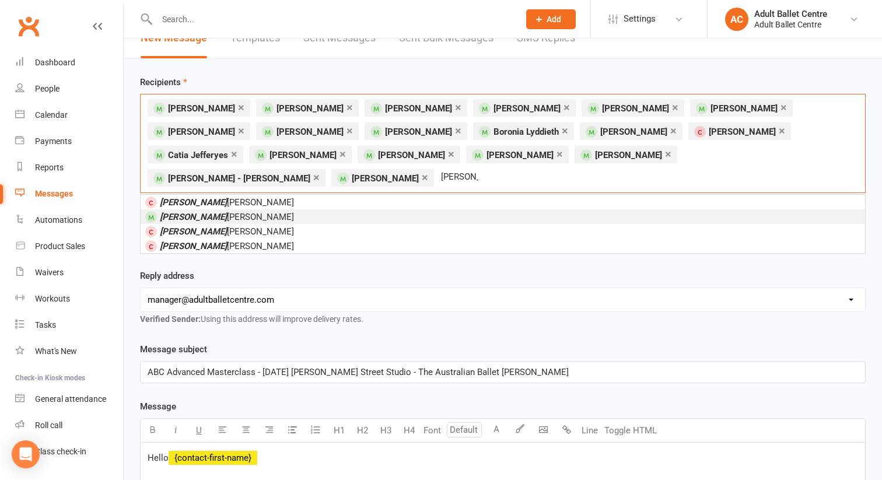
type input "Leanne"
click at [205, 212] on span "Leanne Gunn" at bounding box center [227, 217] width 134 height 11
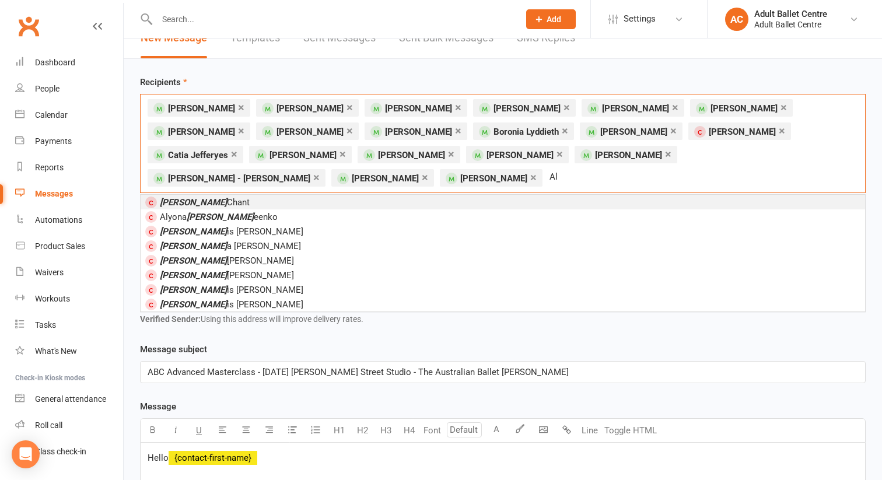
type input "A"
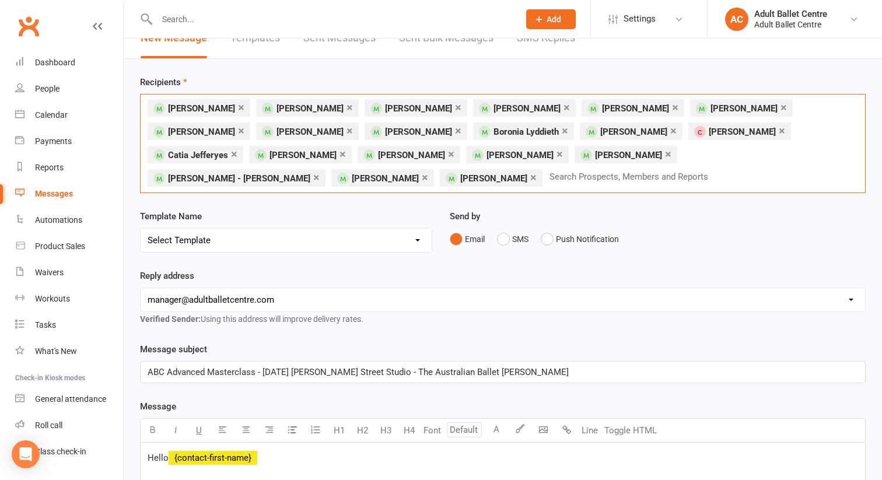
click at [549, 173] on input "text" at bounding box center [634, 176] width 171 height 15
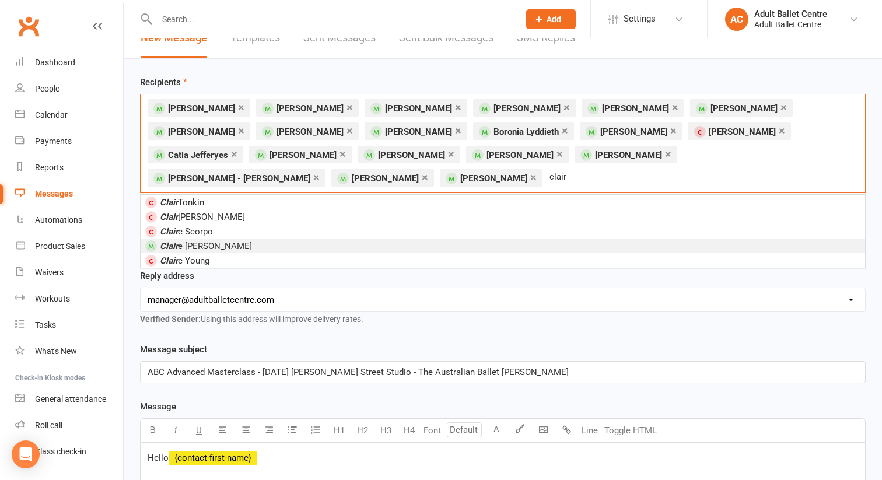
type input "clair"
click at [274, 239] on li "Clair e Lawson" at bounding box center [503, 246] width 725 height 15
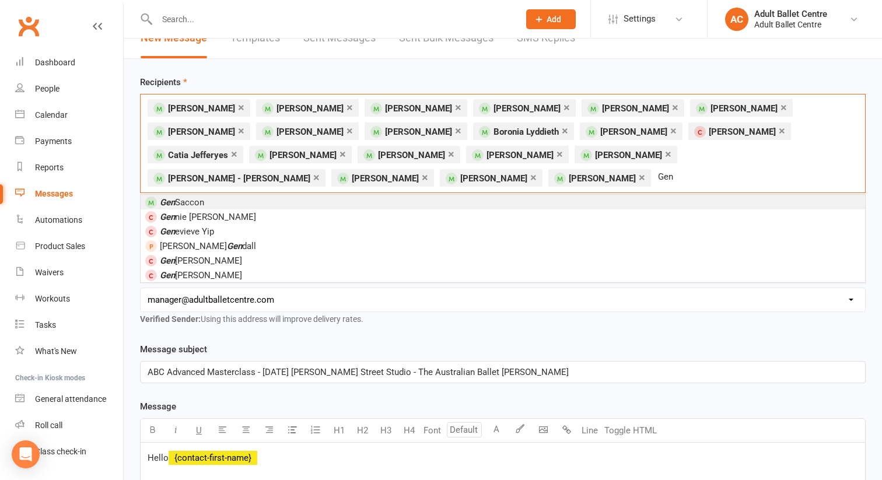
type input "Gen"
click at [282, 199] on li "Gen Saccon" at bounding box center [503, 202] width 725 height 15
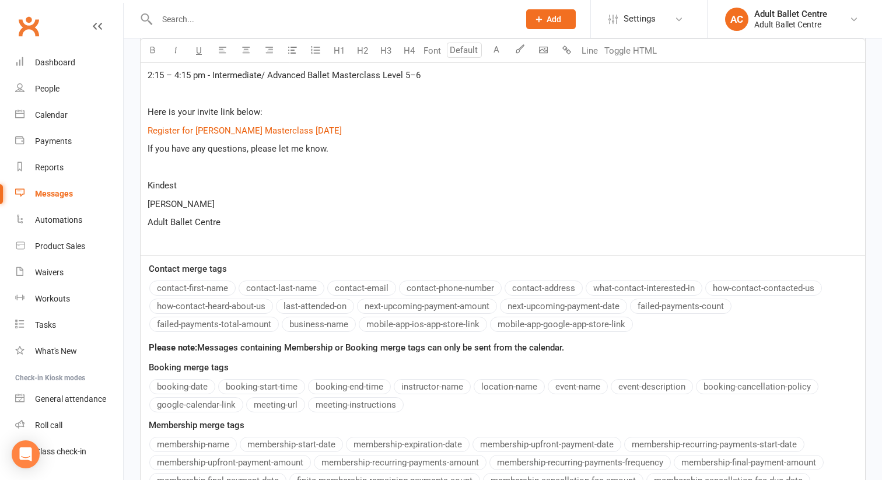
scroll to position [676, 0]
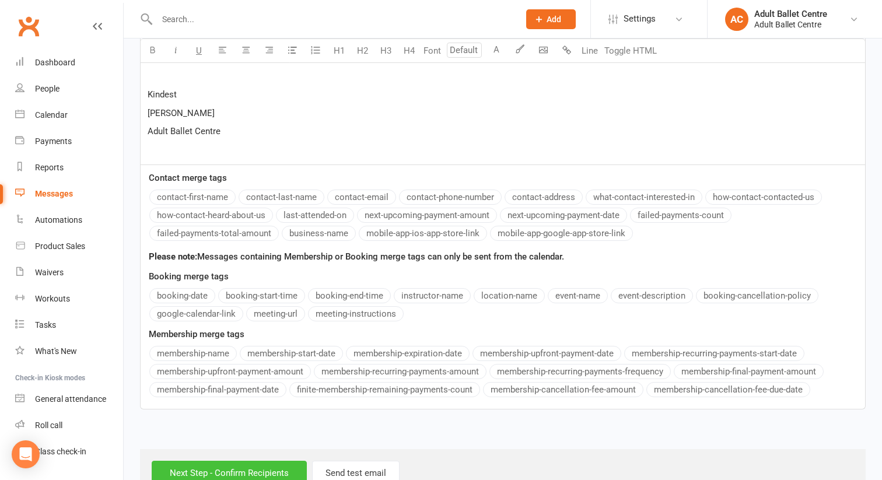
click at [220, 461] on input "Next Step - Confirm Recipients" at bounding box center [229, 473] width 155 height 25
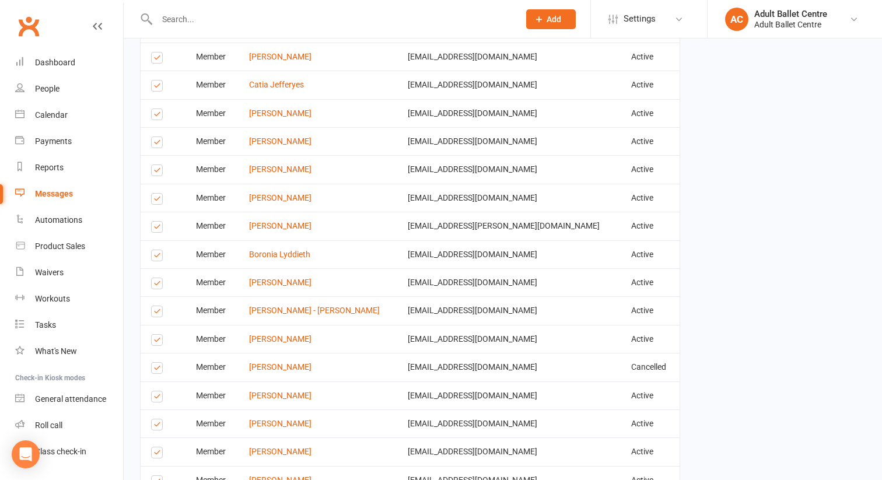
scroll to position [898, 0]
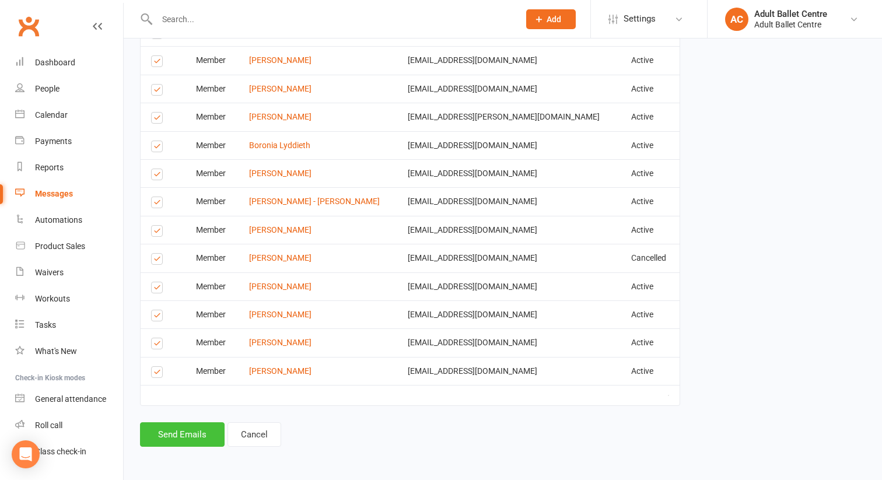
click at [187, 434] on button "Send Emails" at bounding box center [182, 434] width 85 height 25
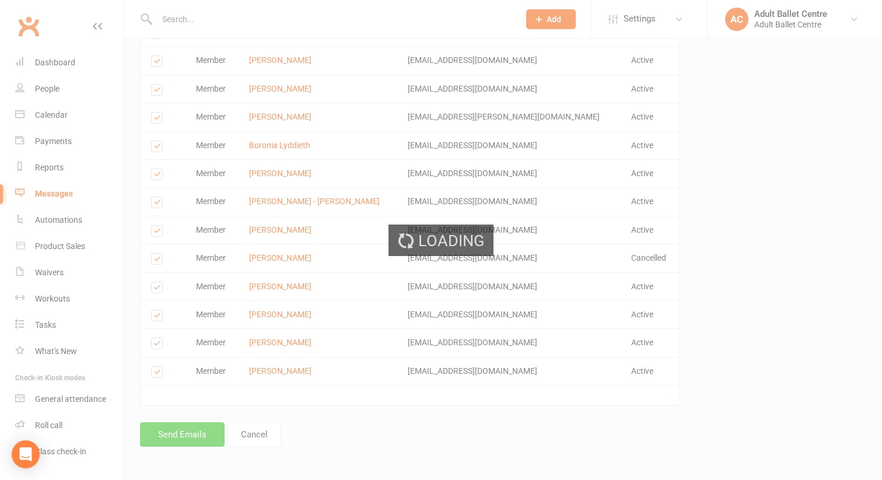
scroll to position [893, 0]
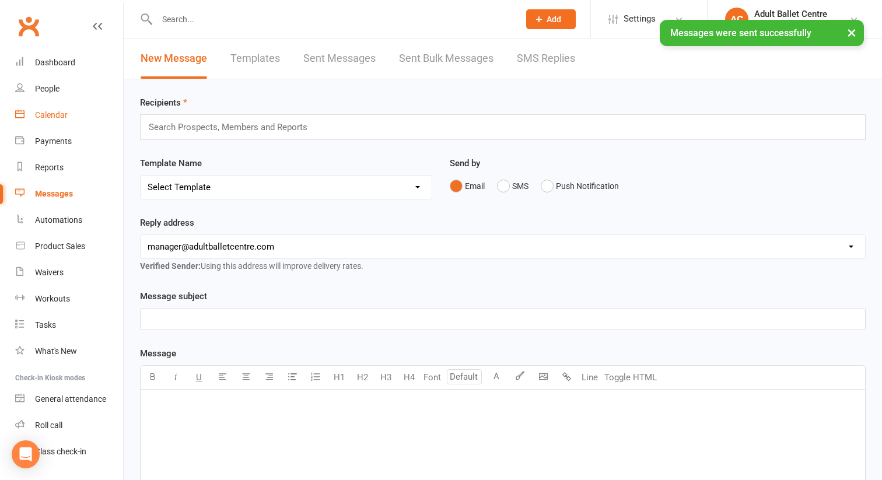
click at [55, 114] on div "Calendar" at bounding box center [51, 114] width 33 height 9
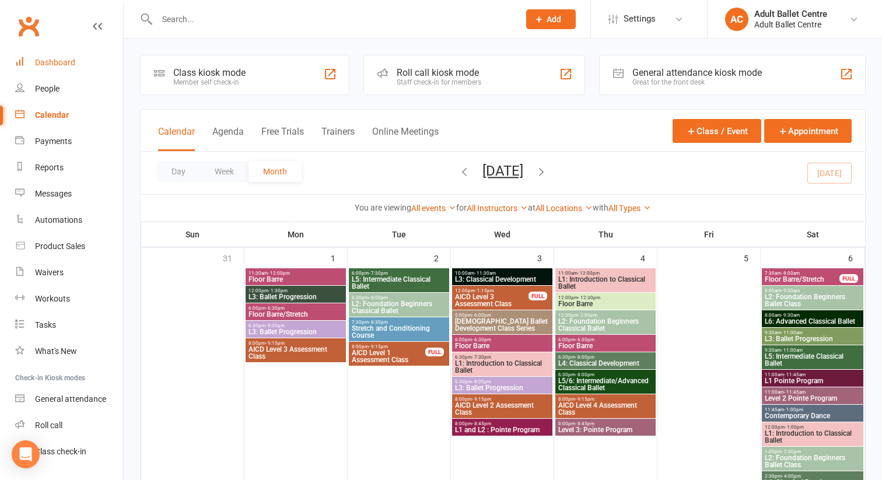
click at [61, 67] on div "Dashboard" at bounding box center [55, 62] width 40 height 9
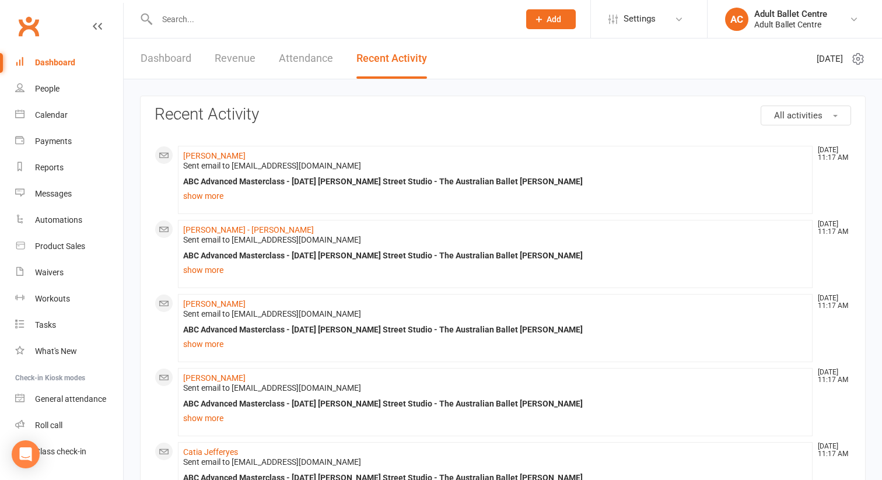
click at [378, 61] on link "Recent Activity" at bounding box center [392, 59] width 71 height 40
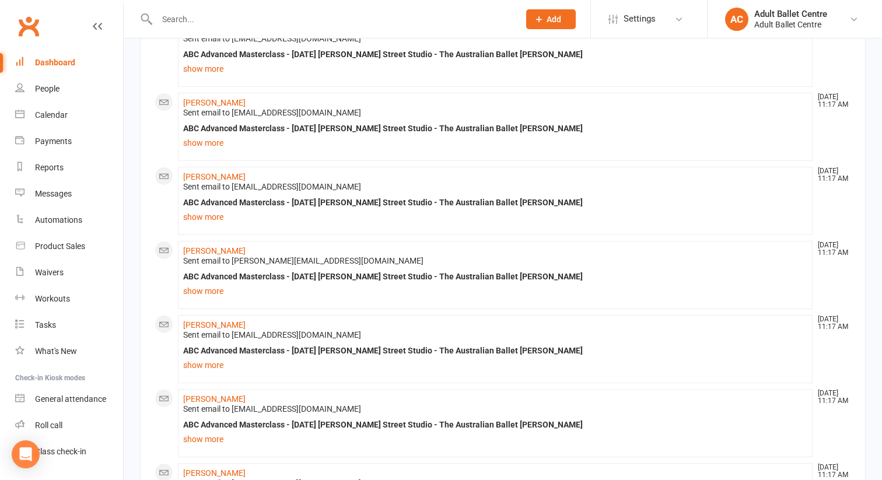
scroll to position [1205, 0]
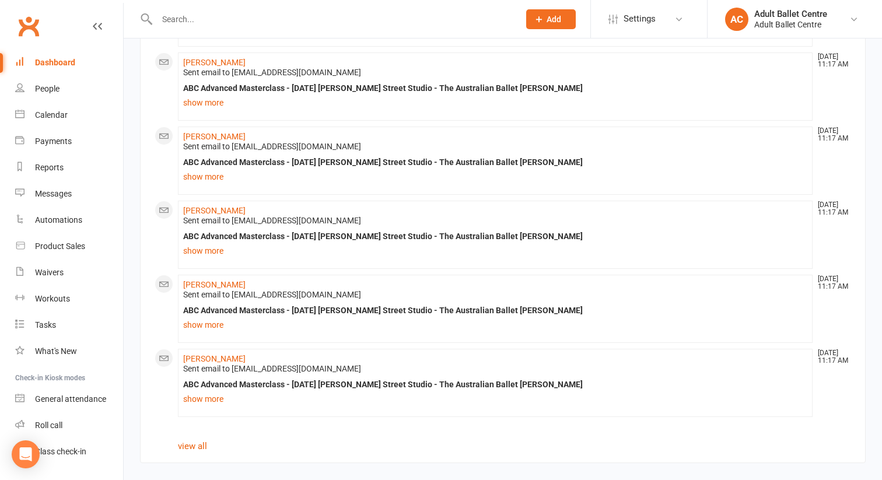
click at [193, 446] on link "view all" at bounding box center [192, 446] width 29 height 11
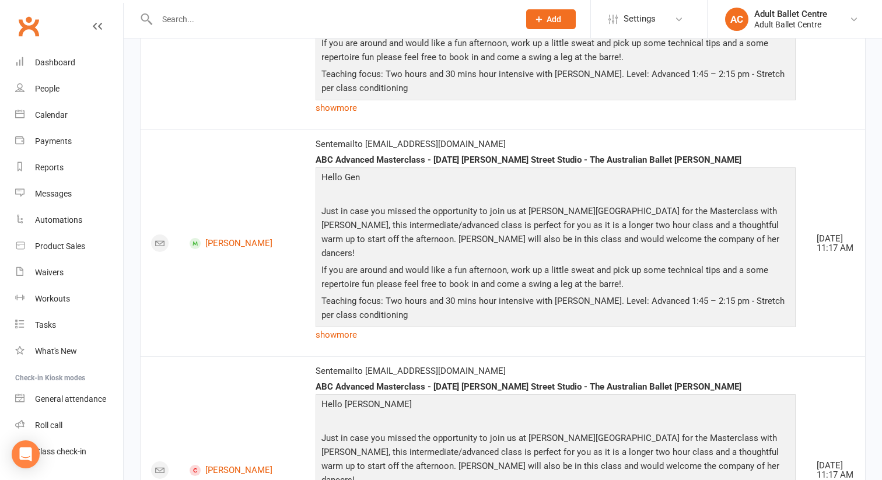
scroll to position [461, 0]
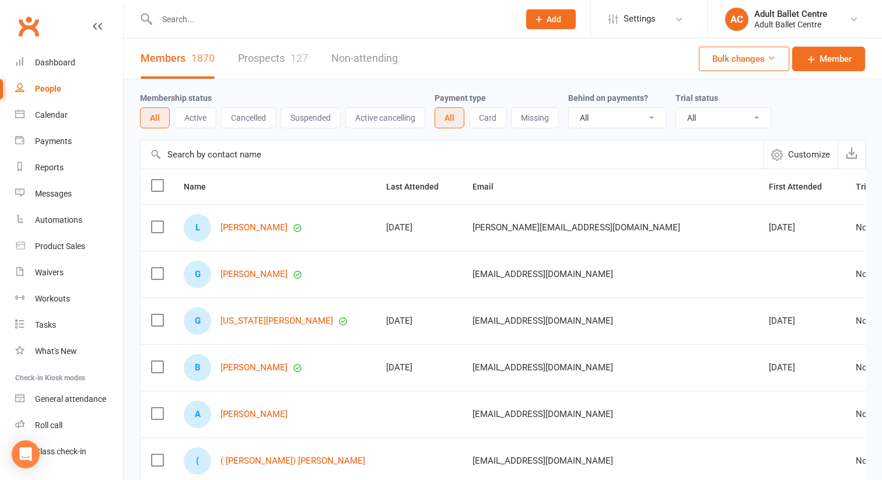
select select "100"
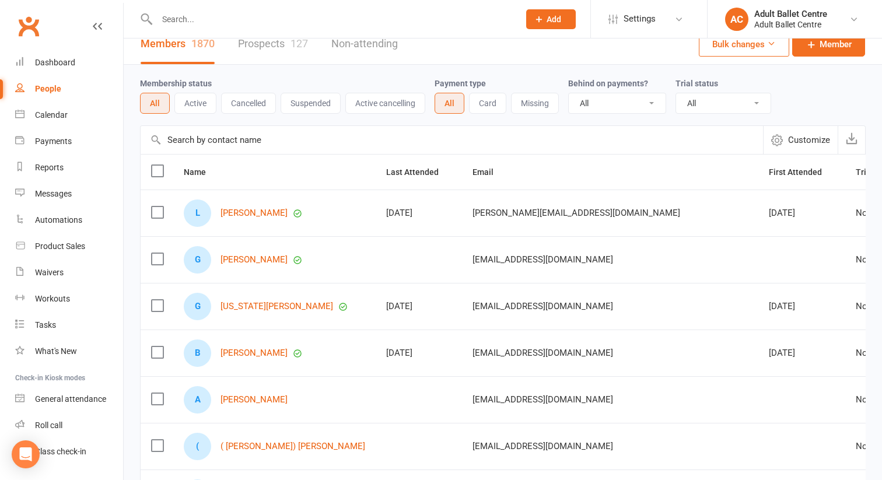
scroll to position [18, 0]
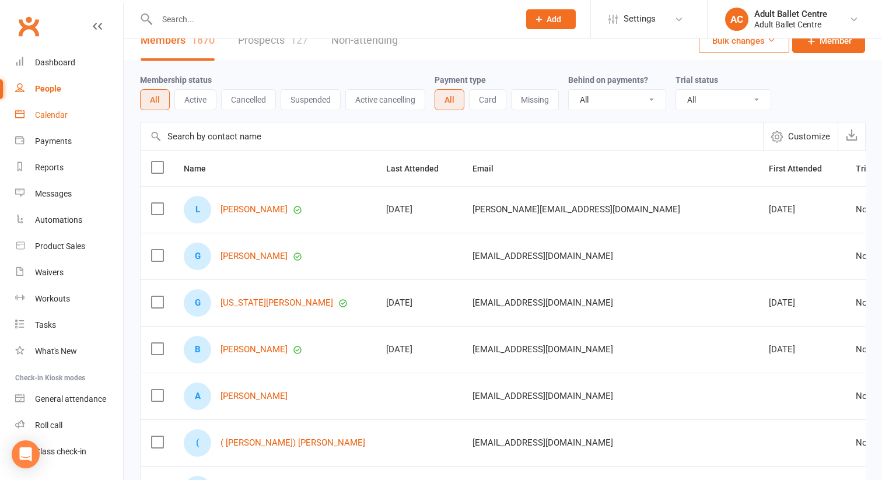
click at [53, 112] on div "Calendar" at bounding box center [51, 114] width 33 height 9
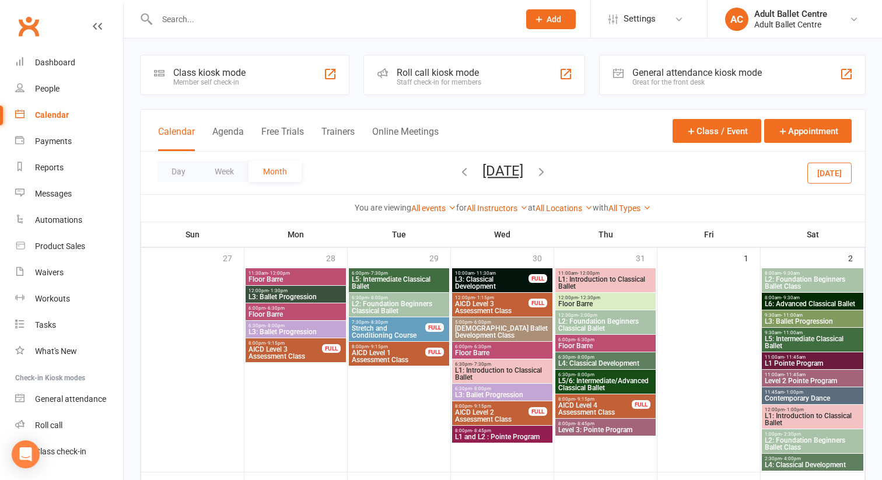
click at [808, 294] on div "8:00am - 9:30am L6: Advanced Classical Ballet" at bounding box center [813, 301] width 102 height 17
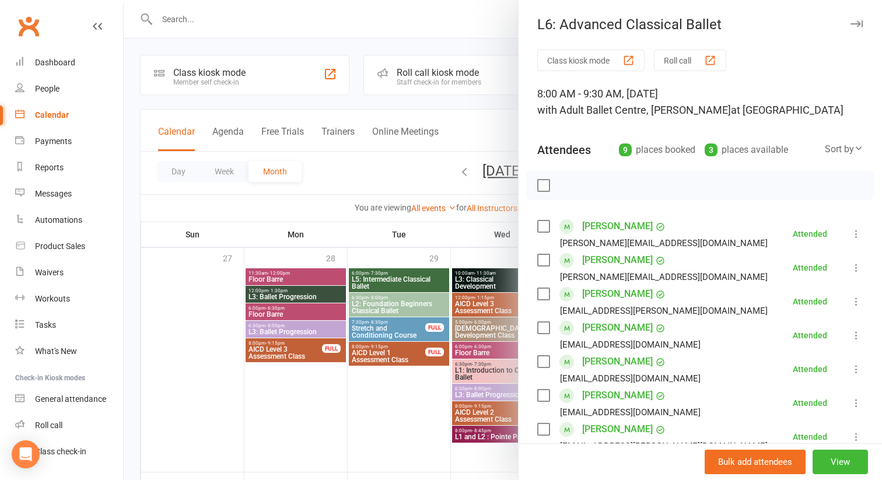
click at [347, 422] on div at bounding box center [503, 240] width 759 height 480
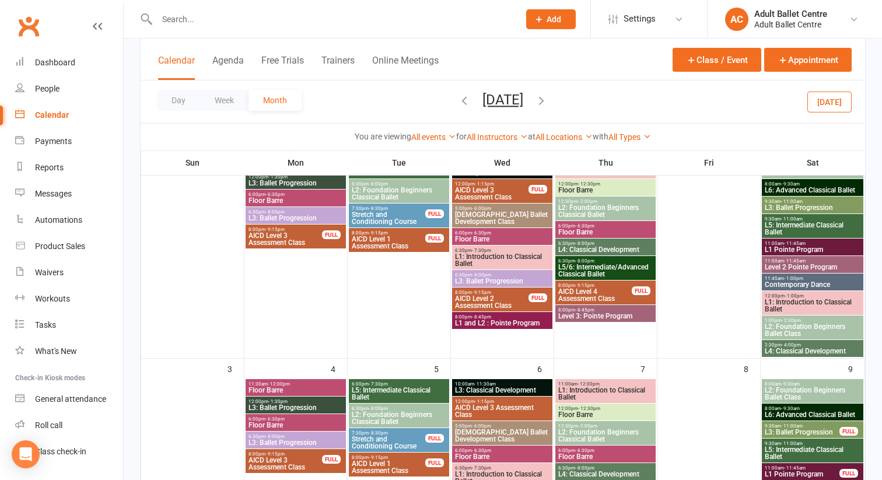
scroll to position [261, 0]
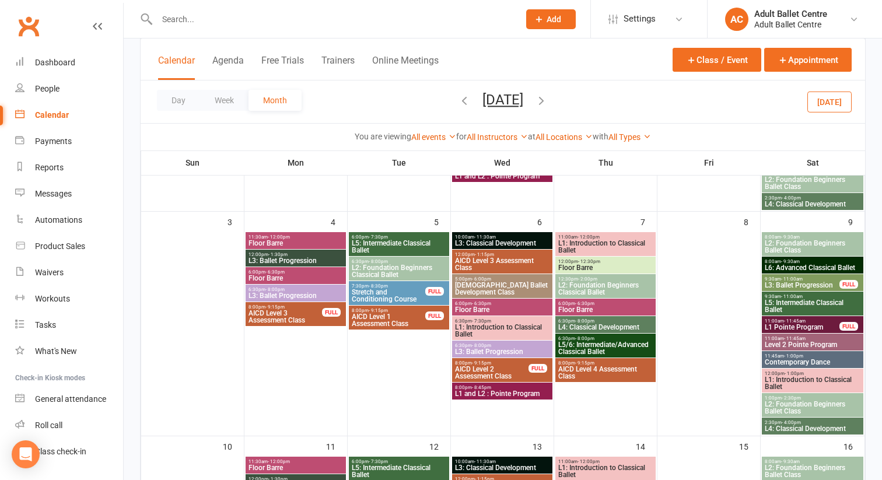
click at [804, 264] on span "L6: Advanced Classical Ballet" at bounding box center [812, 267] width 97 height 7
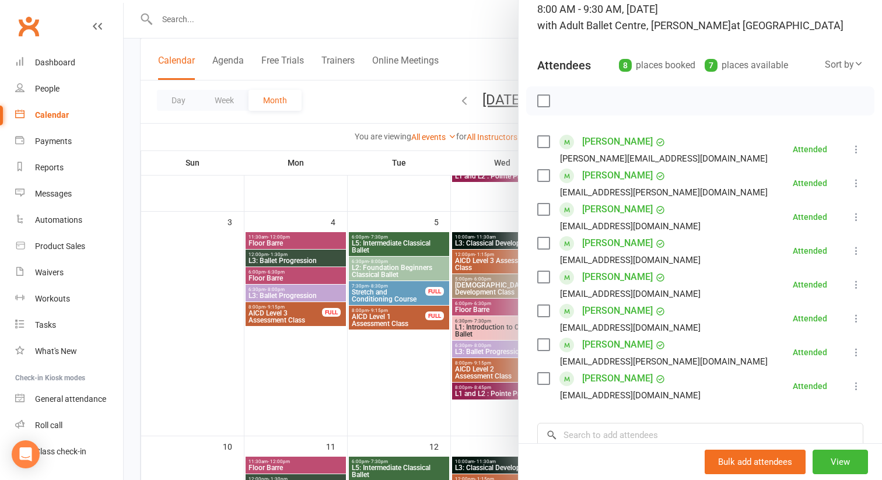
scroll to position [86, 0]
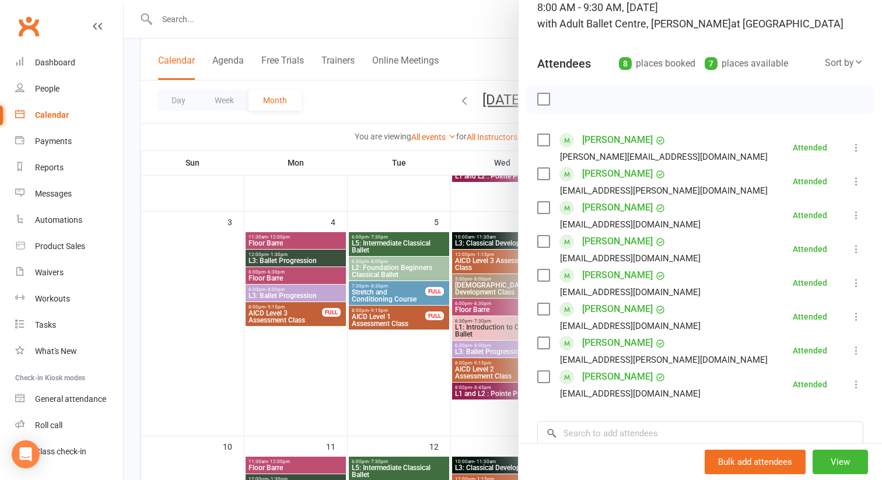
click at [427, 371] on div at bounding box center [503, 240] width 759 height 480
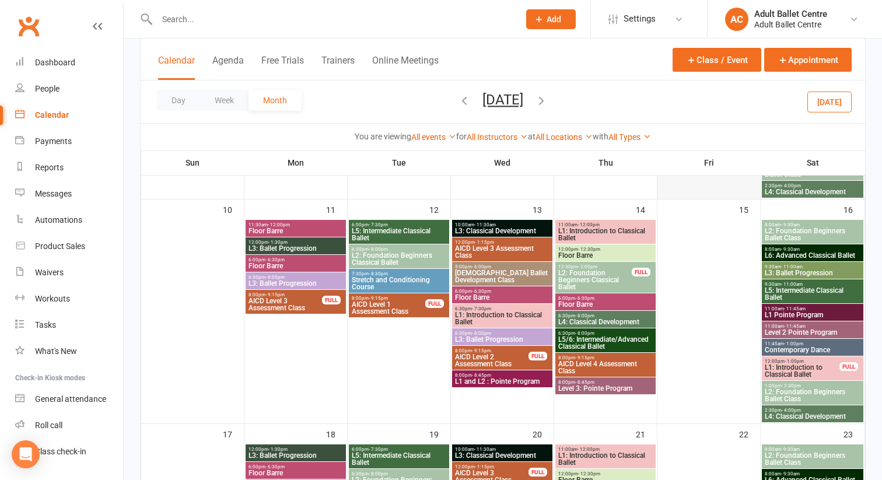
scroll to position [521, 0]
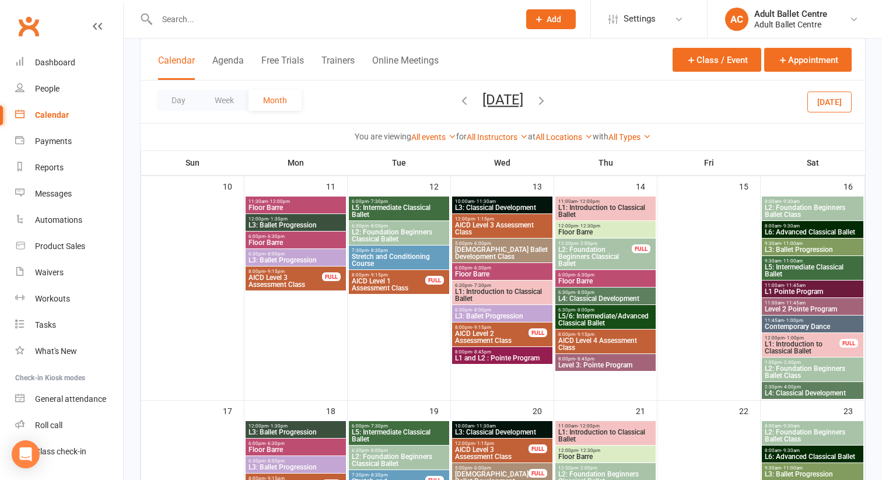
click at [811, 225] on span "8:00am - 9:30am" at bounding box center [812, 225] width 97 height 5
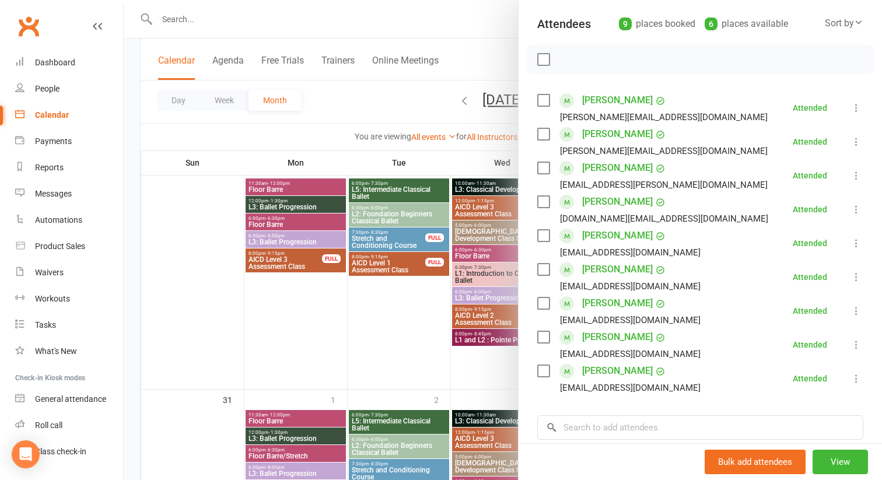
scroll to position [970, 0]
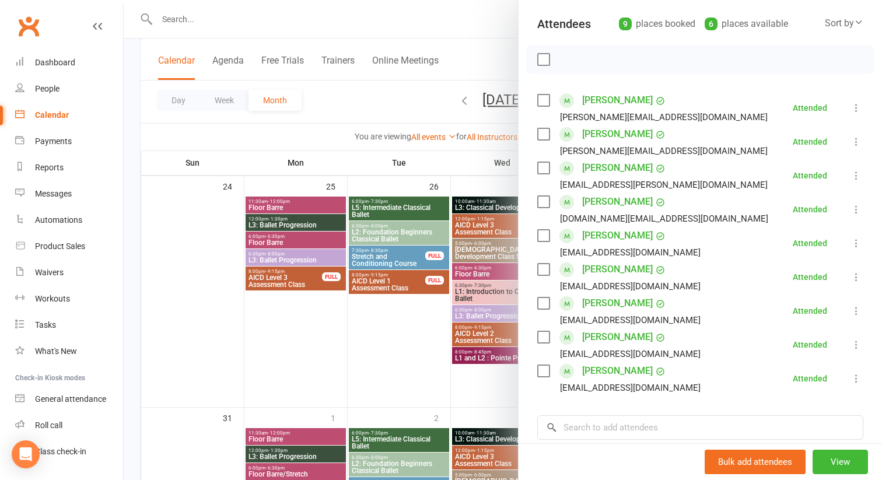
click at [385, 315] on div at bounding box center [503, 240] width 759 height 480
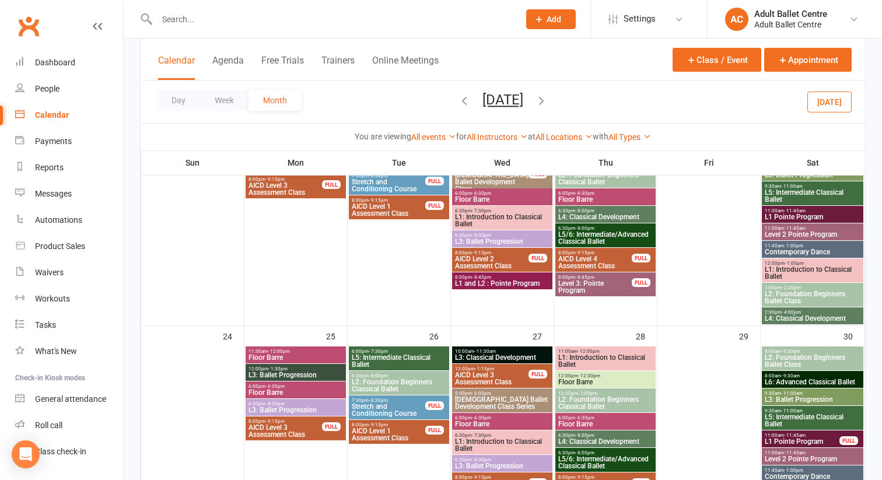
scroll to position [791, 0]
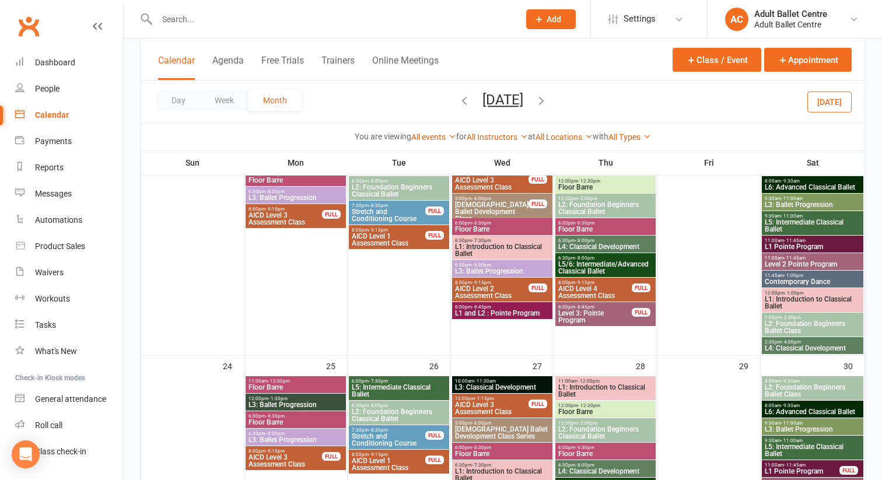
click at [548, 106] on icon "button" at bounding box center [541, 100] width 13 height 13
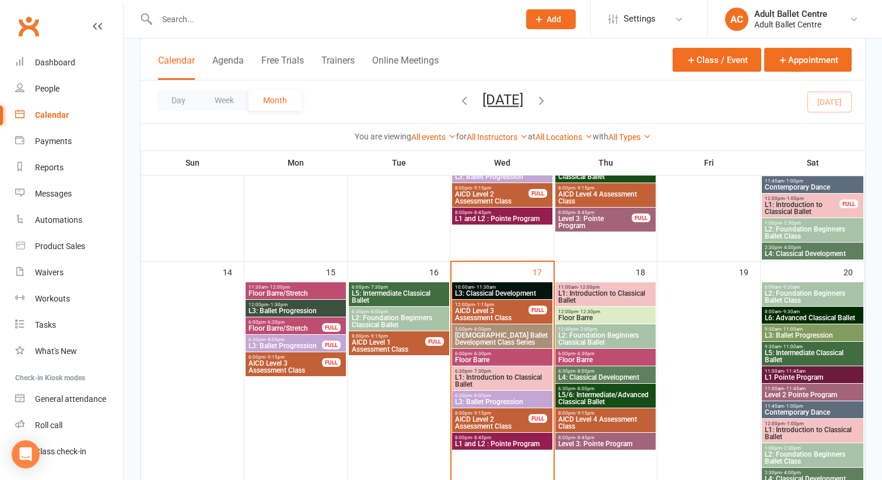
scroll to position [454, 0]
click at [787, 352] on span "L5: Intermediate Classical Ballet" at bounding box center [812, 356] width 97 height 14
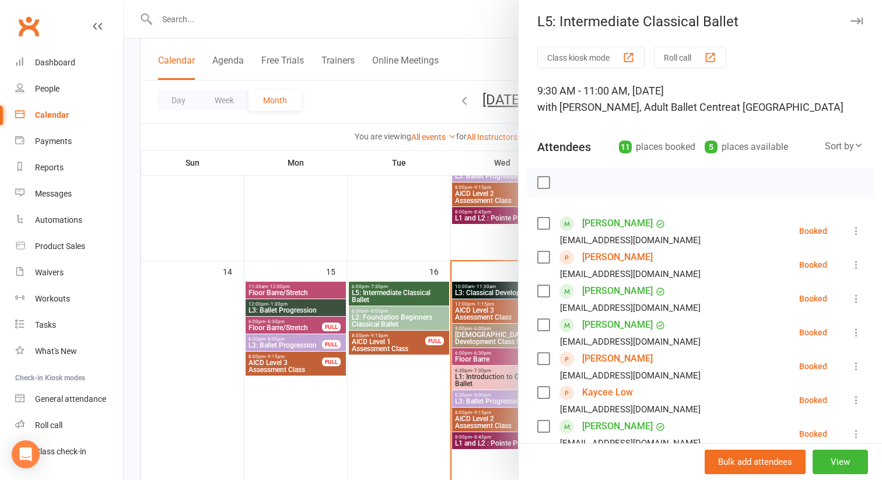
scroll to position [0, 0]
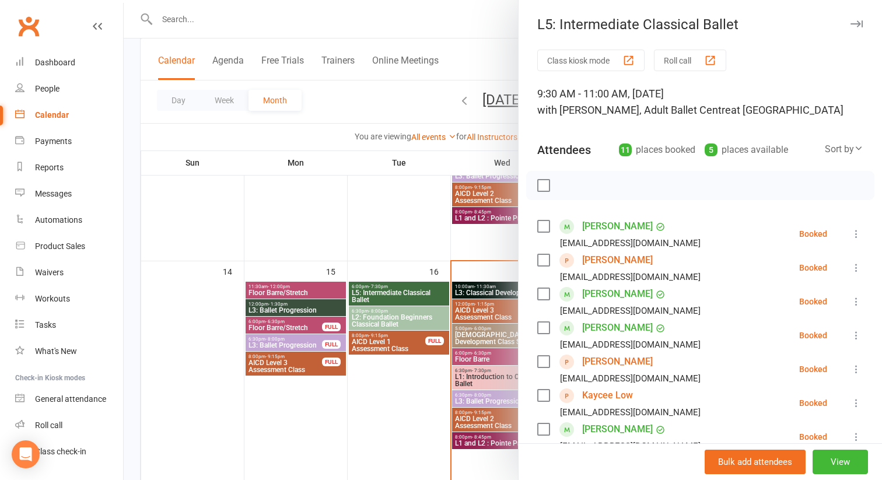
click at [391, 222] on div at bounding box center [503, 240] width 759 height 480
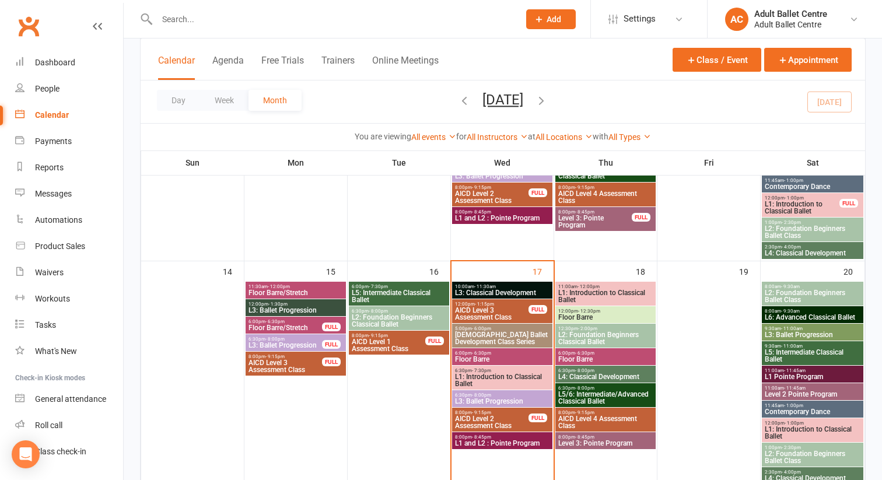
click at [398, 318] on span "L2: Foundation Beginners Classical Ballet" at bounding box center [399, 321] width 96 height 14
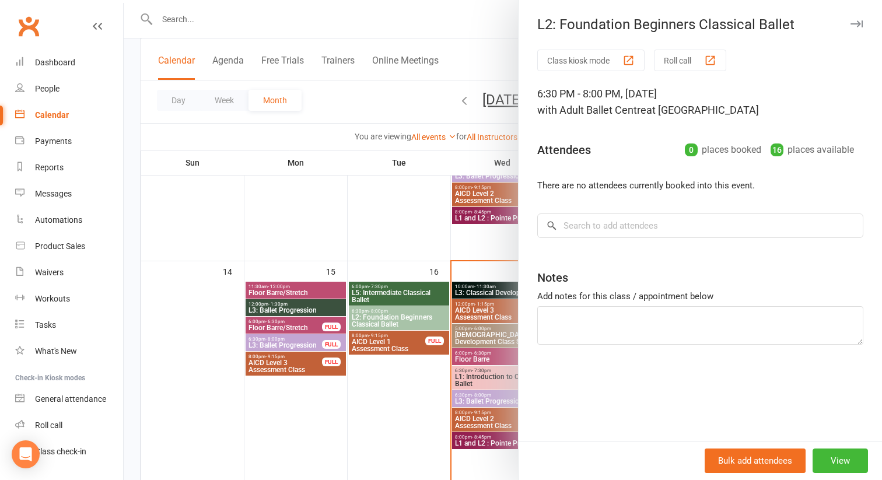
click at [393, 296] on div at bounding box center [503, 240] width 759 height 480
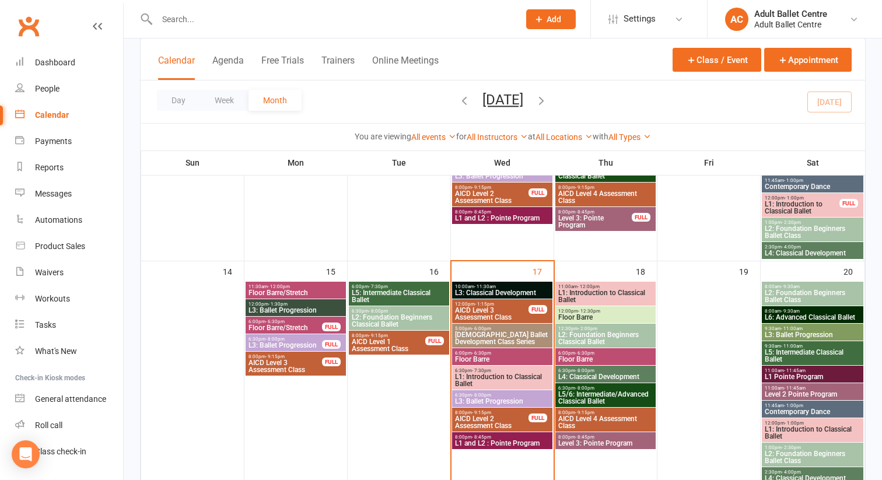
click at [393, 296] on span "L5: Intermediate Classical Ballet" at bounding box center [399, 296] width 96 height 14
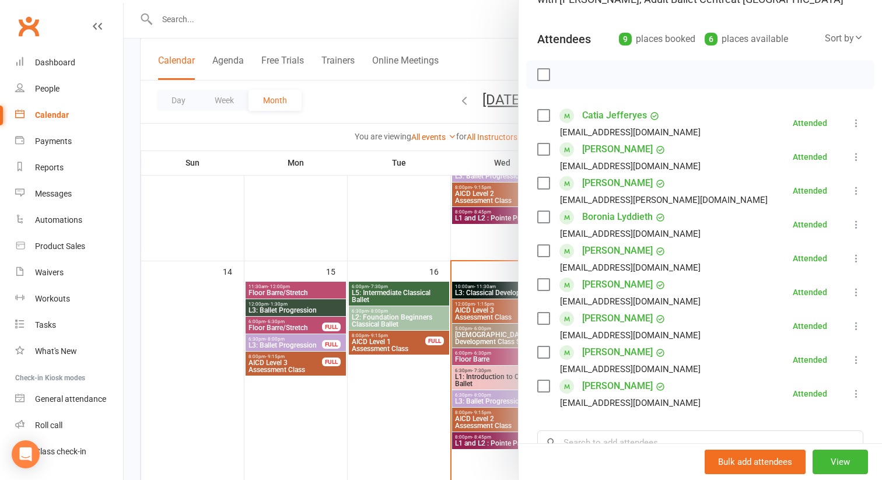
scroll to position [113, 0]
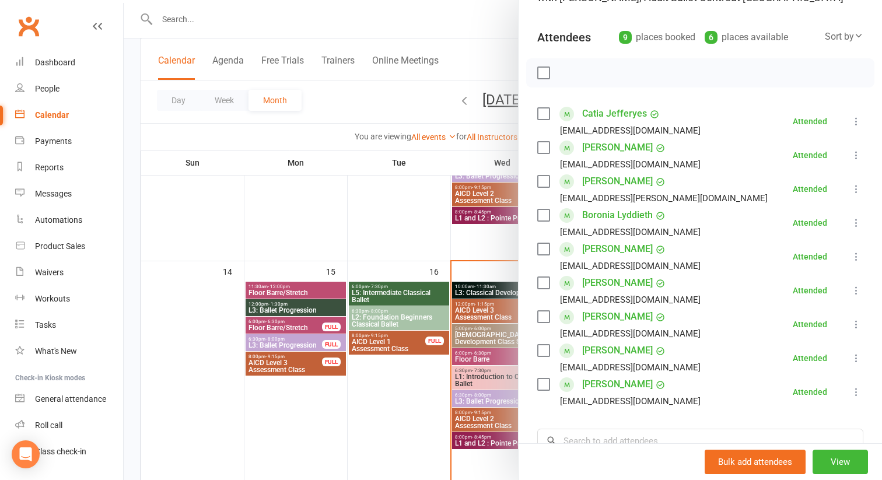
click at [404, 417] on div at bounding box center [503, 240] width 759 height 480
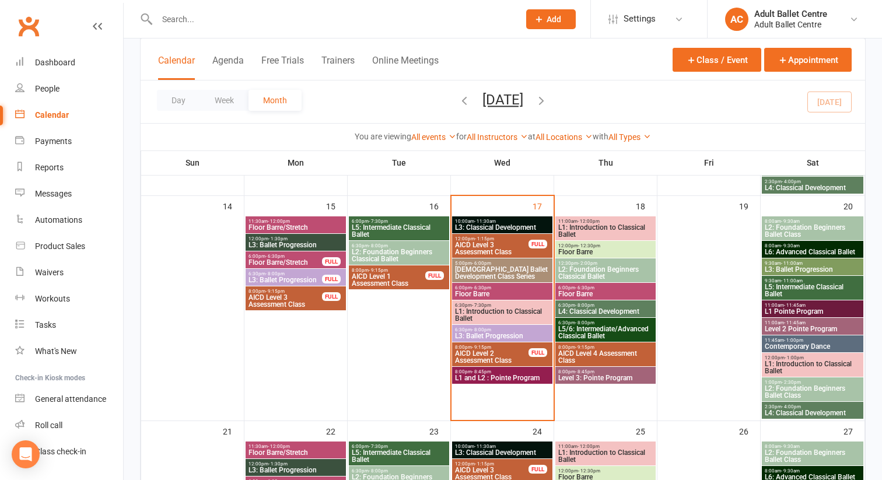
scroll to position [445, 0]
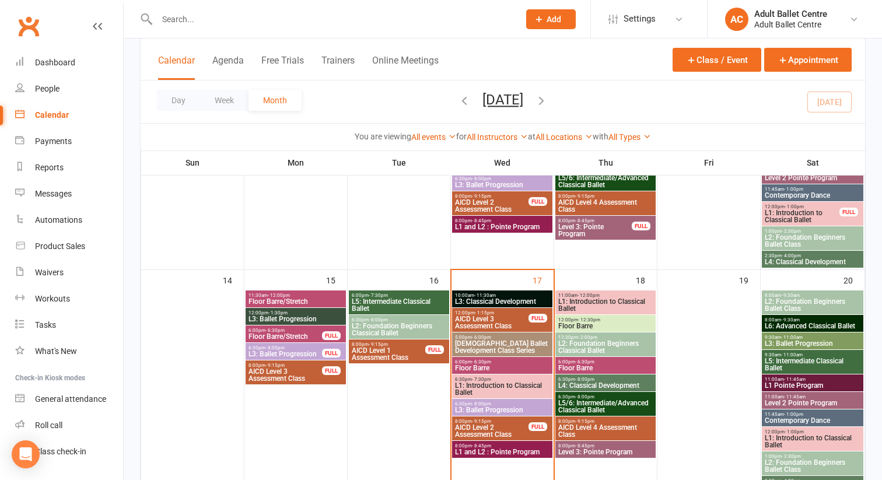
click at [387, 320] on span "6:30pm - 8:00pm" at bounding box center [399, 319] width 96 height 5
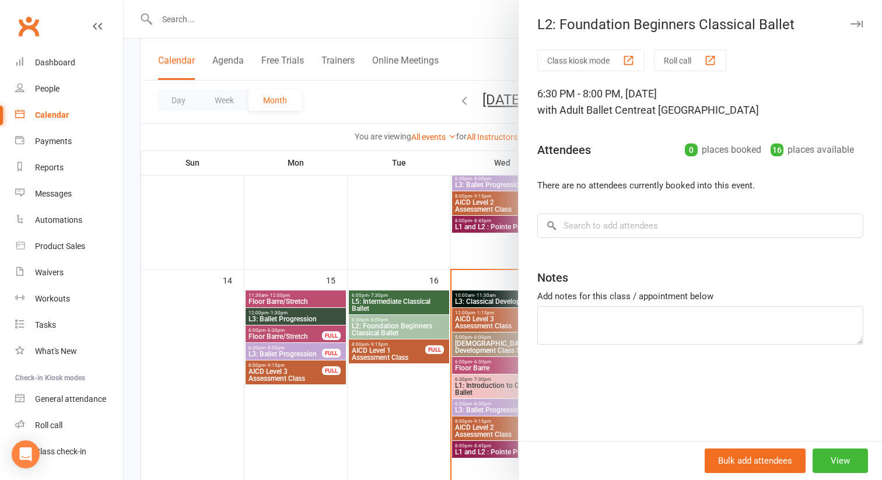
click at [382, 389] on div at bounding box center [503, 240] width 759 height 480
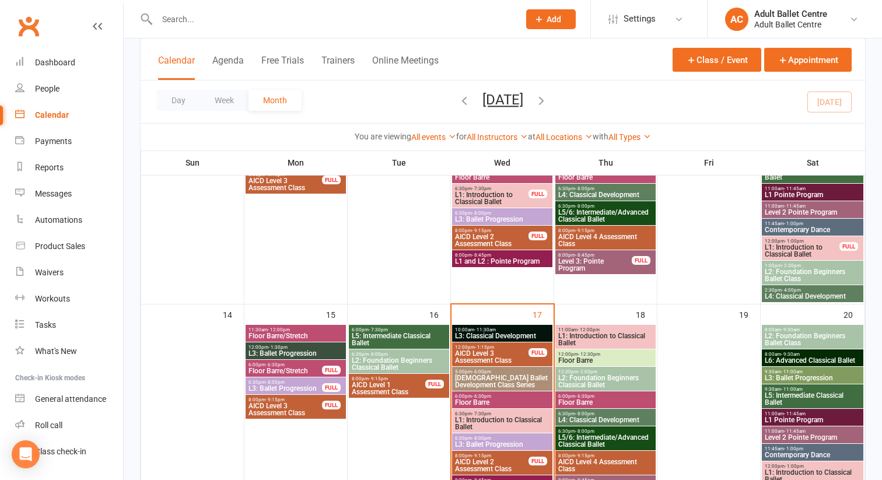
scroll to position [409, 0]
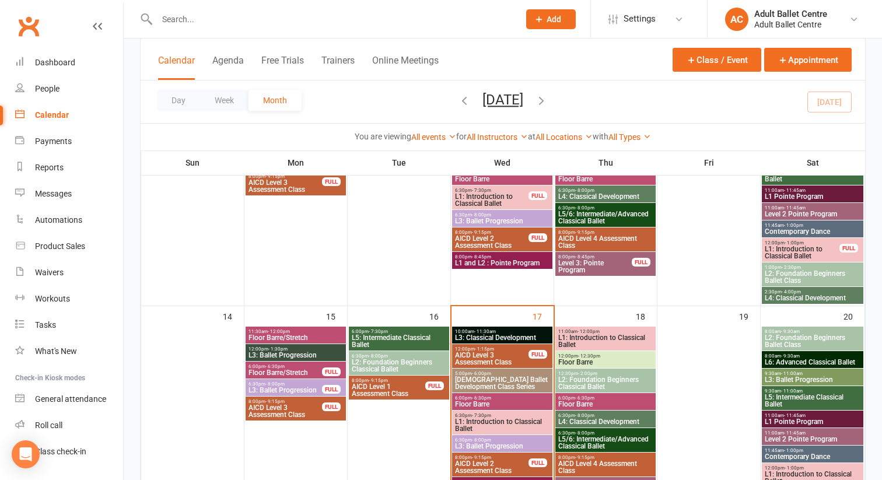
click at [592, 221] on span "L5/6: Intermediate/Advanced Classical Ballet" at bounding box center [606, 218] width 96 height 14
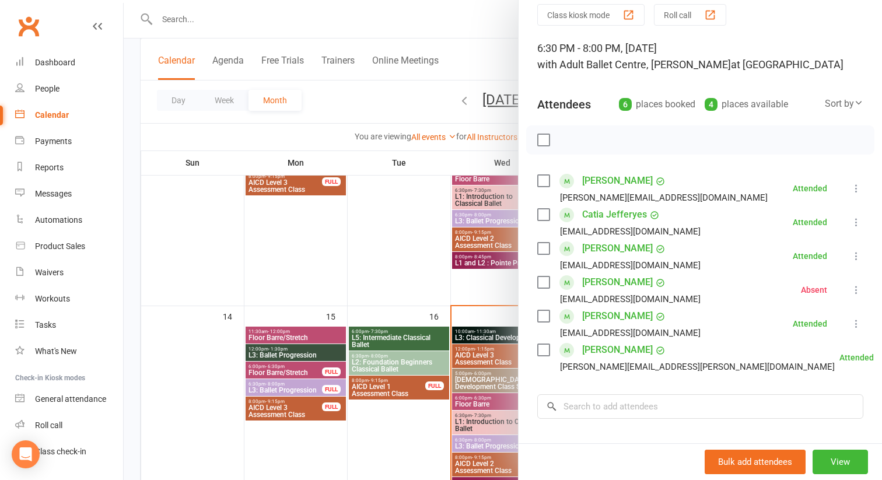
scroll to position [46, 0]
click at [387, 280] on div at bounding box center [503, 240] width 759 height 480
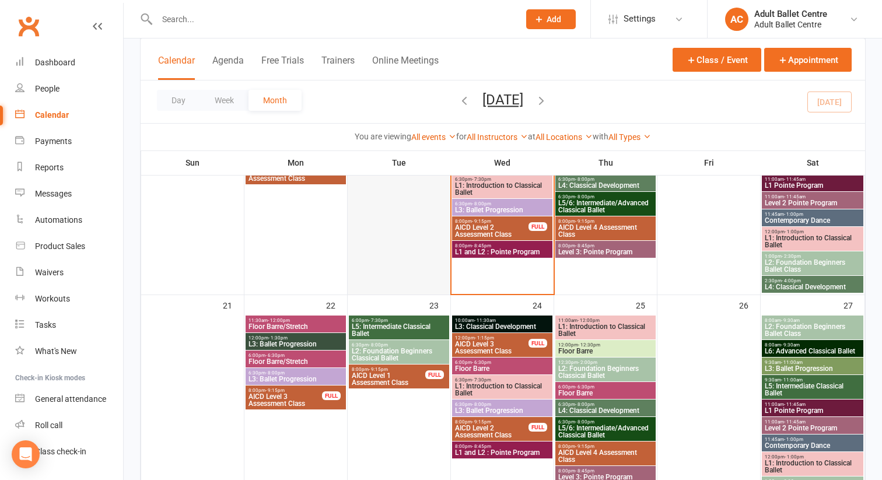
scroll to position [661, 0]
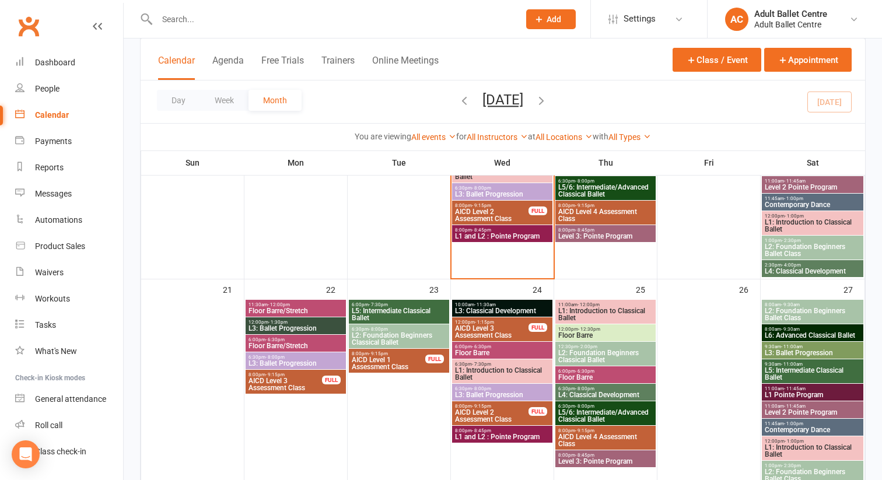
click at [584, 417] on span "L5/6: Intermediate/Advanced Classical Ballet" at bounding box center [606, 416] width 96 height 14
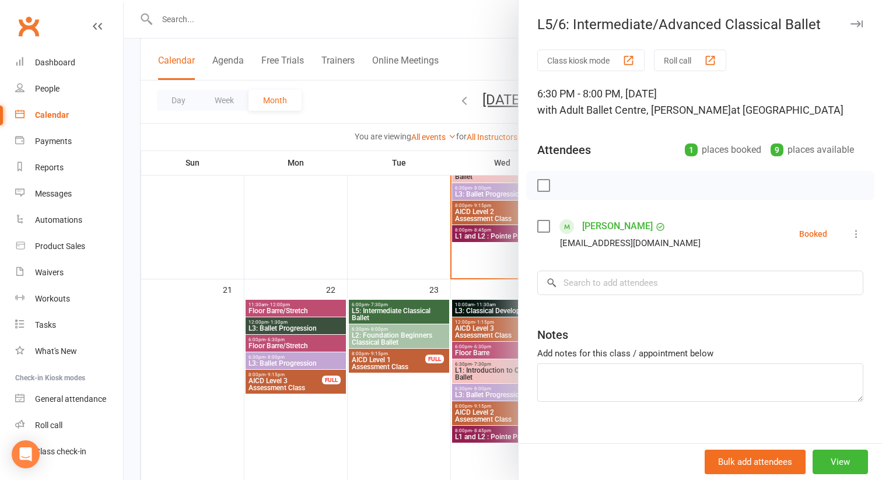
click at [384, 419] on div at bounding box center [503, 240] width 759 height 480
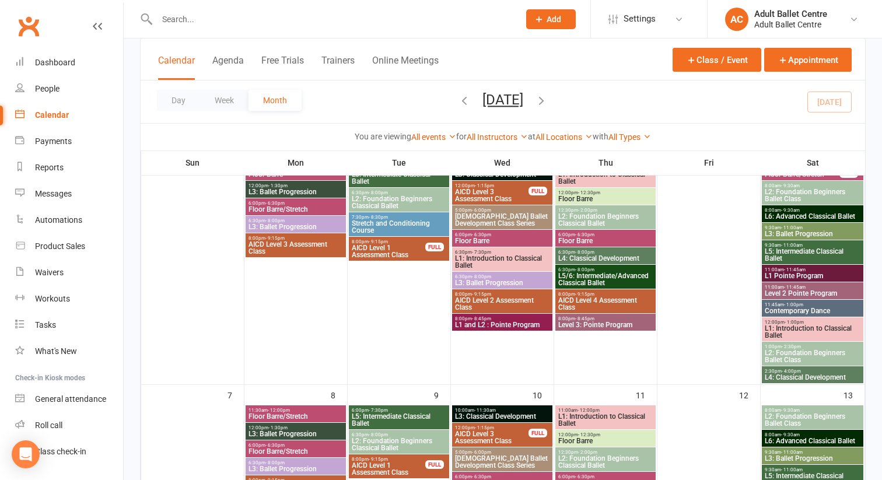
scroll to position [78, 0]
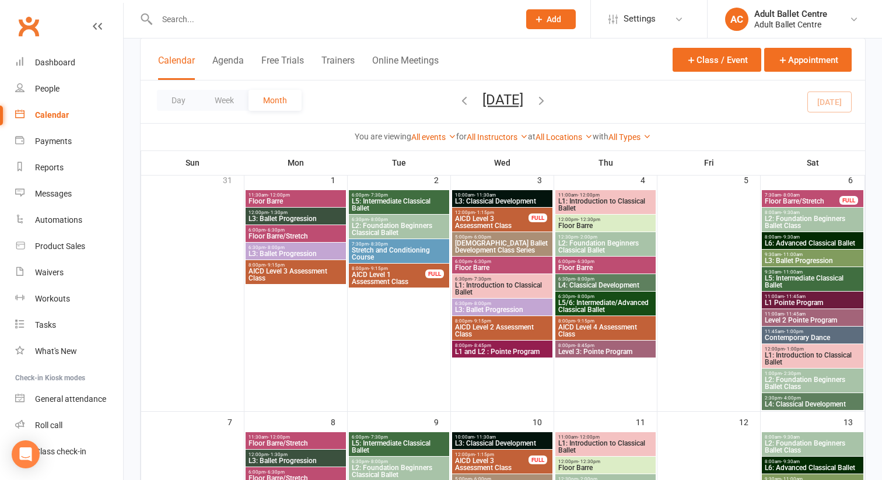
click at [587, 303] on span "L5/6: Intermediate/Advanced Classical Ballet" at bounding box center [606, 306] width 96 height 14
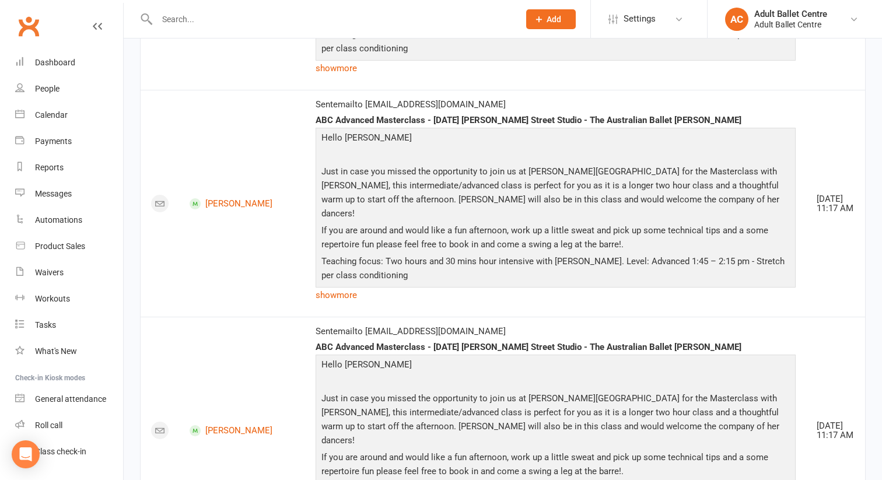
scroll to position [4139, 0]
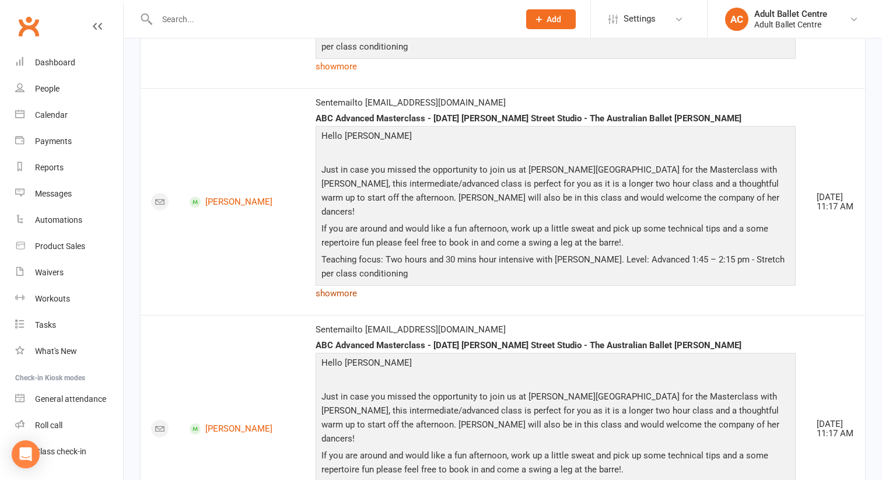
click at [316, 295] on link "show more" at bounding box center [556, 293] width 480 height 16
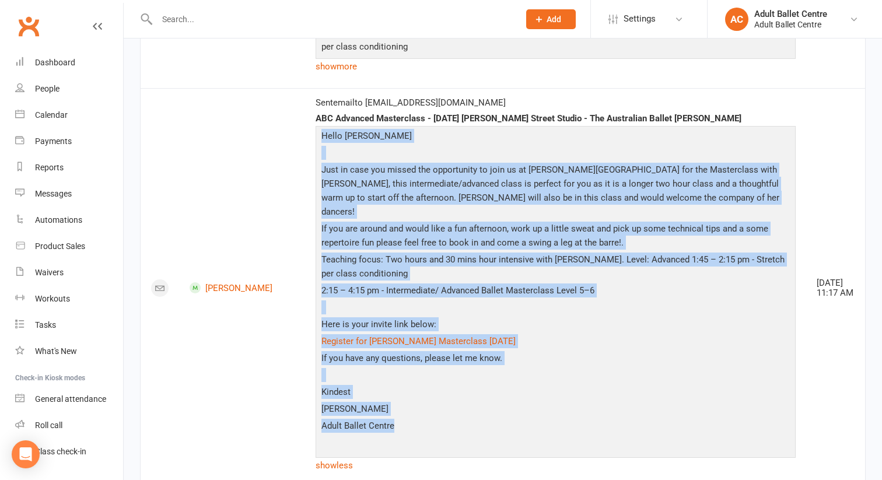
drag, startPoint x: 288, startPoint y: 135, endPoint x: 437, endPoint y: 408, distance: 311.3
click at [437, 408] on div "Hello [PERSON_NAME] Just in case you missed the opportunity to join us at [PERS…" at bounding box center [556, 291] width 474 height 324
copy div "Lorem Ipsumd Sita co adip eli seddoe tem incididuntu la etdo ma al Enimad Minim…"
click at [40, 60] on div "Dashboard" at bounding box center [55, 62] width 40 height 9
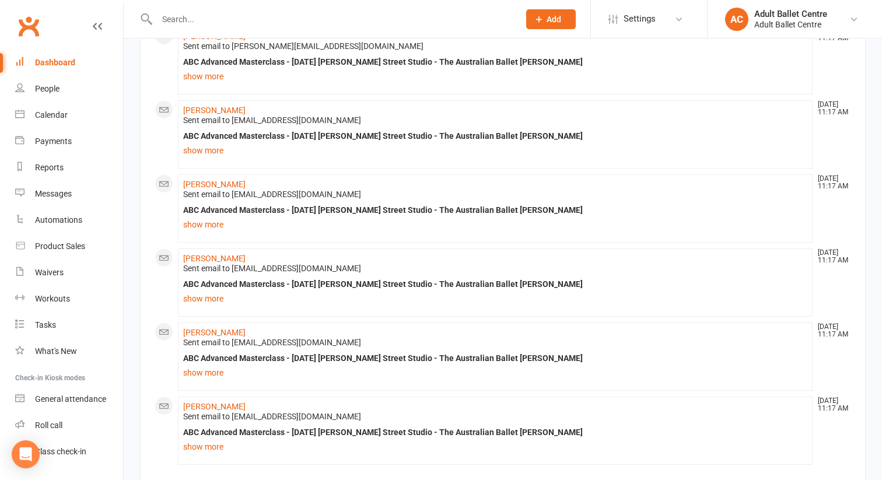
scroll to position [1205, 0]
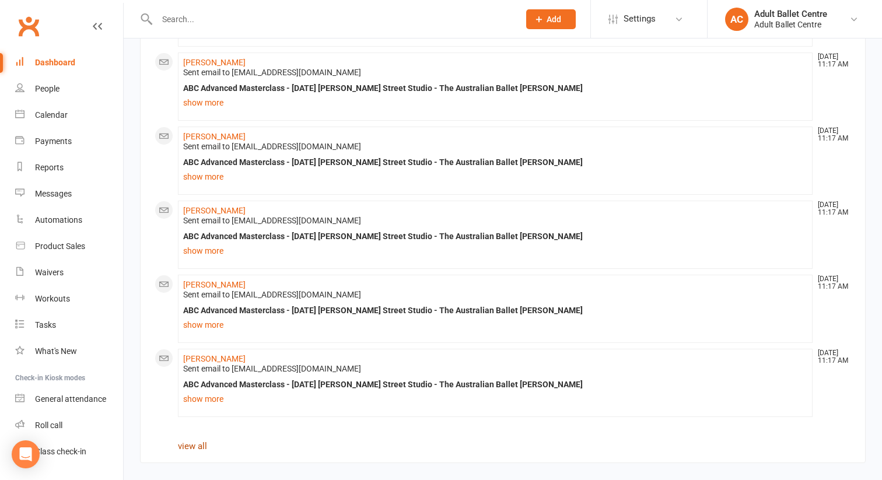
click at [189, 447] on link "view all" at bounding box center [192, 446] width 29 height 11
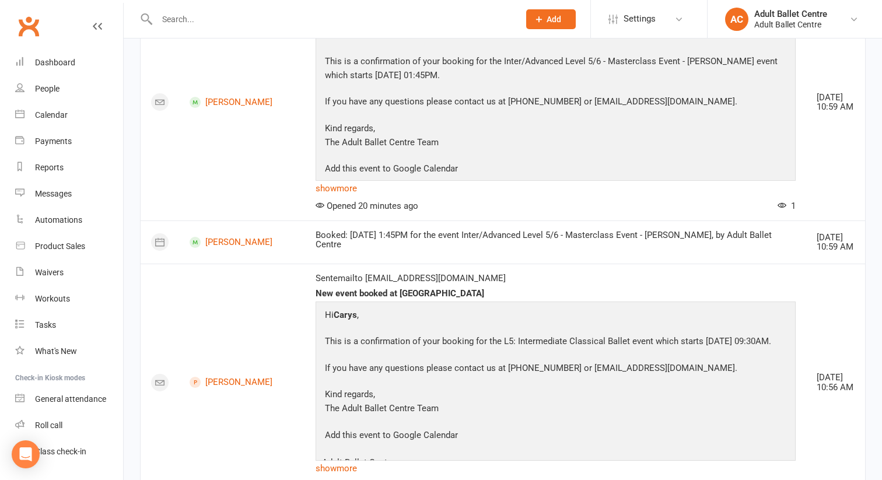
scroll to position [5266, 0]
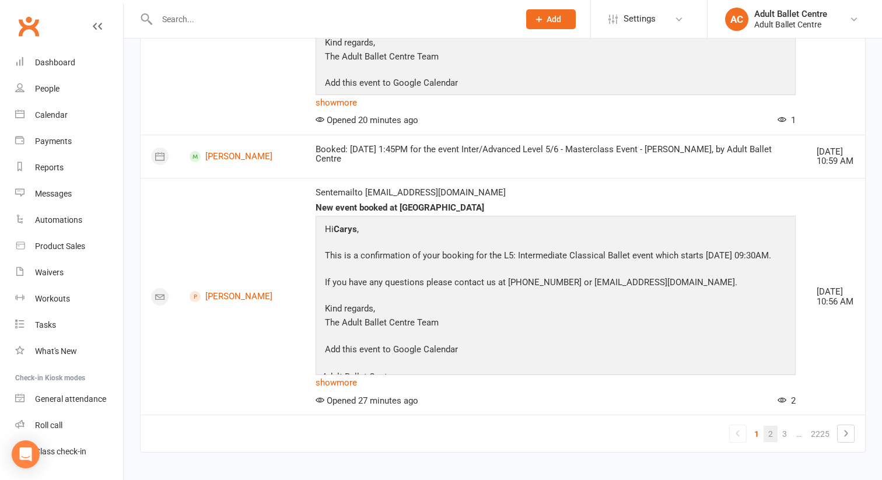
click at [767, 430] on link "2" at bounding box center [771, 434] width 14 height 16
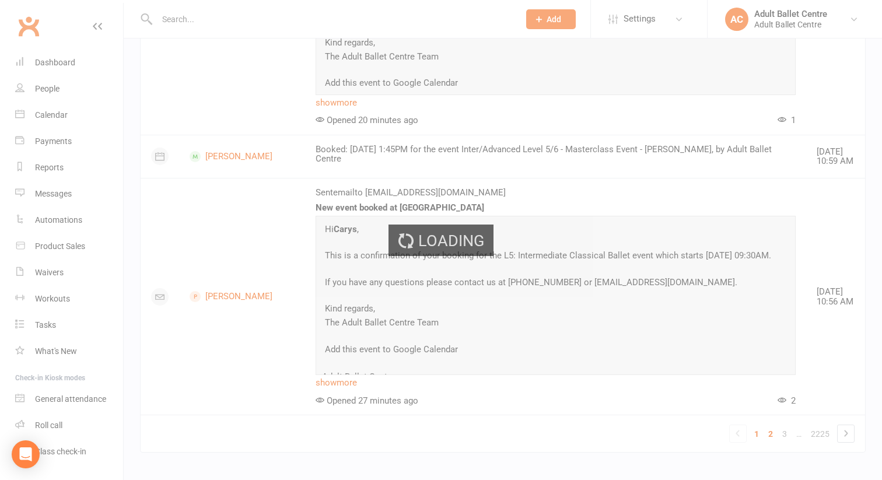
scroll to position [4711, 0]
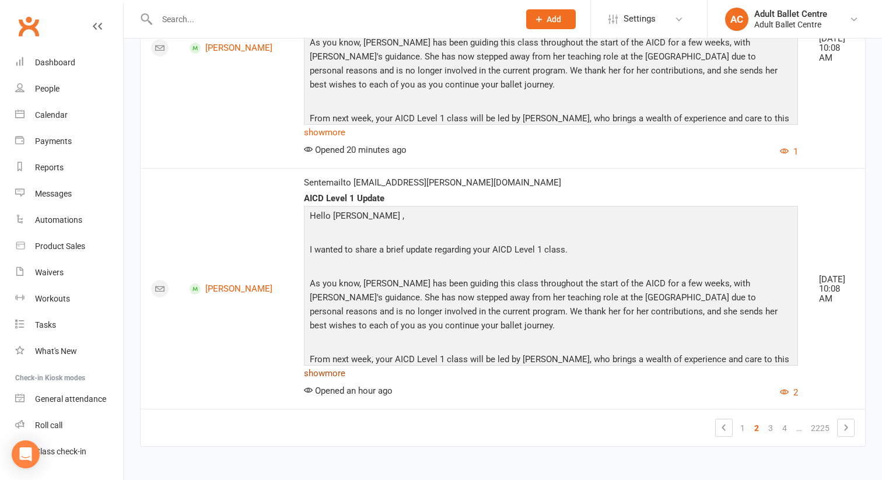
click at [304, 373] on link "show more" at bounding box center [551, 373] width 494 height 16
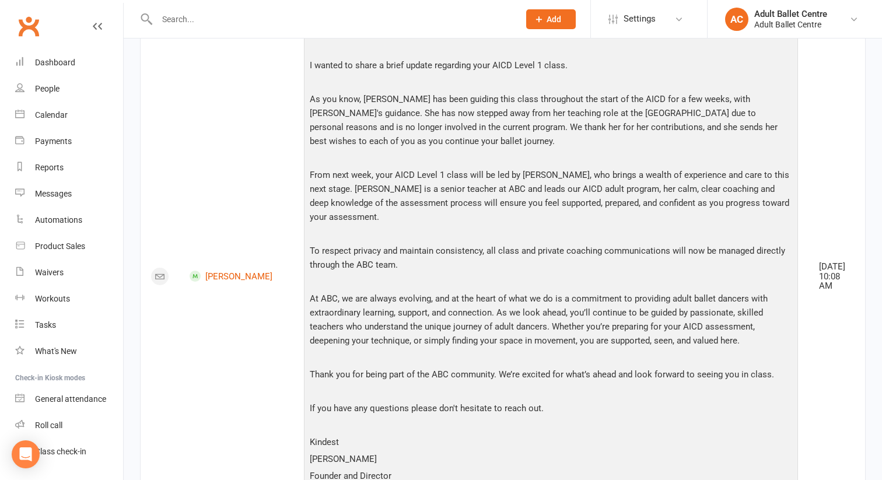
scroll to position [4853, 0]
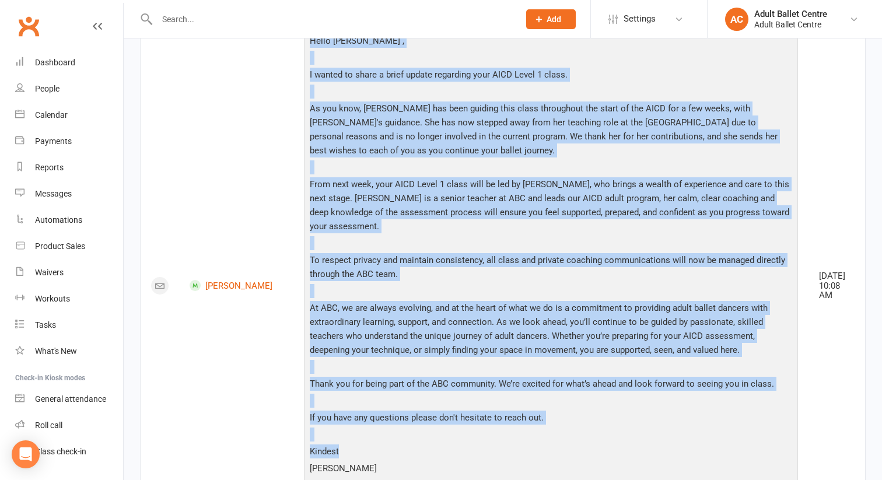
drag, startPoint x: 264, startPoint y: 75, endPoint x: 694, endPoint y: 453, distance: 572.6
click at [694, 453] on div "Hello [PERSON_NAME] , I wanted to share a brief update regarding your AICD Leve…" at bounding box center [551, 281] width 488 height 495
copy div "Lorem Ipsum , D sitame co adipi e seddo eiusmo temporinc utla ETDO Magna 5 aliq…"
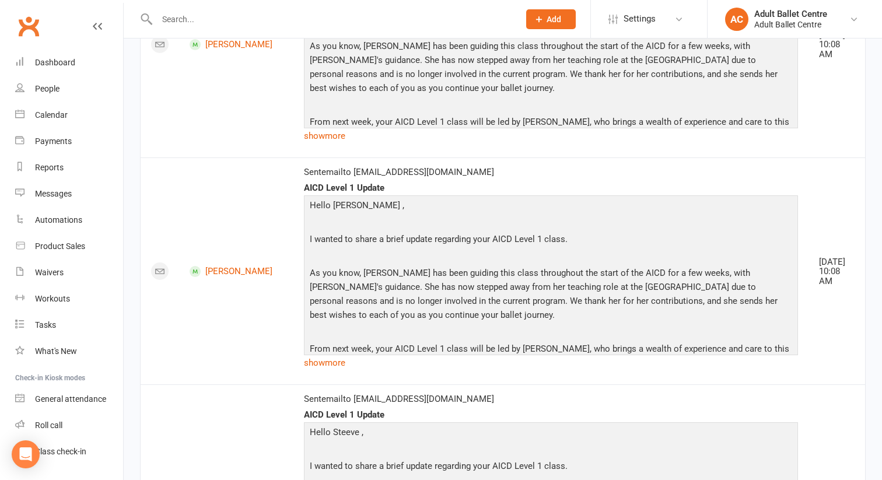
scroll to position [4183, 0]
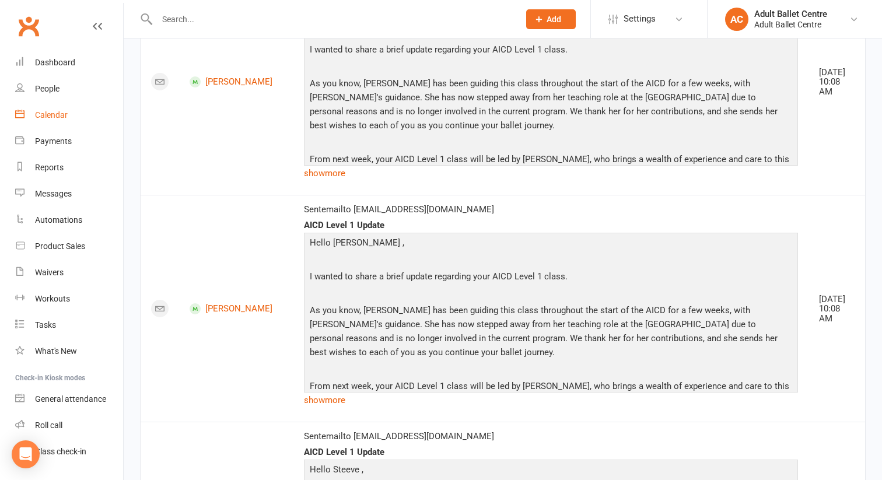
click at [47, 113] on div "Calendar" at bounding box center [51, 114] width 33 height 9
